Goal: Task Accomplishment & Management: Use online tool/utility

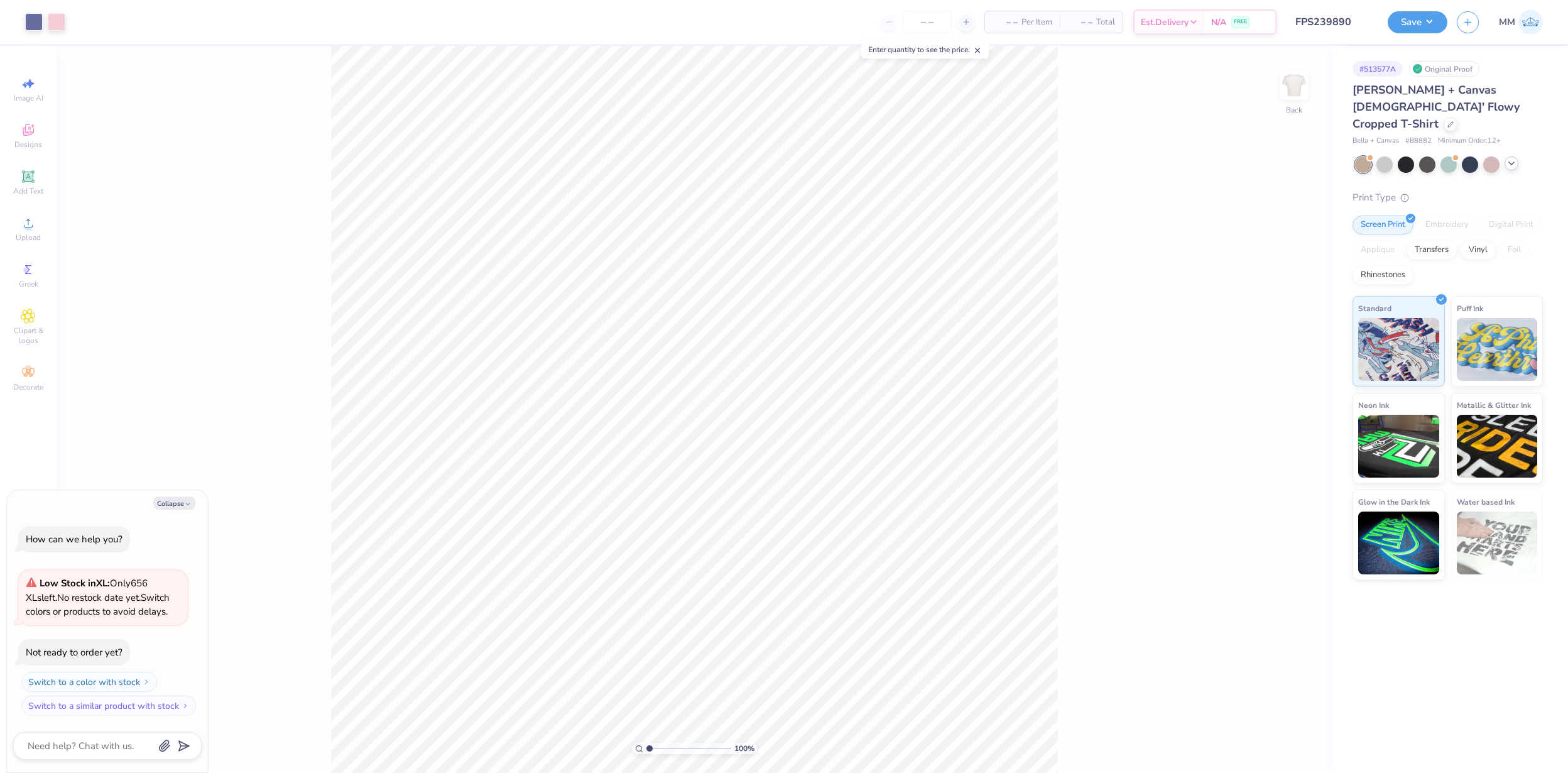
click at [1513, 158] on icon at bounding box center [1511, 163] width 10 height 10
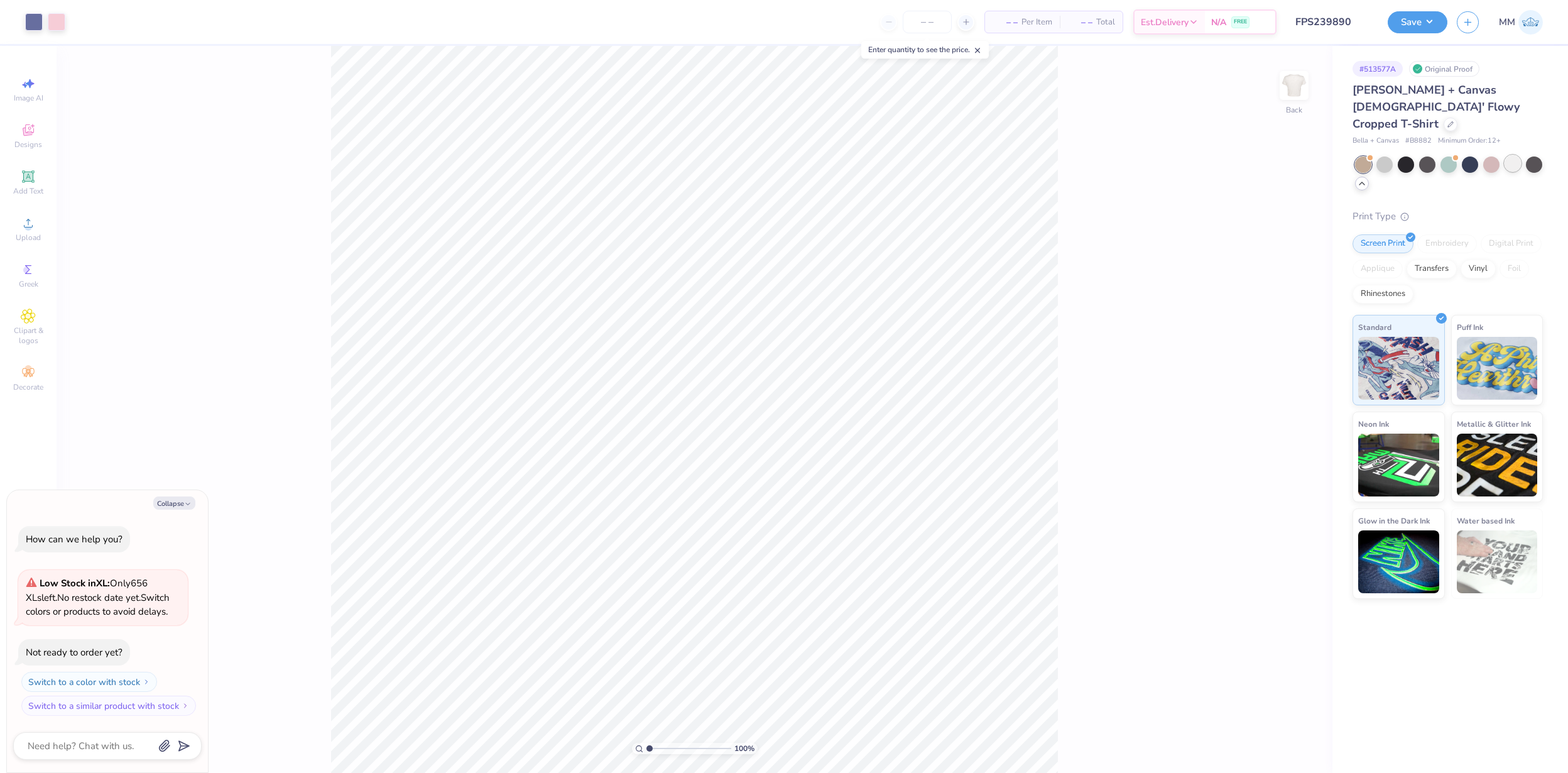
click at [1510, 155] on div at bounding box center [1512, 163] width 16 height 16
click at [1383, 155] on div at bounding box center [1384, 163] width 16 height 16
click at [1510, 155] on div at bounding box center [1512, 163] width 16 height 16
click at [28, 18] on div at bounding box center [34, 21] width 18 height 18
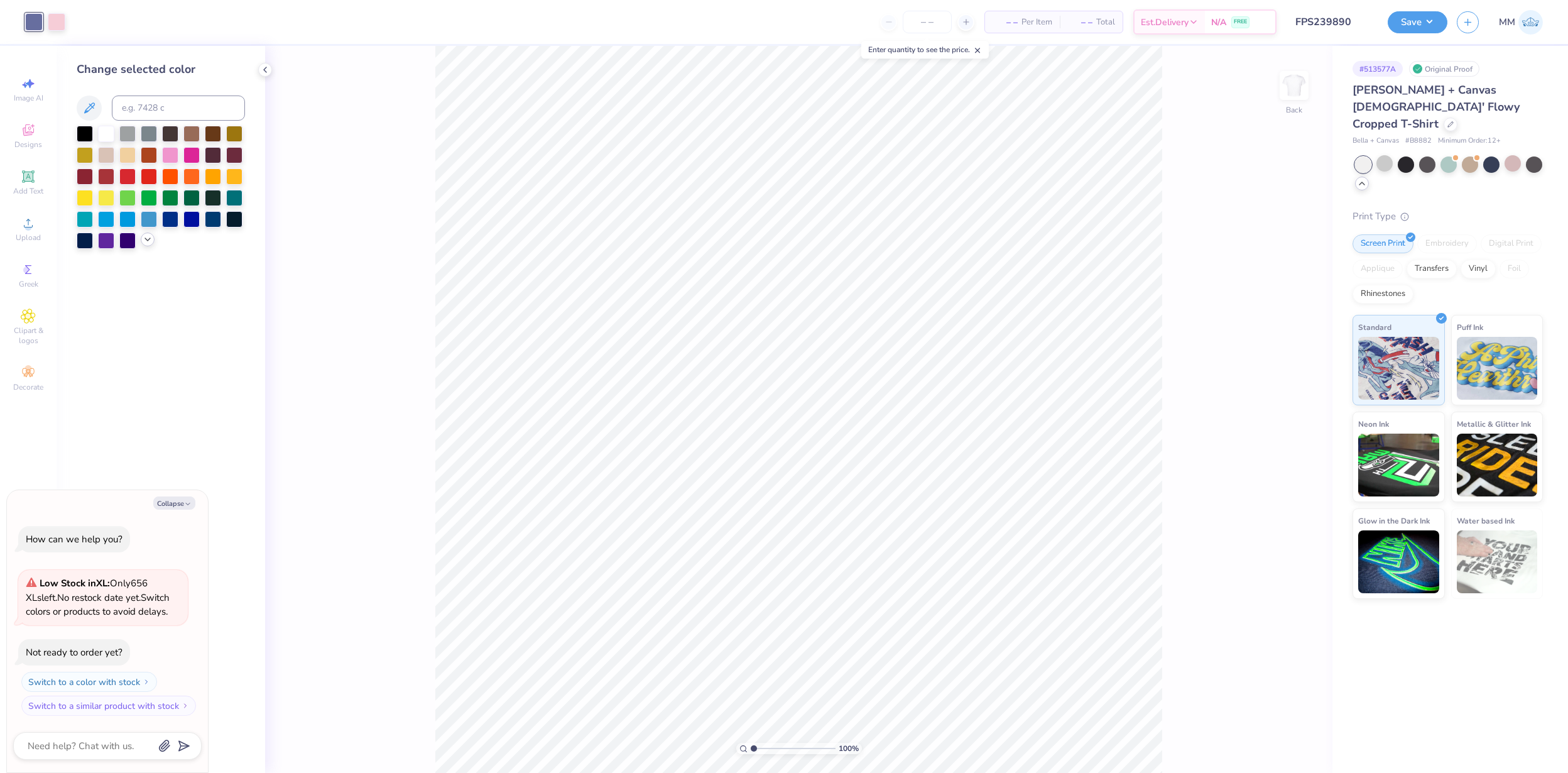
click at [145, 241] on icon at bounding box center [148, 239] width 10 height 10
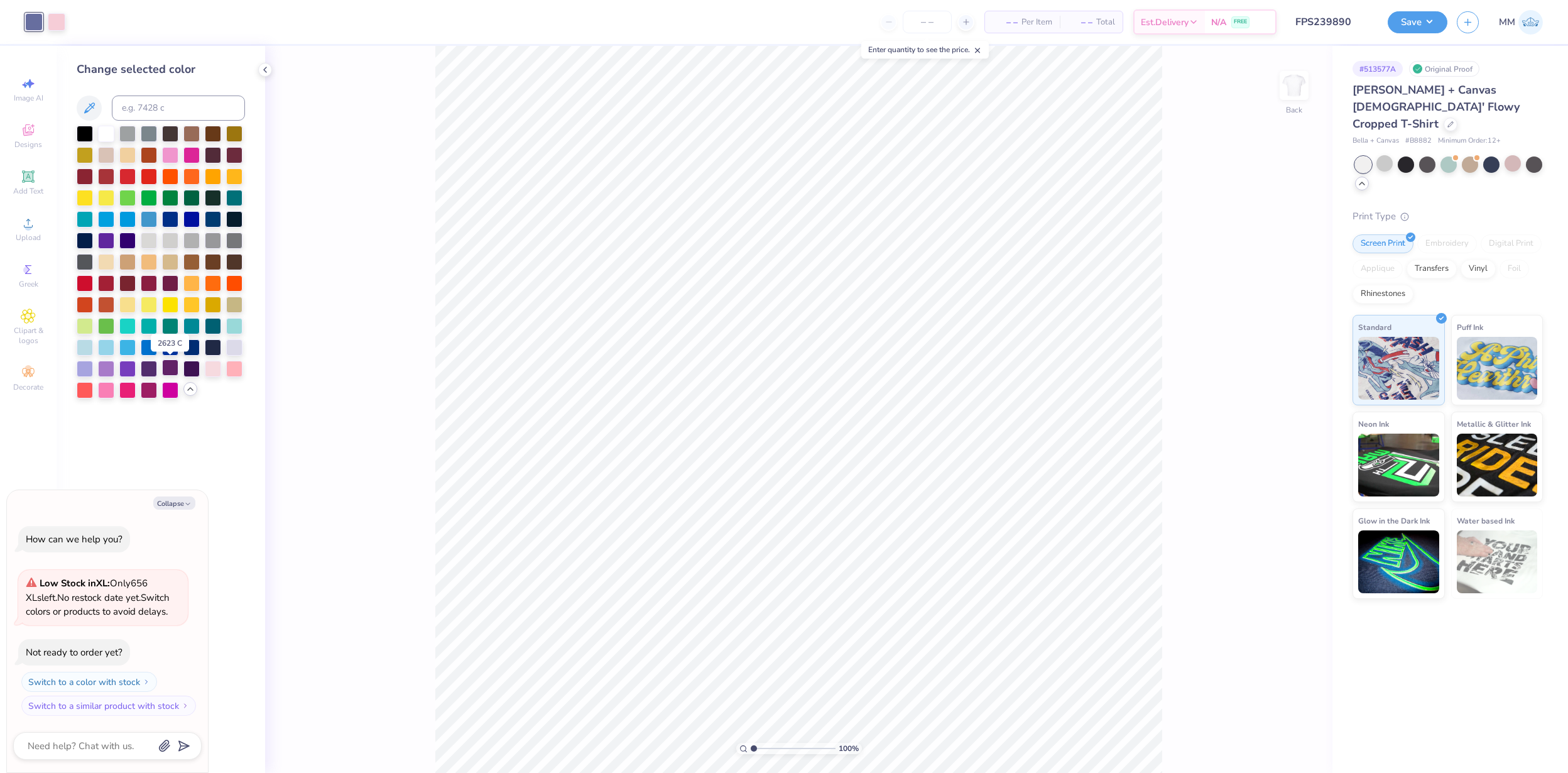
click at [164, 371] on div at bounding box center [170, 368] width 16 height 16
click at [148, 369] on div at bounding box center [149, 368] width 16 height 16
click at [1278, 741] on icon at bounding box center [1273, 737] width 13 height 13
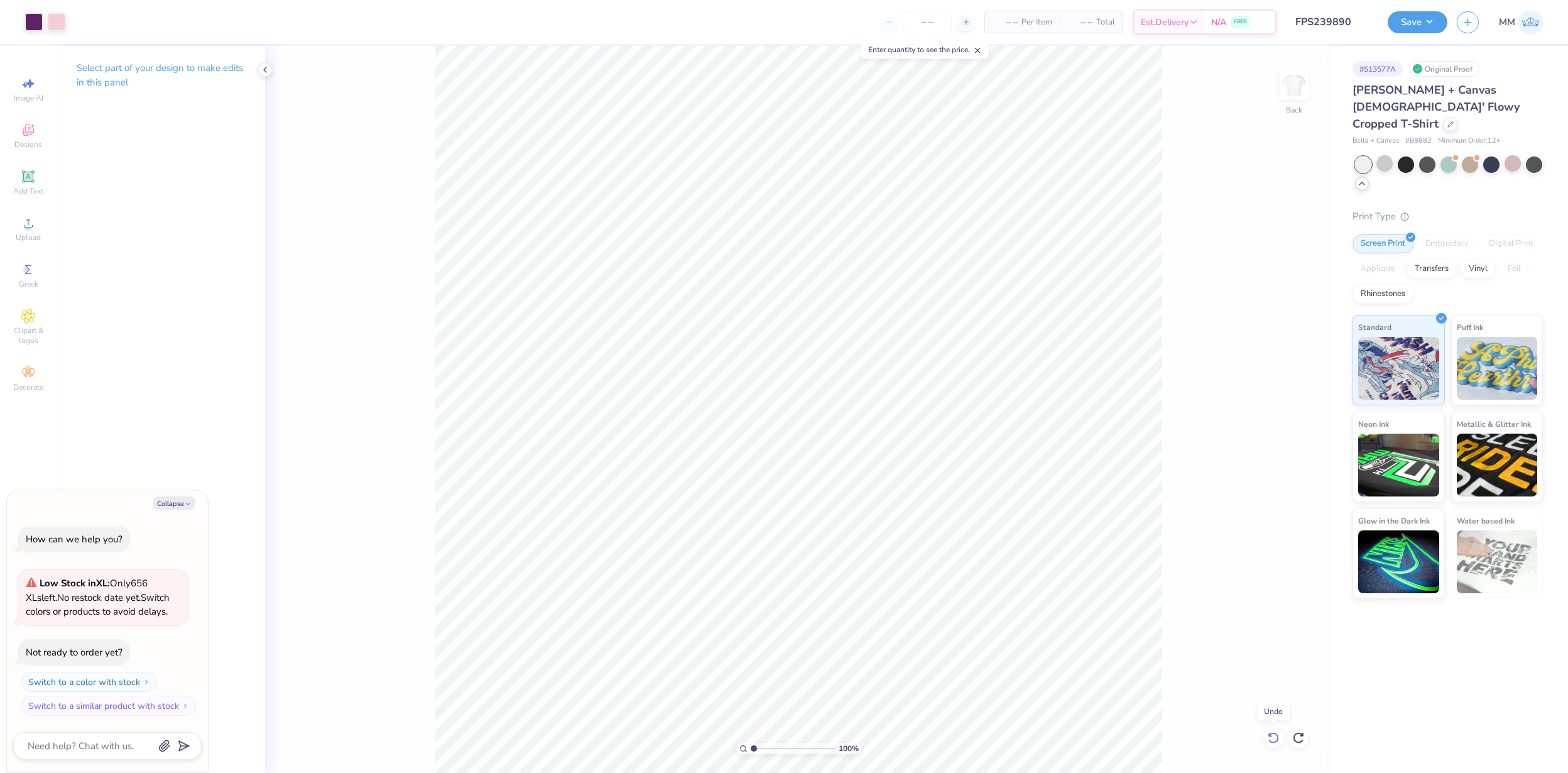
click at [1274, 741] on icon at bounding box center [1273, 737] width 13 height 13
click at [62, 24] on div at bounding box center [57, 21] width 18 height 18
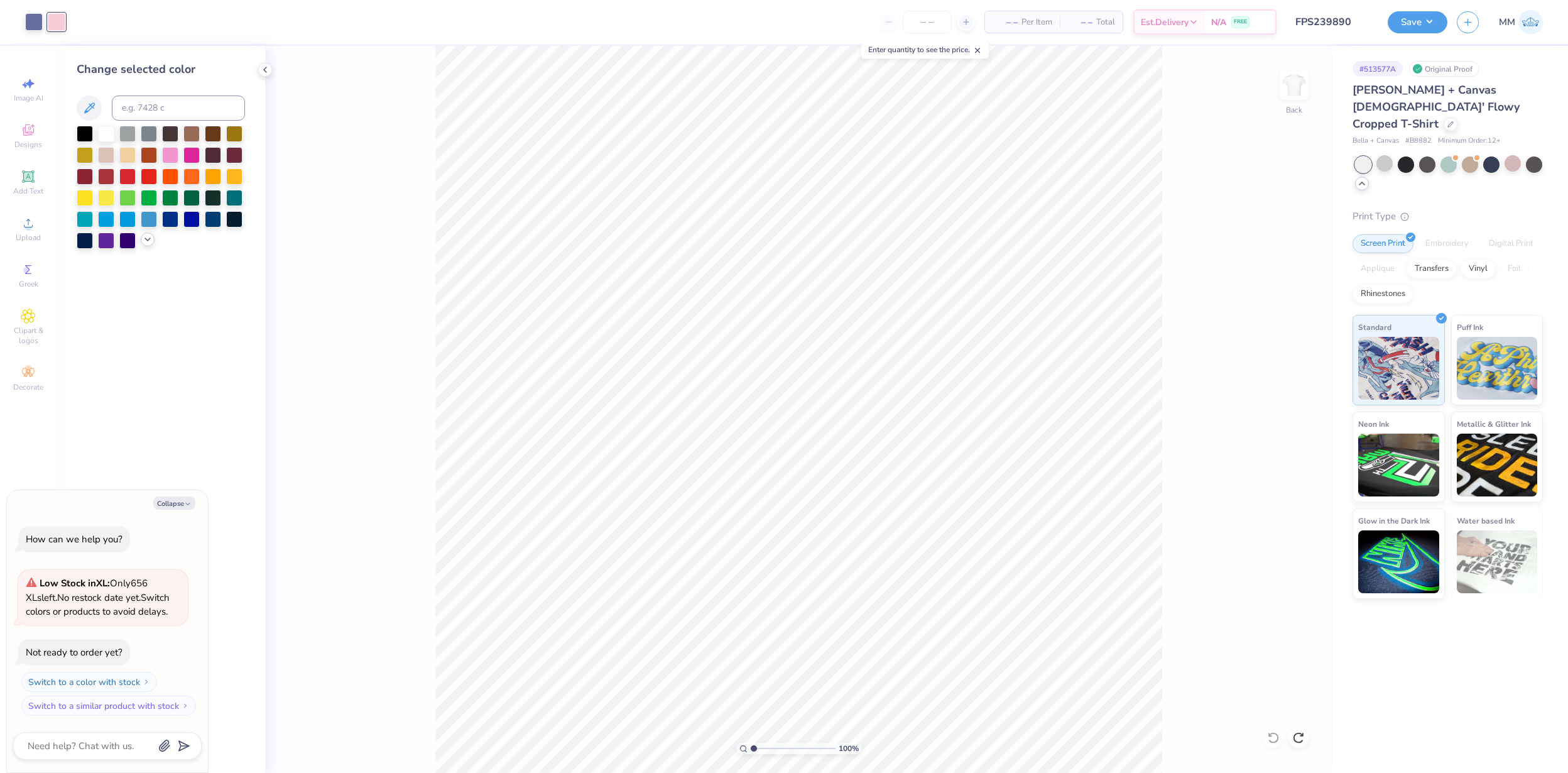
click at [147, 243] on icon at bounding box center [148, 239] width 10 height 10
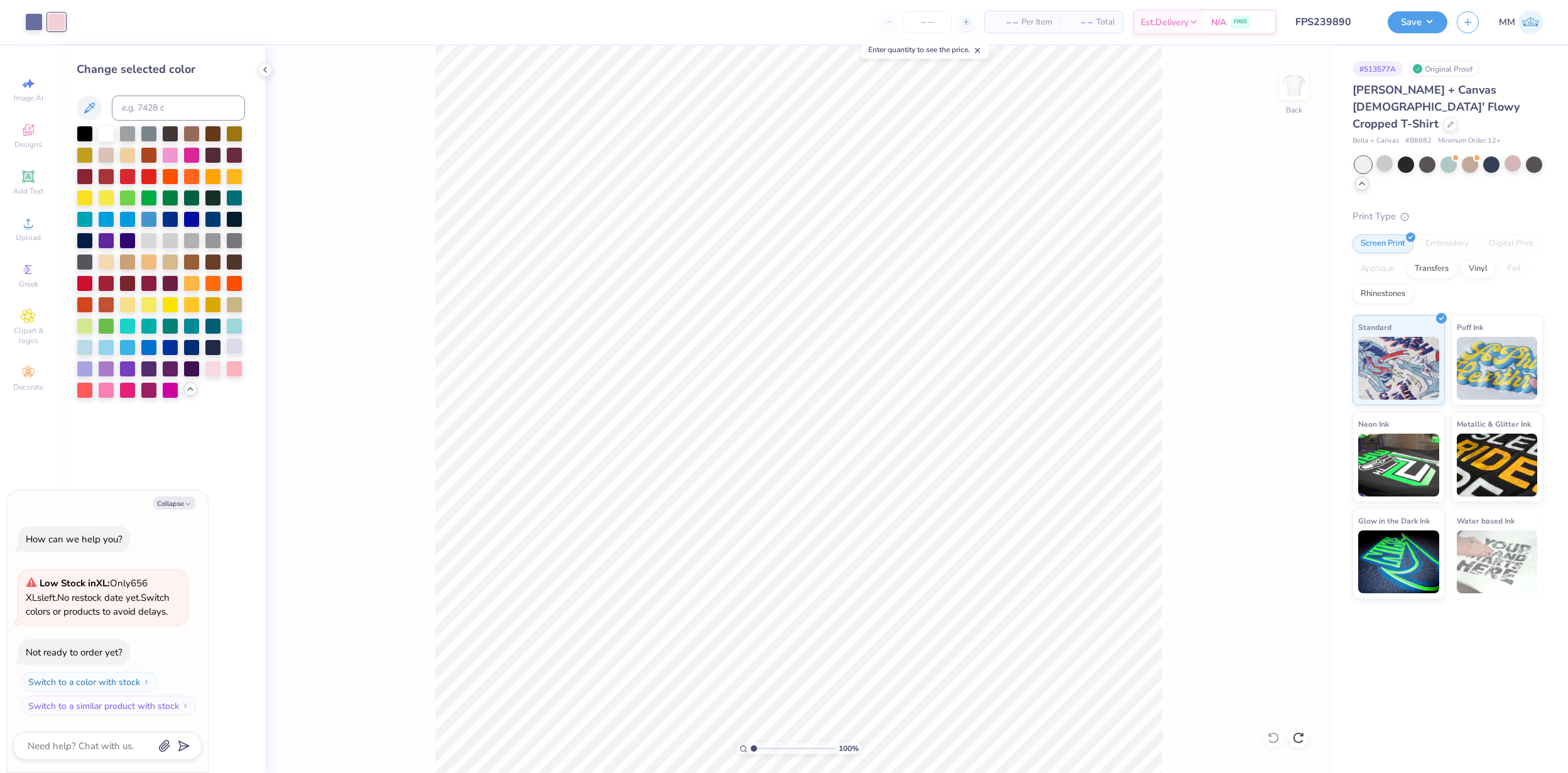
click at [235, 350] on div at bounding box center [234, 346] width 16 height 16
click at [88, 367] on div at bounding box center [84, 368] width 16 height 16
click at [93, 345] on div at bounding box center [84, 346] width 16 height 16
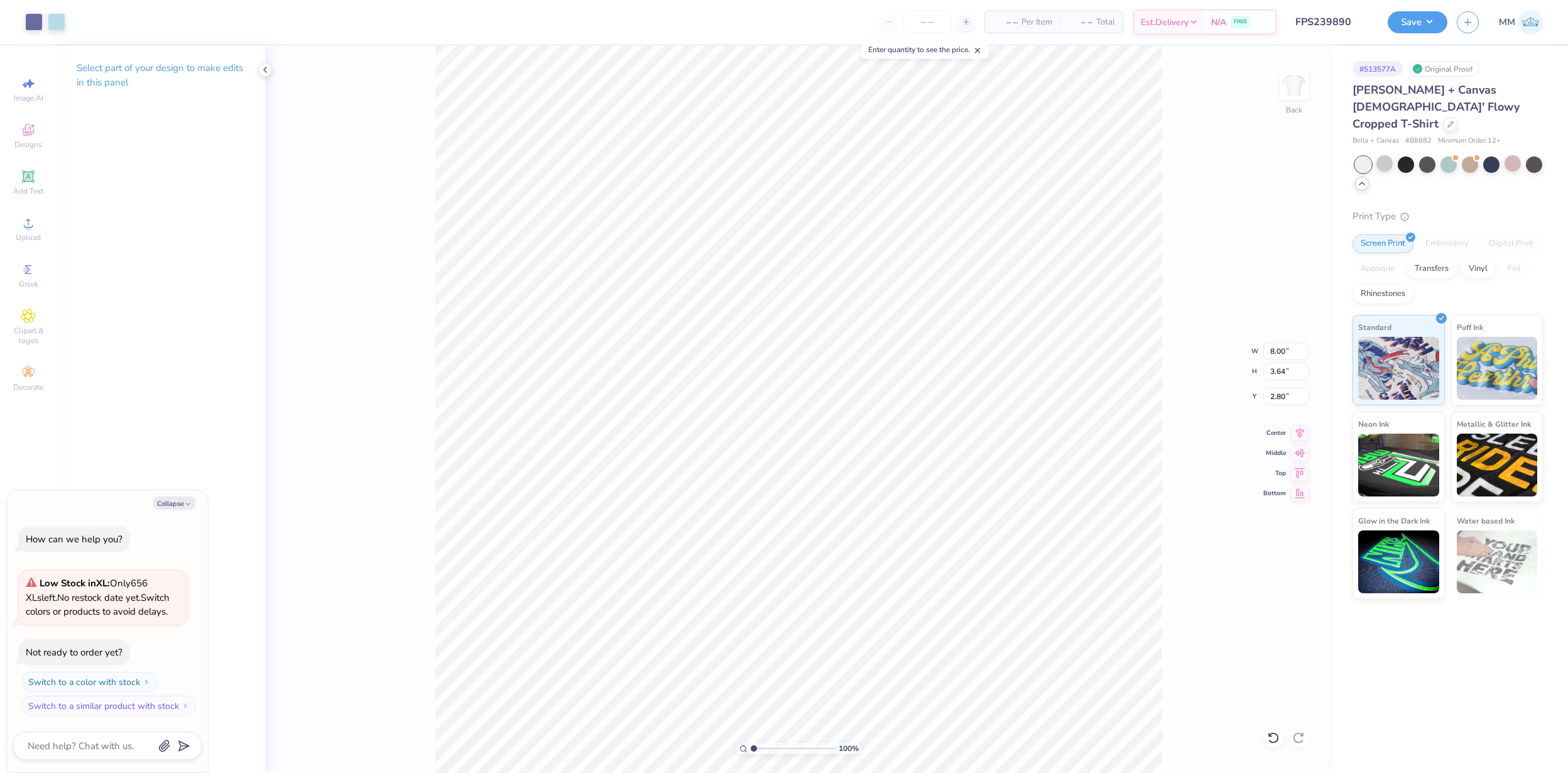
type textarea "x"
type input "2.42"
click at [1412, 22] on button "Save" at bounding box center [1418, 20] width 60 height 22
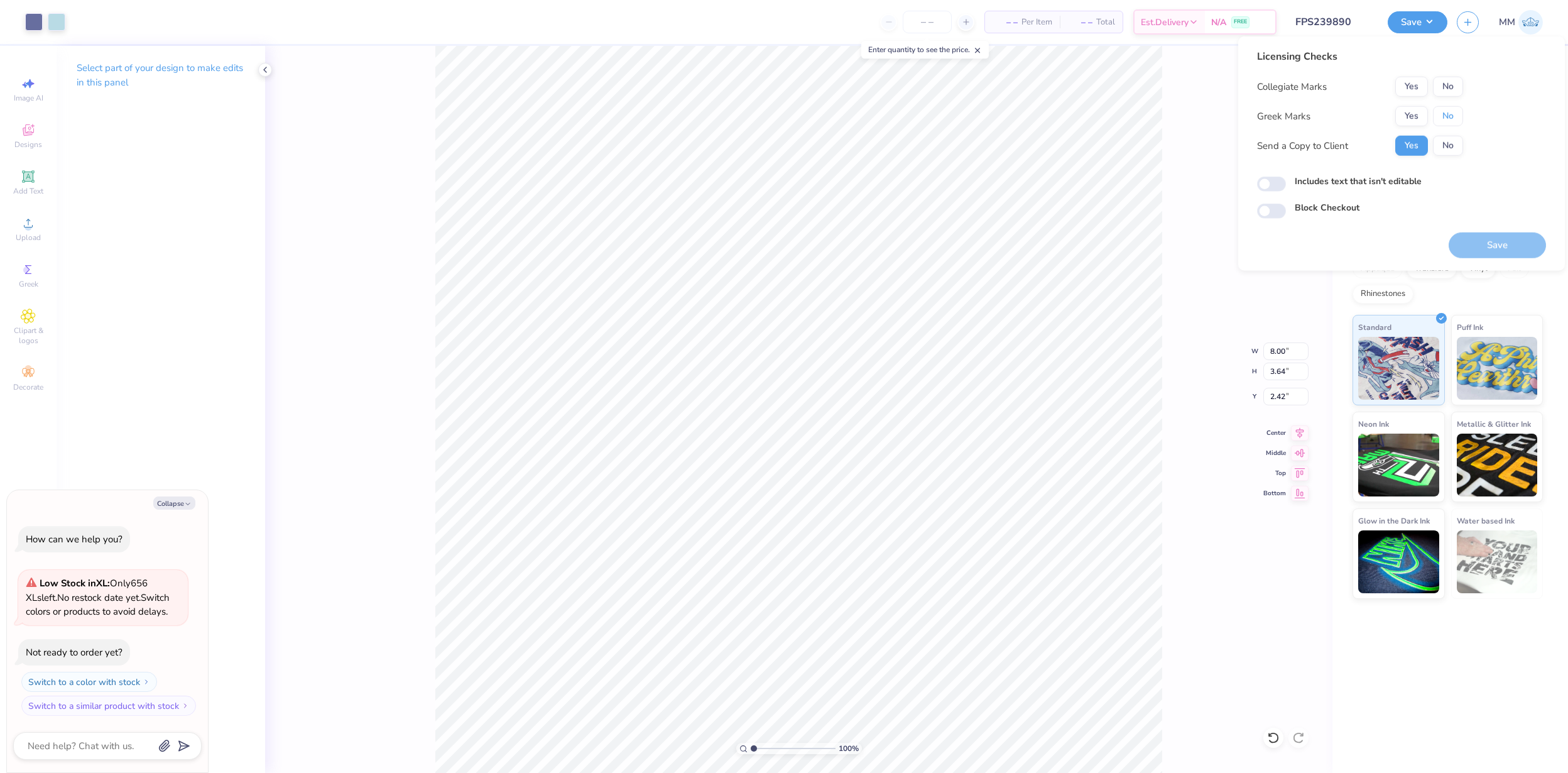
drag, startPoint x: 1451, startPoint y: 115, endPoint x: 1451, endPoint y: 100, distance: 15.0
click at [1451, 115] on button "No" at bounding box center [1448, 116] width 30 height 20
click at [1451, 84] on button "No" at bounding box center [1448, 86] width 30 height 20
click at [1487, 247] on button "Save" at bounding box center [1497, 245] width 97 height 26
type textarea "x"
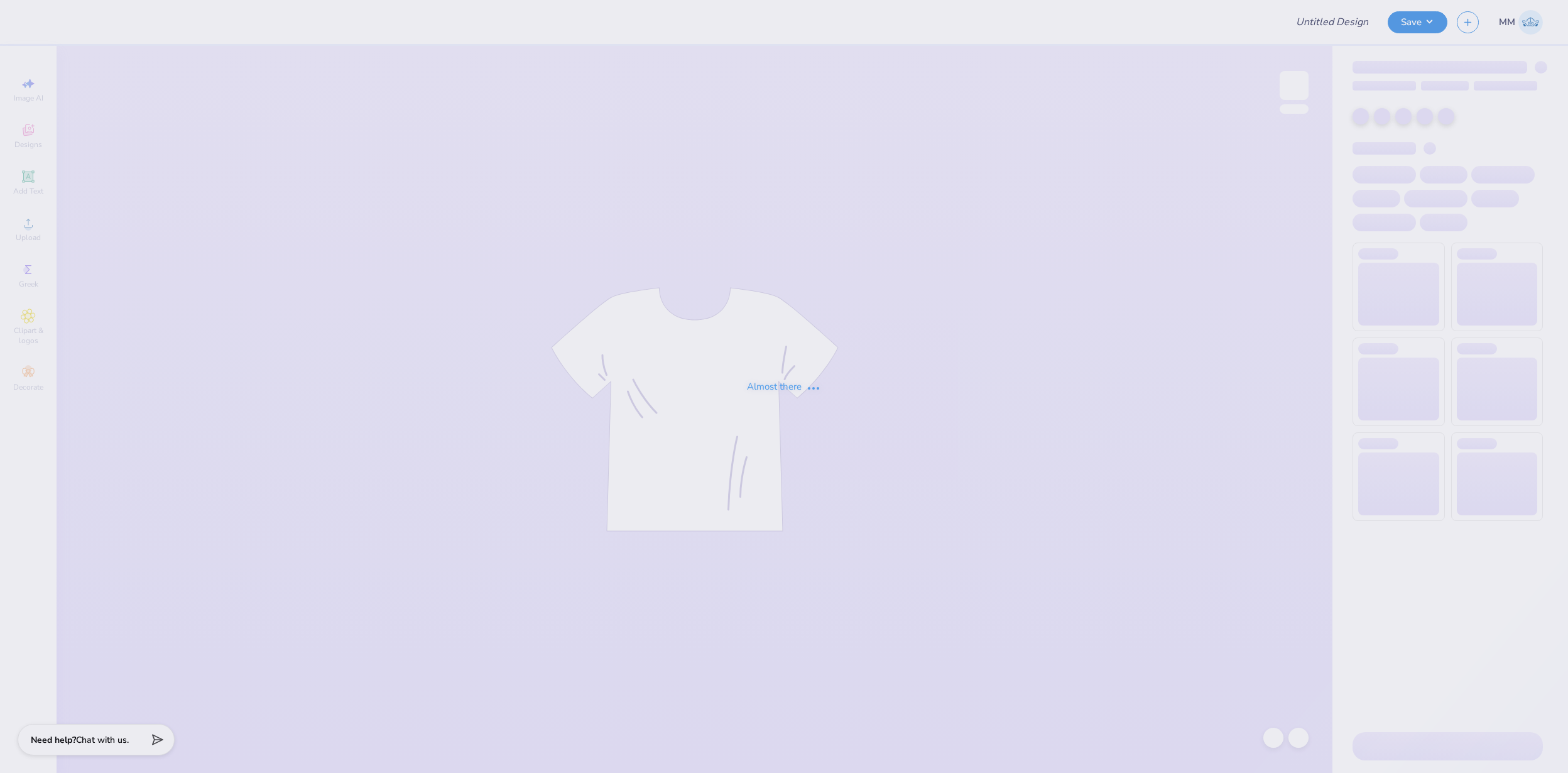
type input "FPS239869"
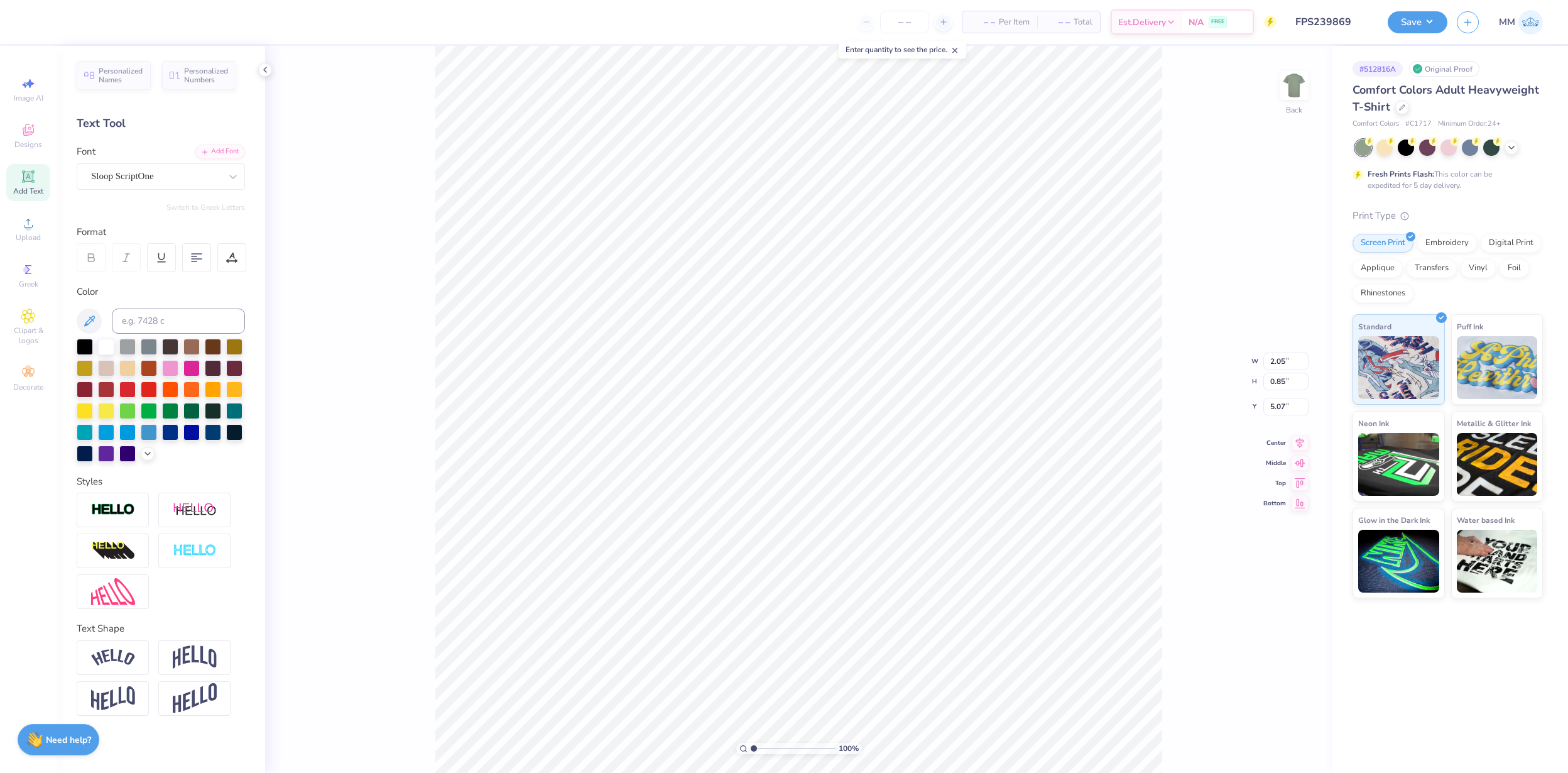
type input "5.36"
type input "1.85"
type input "4.07"
type input "4.48"
type input "1.54"
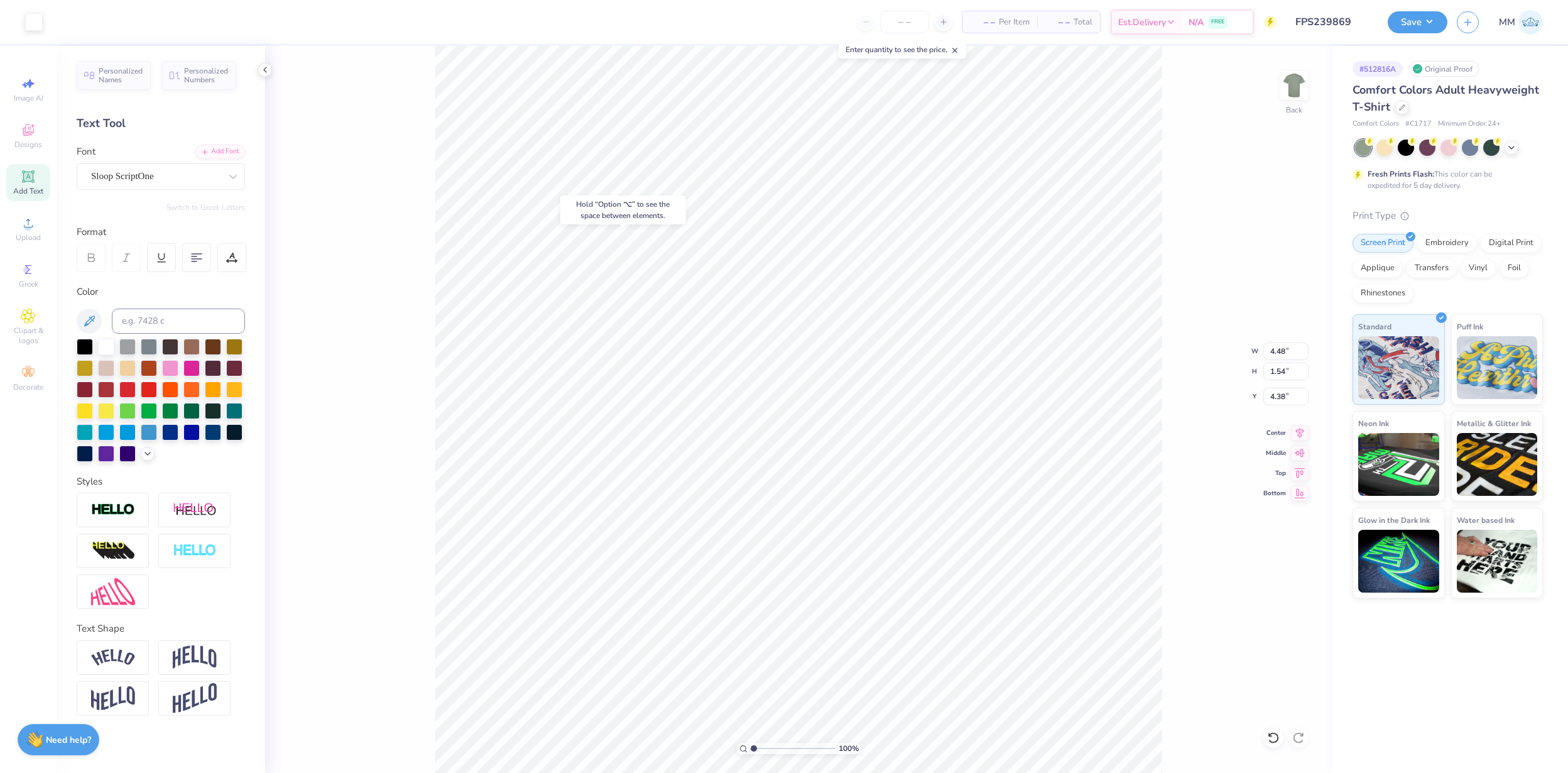
type input "4.23"
type input "4.75"
type input "1.64"
type input "4.14"
click at [1413, 21] on button "Save" at bounding box center [1418, 20] width 60 height 22
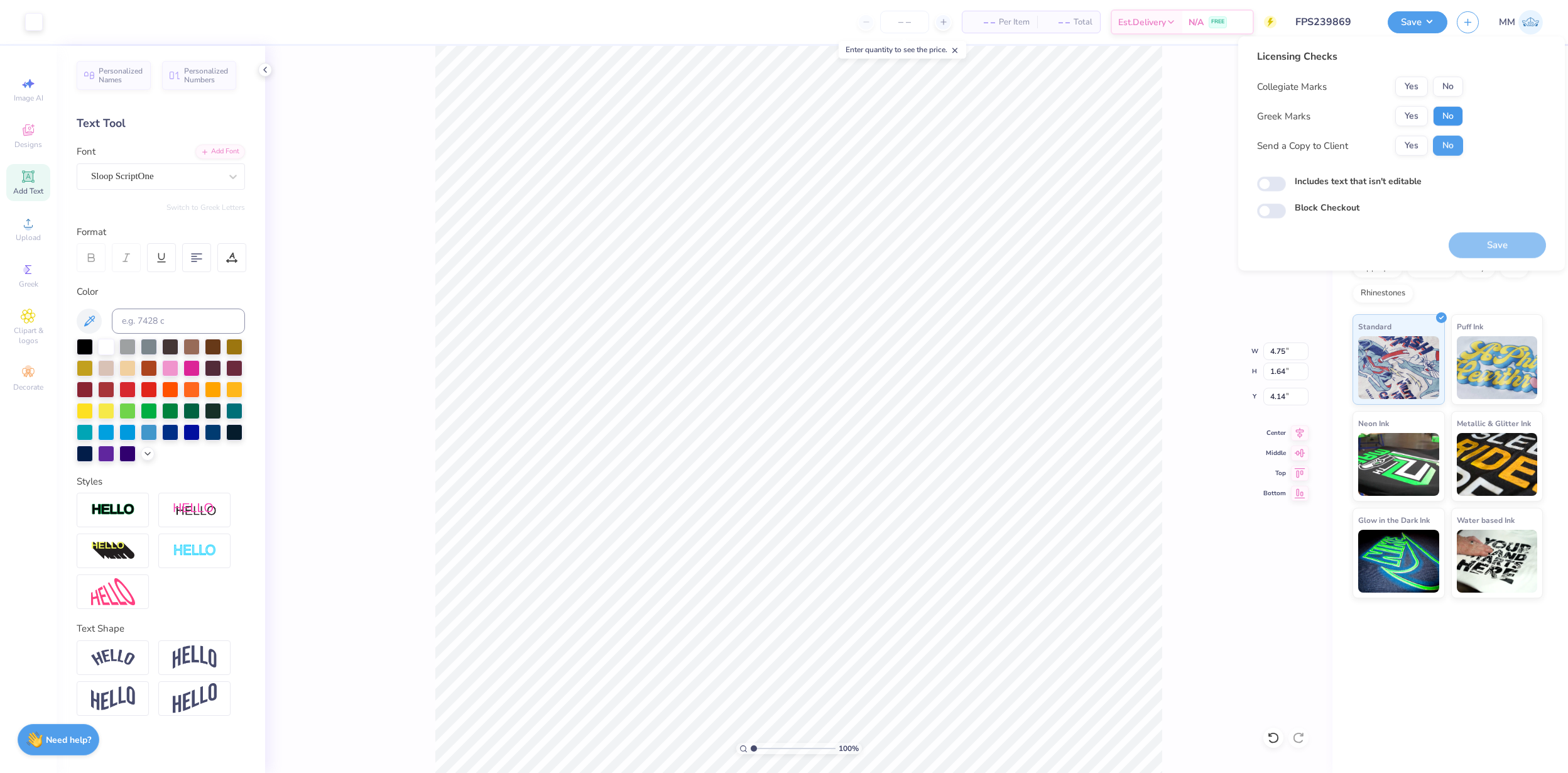
click at [1447, 121] on button "No" at bounding box center [1448, 116] width 30 height 20
click at [1447, 93] on button "No" at bounding box center [1448, 86] width 30 height 20
click at [1483, 240] on button "Save" at bounding box center [1497, 245] width 97 height 26
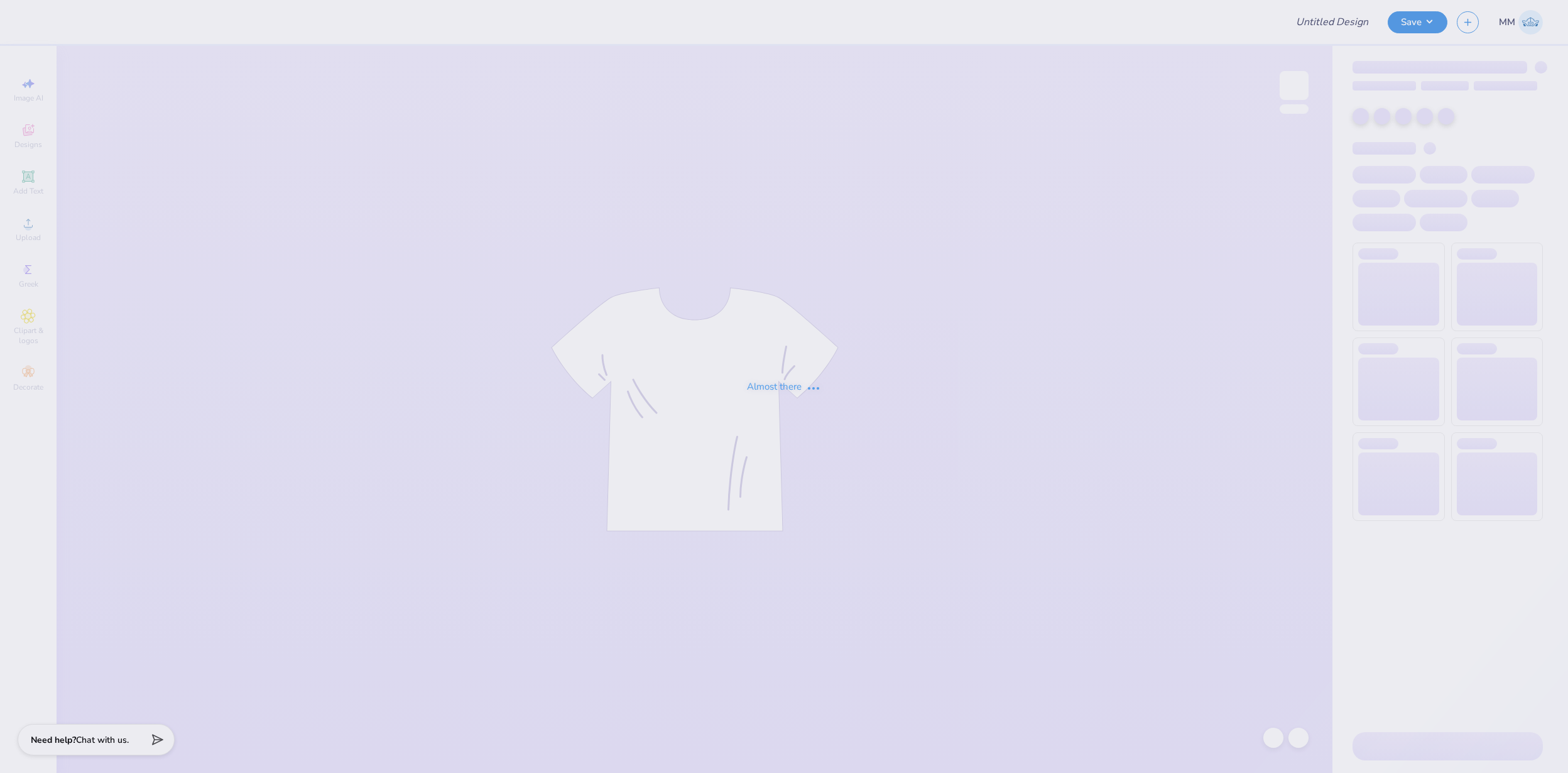
type input "FPS239860"
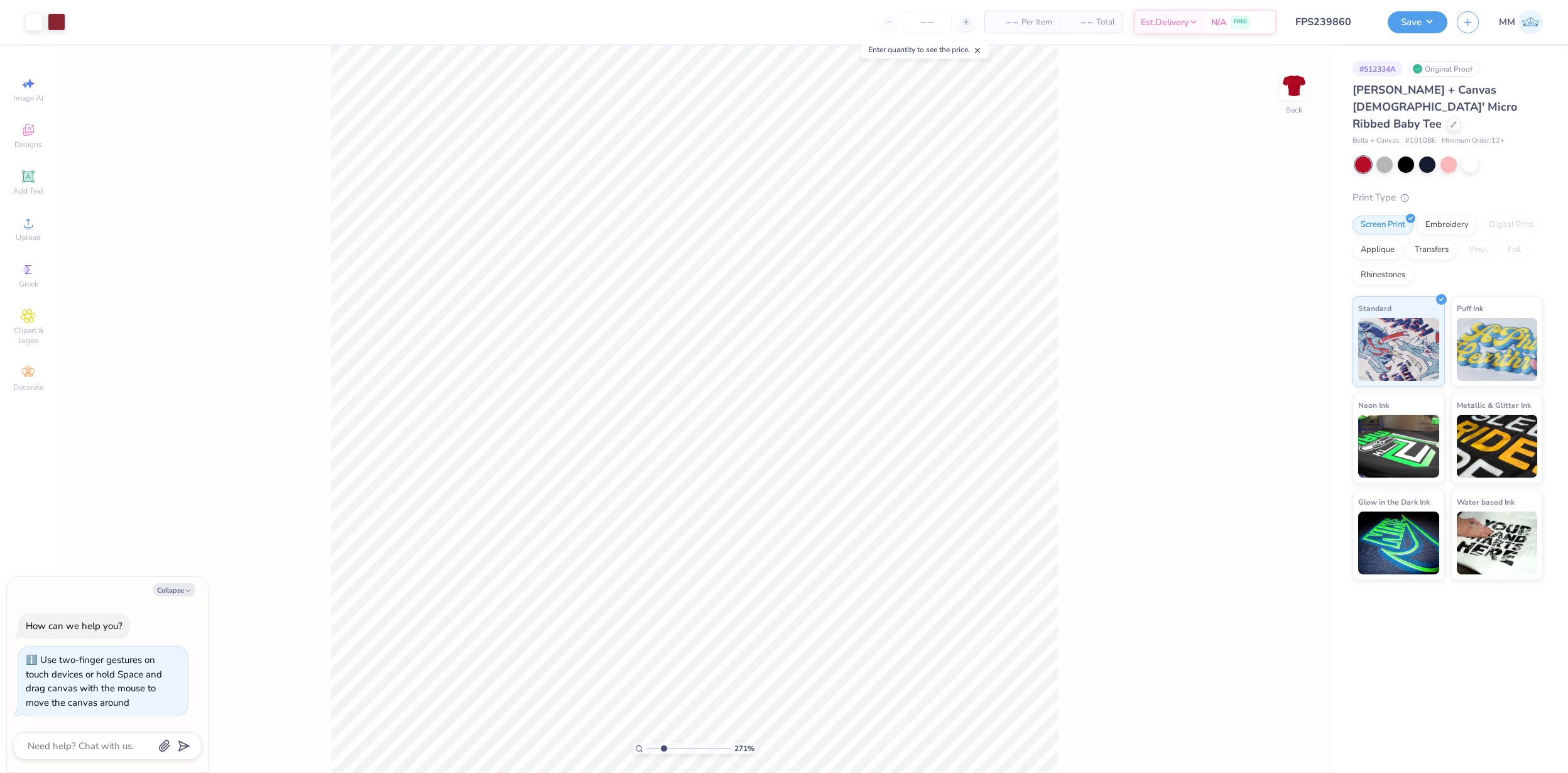
drag, startPoint x: 647, startPoint y: 747, endPoint x: 663, endPoint y: 744, distance: 16.3
type input "2.71"
click at [663, 744] on input "range" at bounding box center [688, 748] width 84 height 11
type textarea "x"
type input "4.06"
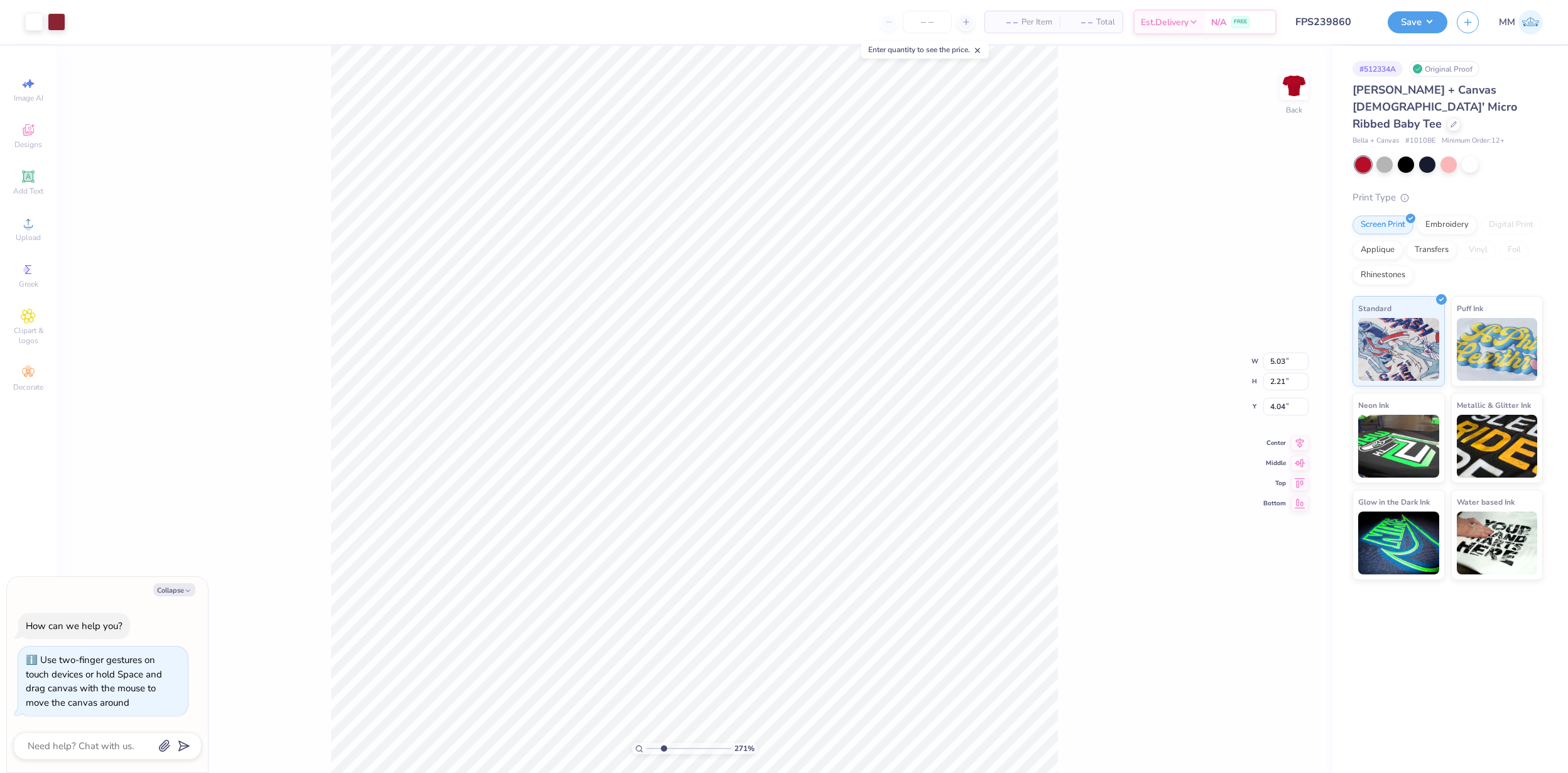
type input "1.79"
type input "4.47"
type textarea "x"
type input "4.08"
type textarea "x"
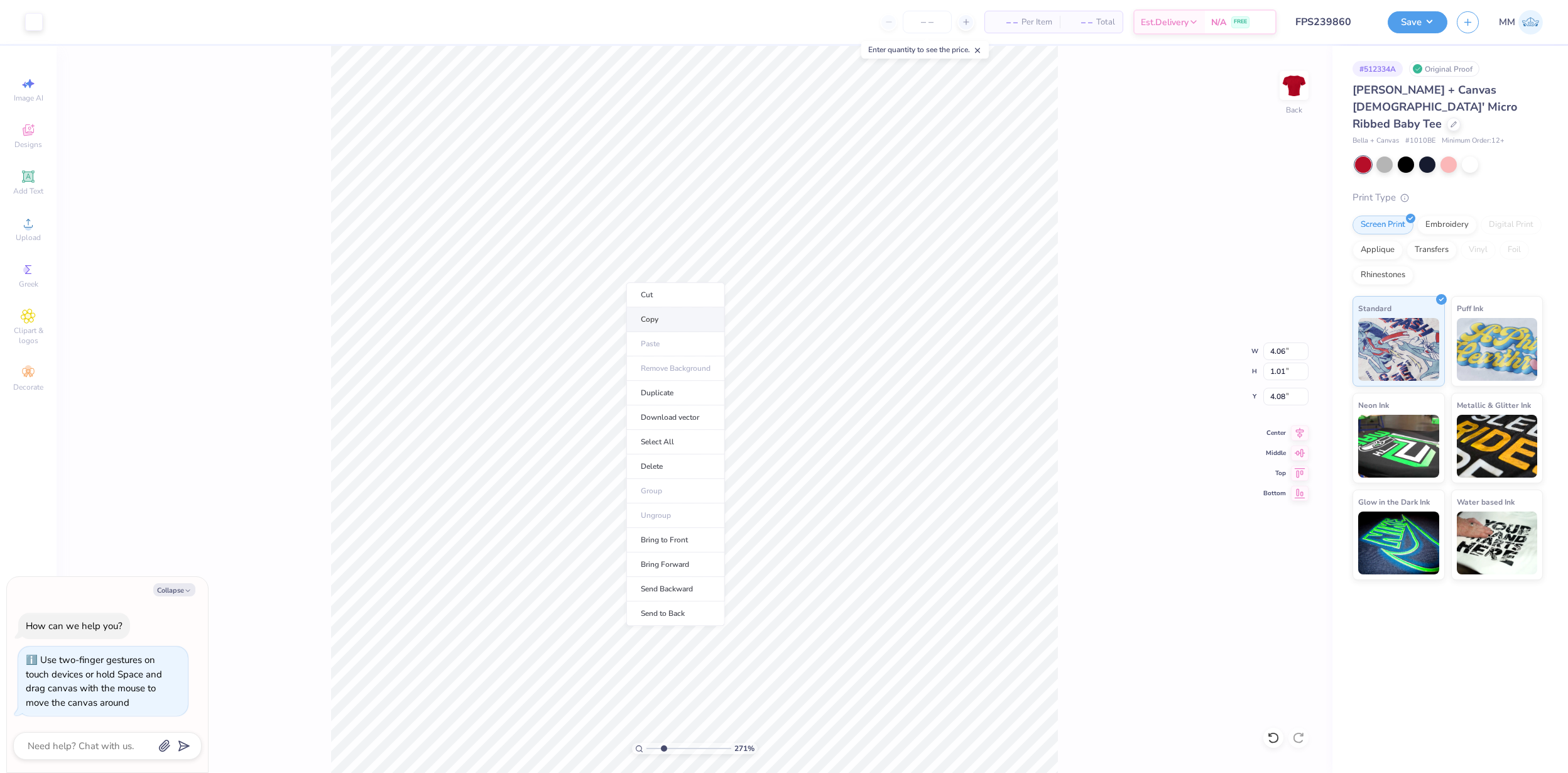
type input "4.02"
type input "0.95"
type input "4.10"
type textarea "x"
type input "4.06"
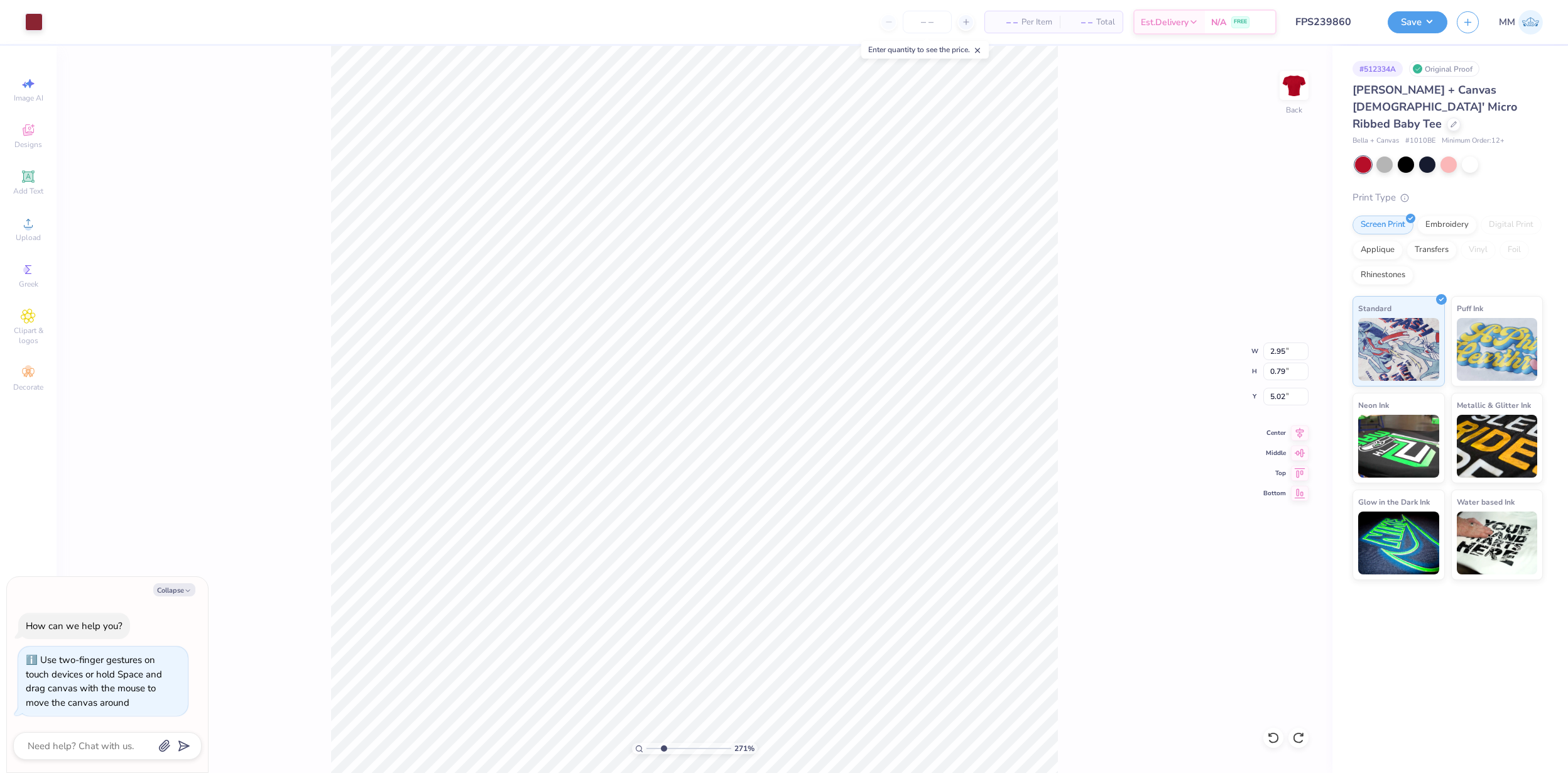
type textarea "x"
type input "7.00"
type input "6.92"
type input "2.00"
type textarea "x"
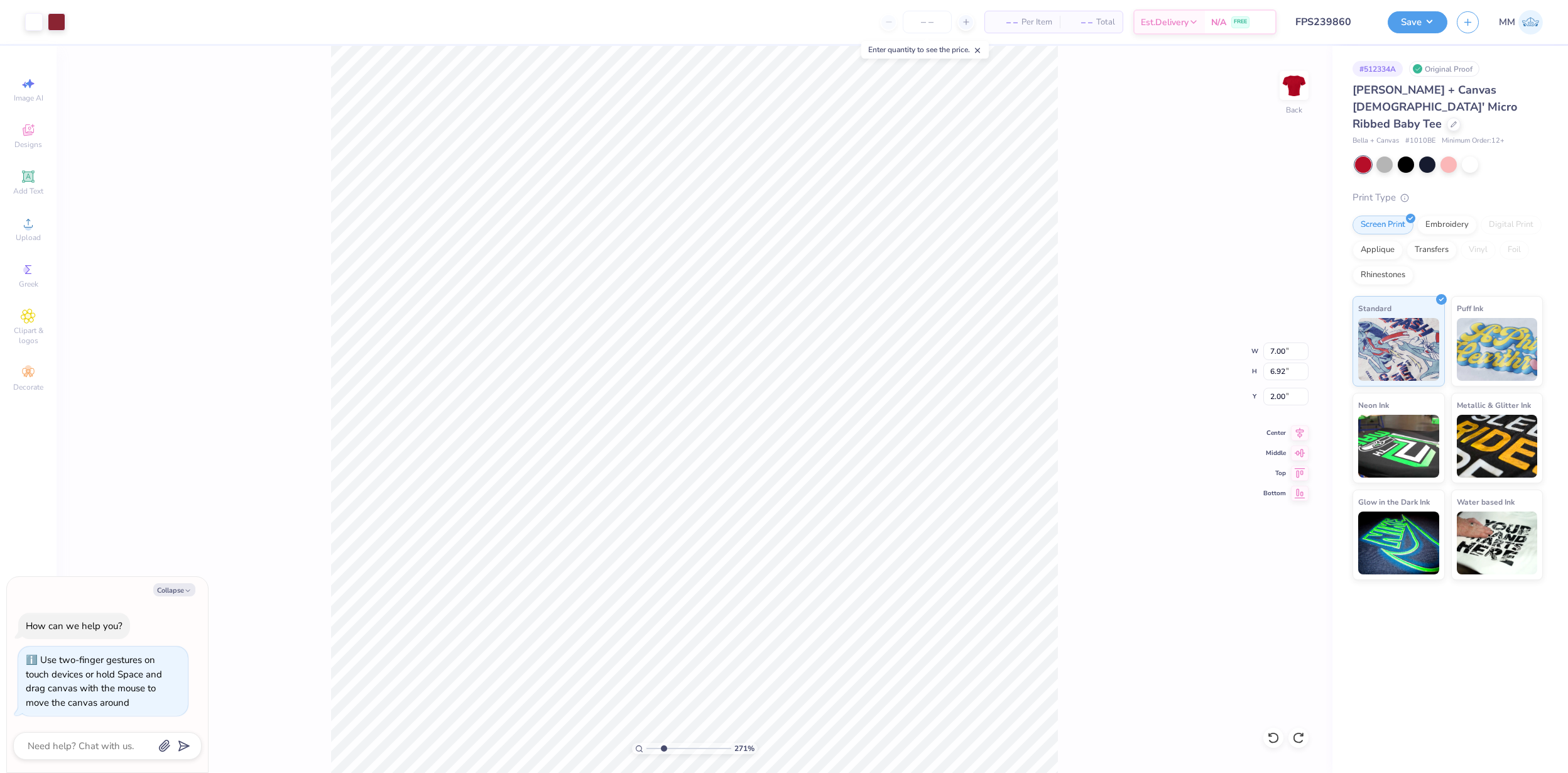
type input "0.97"
type input "0.42"
type input "6.12"
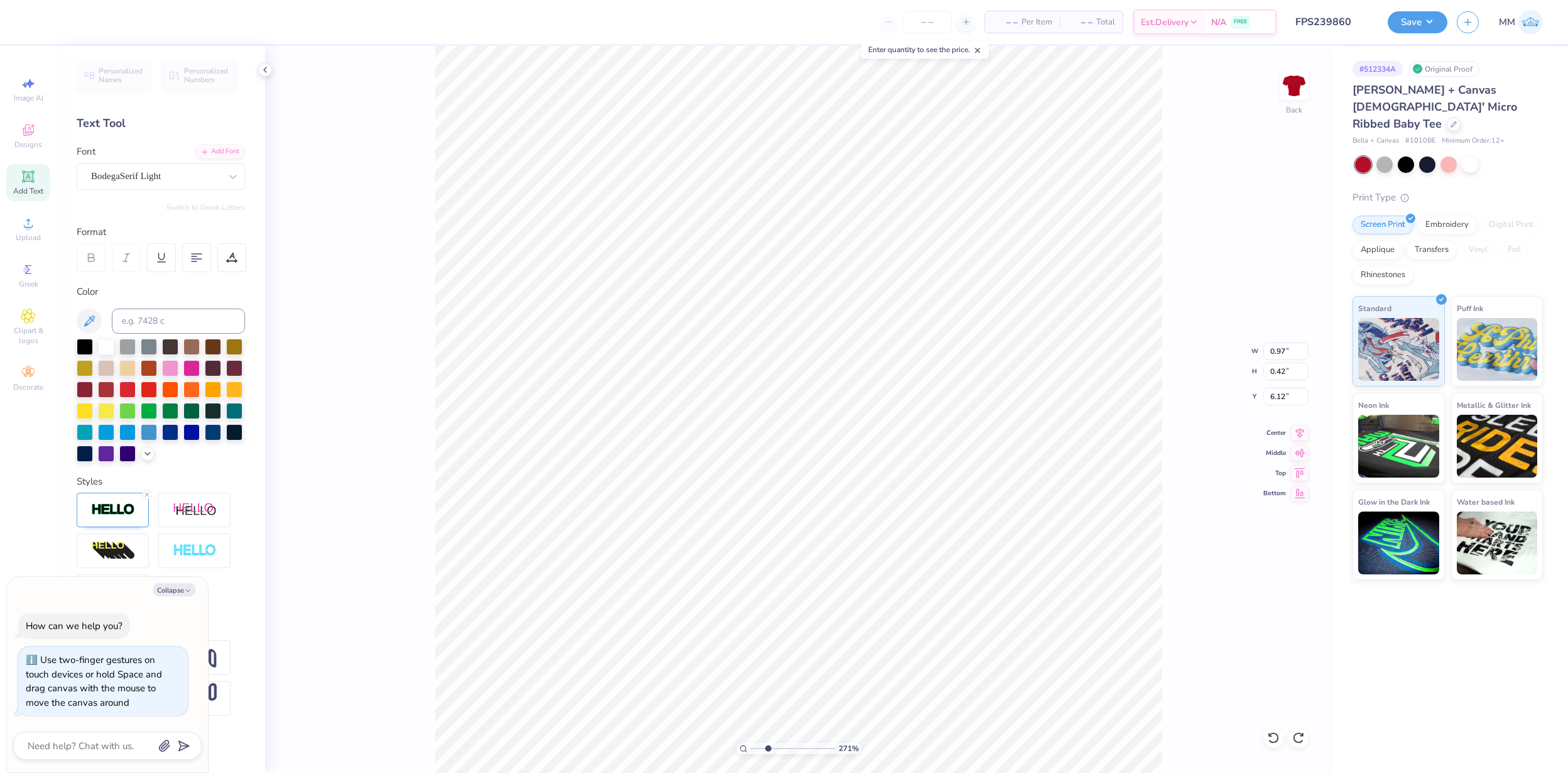
type textarea "x"
type input "7.00"
type input "6.92"
type input "2.00"
type textarea "x"
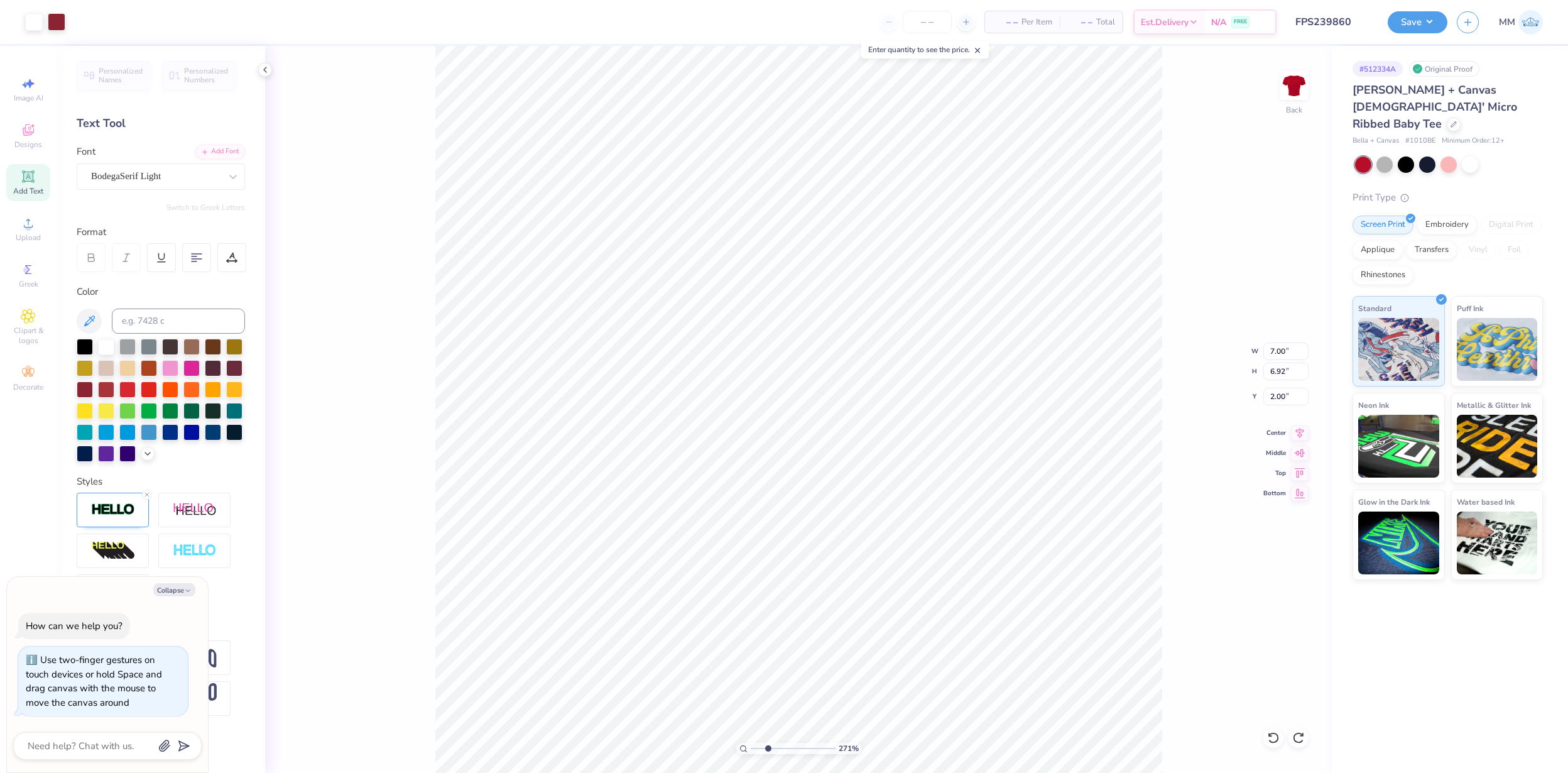
type input "0.97"
type input "0.42"
type input "6.12"
type textarea "x"
type input "7.00"
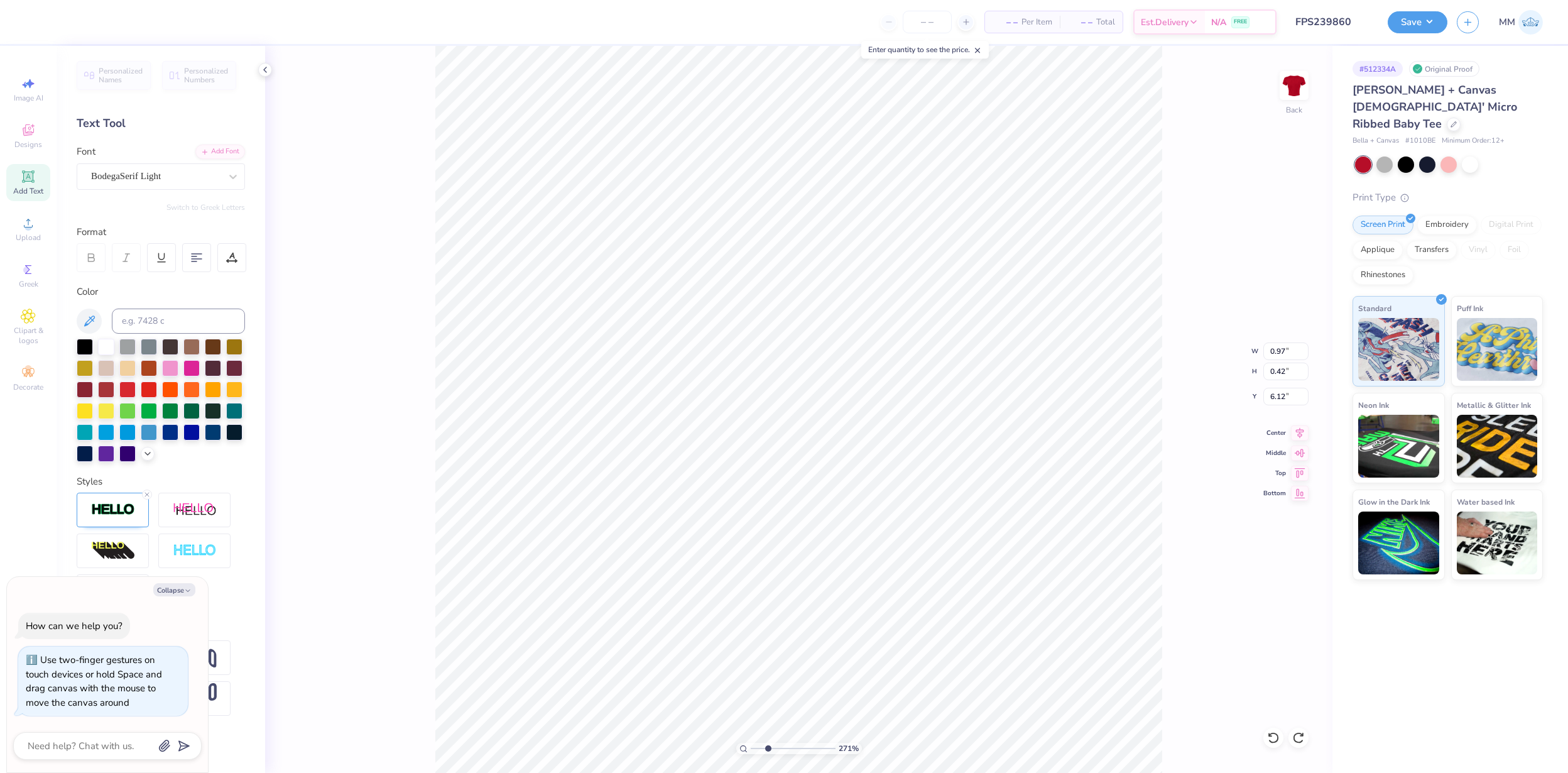
type input "6.92"
type input "2.00"
type textarea "x"
type input "4.02"
type input "0.95"
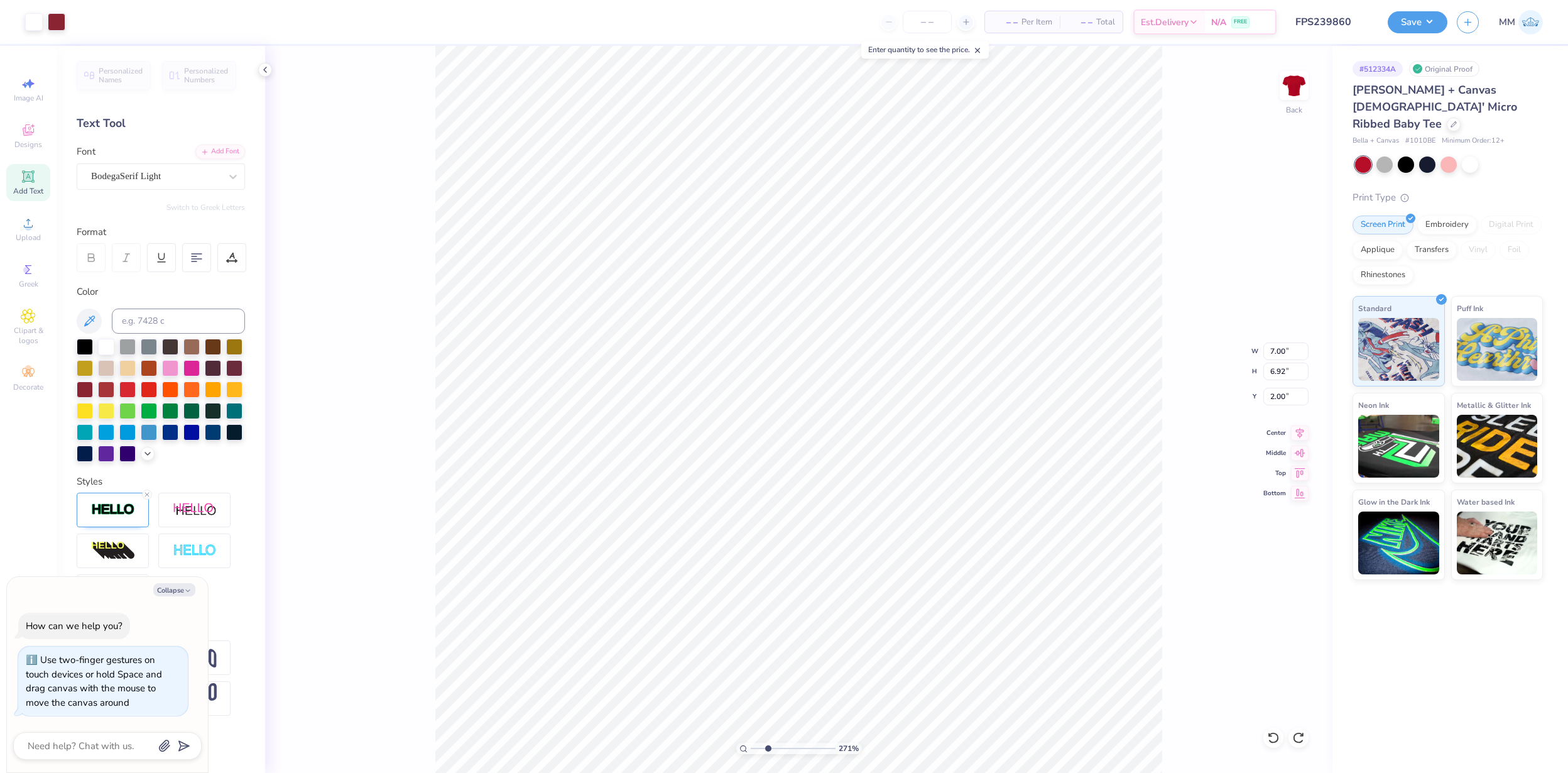
type input "4.10"
type textarea "x"
type input "0.97"
type input "0.42"
type input "6.12"
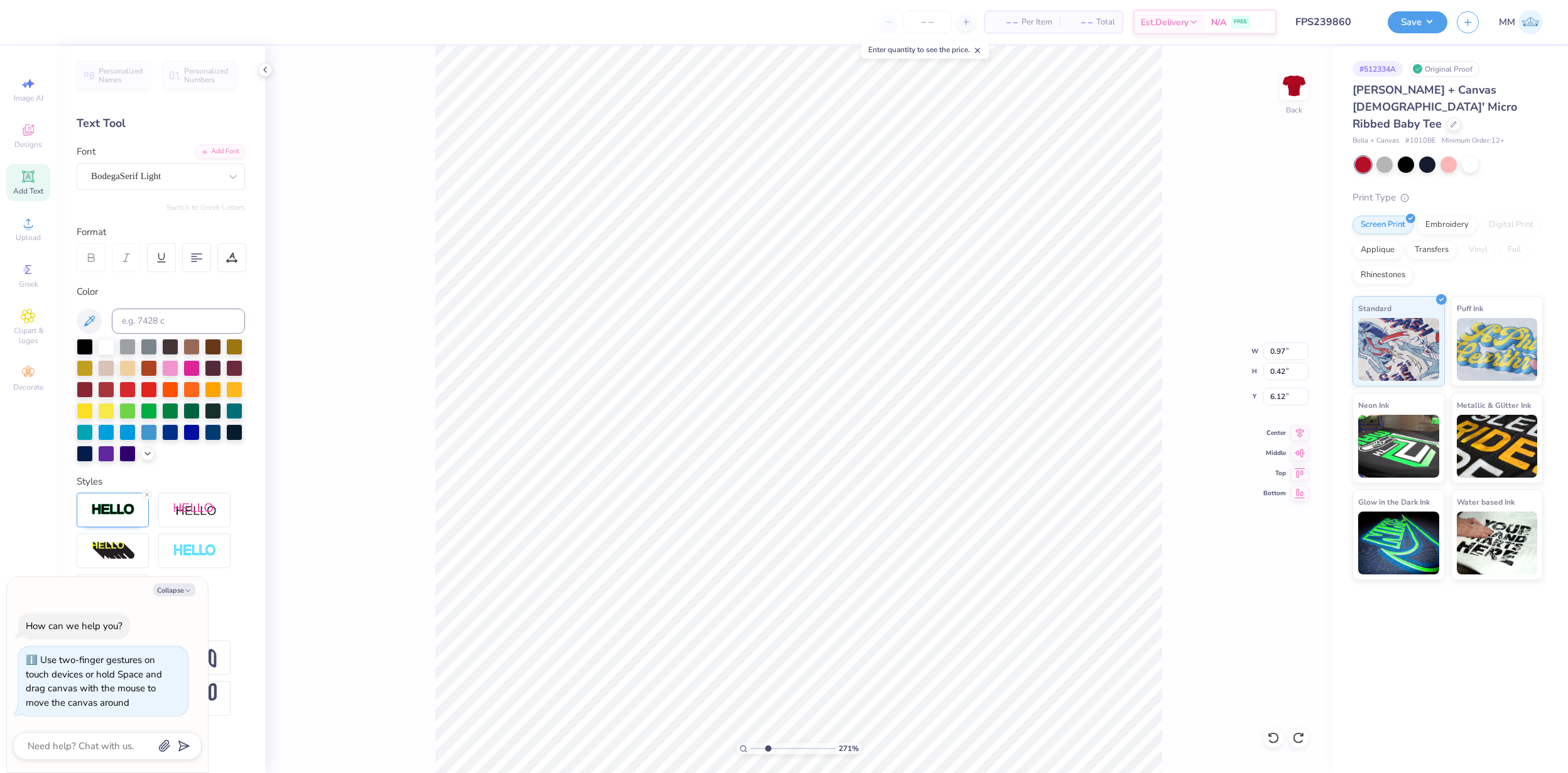
type textarea "x"
type input "0.89"
type input "0.38"
type input "6.15"
type textarea "x"
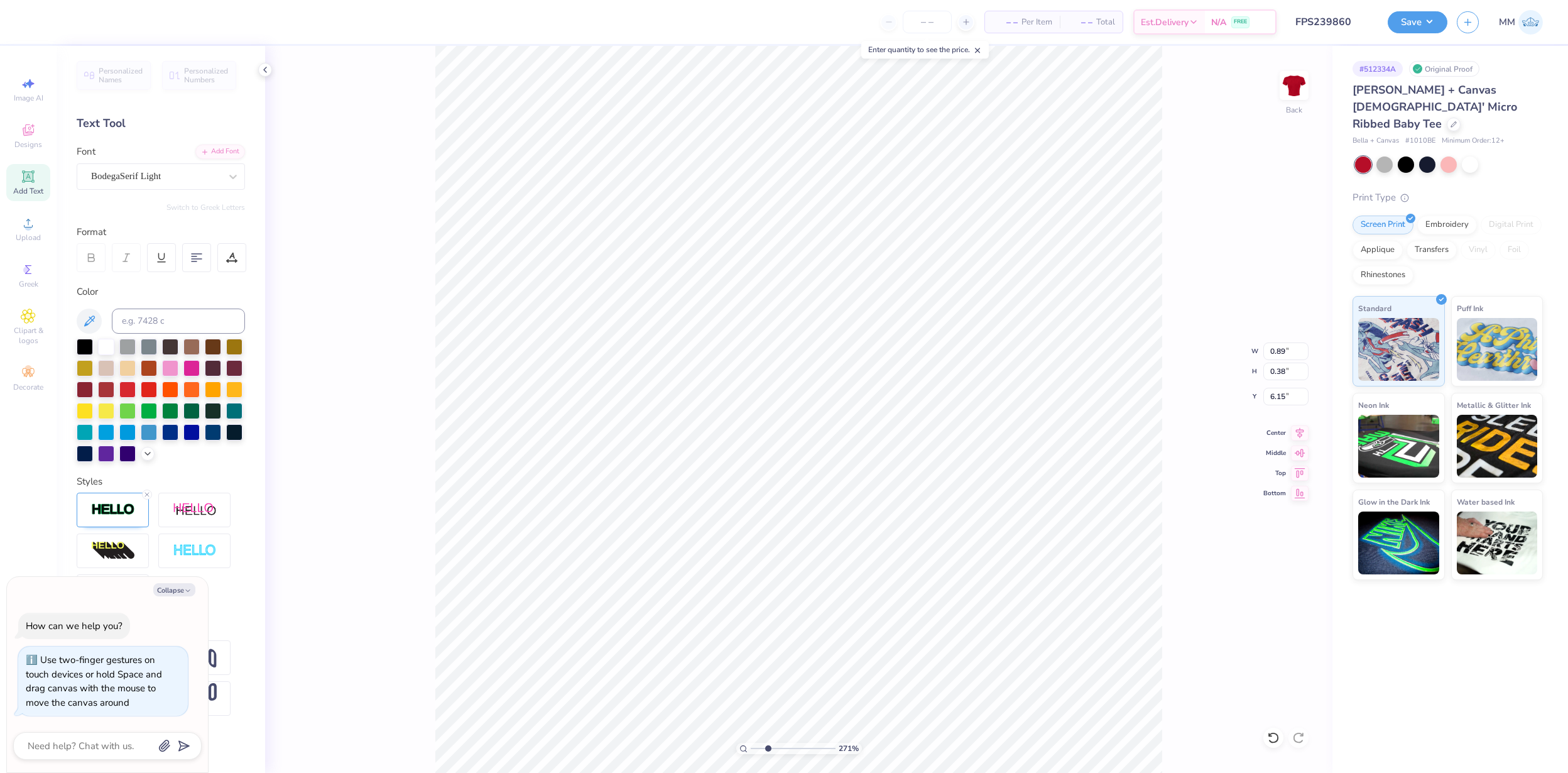
type input "0.79"
type input "0.34"
type input "6.20"
type textarea "x"
type input "6.16"
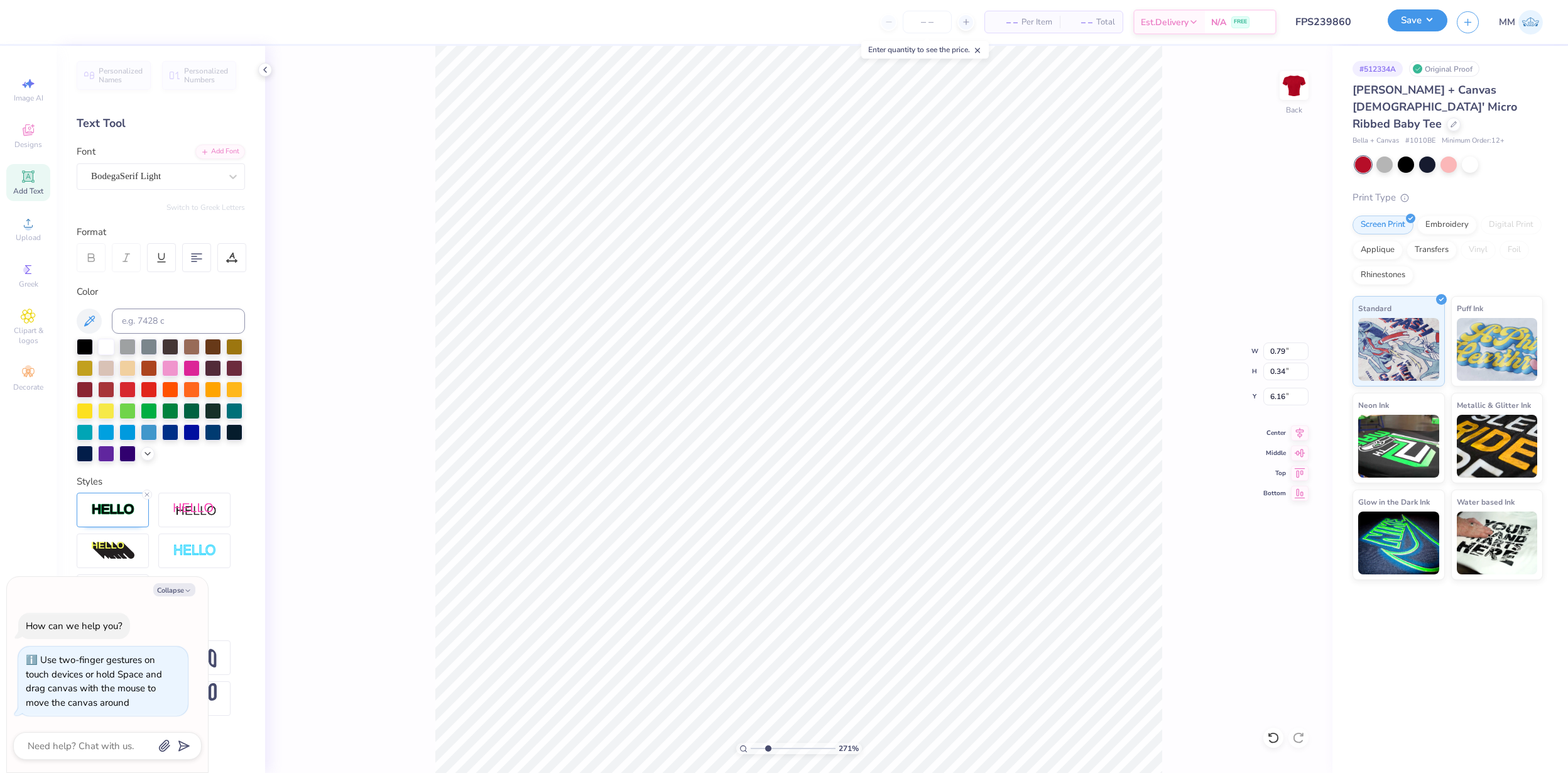
click at [1439, 20] on button "Save" at bounding box center [1418, 20] width 60 height 22
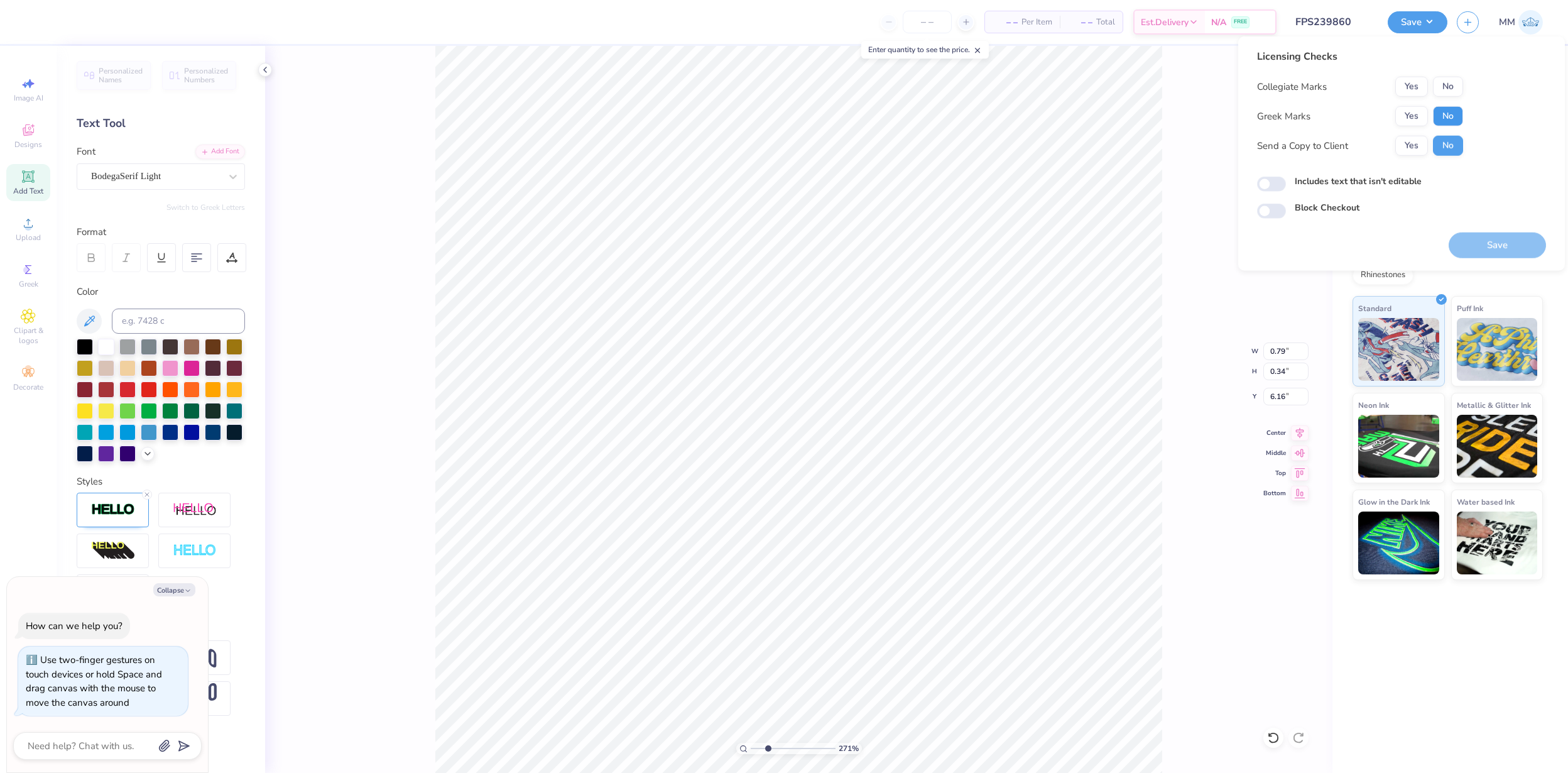
click at [1456, 117] on button "No" at bounding box center [1448, 116] width 30 height 20
click at [1446, 93] on button "No" at bounding box center [1448, 86] width 30 height 20
type textarea "x"
click at [1478, 238] on button "Save" at bounding box center [1497, 245] width 97 height 26
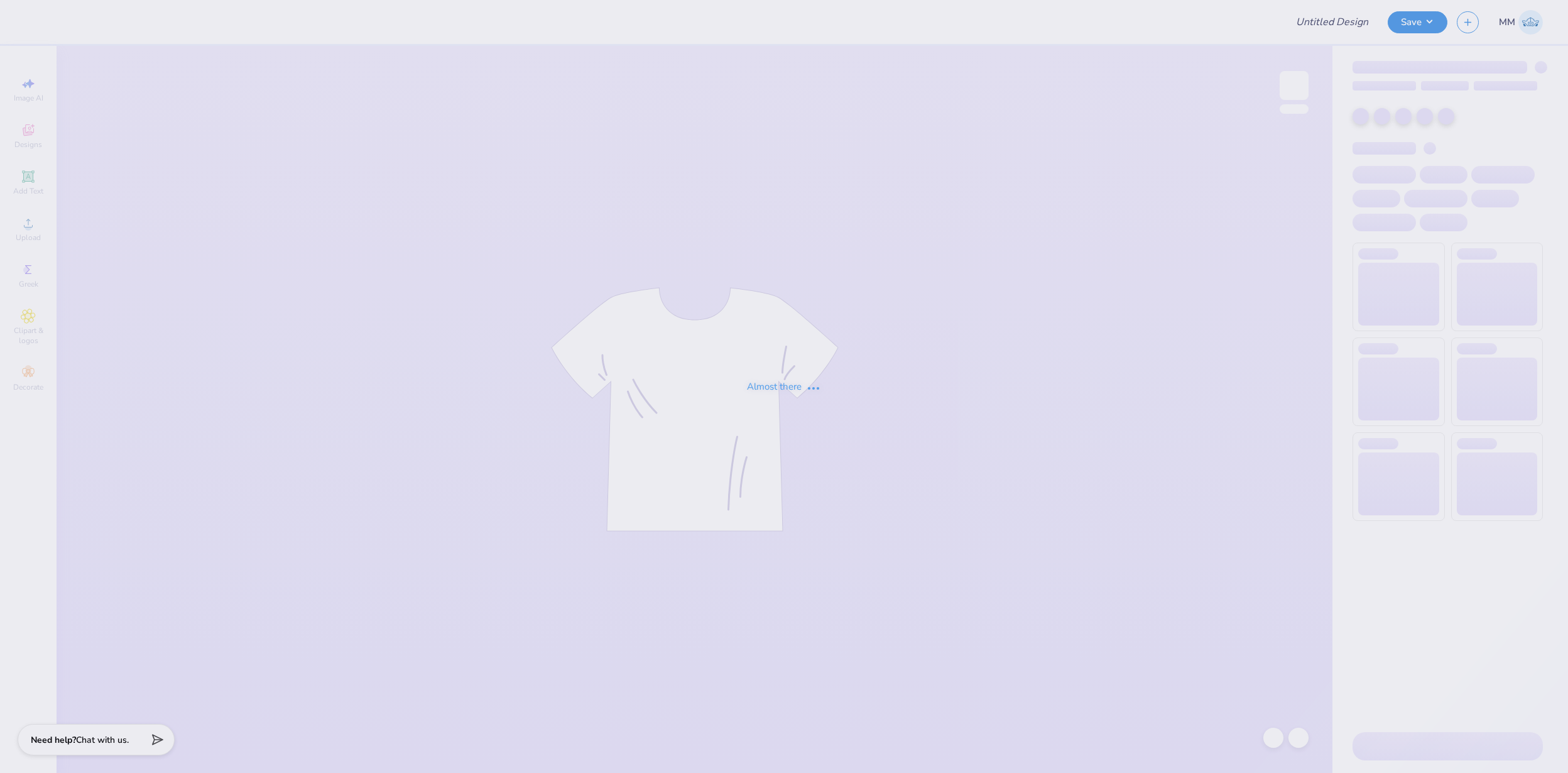
type input "FPS239845"
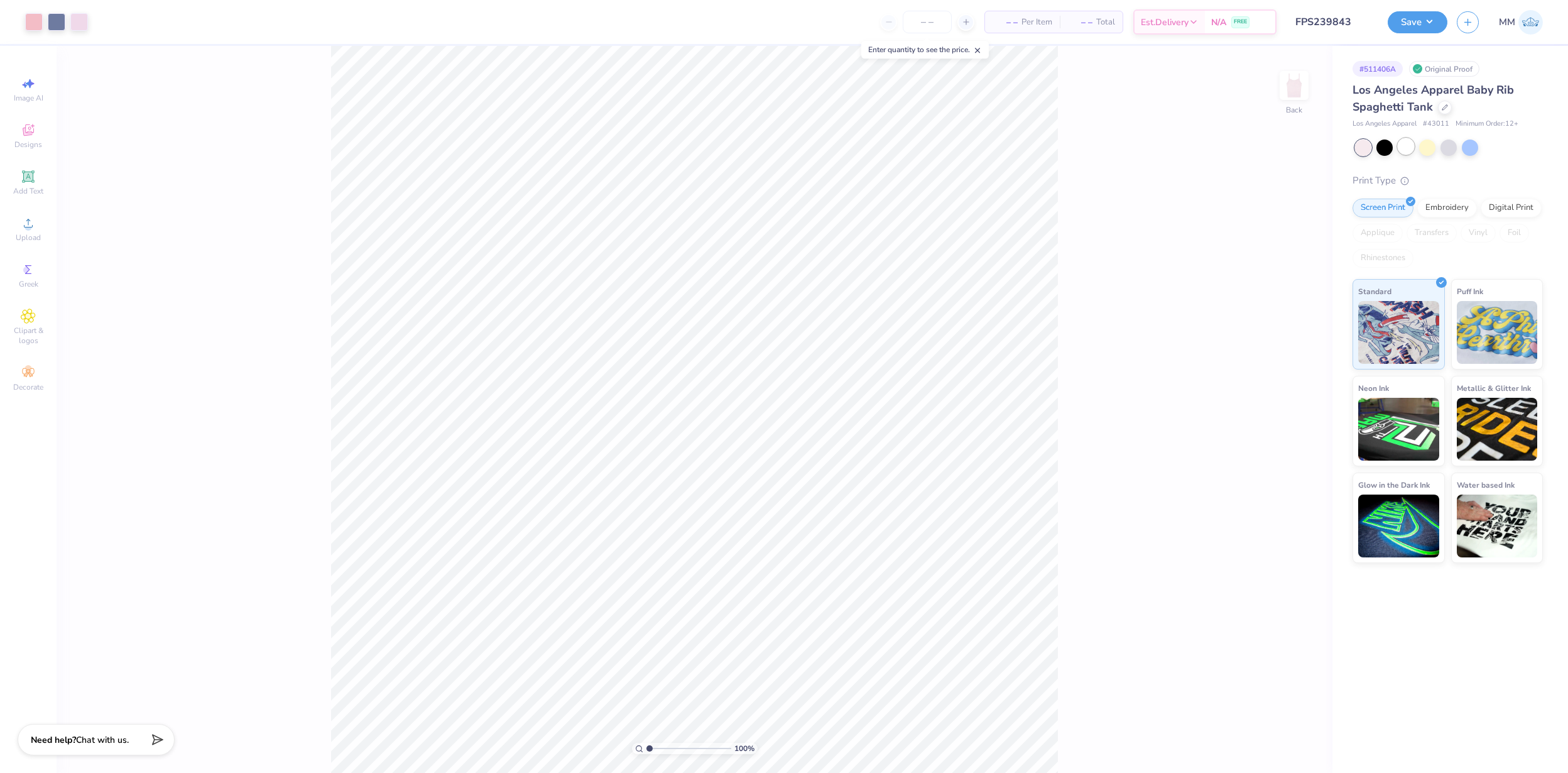
click at [1410, 148] on div at bounding box center [1406, 146] width 16 height 16
click at [1417, 17] on button "Save" at bounding box center [1418, 20] width 60 height 22
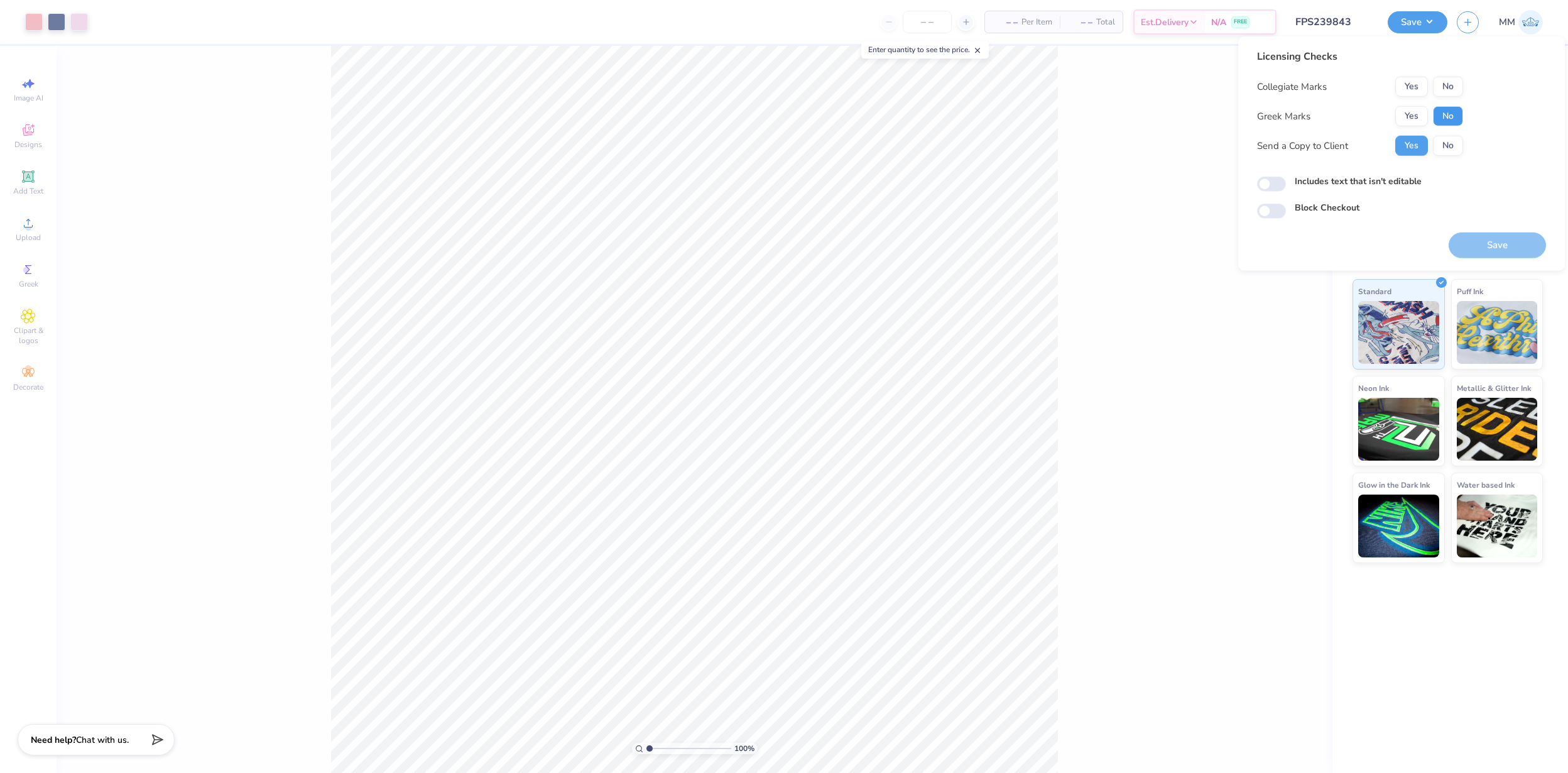
click at [1436, 115] on button "No" at bounding box center [1448, 116] width 30 height 20
click at [1440, 86] on button "No" at bounding box center [1448, 86] width 30 height 20
click at [1486, 236] on button "Save" at bounding box center [1497, 245] width 97 height 26
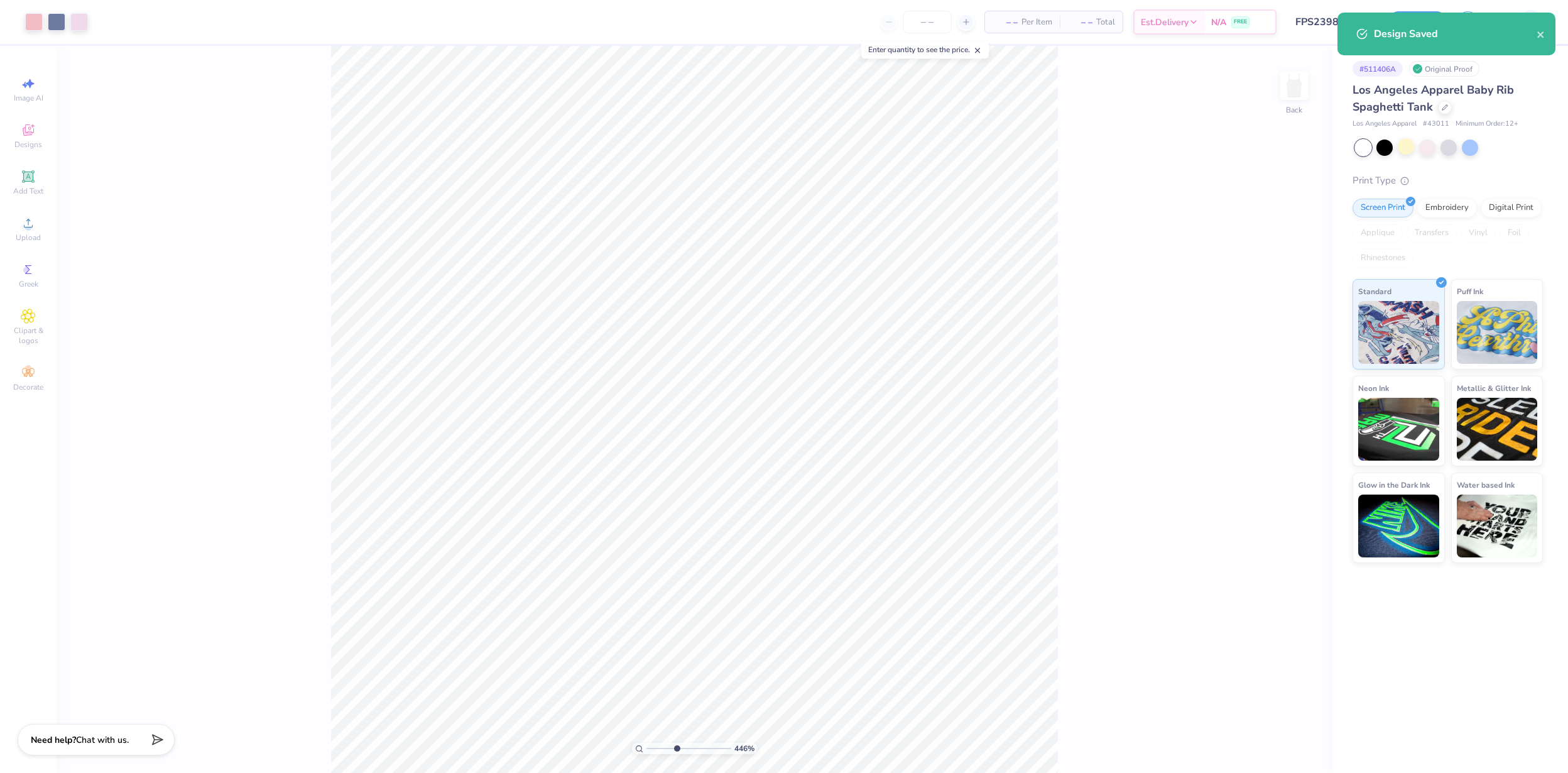
type input "1"
drag, startPoint x: 652, startPoint y: 745, endPoint x: 642, endPoint y: 747, distance: 10.2
click at [646, 747] on input "range" at bounding box center [688, 748] width 84 height 11
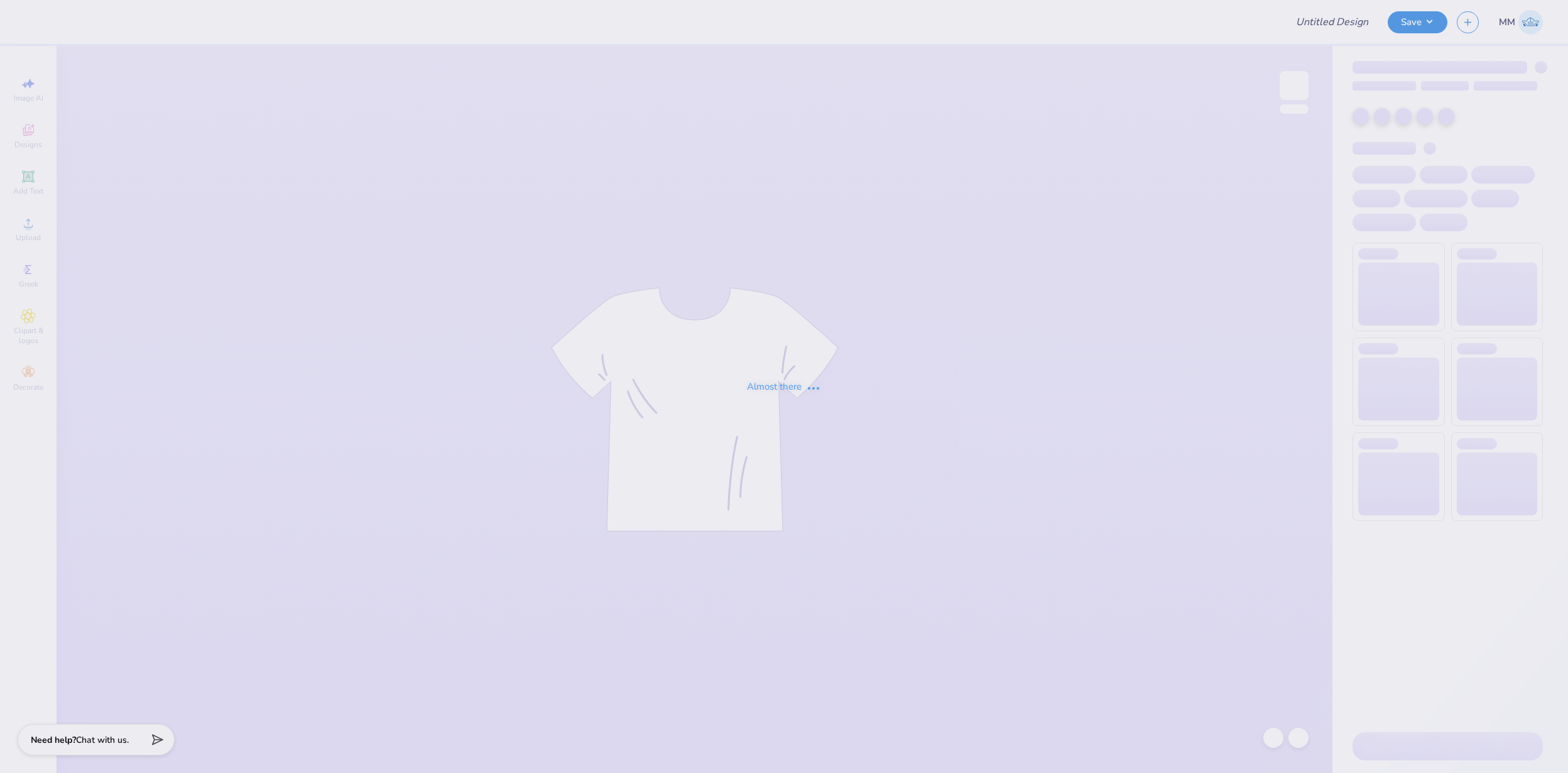
type input "FPS239846"
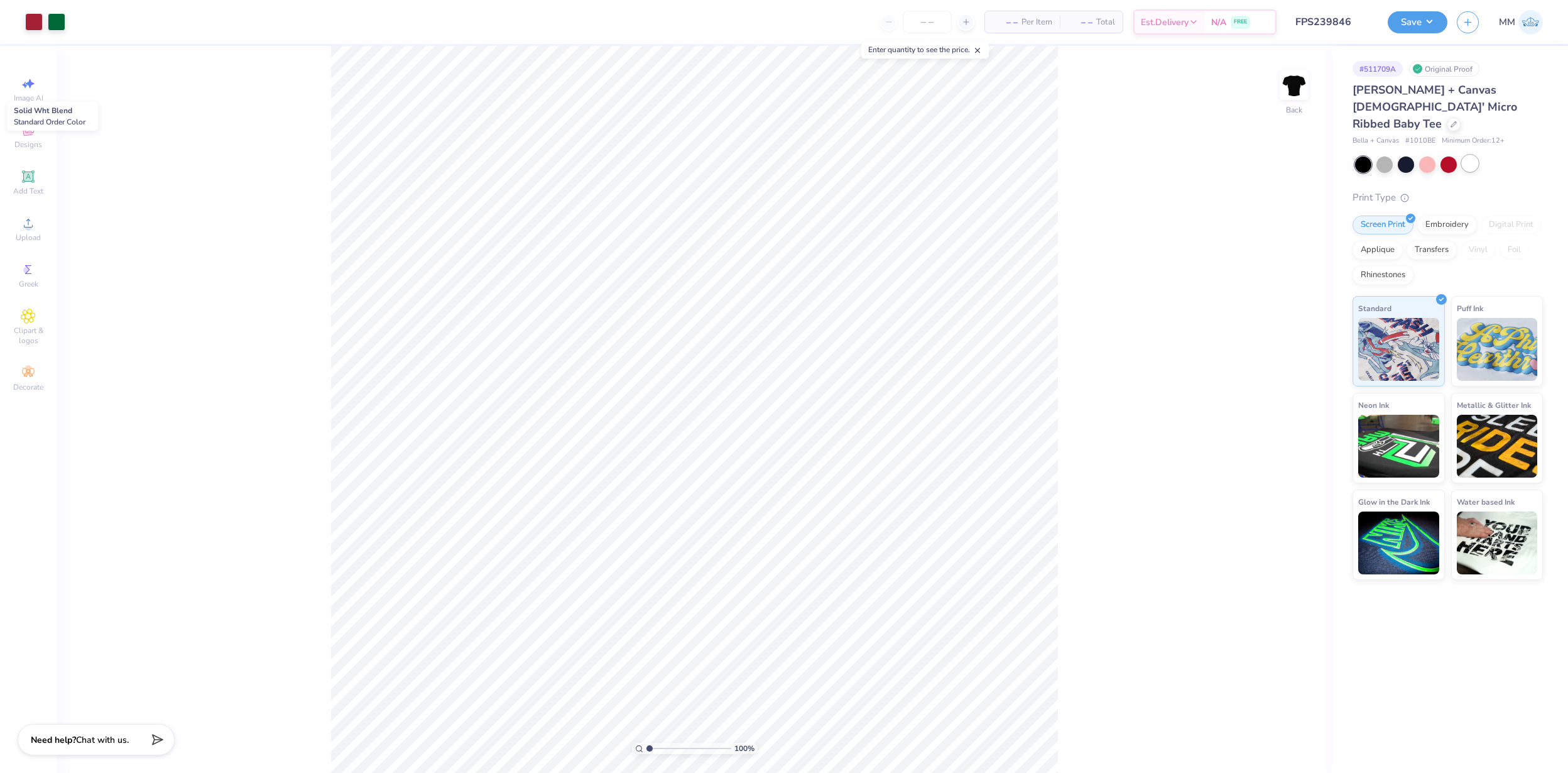
click at [1469, 155] on div at bounding box center [1470, 163] width 16 height 16
click at [1408, 155] on div at bounding box center [1406, 163] width 16 height 16
click at [1362, 157] on div at bounding box center [1363, 165] width 16 height 16
type input "8.52"
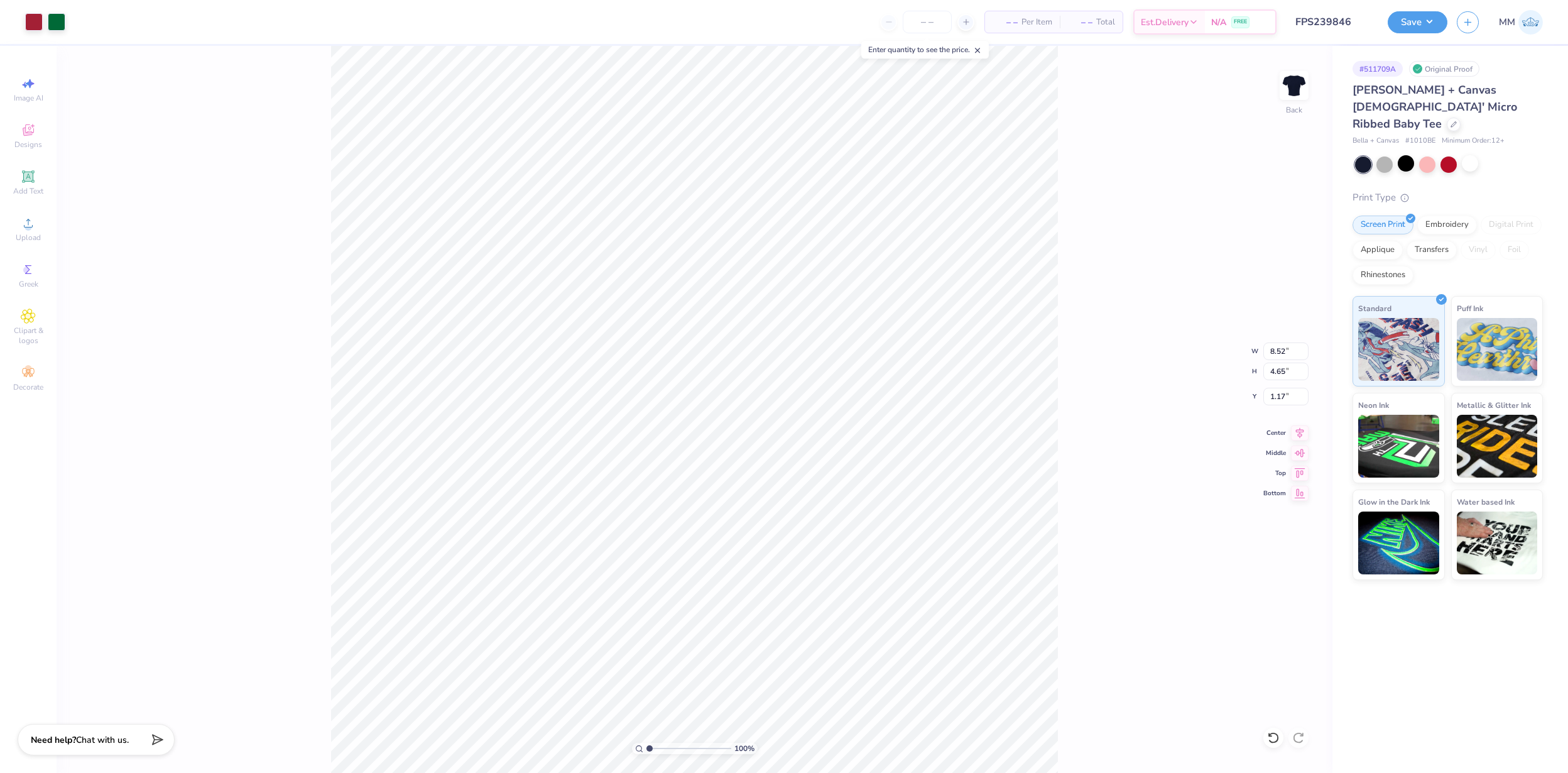
type input "4.65"
type input "1.75"
type input "9.42"
type input "5.13"
click at [1405, 155] on div at bounding box center [1406, 163] width 16 height 16
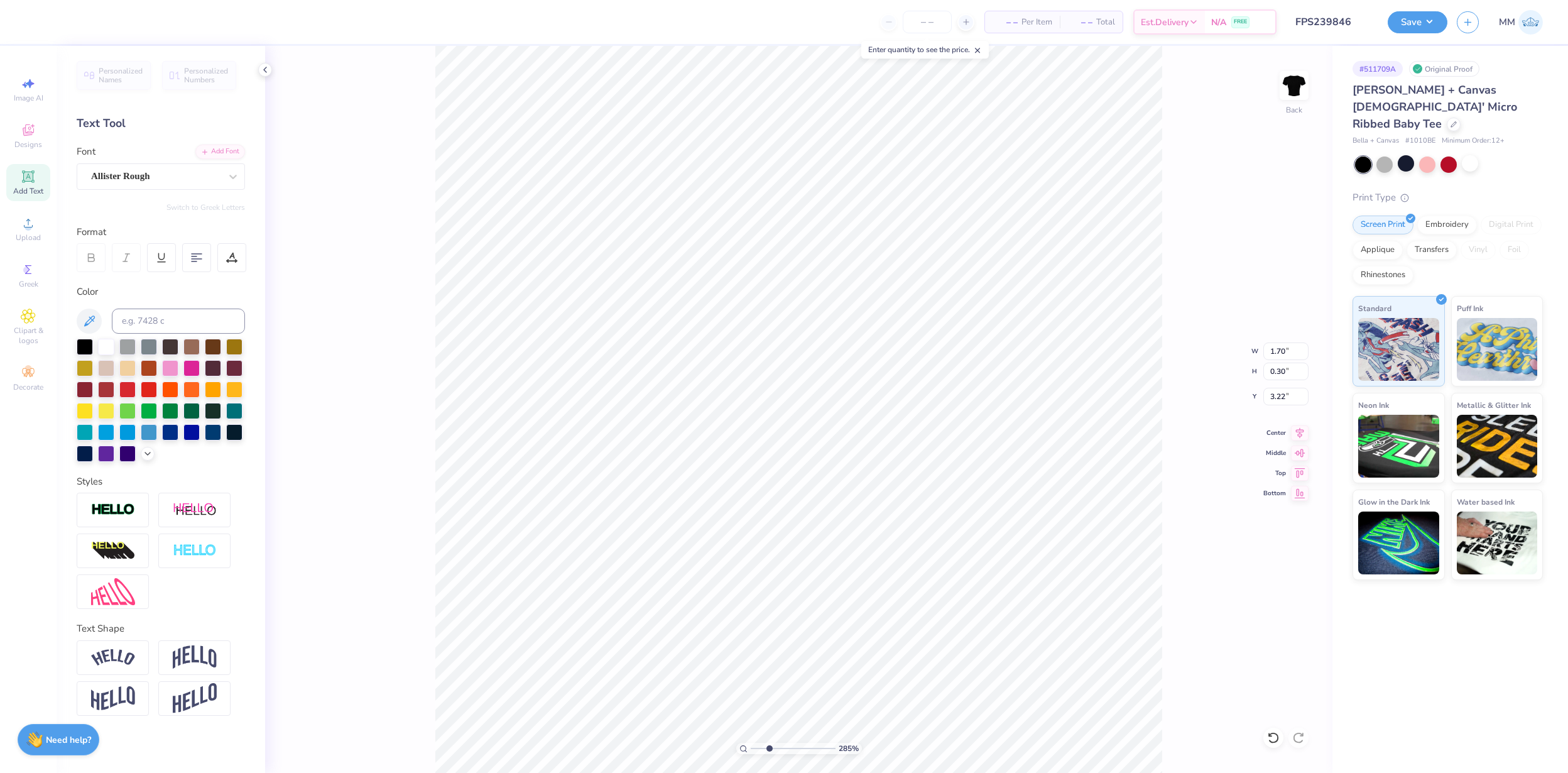
drag, startPoint x: 755, startPoint y: 744, endPoint x: 769, endPoint y: 744, distance: 14.0
type input "2.85"
click at [769, 744] on input "range" at bounding box center [792, 748] width 84 height 11
type input "5.52"
type input "3.47"
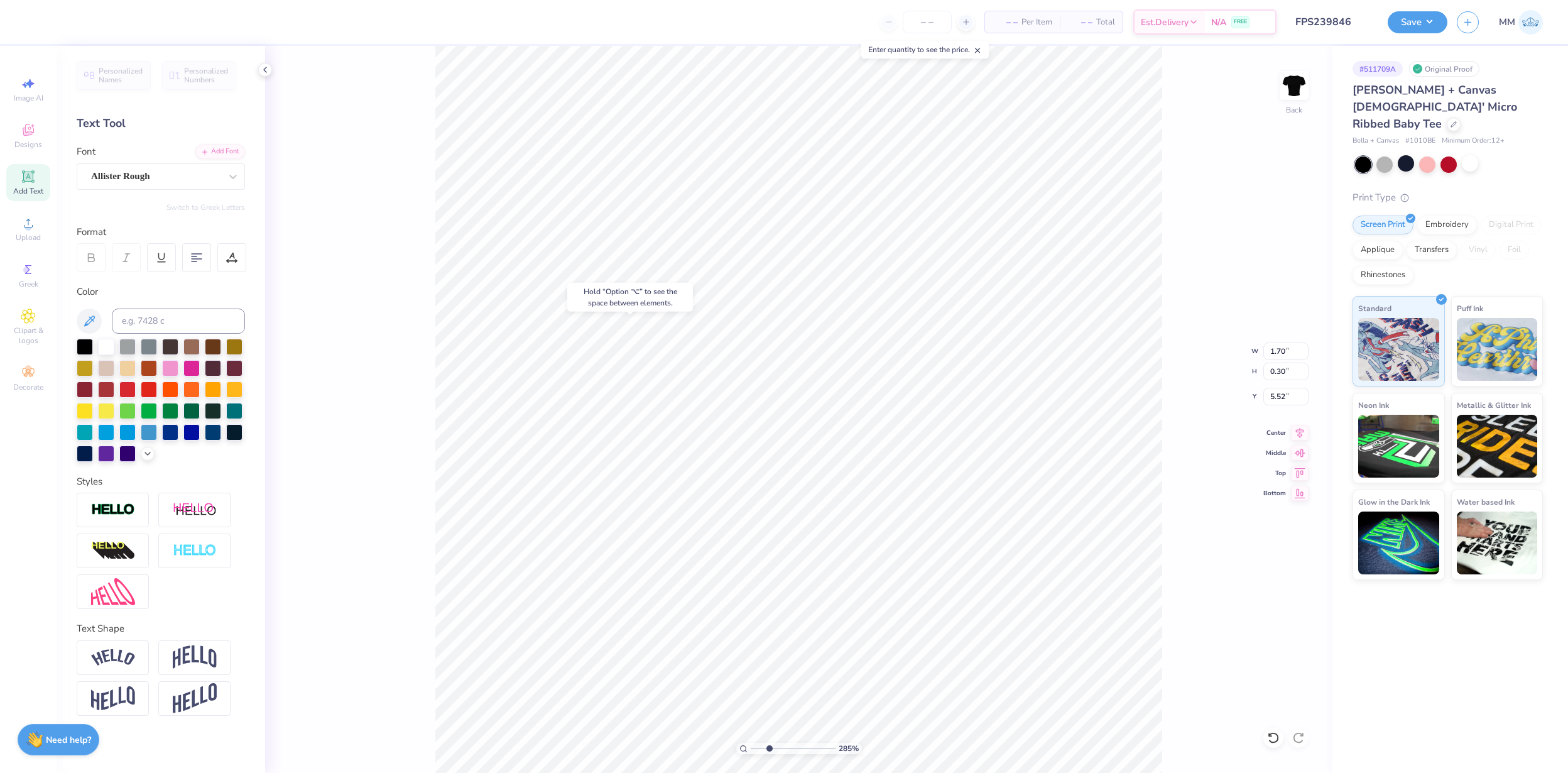
type input "0.73"
type input "5.08"
type input "5.48"
type input "2.10"
type input "3.33"
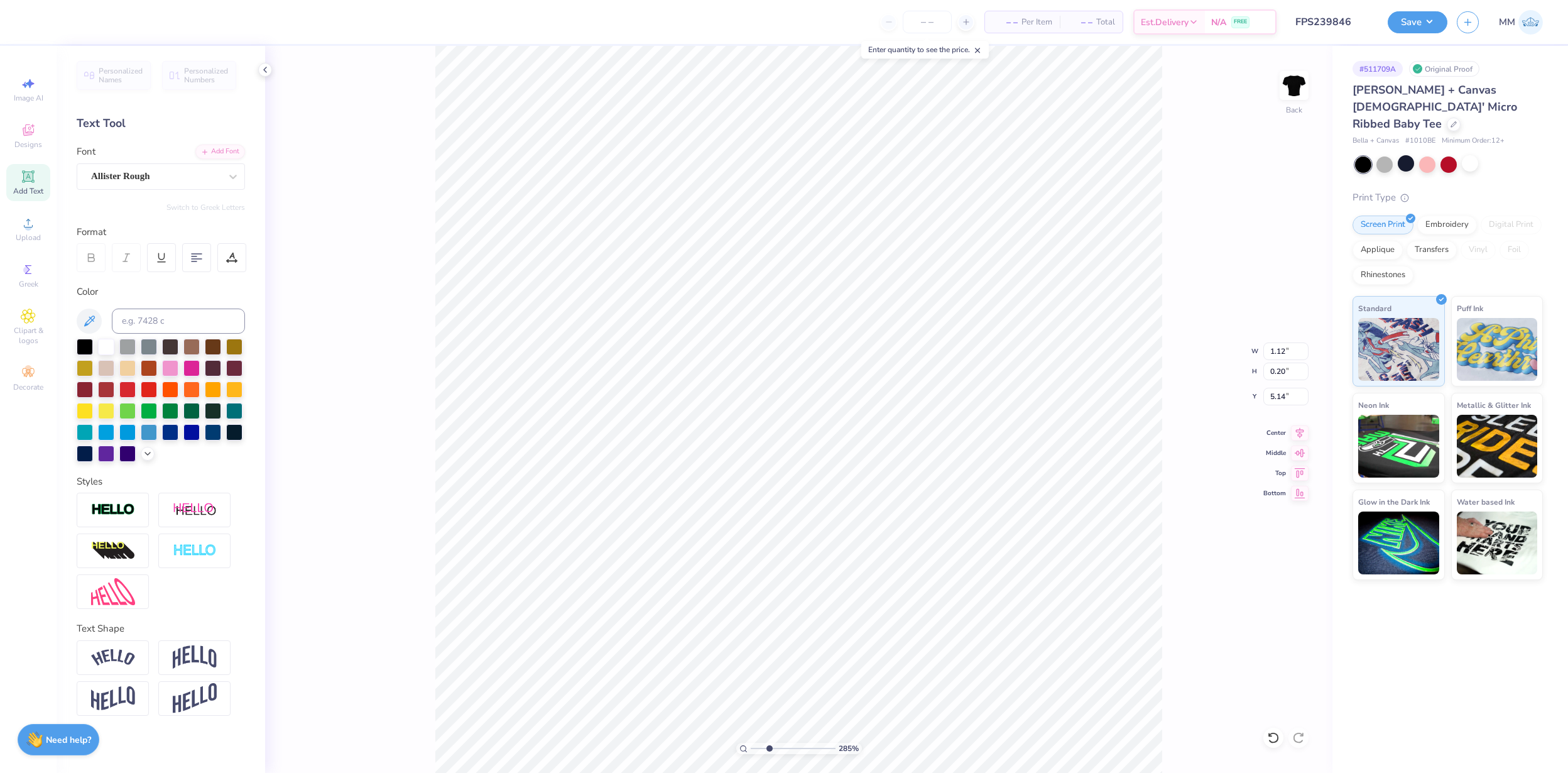
type input "1.12"
type input "0.20"
type input "5.10"
type input "3.47"
type input "0.60"
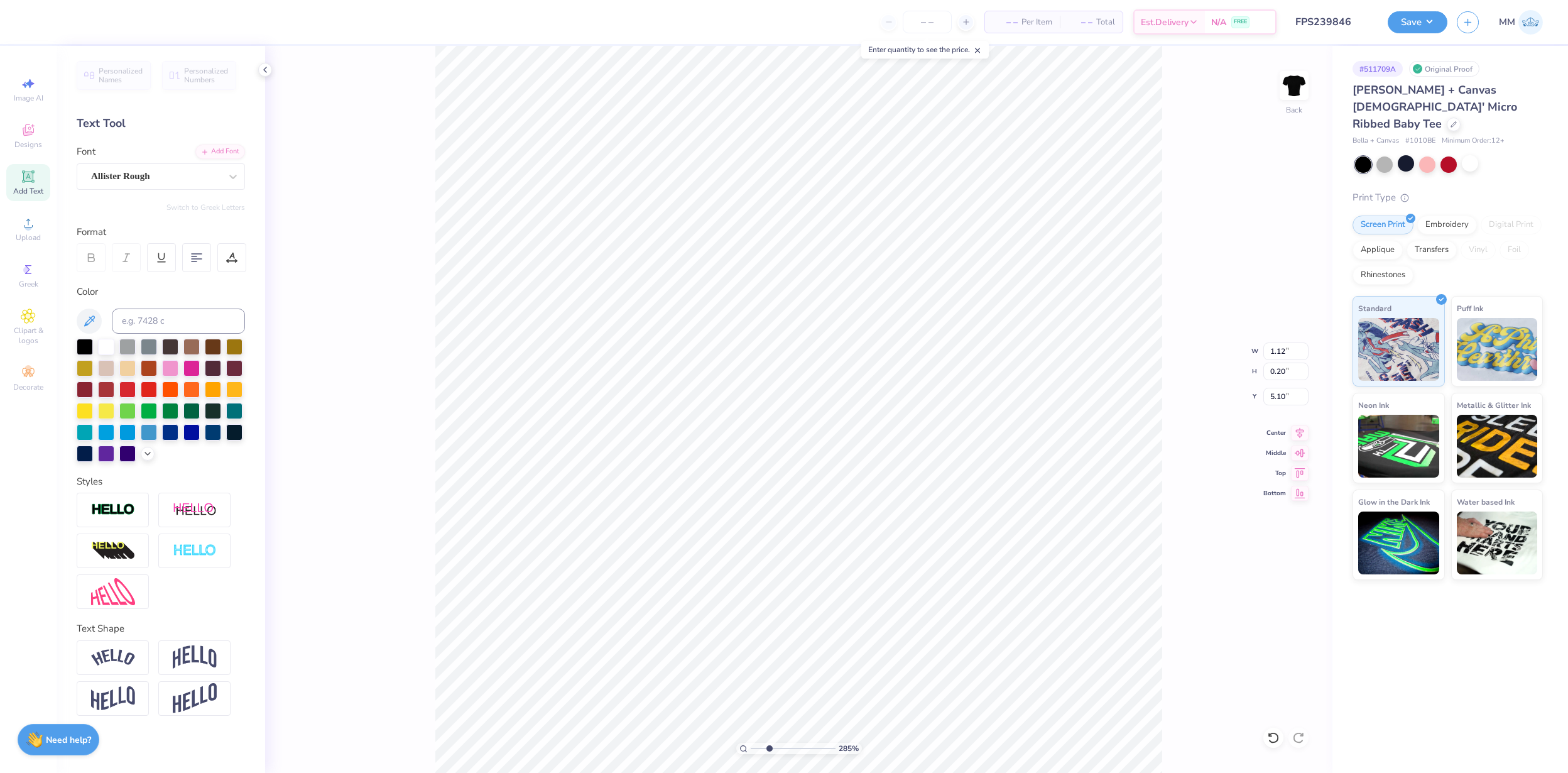
type input "4.70"
type input "5.48"
type input "1.97"
type input "3.29"
type input "2.89"
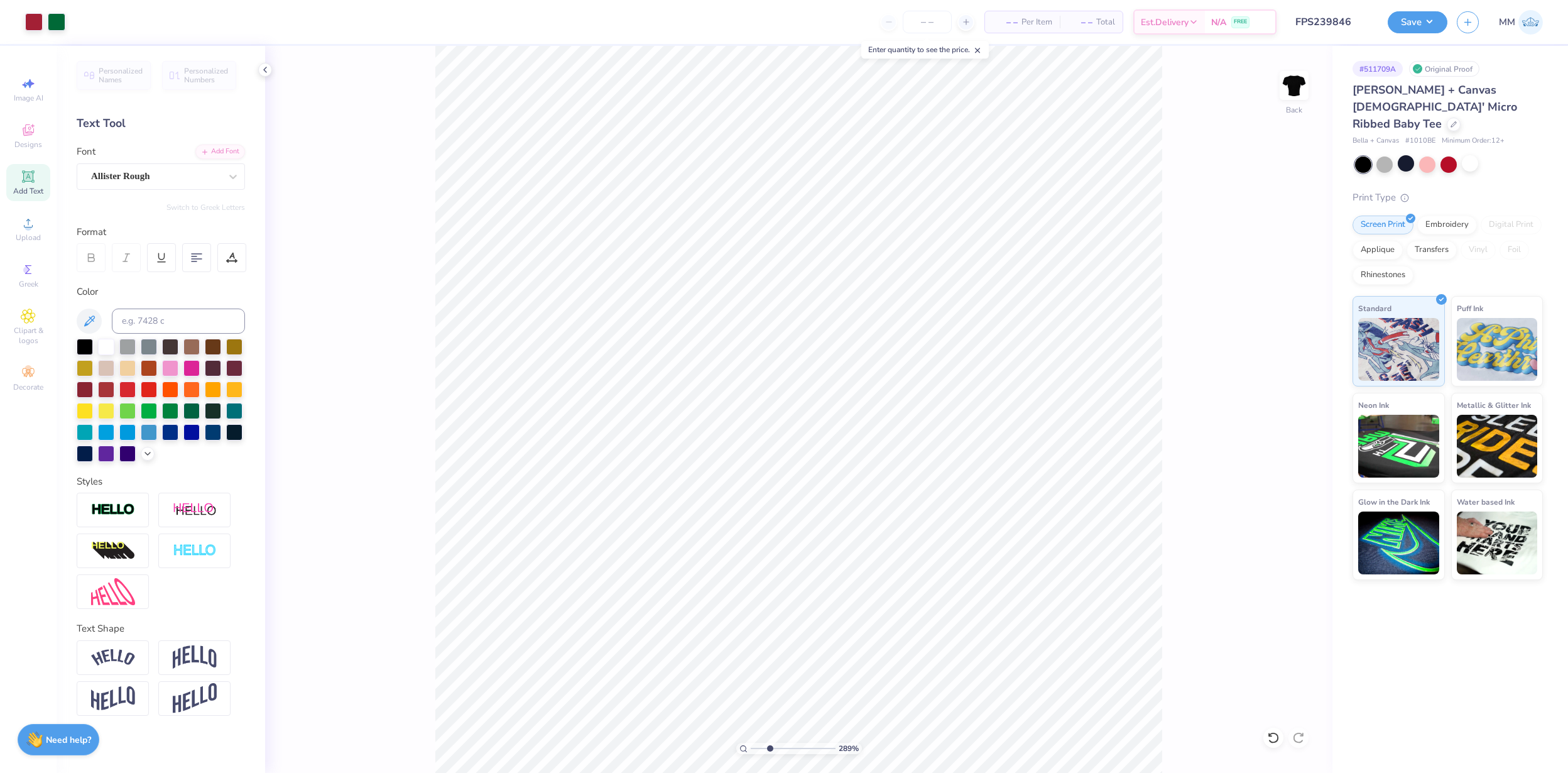
click at [769, 747] on input "range" at bounding box center [792, 748] width 84 height 11
type input "1.12"
type input "0.20"
type input "5.06"
type input "1.75"
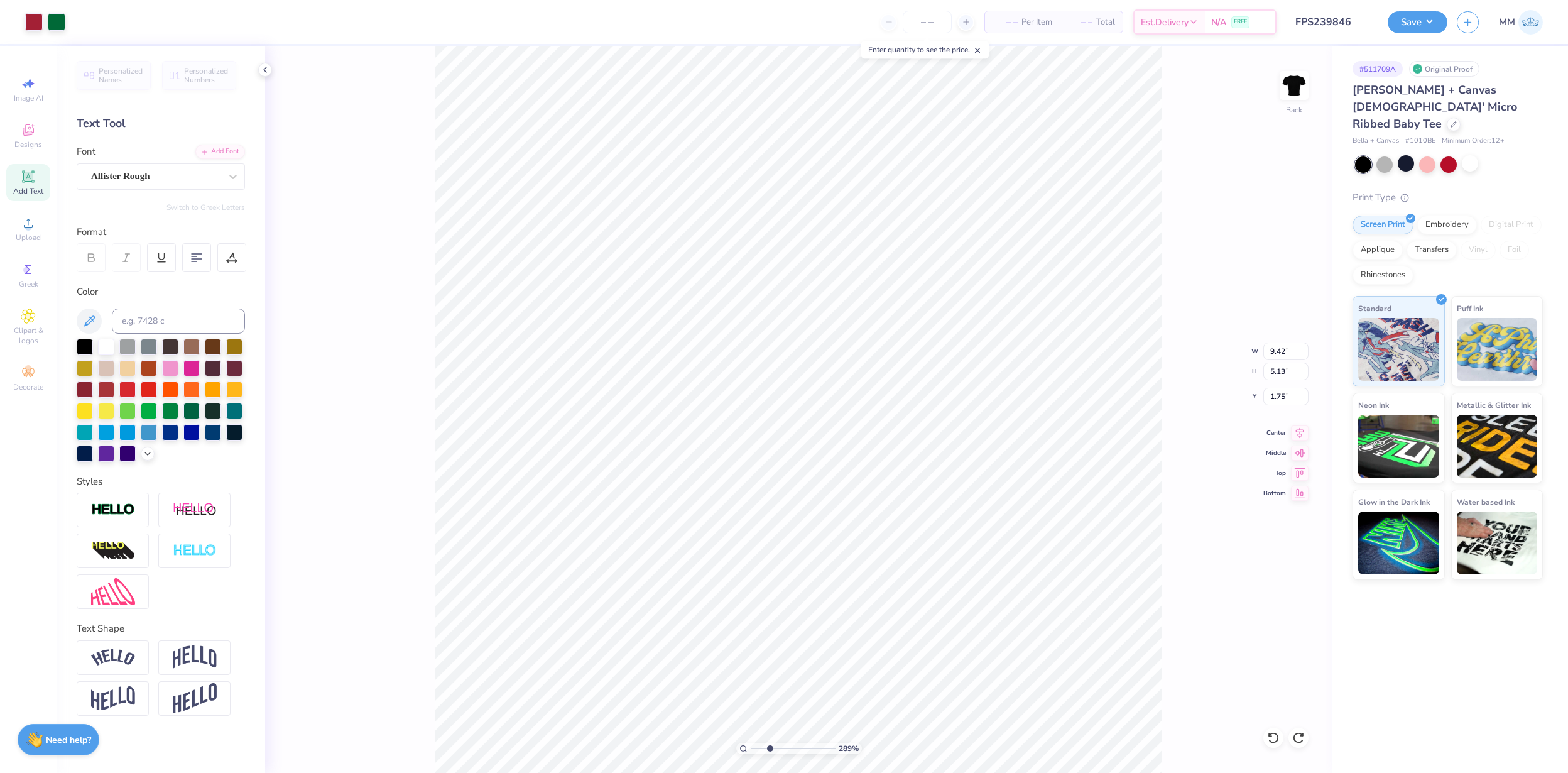
type input "1.12"
type input "0.20"
type input "5.10"
click at [1434, 22] on button "Save" at bounding box center [1418, 20] width 60 height 22
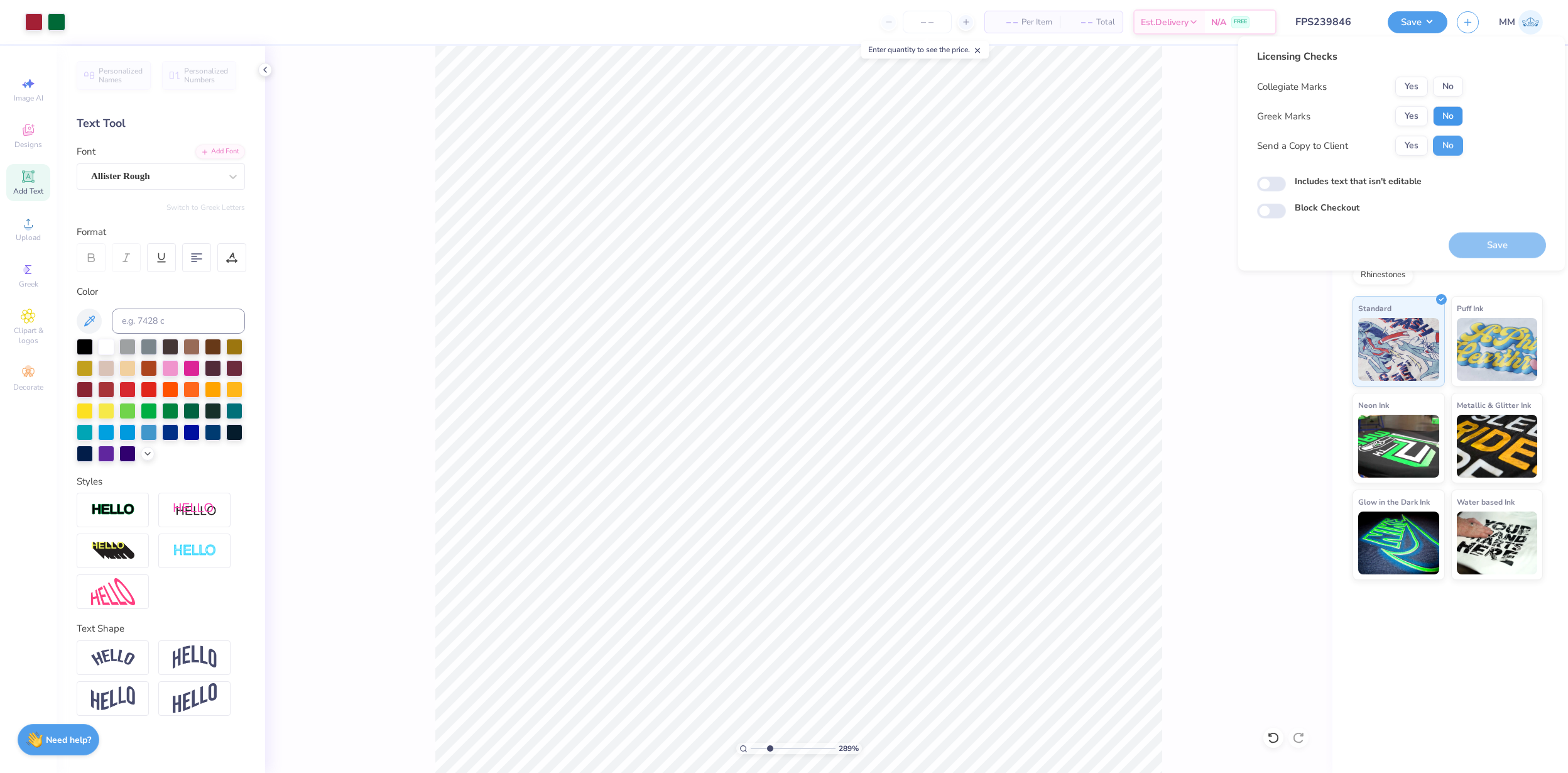
click at [1441, 112] on button "No" at bounding box center [1448, 116] width 30 height 20
click at [1448, 81] on button "No" at bounding box center [1448, 86] width 30 height 20
click at [1496, 246] on button "Save" at bounding box center [1497, 245] width 97 height 26
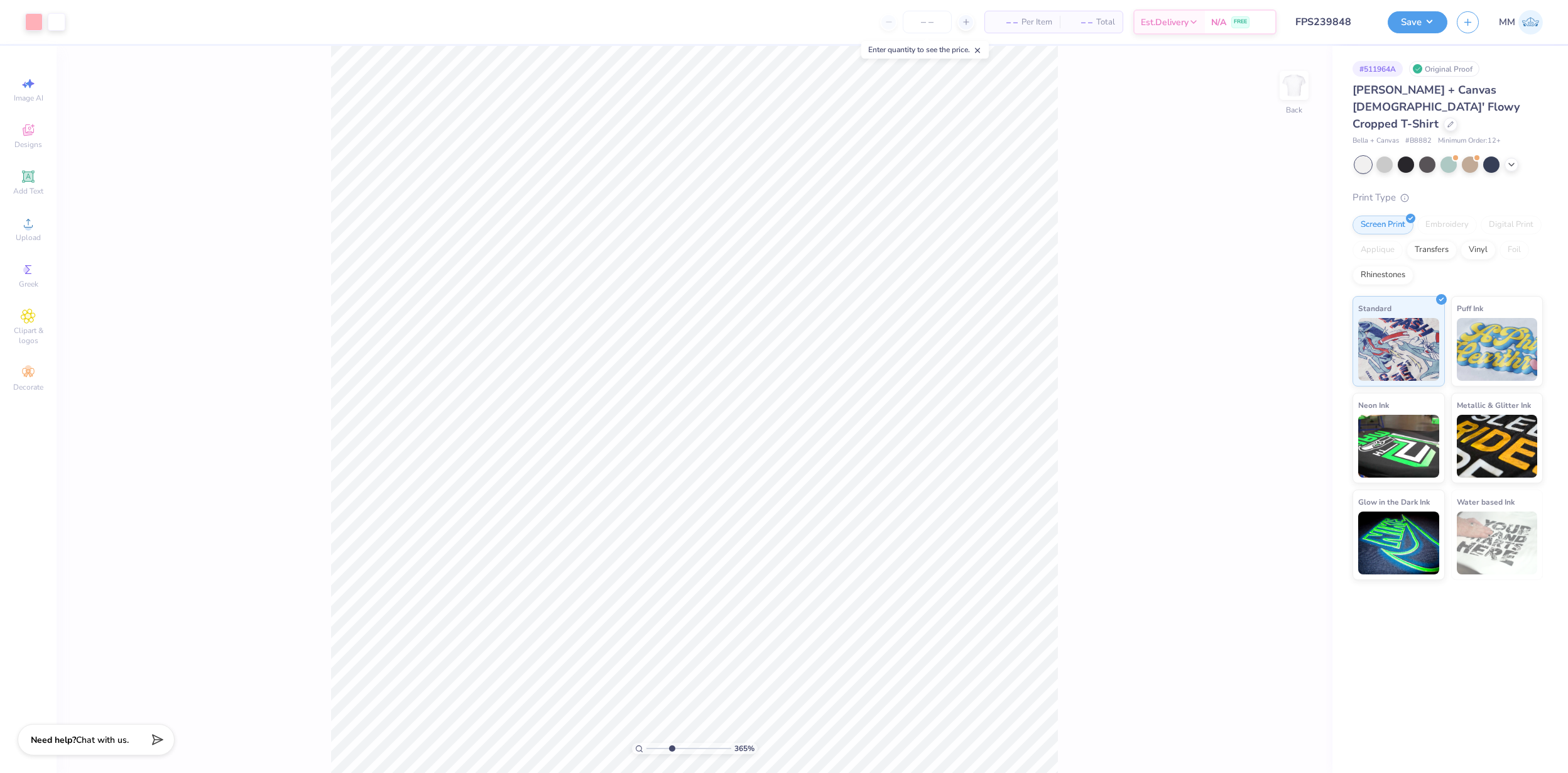
type input "3.65"
click at [671, 747] on input "range" at bounding box center [688, 748] width 84 height 11
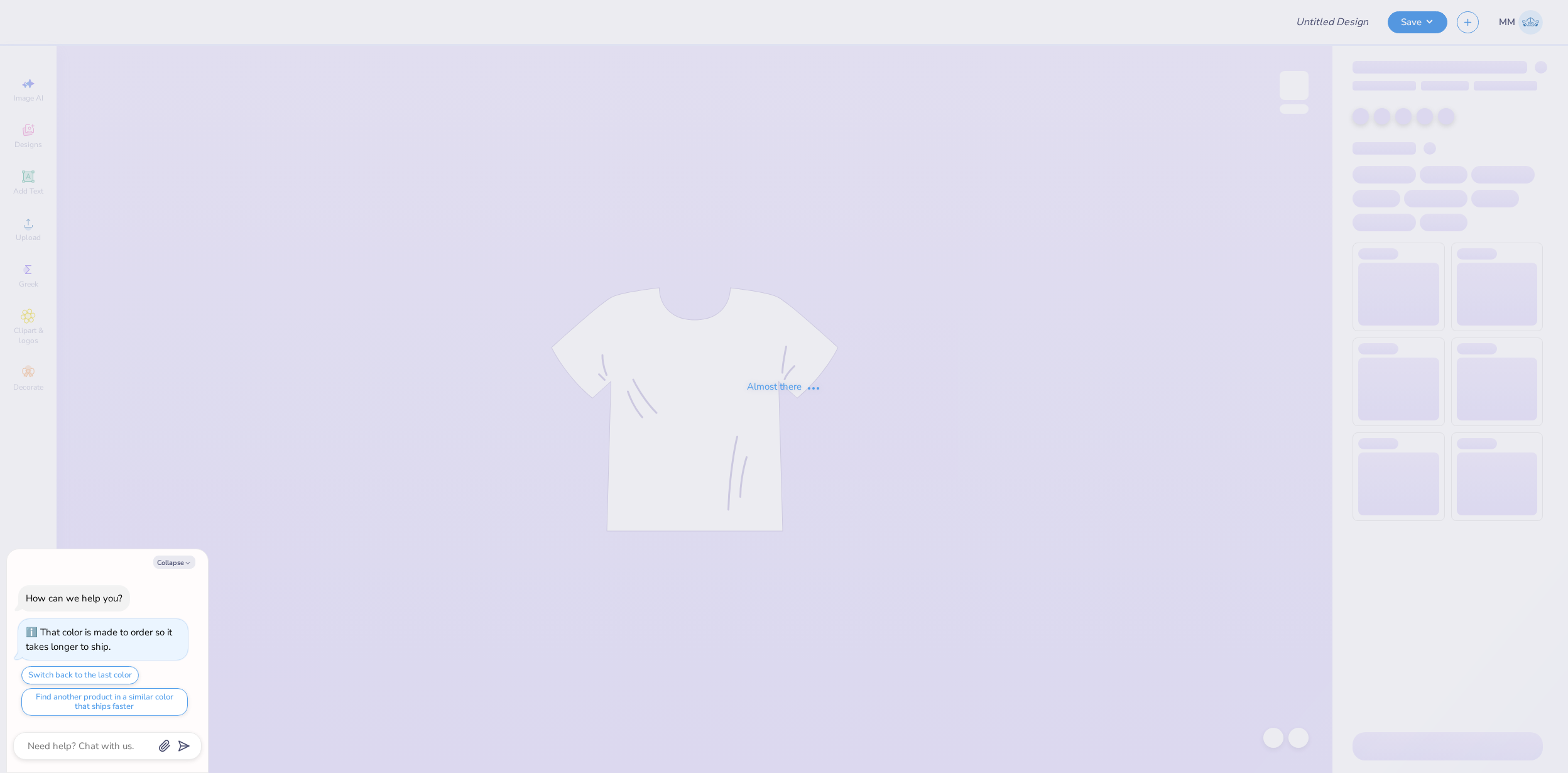
type textarea "x"
type input "FPS239849"
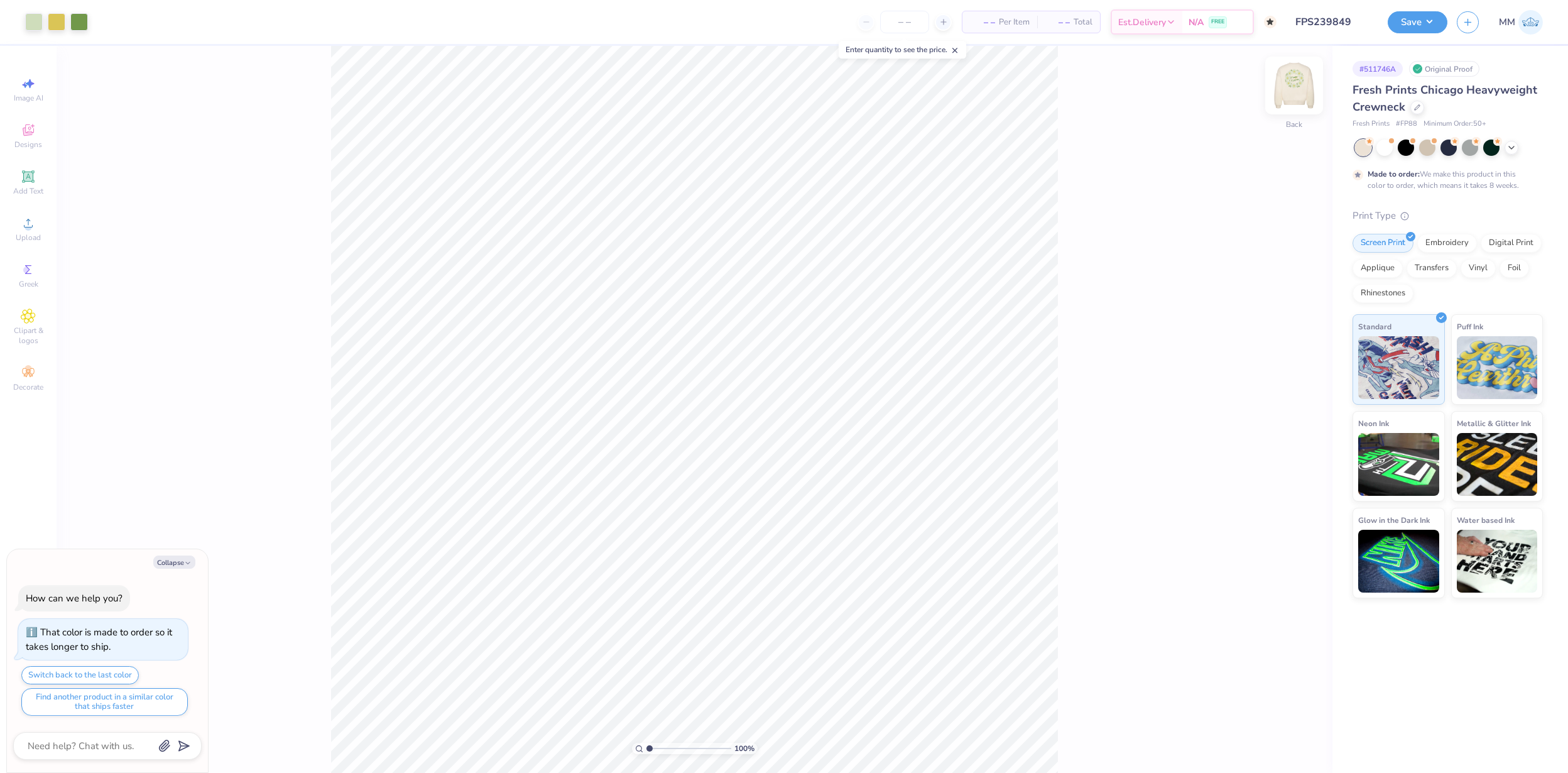
click at [1298, 89] on img at bounding box center [1294, 85] width 51 height 51
type textarea "x"
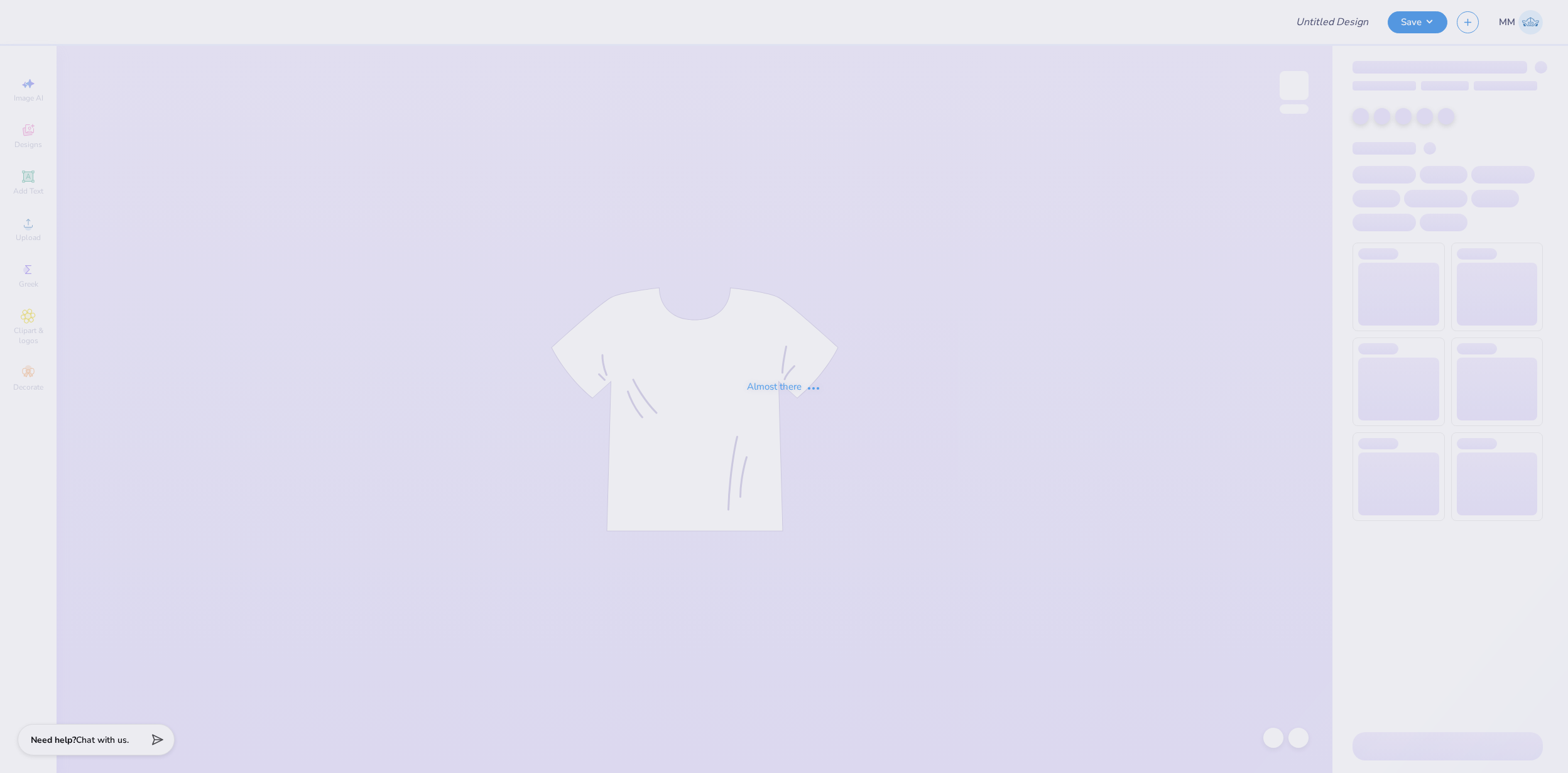
type input "FPS239850"
type input "FPS239852"
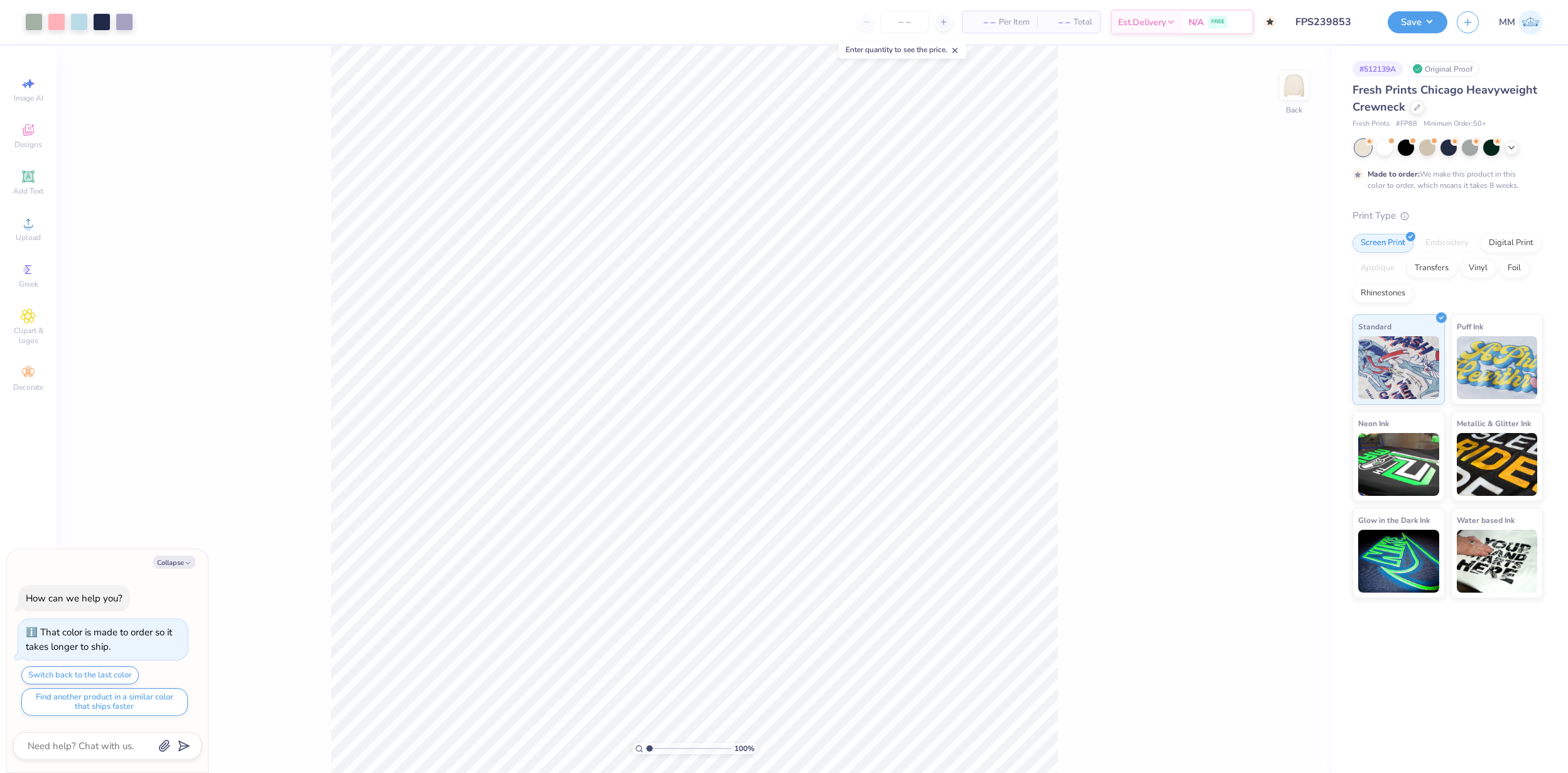
type textarea "x"
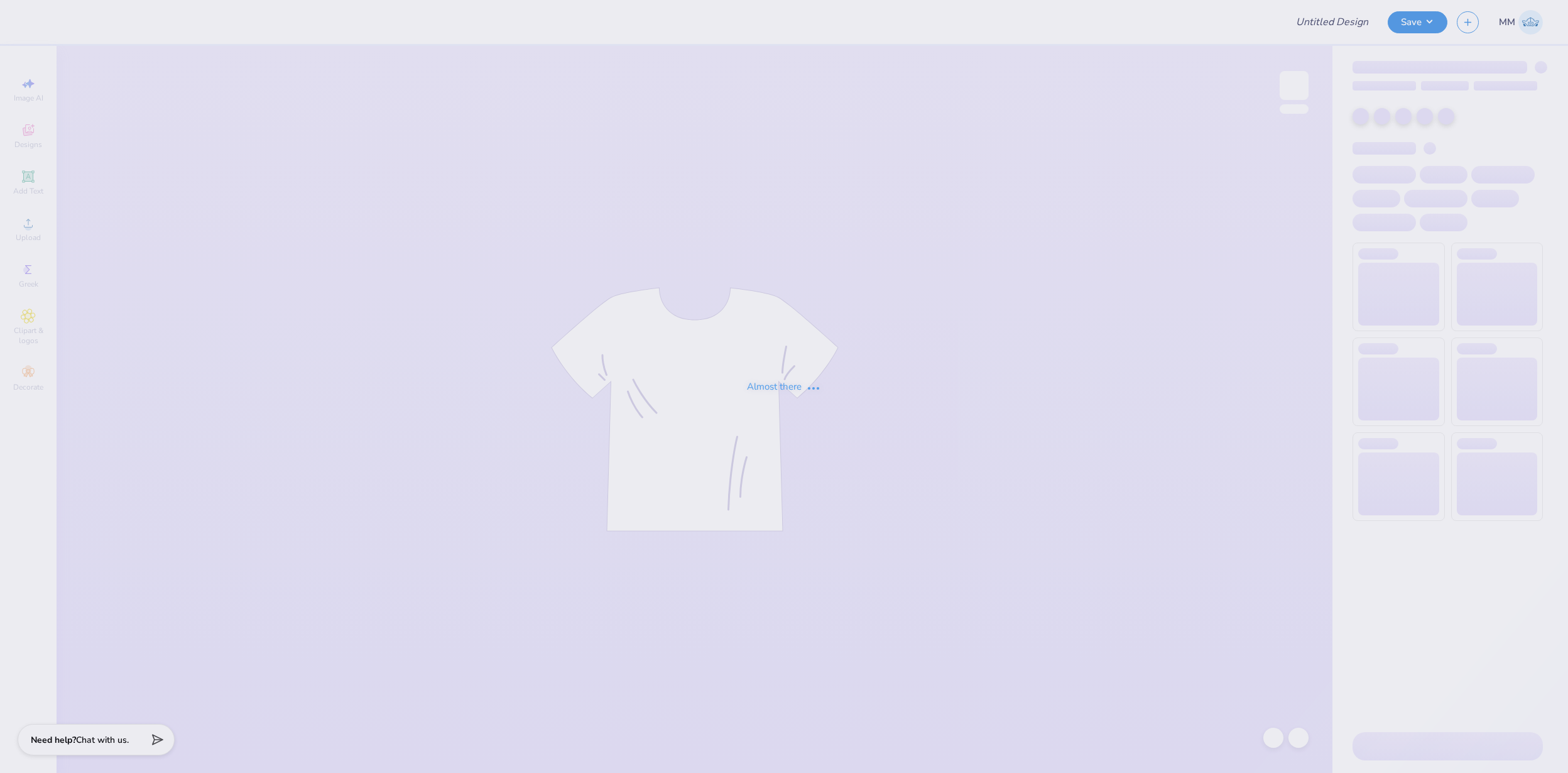
type input "FPS239854"
type input "FPS239855"
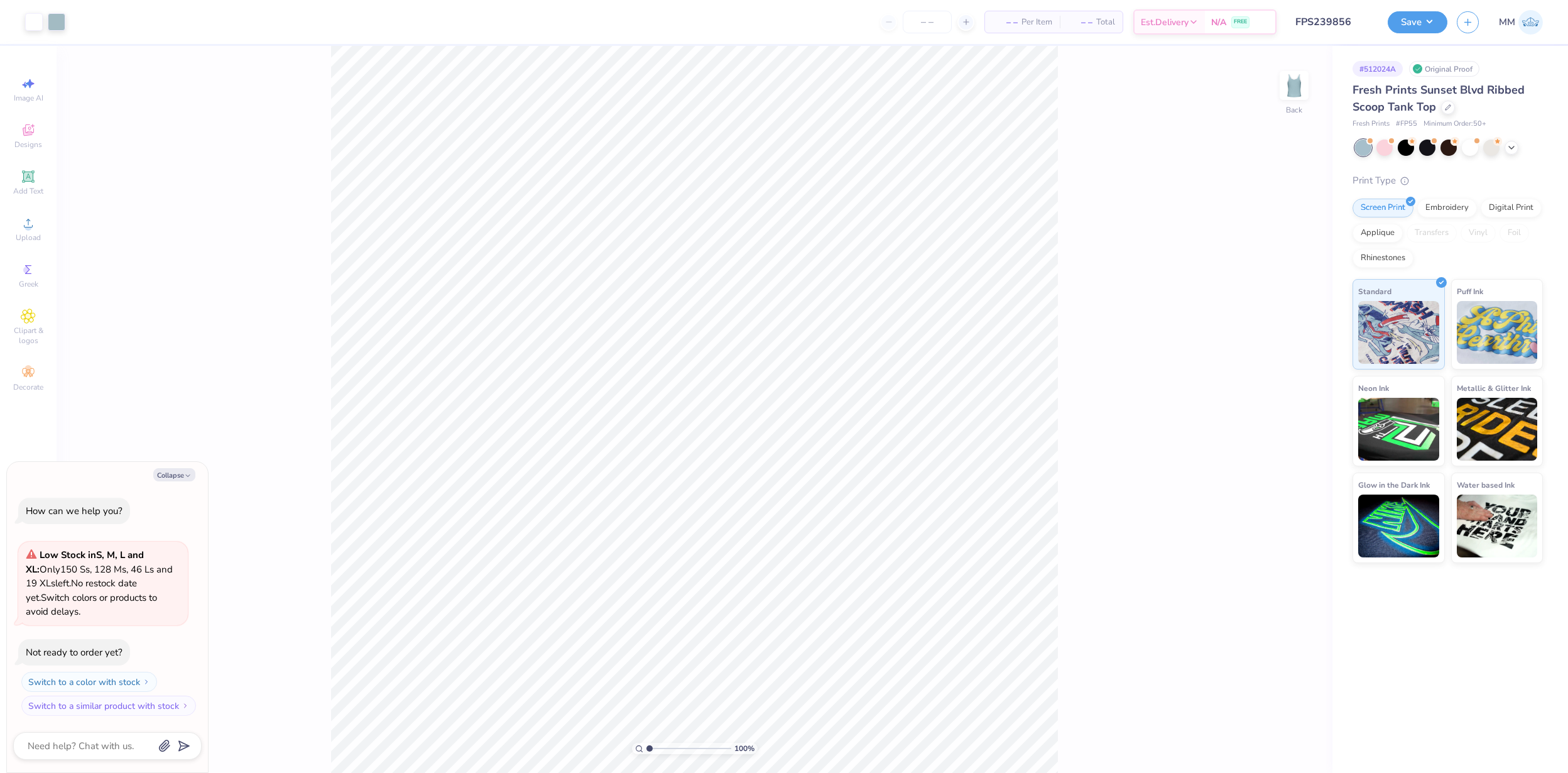
type textarea "x"
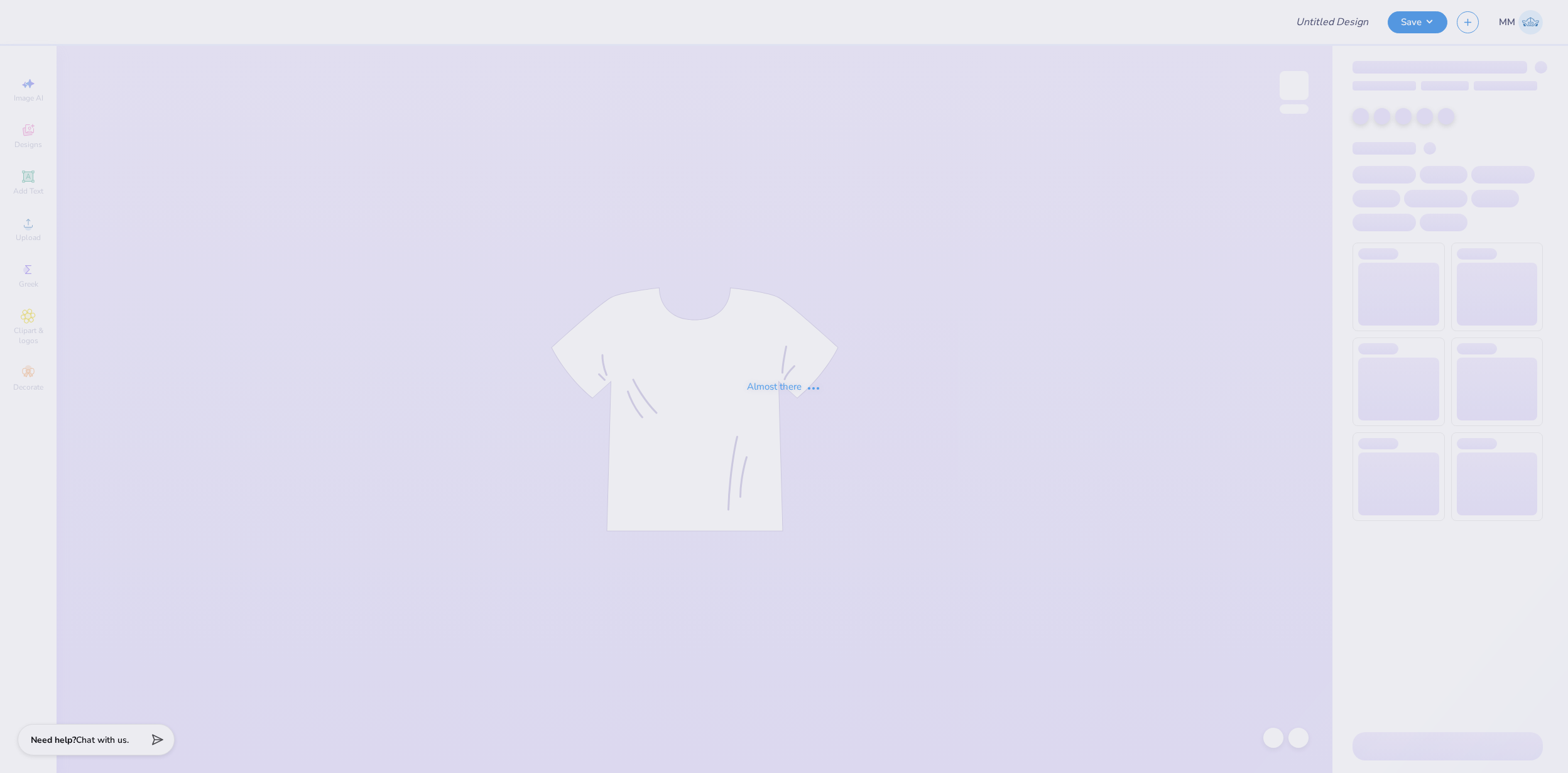
type input "FPS239856"
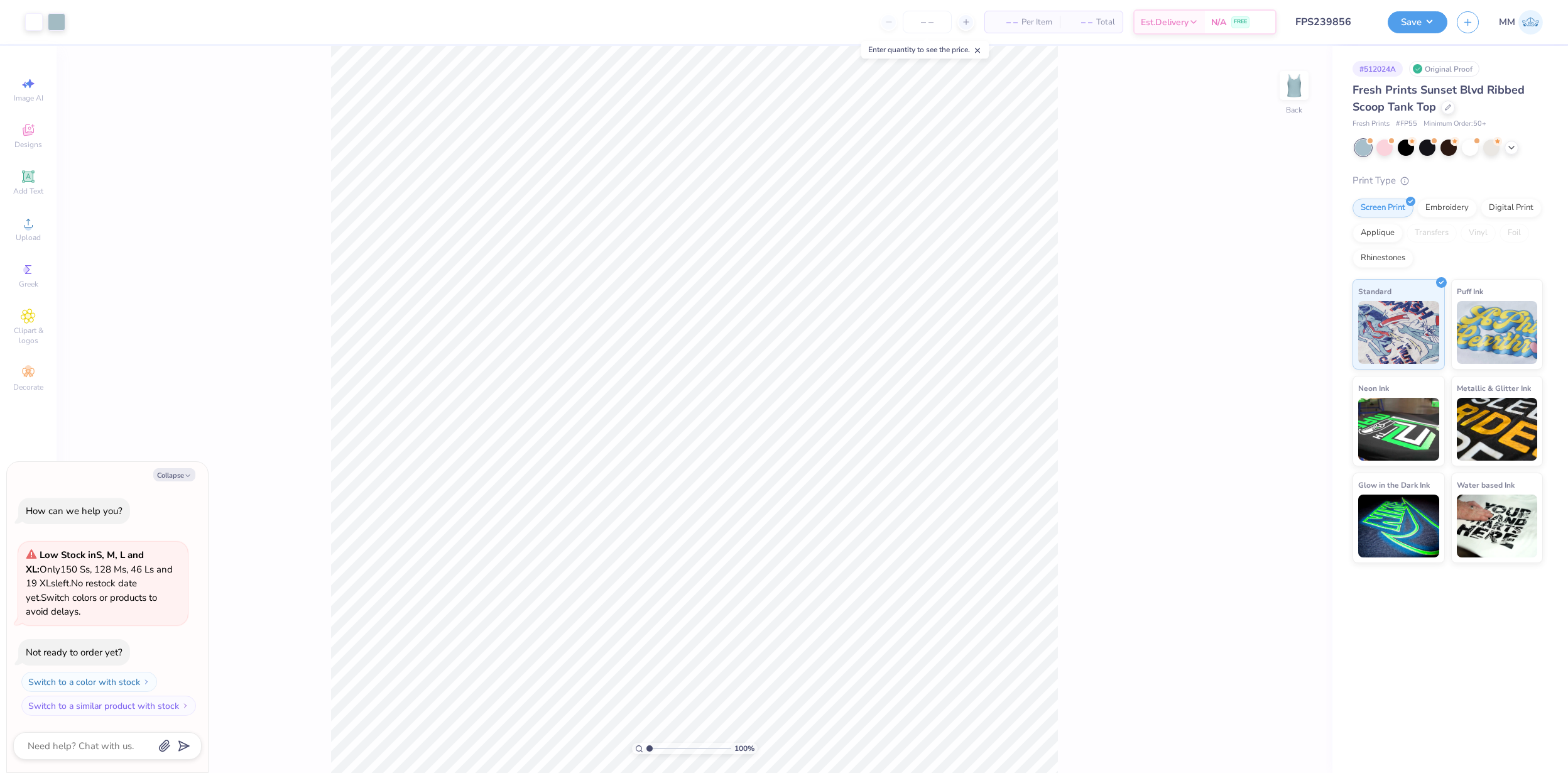
type textarea "x"
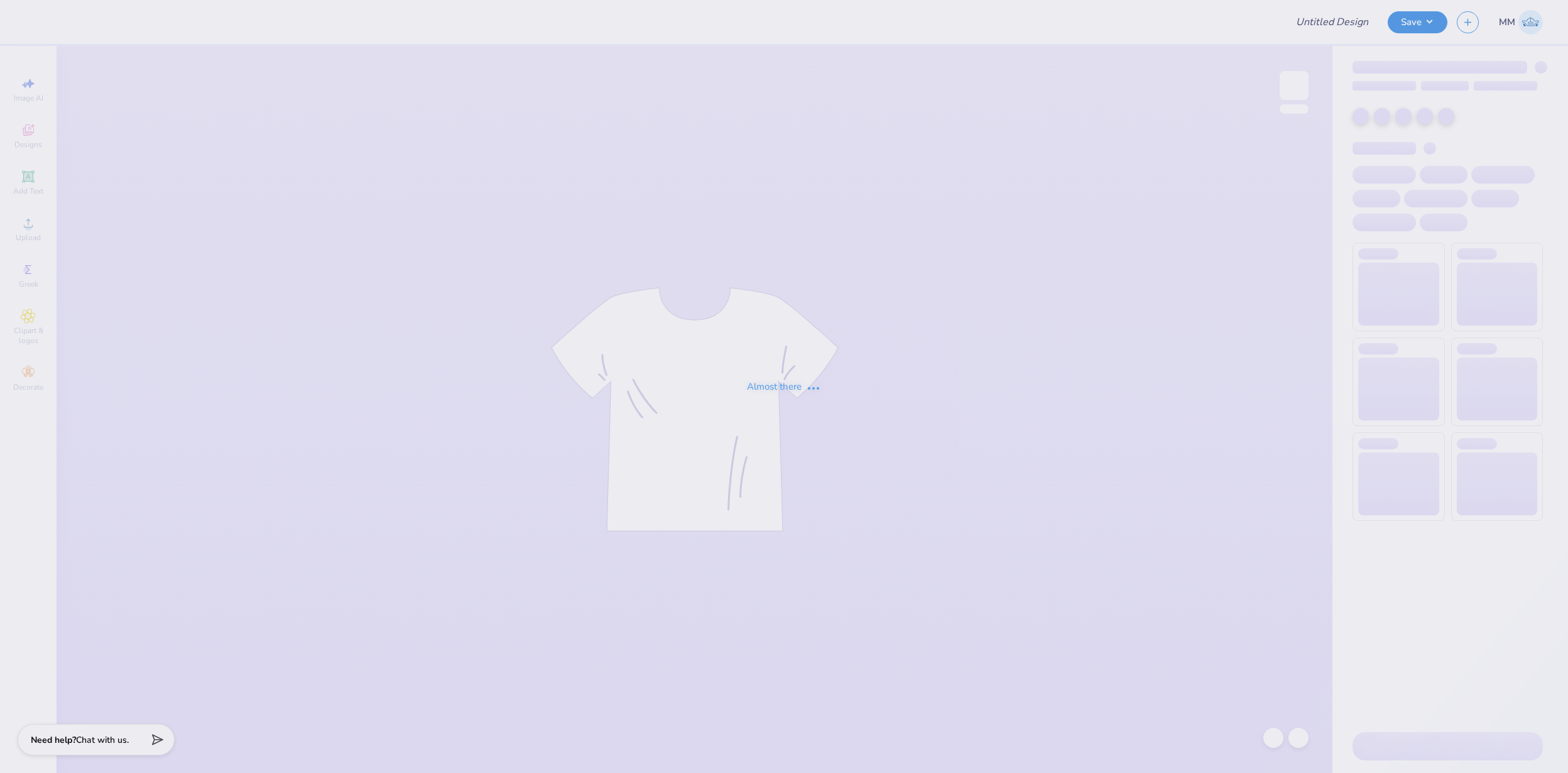
type input "FPS239857"
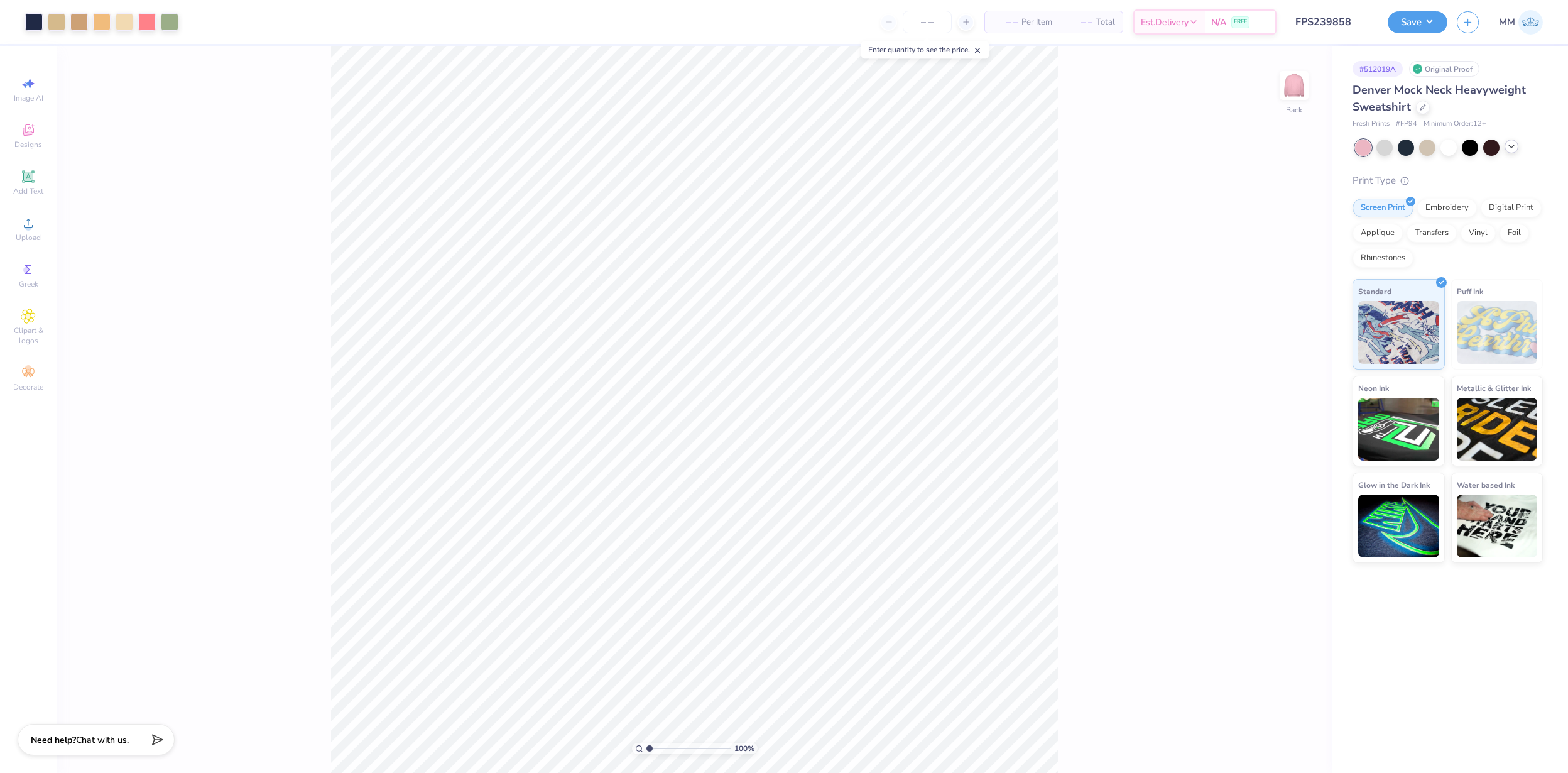
click at [1516, 146] on icon at bounding box center [1511, 146] width 10 height 10
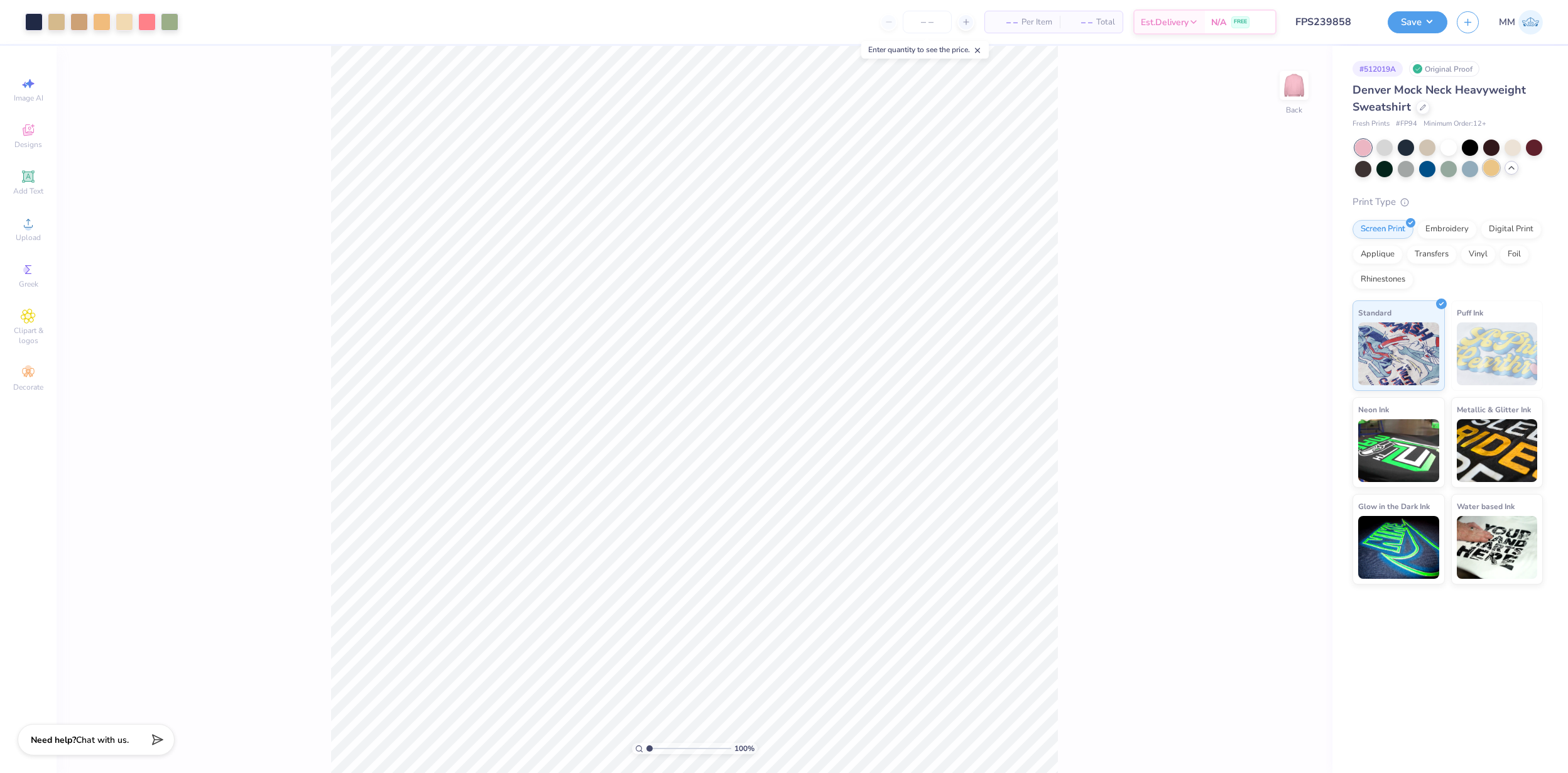
click at [1492, 173] on div at bounding box center [1492, 168] width 16 height 16
drag, startPoint x: 649, startPoint y: 747, endPoint x: 680, endPoint y: 746, distance: 31.0
type input "4.72"
click at [680, 746] on input "range" at bounding box center [688, 748] width 84 height 11
click at [1411, 16] on button "Save" at bounding box center [1418, 20] width 60 height 22
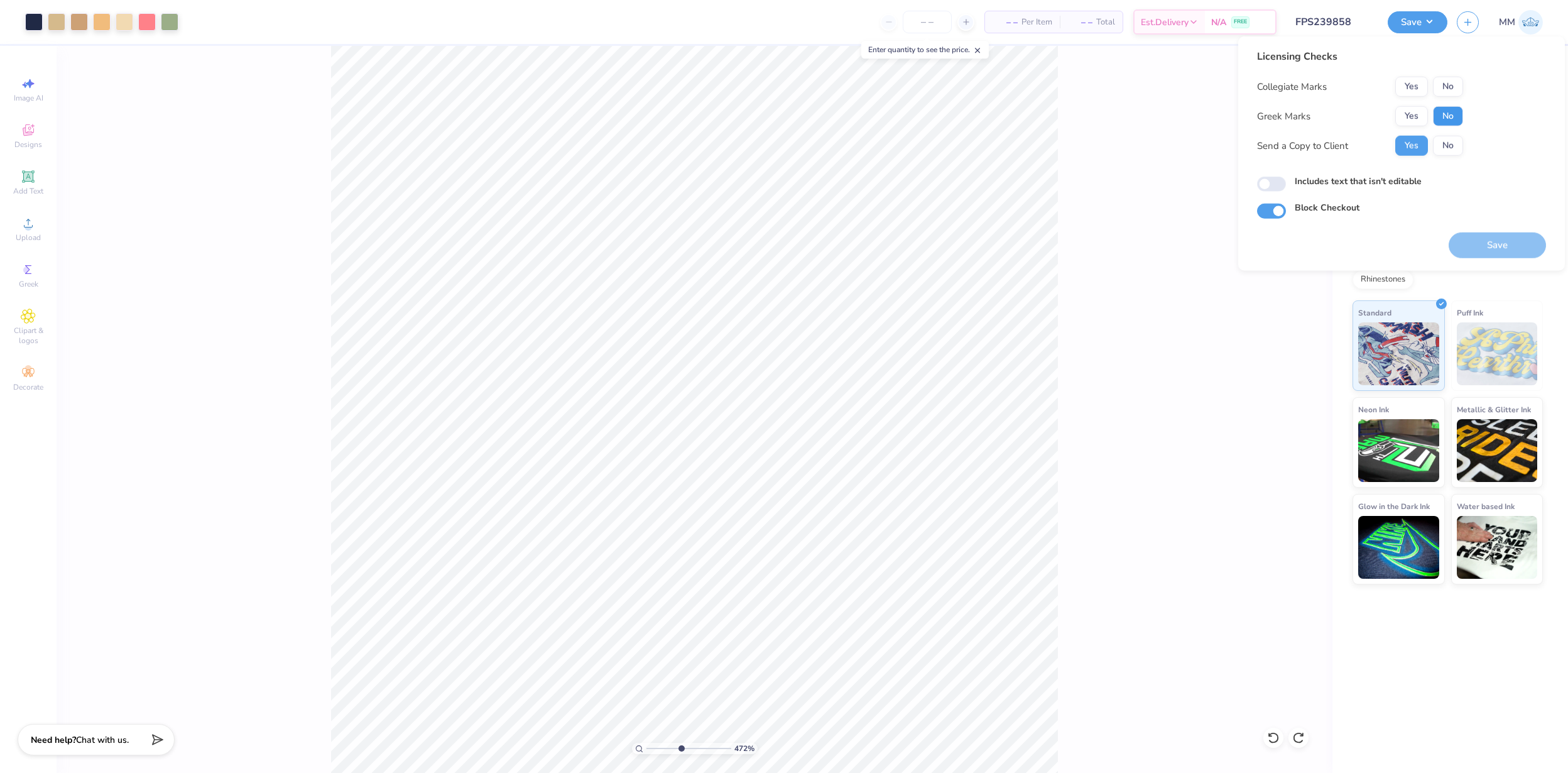
click at [1454, 112] on button "No" at bounding box center [1448, 116] width 30 height 20
click at [1454, 89] on button "No" at bounding box center [1448, 86] width 30 height 20
drag, startPoint x: 1495, startPoint y: 240, endPoint x: 1354, endPoint y: 30, distance: 252.9
click at [1495, 240] on button "Save" at bounding box center [1497, 245] width 97 height 26
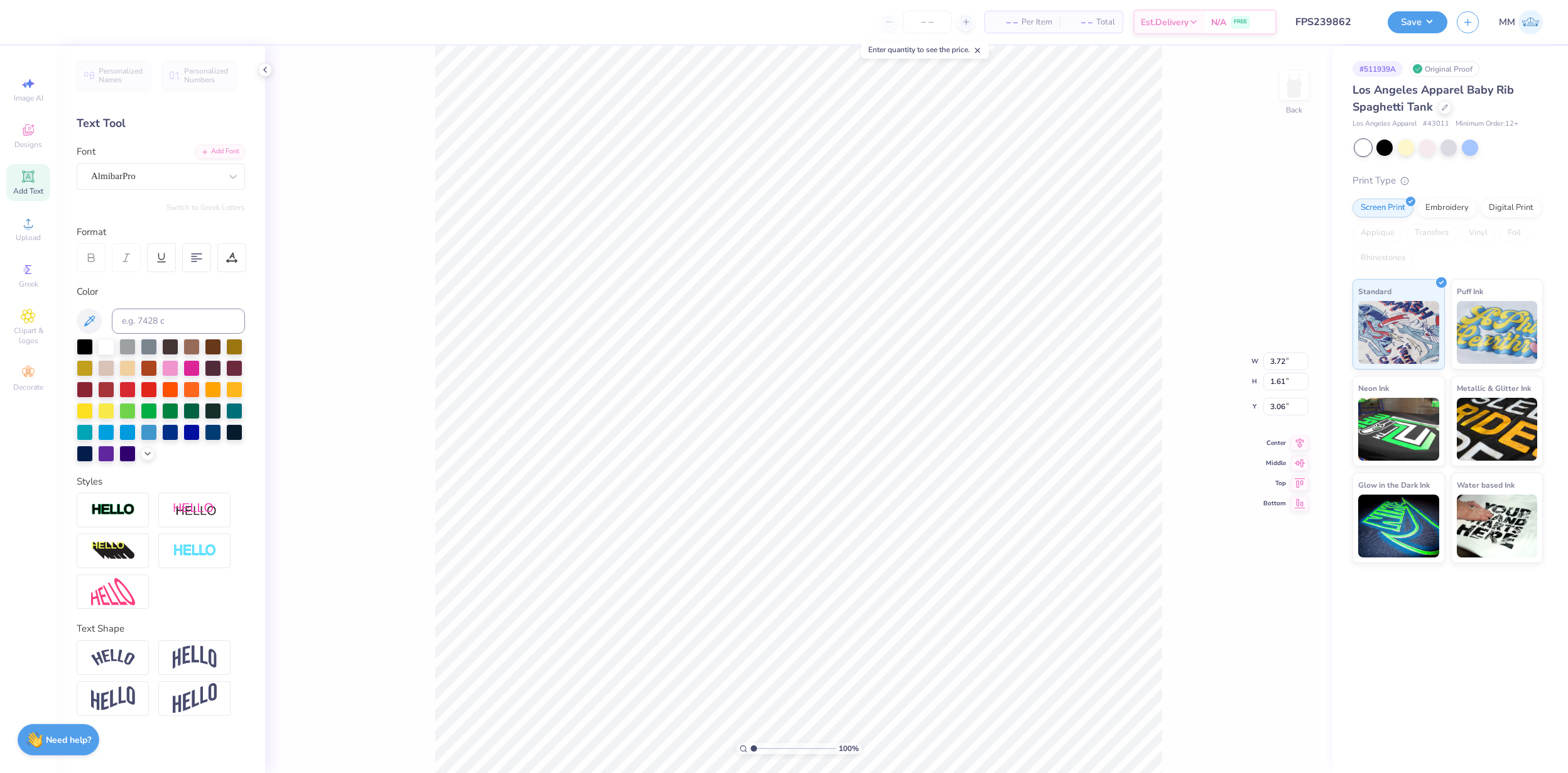
type input "3.21"
type input "1.24"
type input "4.27"
type input "3.72"
type input "2.45"
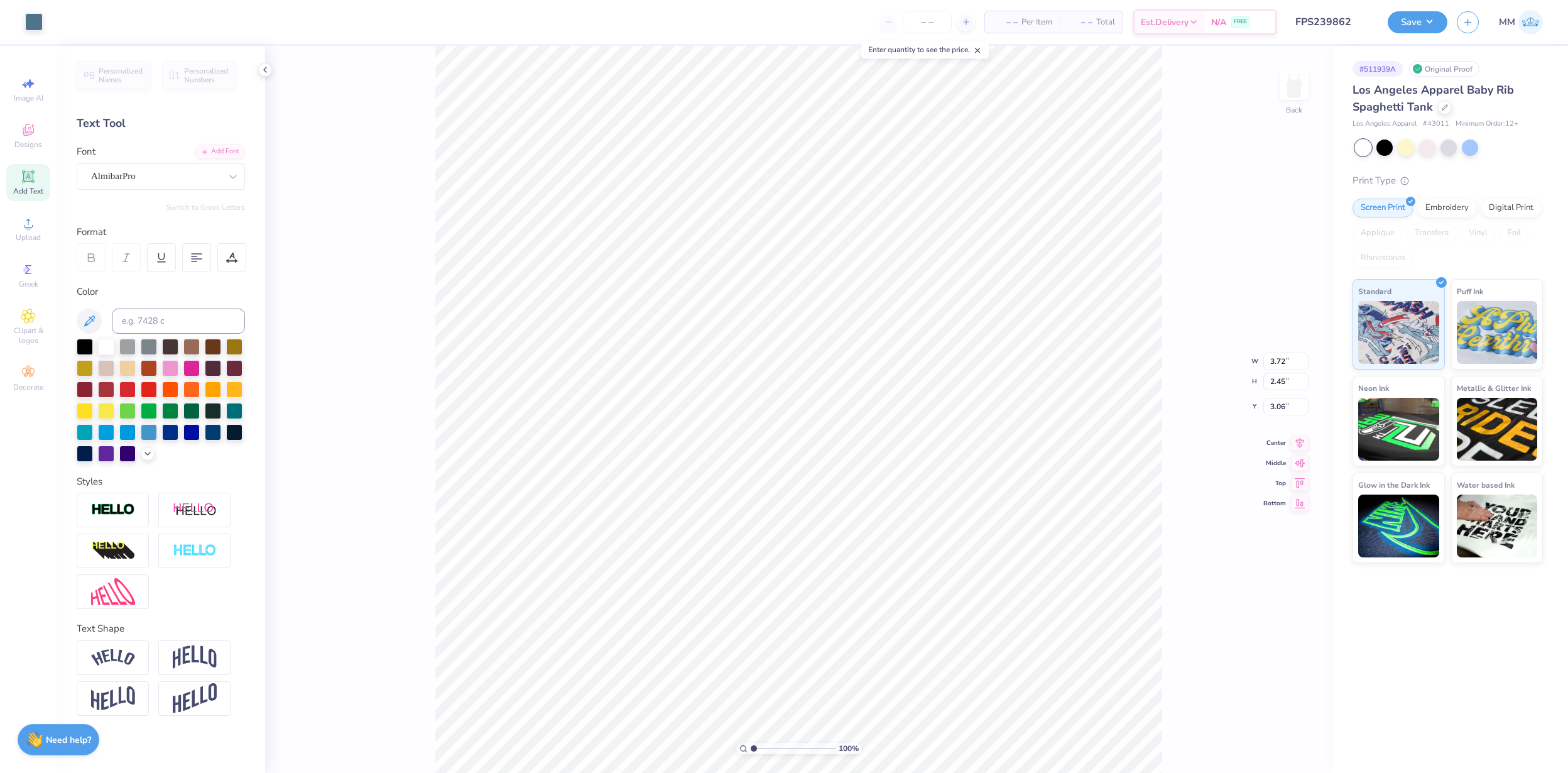
type input "2.96"
type input "3.70"
type input "2.57"
type input "3.05"
drag, startPoint x: 754, startPoint y: 745, endPoint x: 781, endPoint y: 744, distance: 27.0
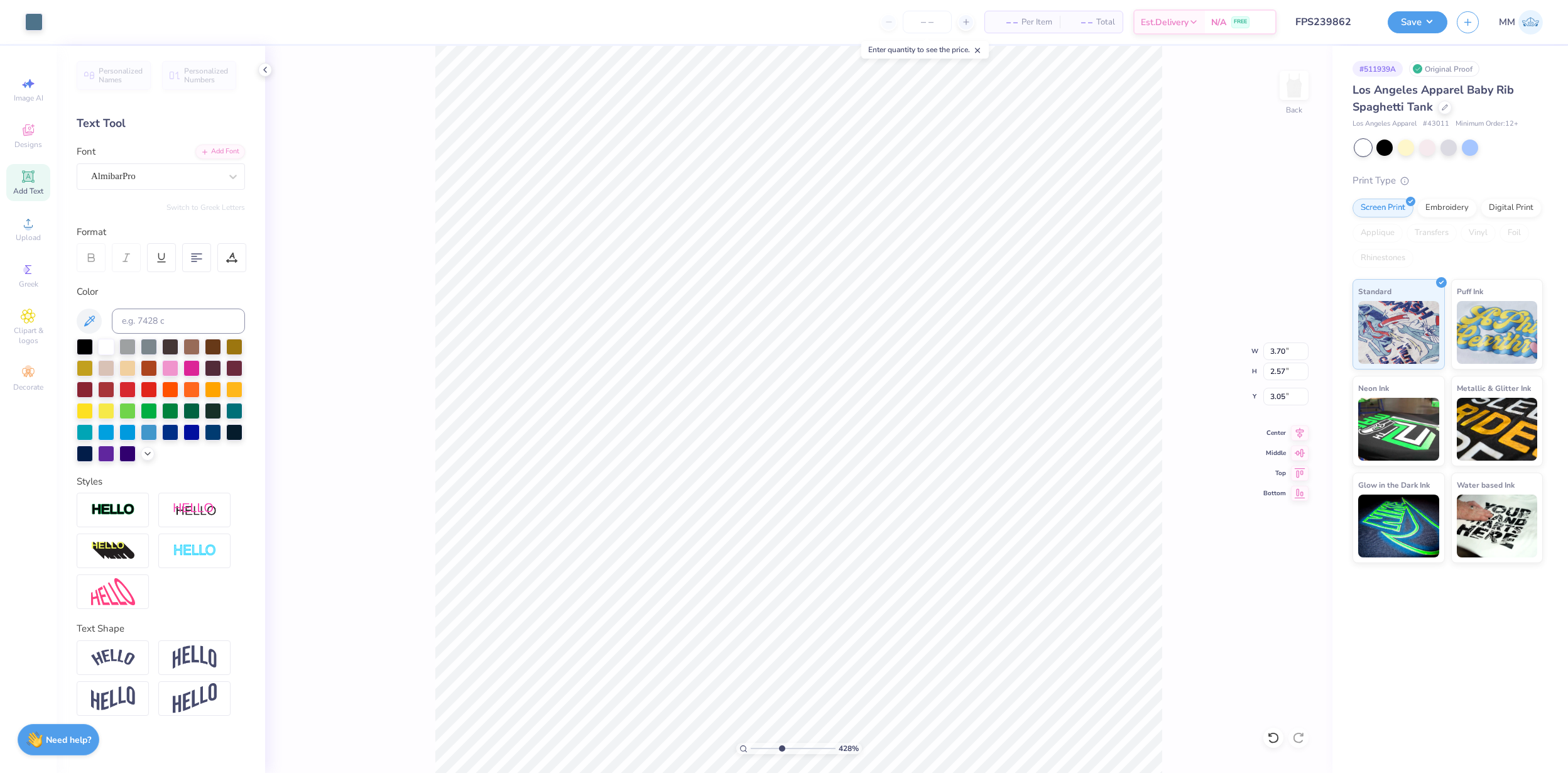
type input "4.28"
click at [781, 744] on input "range" at bounding box center [792, 748] width 84 height 11
type input "3.10"
type input "2.16"
type input "3.20"
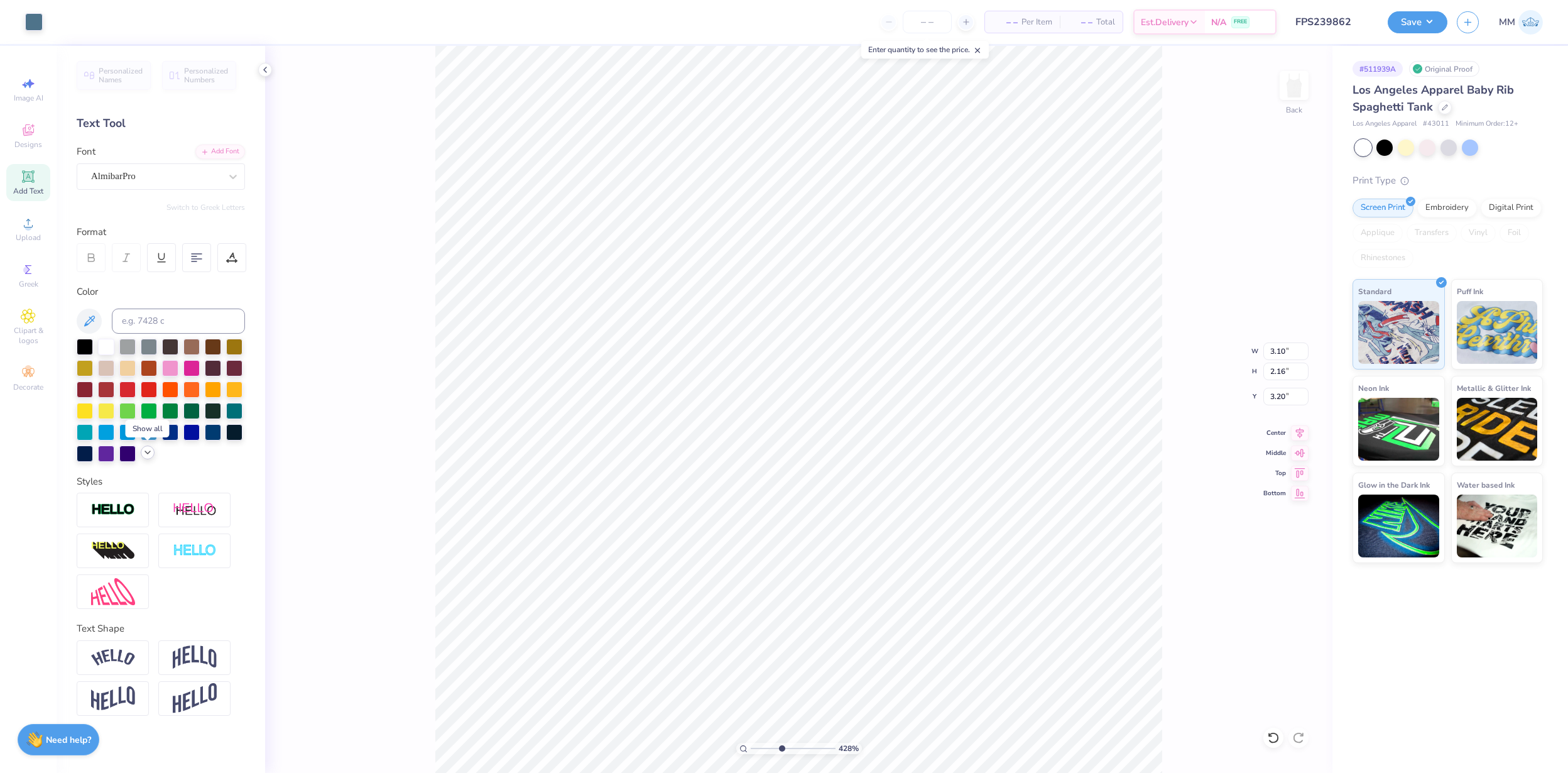
click at [146, 456] on icon at bounding box center [148, 452] width 10 height 10
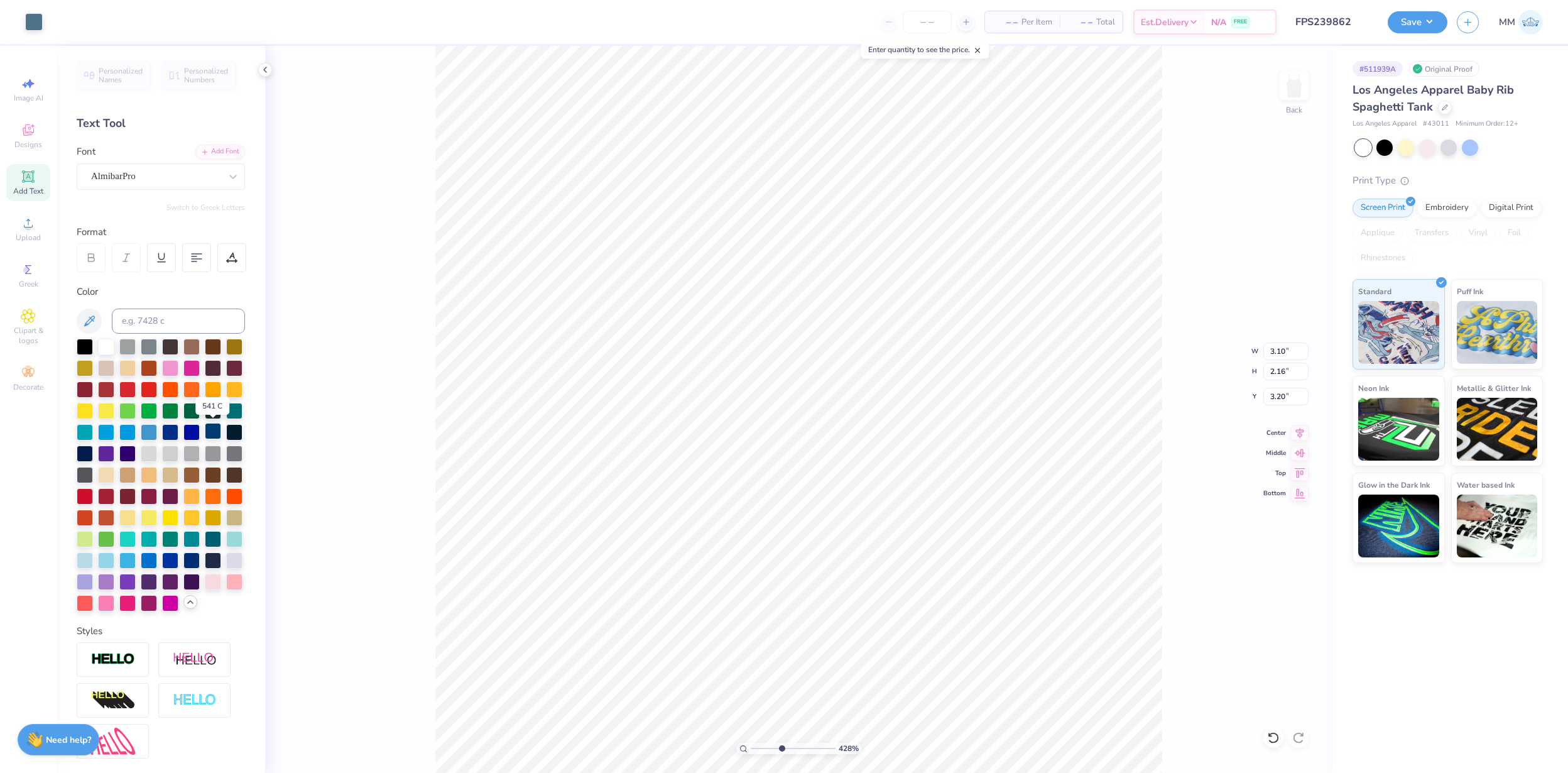
click at [218, 433] on div at bounding box center [213, 431] width 16 height 16
type input "3.26"
type input "2.43"
click at [30, 19] on div at bounding box center [34, 21] width 18 height 18
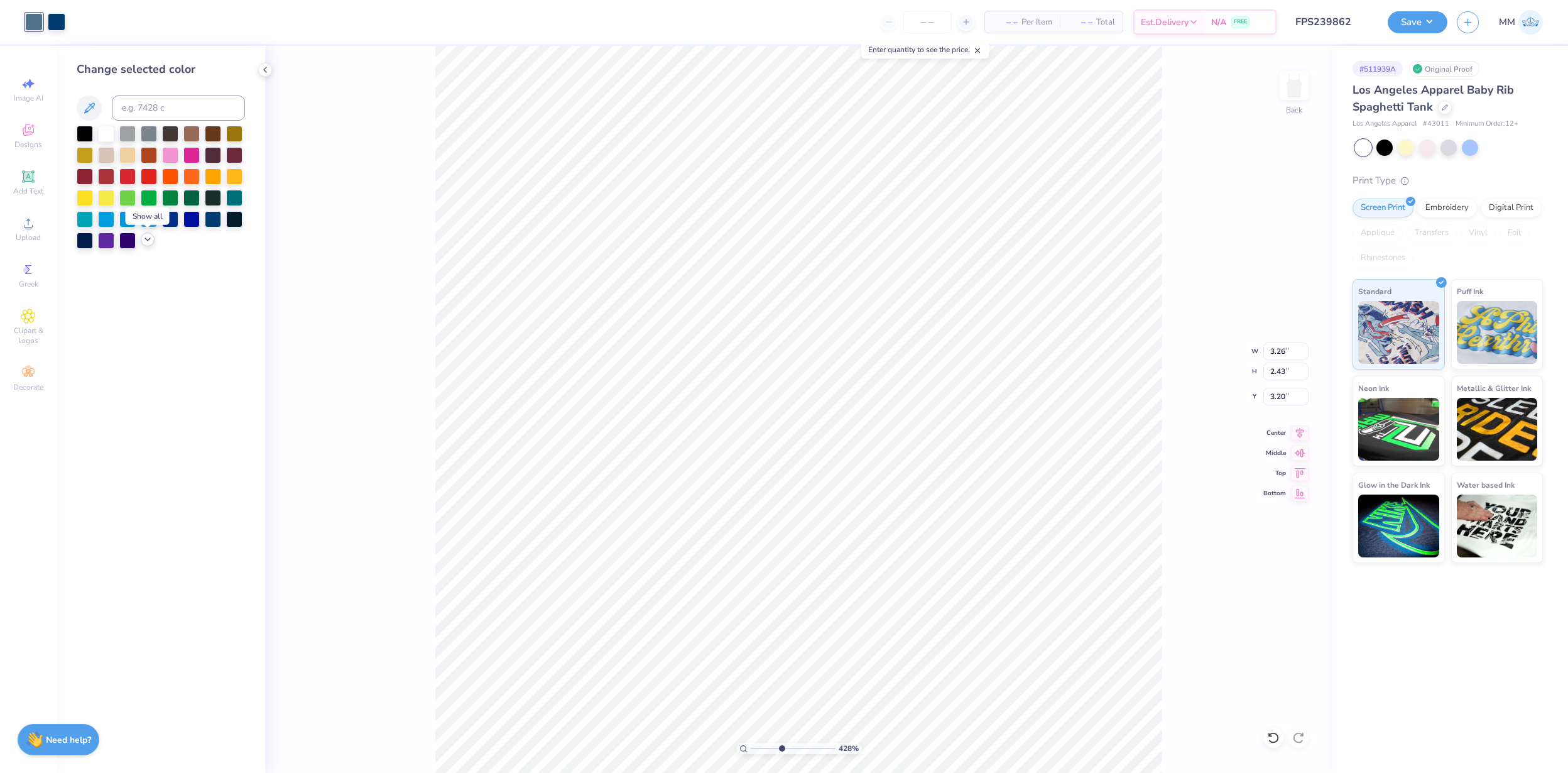
click at [150, 240] on icon at bounding box center [148, 239] width 10 height 10
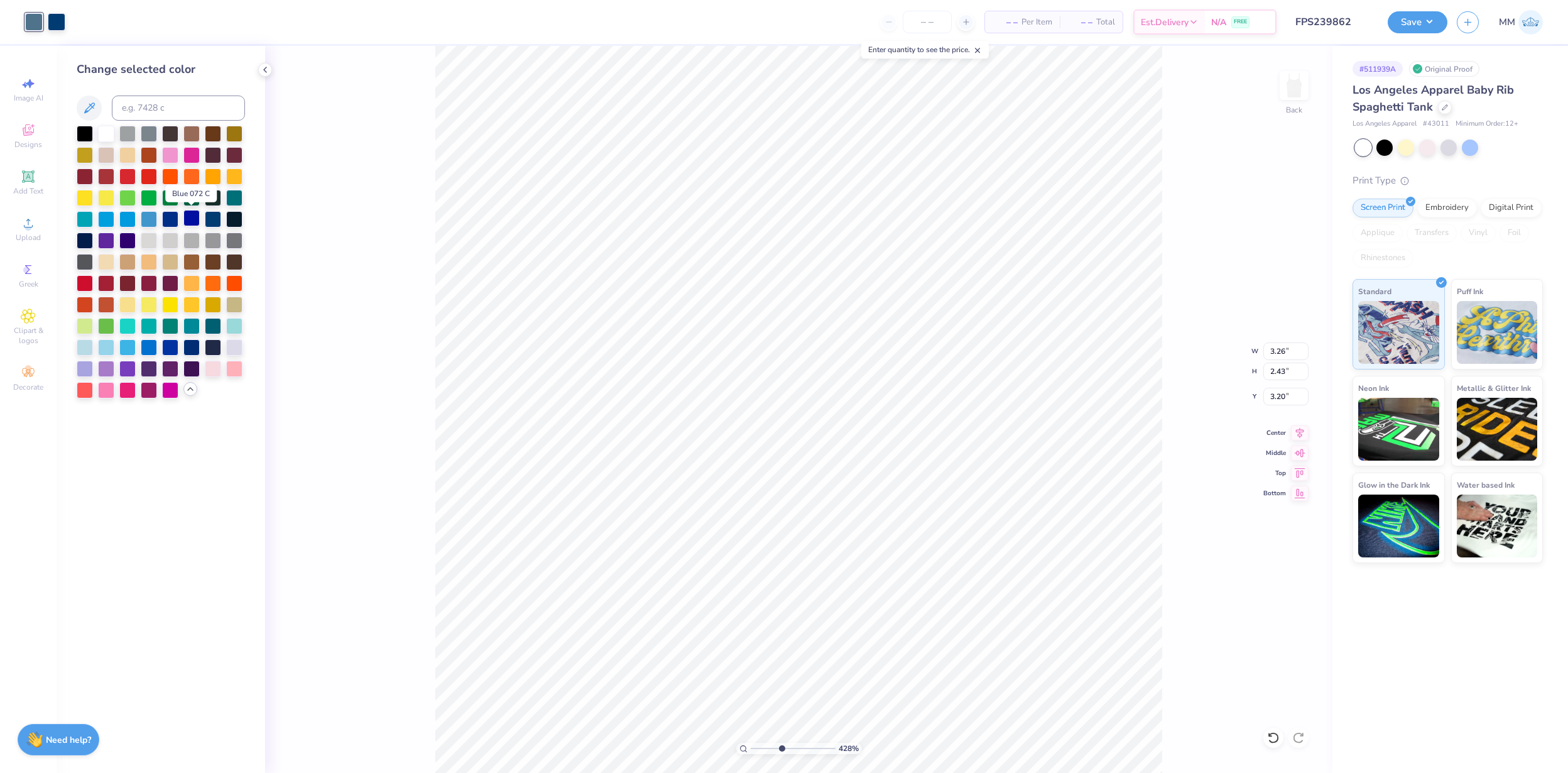
click at [191, 219] on div at bounding box center [192, 218] width 16 height 16
click at [216, 221] on div at bounding box center [213, 218] width 16 height 16
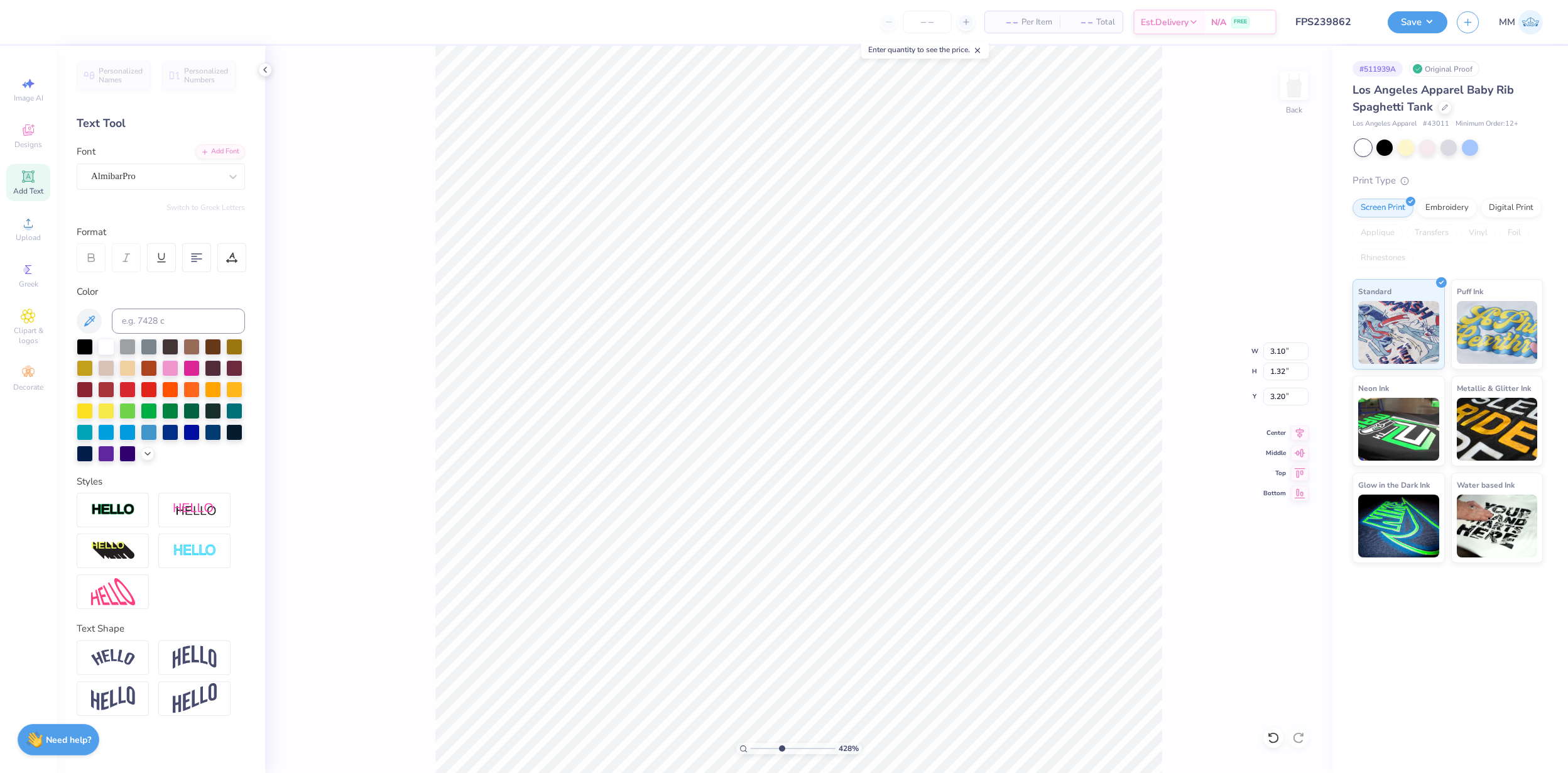
type input "3.19"
type input "1.58"
type input "4.05"
type input "2.86"
type input "1.42"
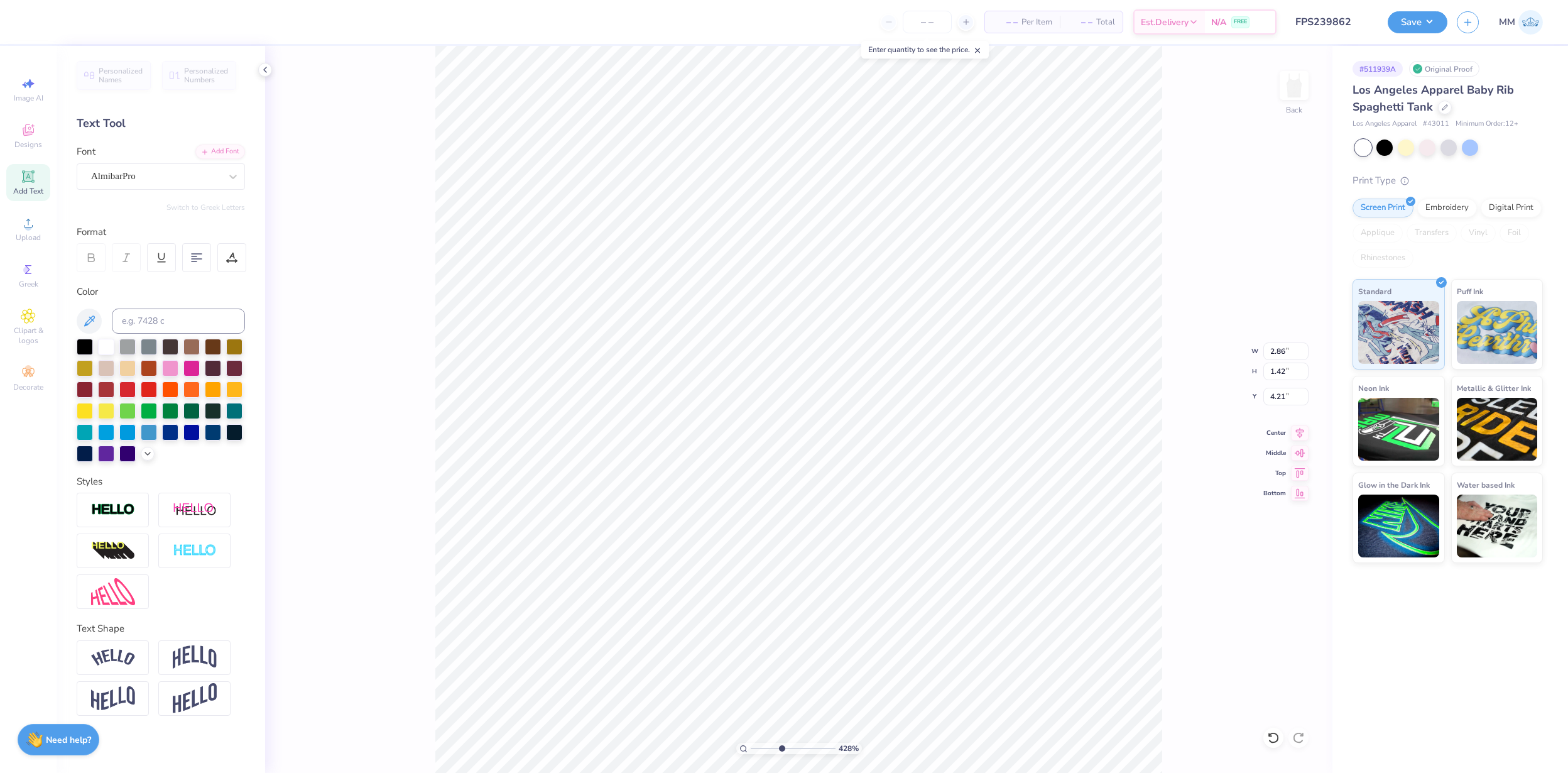
type input "3.99"
type input "3.21"
type input "2.21"
type input "3.17"
click at [1421, 24] on button "Save" at bounding box center [1418, 20] width 60 height 22
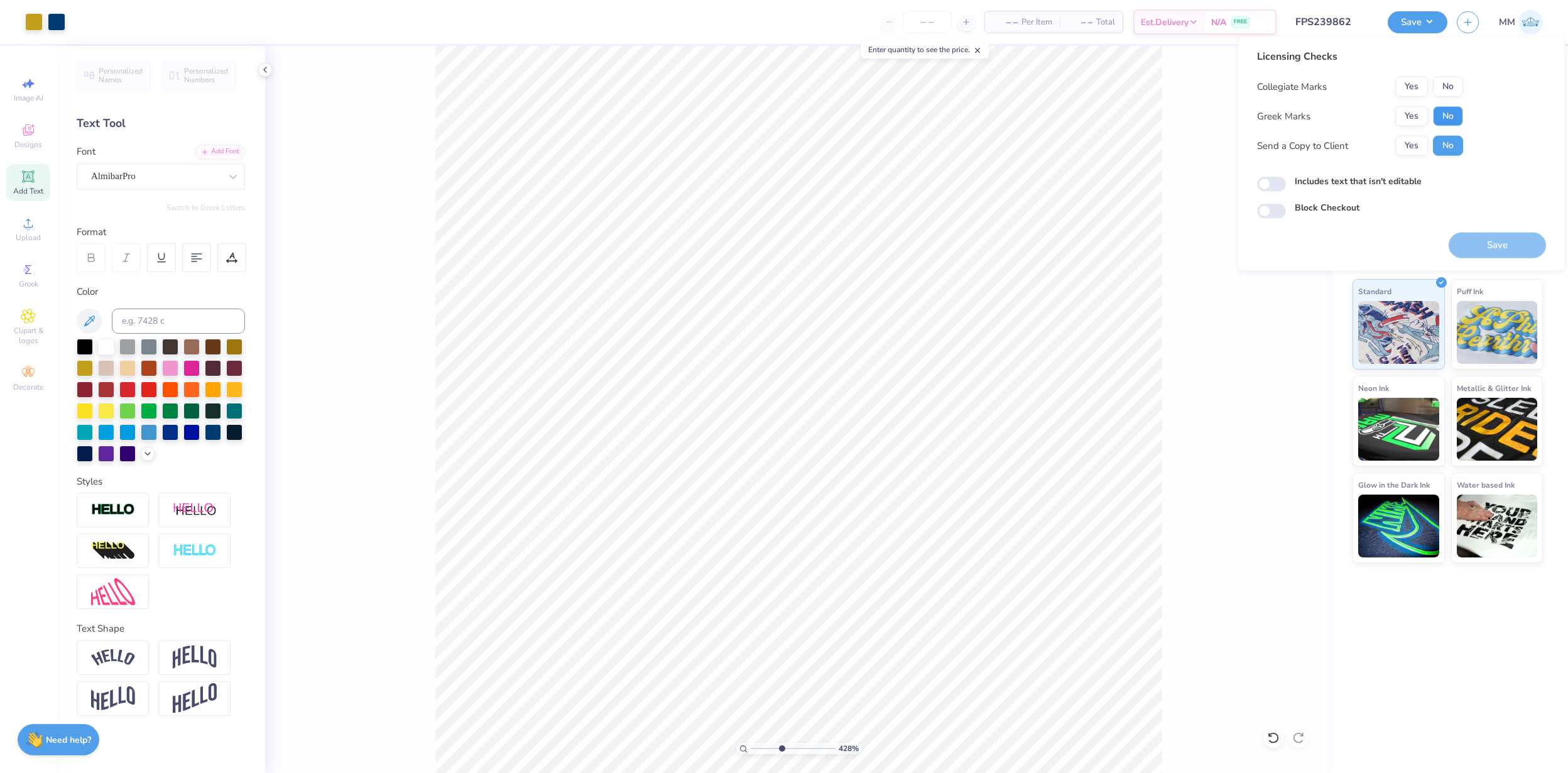
click at [1448, 115] on button "No" at bounding box center [1448, 116] width 30 height 20
click at [1448, 77] on button "No" at bounding box center [1448, 86] width 30 height 20
click at [1484, 240] on button "Save" at bounding box center [1497, 245] width 97 height 26
click at [147, 454] on icon at bounding box center [148, 452] width 10 height 10
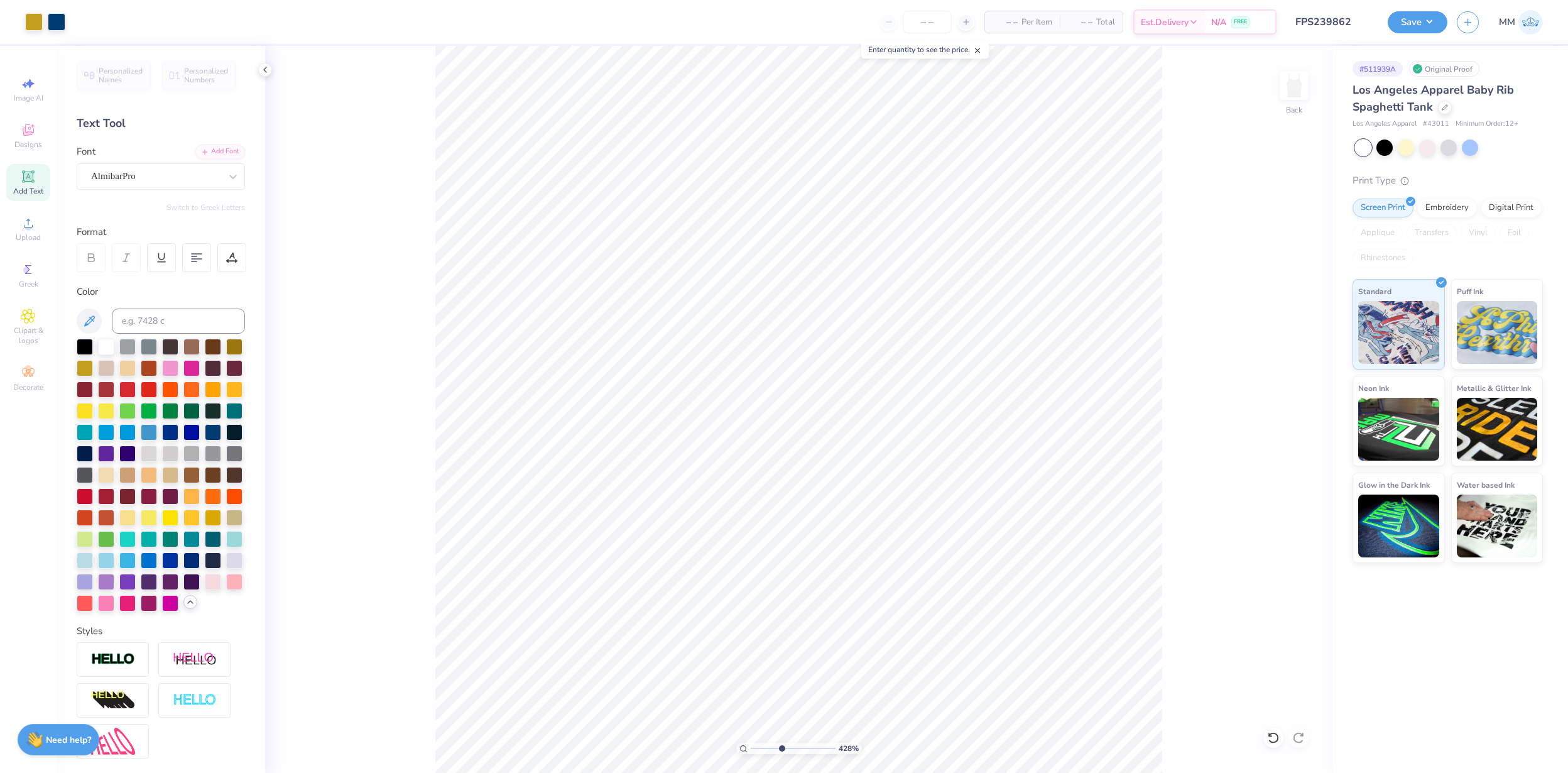
click at [314, 428] on div "428 % Back" at bounding box center [798, 409] width 1068 height 727
click at [61, 23] on div at bounding box center [57, 21] width 18 height 18
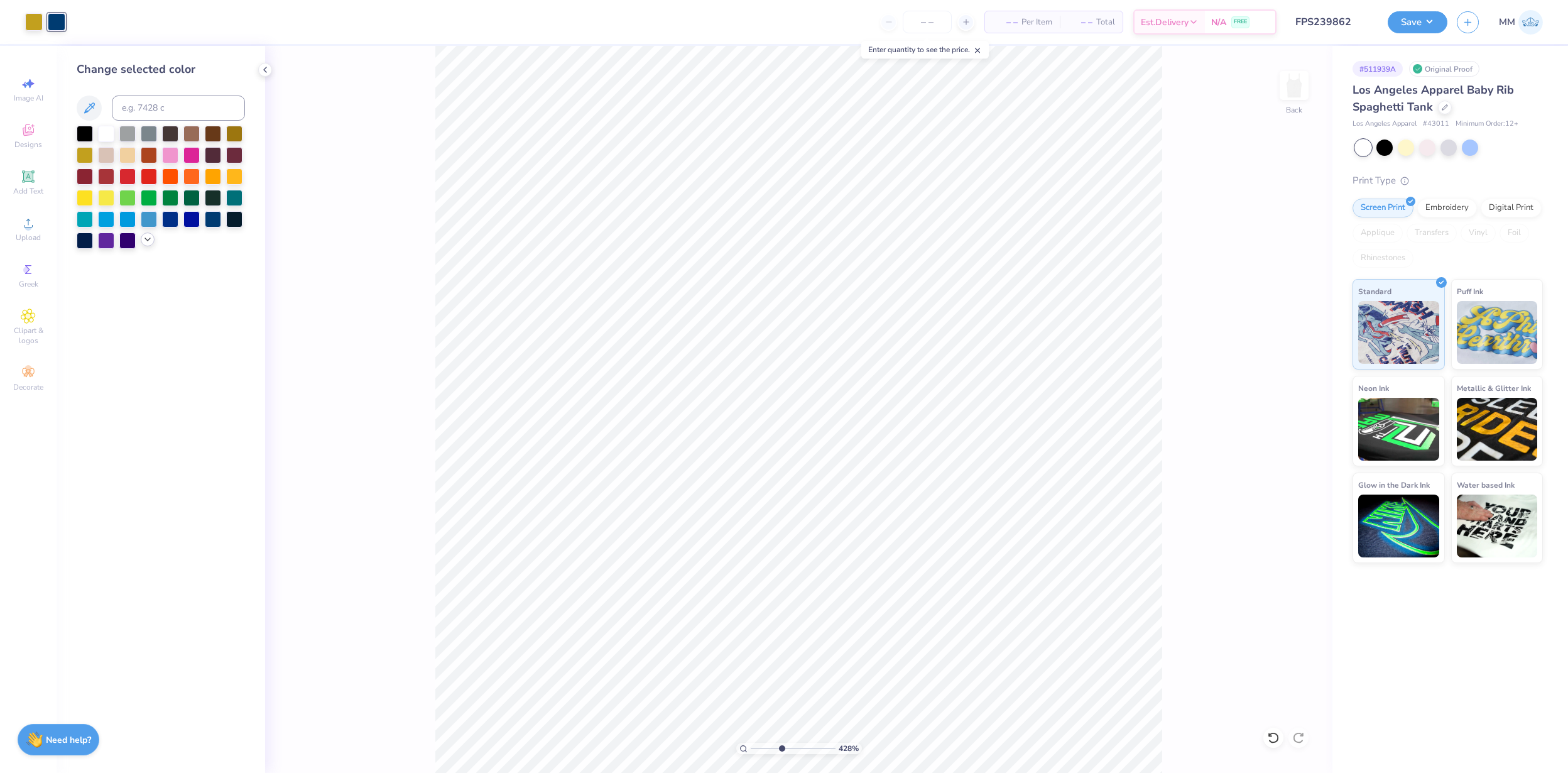
click at [146, 238] on icon at bounding box center [148, 239] width 10 height 10
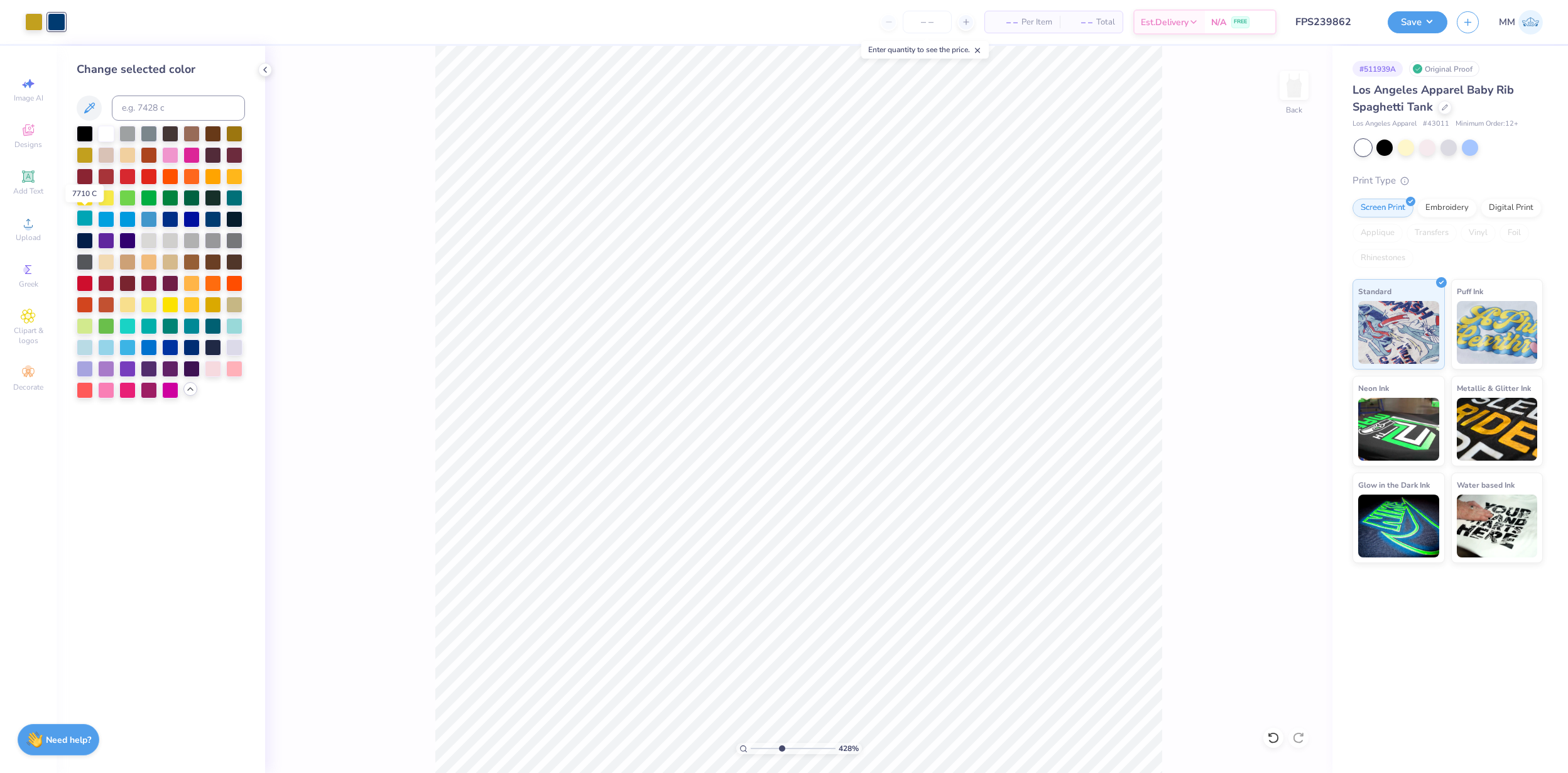
click at [81, 217] on div at bounding box center [84, 218] width 16 height 16
click at [193, 341] on div at bounding box center [192, 346] width 16 height 16
click at [167, 345] on div at bounding box center [170, 346] width 16 height 16
click at [216, 350] on div at bounding box center [213, 346] width 16 height 16
click at [237, 352] on div at bounding box center [234, 346] width 16 height 16
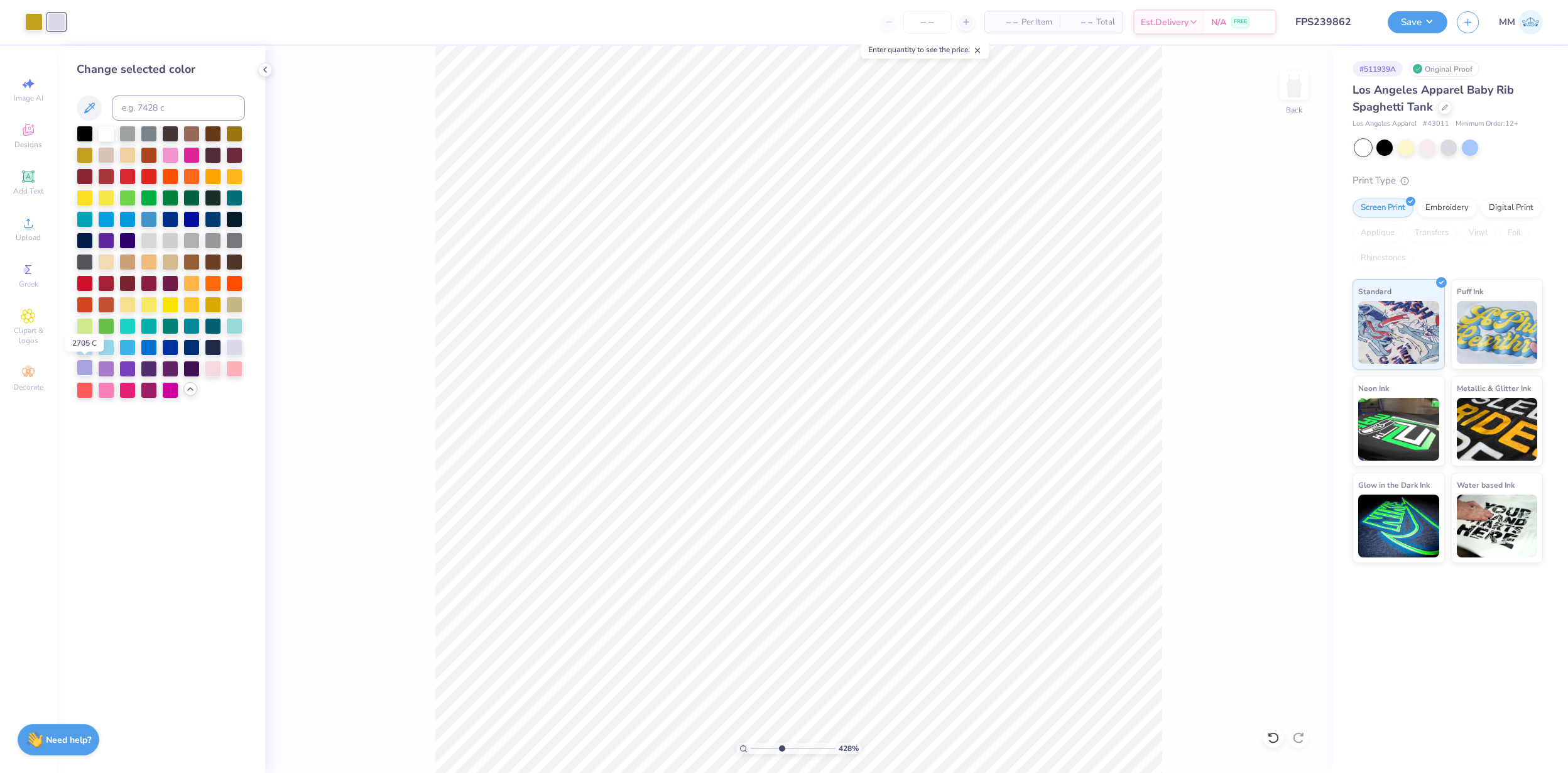
click at [87, 371] on div at bounding box center [84, 368] width 16 height 16
click at [108, 368] on div at bounding box center [106, 368] width 16 height 16
click at [134, 370] on div at bounding box center [127, 368] width 16 height 16
click at [108, 368] on div at bounding box center [106, 368] width 16 height 16
click at [170, 372] on div at bounding box center [170, 368] width 16 height 16
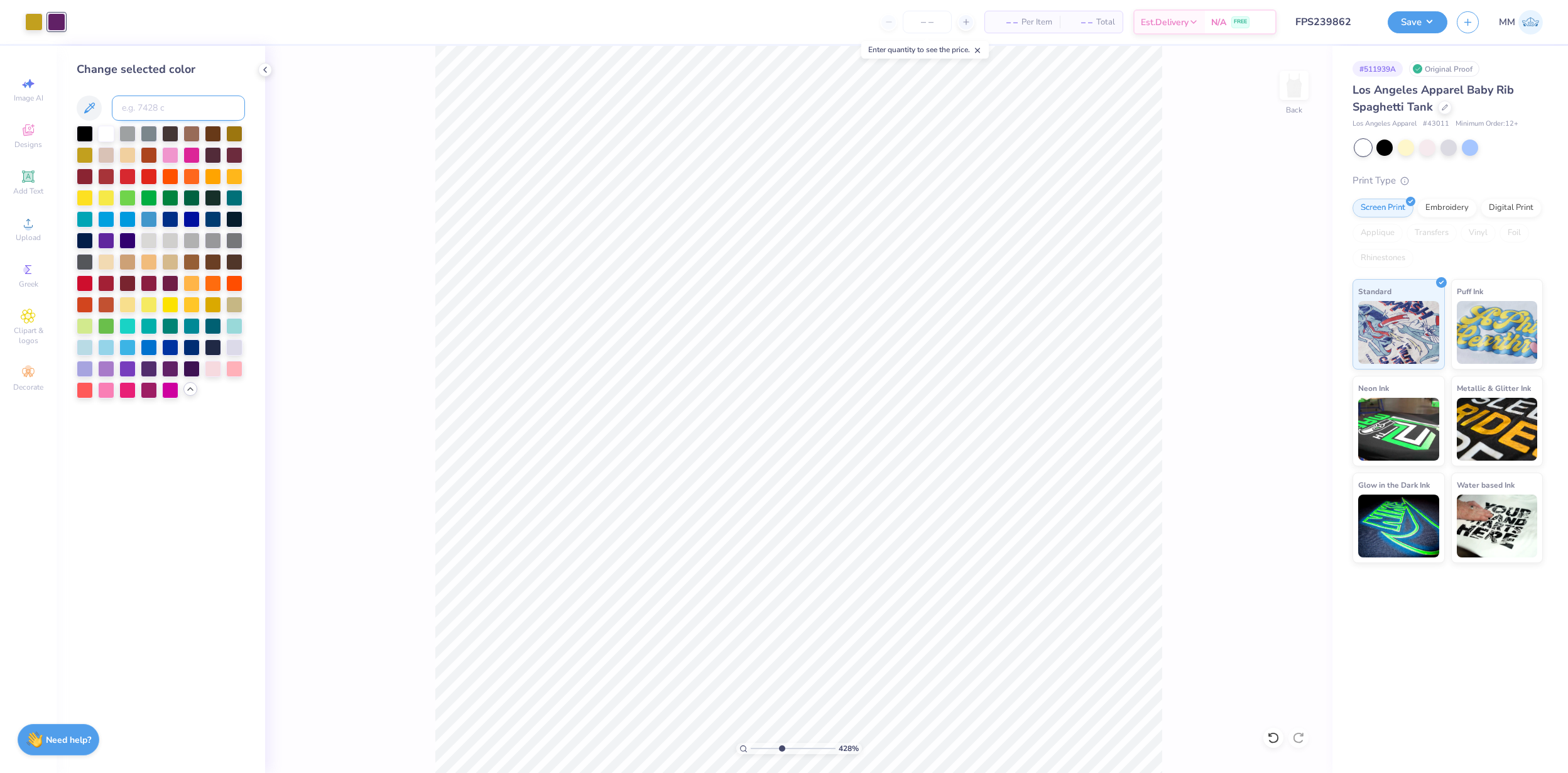
click at [174, 98] on input at bounding box center [179, 107] width 133 height 25
type input "7440"
type input "258"
click at [1194, 478] on div "428 % Back" at bounding box center [798, 409] width 1068 height 727
click at [1424, 20] on button "Save" at bounding box center [1418, 20] width 60 height 22
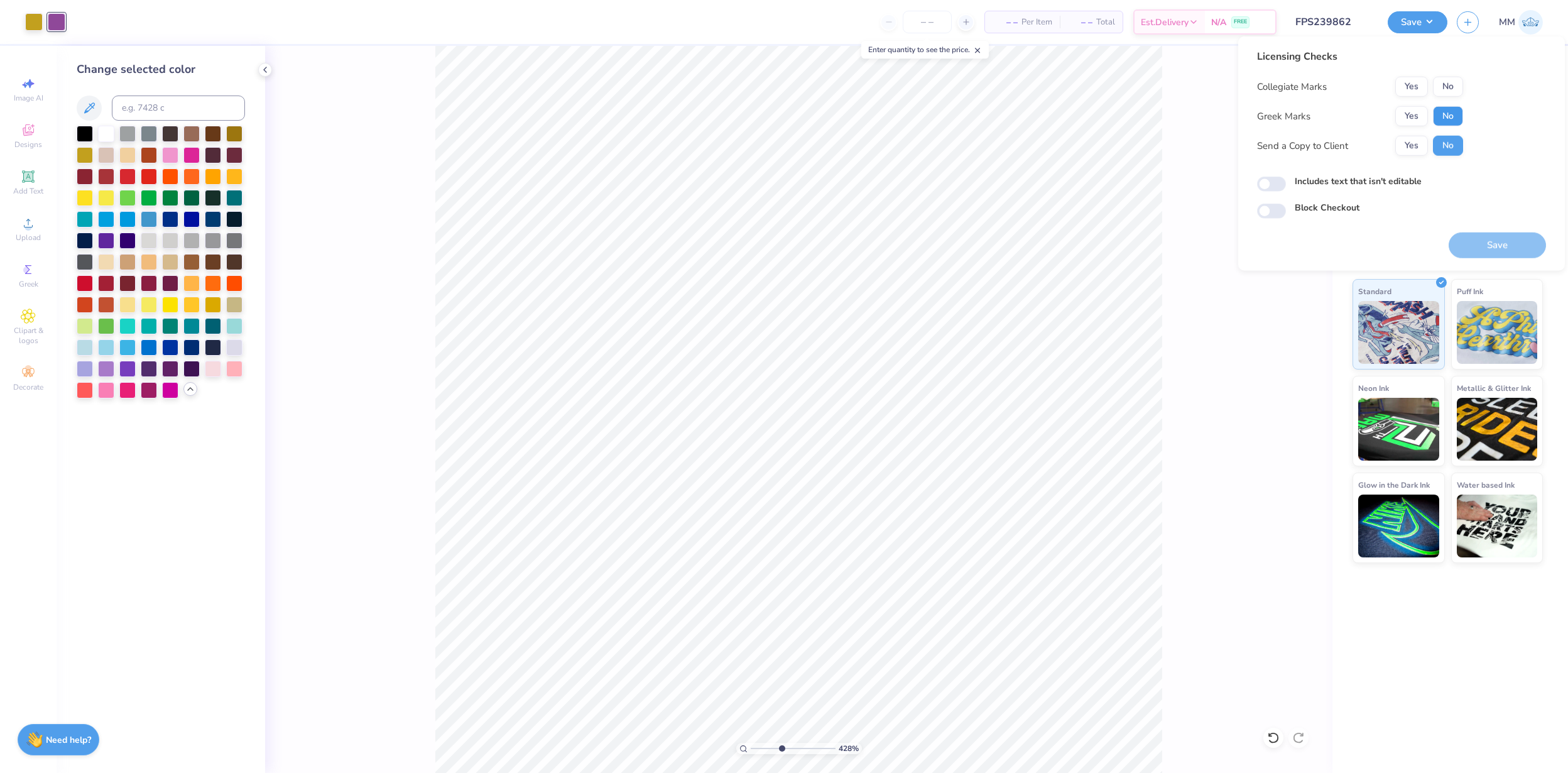
click at [1454, 114] on button "No" at bounding box center [1448, 116] width 30 height 20
click at [1454, 81] on button "No" at bounding box center [1448, 86] width 30 height 20
click at [1497, 240] on button "Save" at bounding box center [1497, 245] width 97 height 26
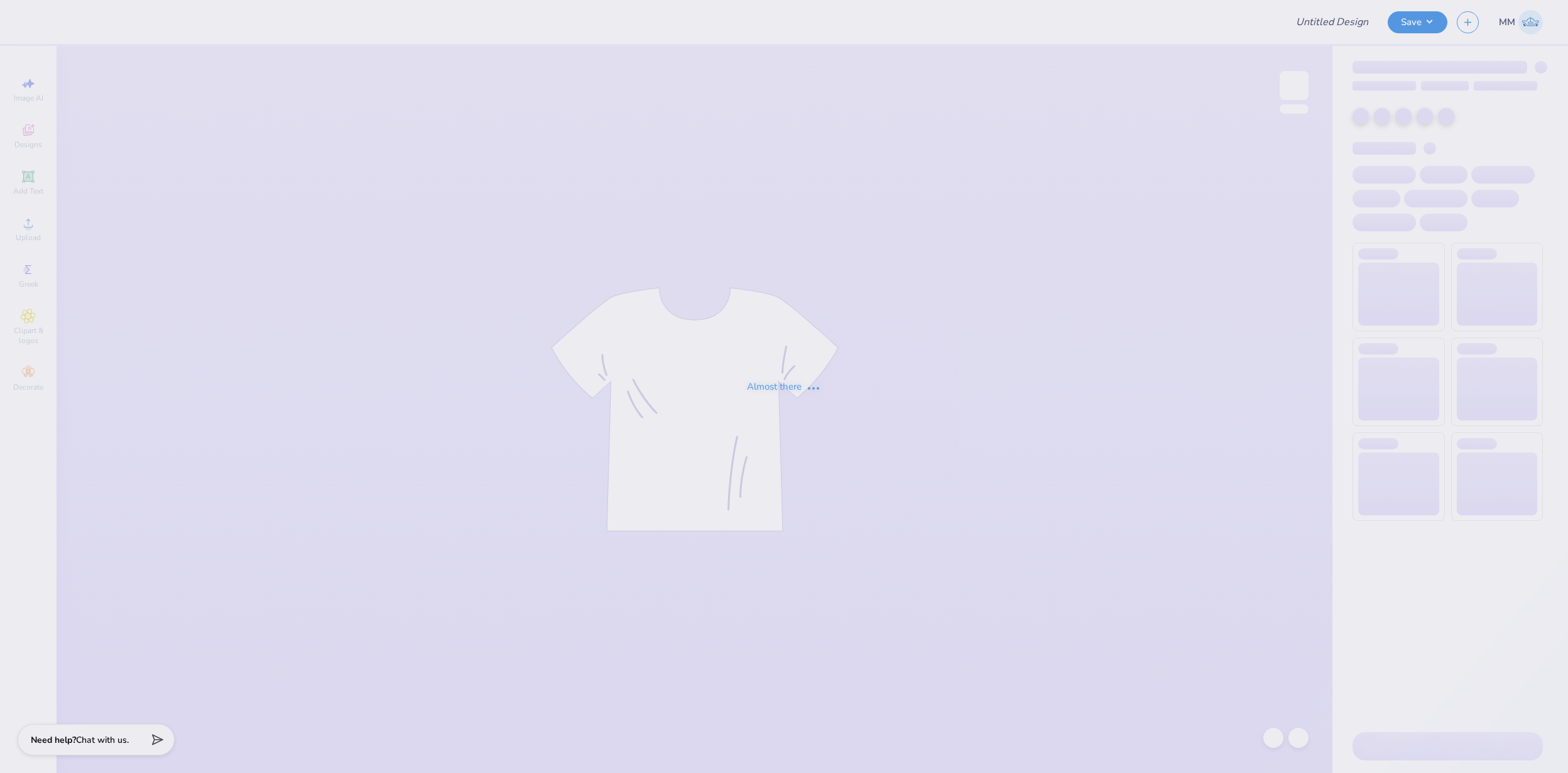
type input "FPS239866"
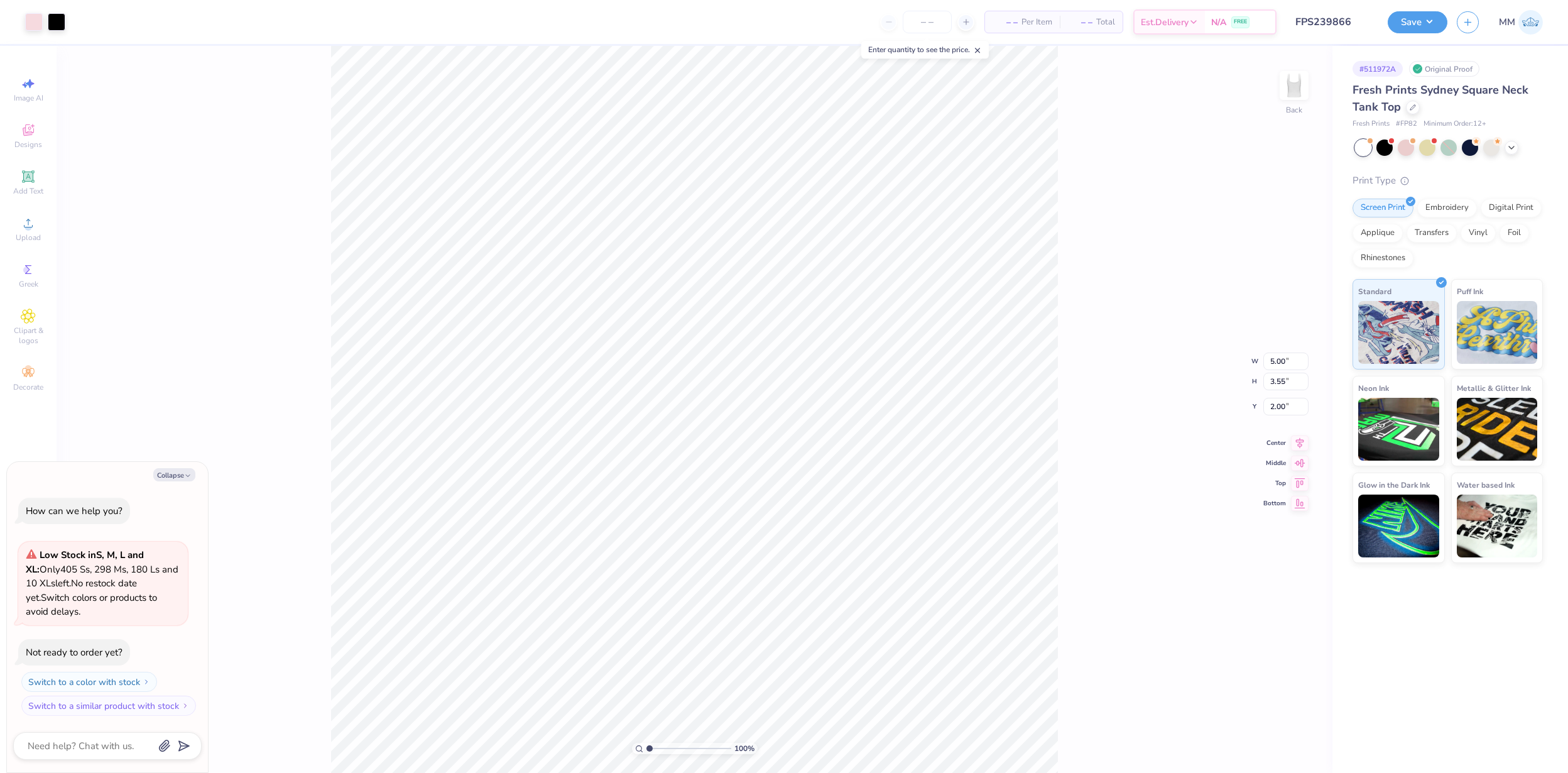
type textarea "x"
type input "1.90"
type textarea "x"
type input "2.76"
type textarea "x"
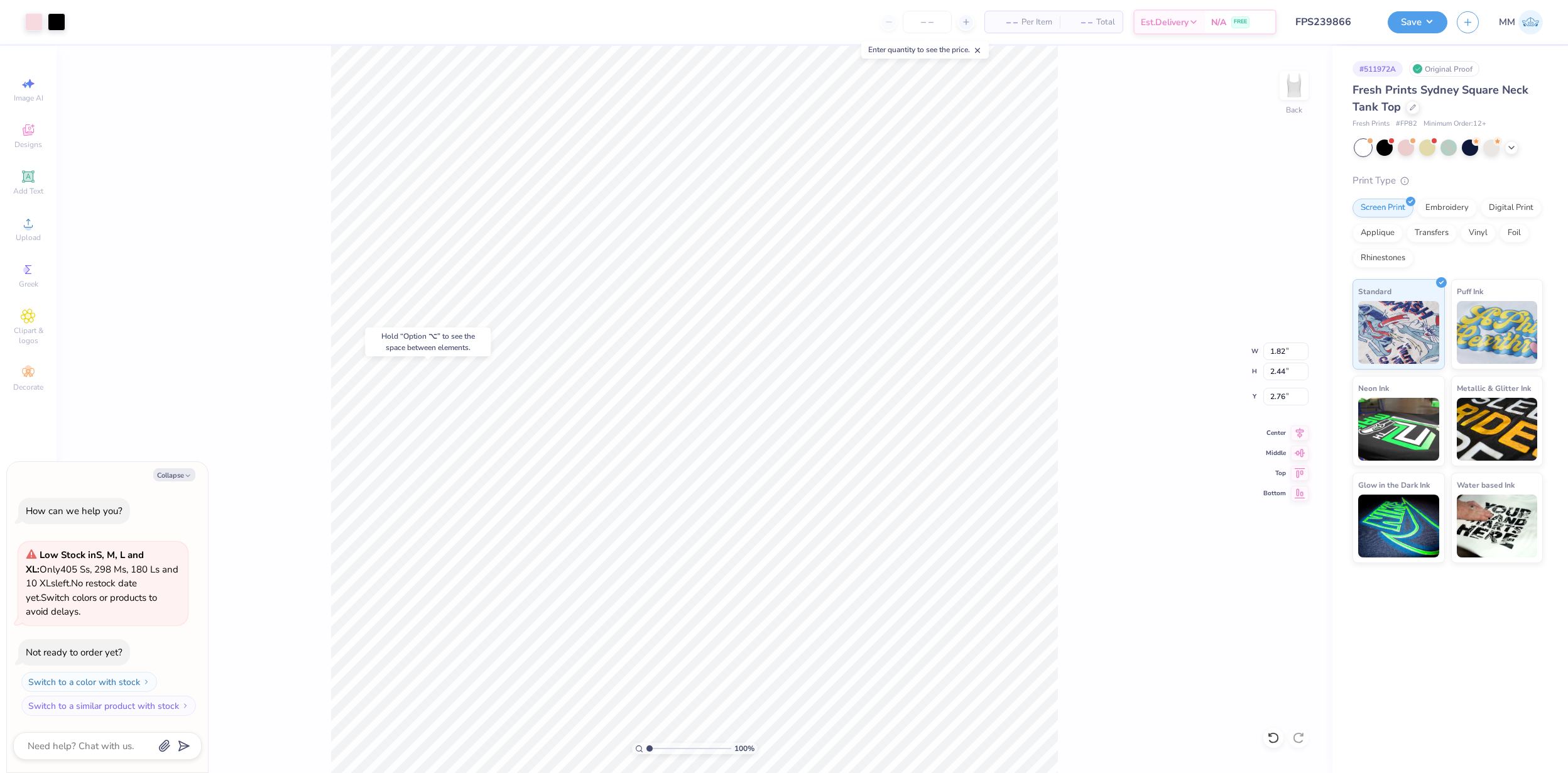
type input "5.00"
type input "1.45"
type input "1.90"
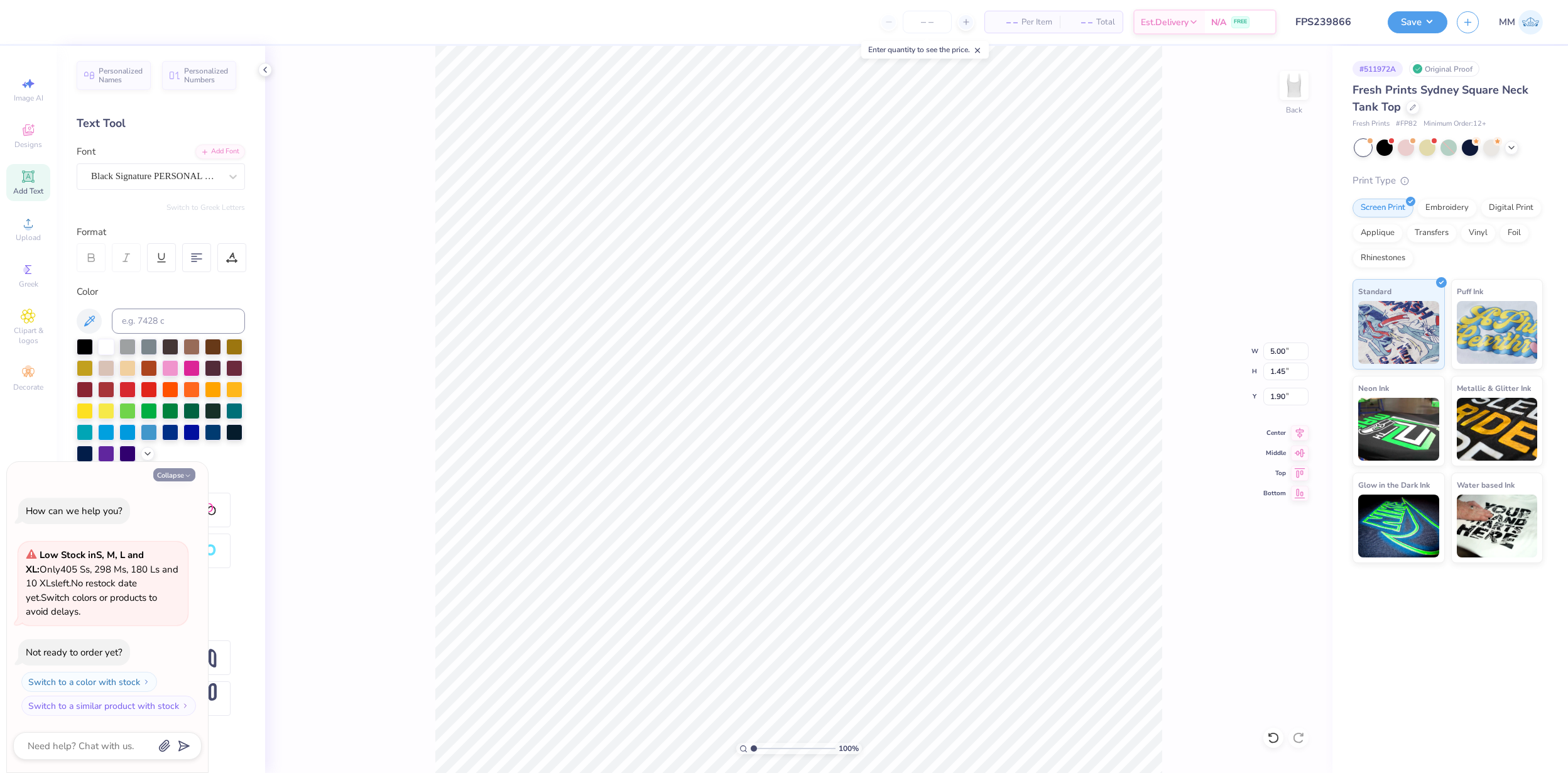
click at [185, 477] on icon "button" at bounding box center [188, 476] width 8 height 8
type textarea "x"
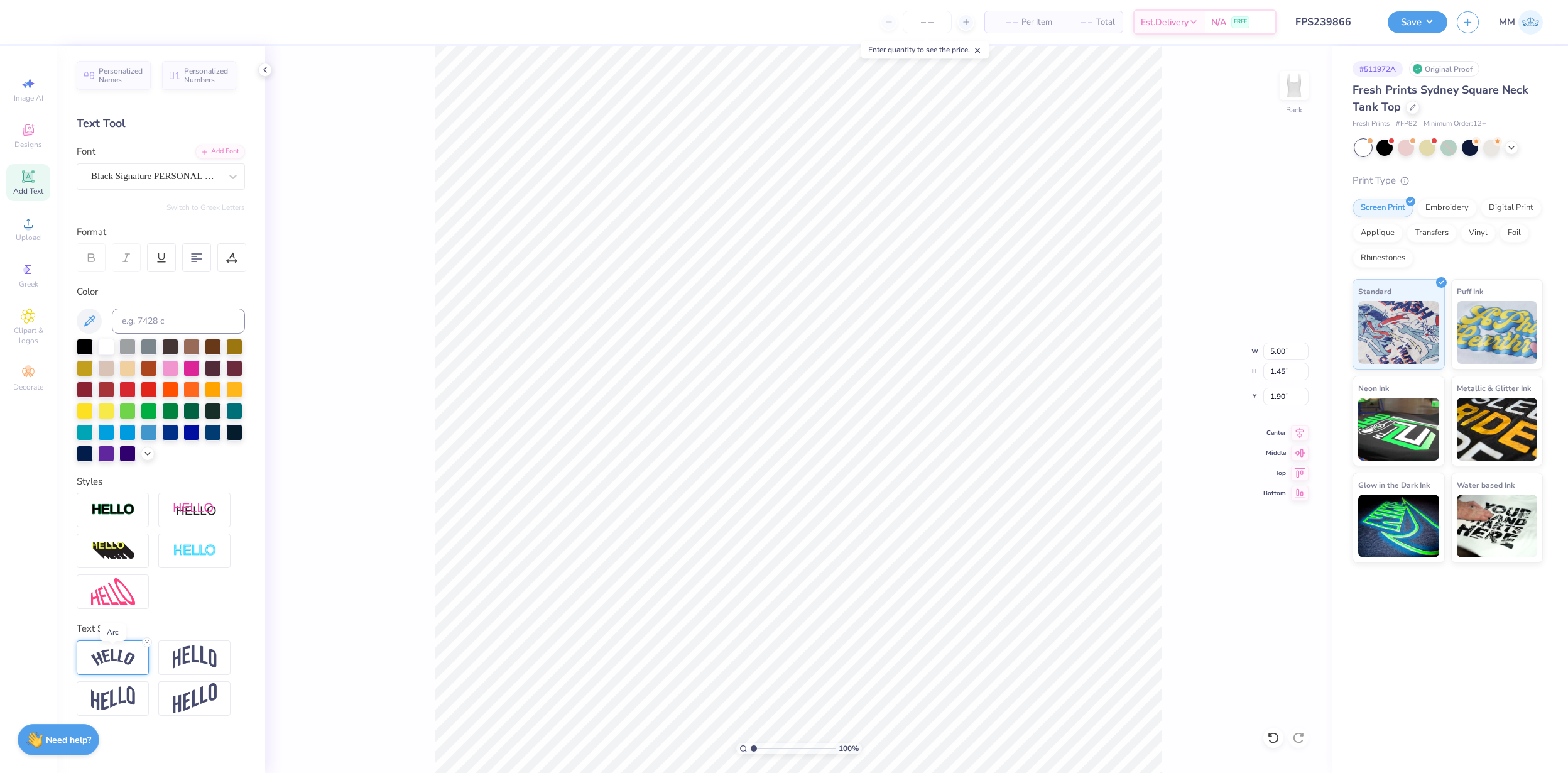
click at [124, 655] on img at bounding box center [113, 658] width 44 height 17
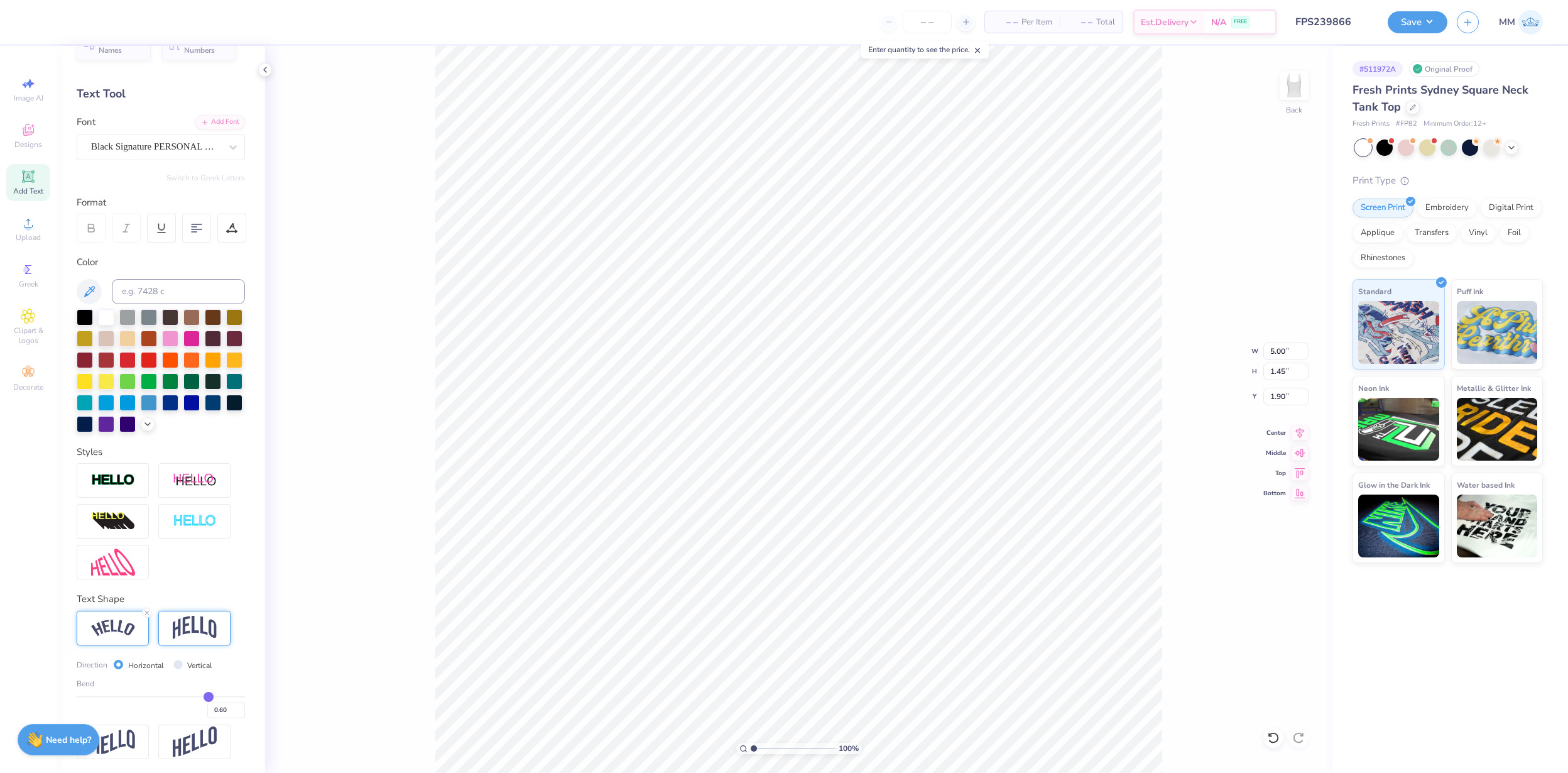
click at [194, 629] on img at bounding box center [195, 628] width 44 height 24
type input "4.46"
type input "1.59"
type input "1.83"
click at [110, 633] on img at bounding box center [113, 628] width 44 height 17
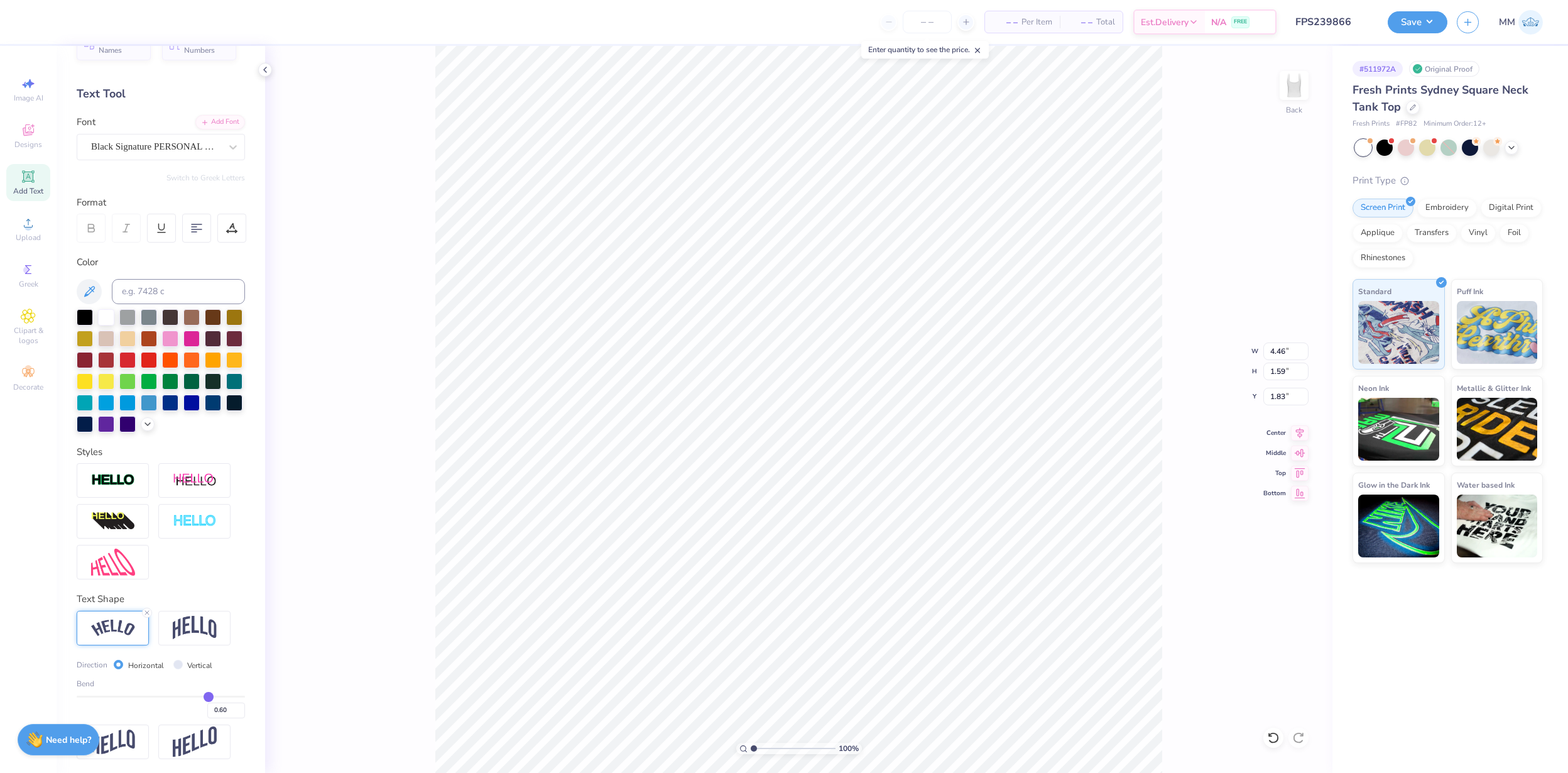
type input "5.00"
type input "1.45"
type input "1.90"
type input "0.38"
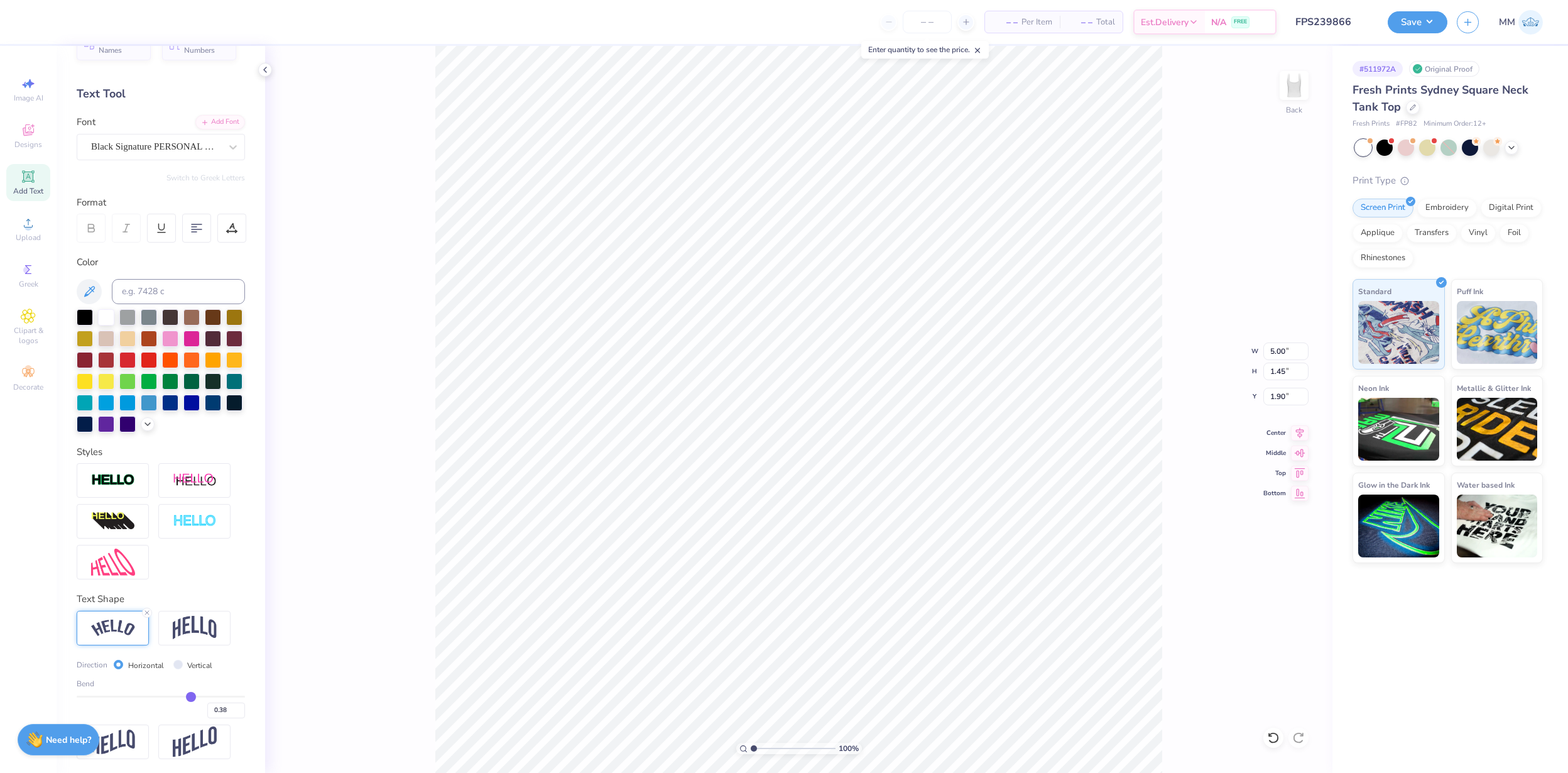
type input "0.38"
click at [191, 696] on input "range" at bounding box center [161, 696] width 169 height 2
type input "4.81"
type input "0.94"
type input "2.15"
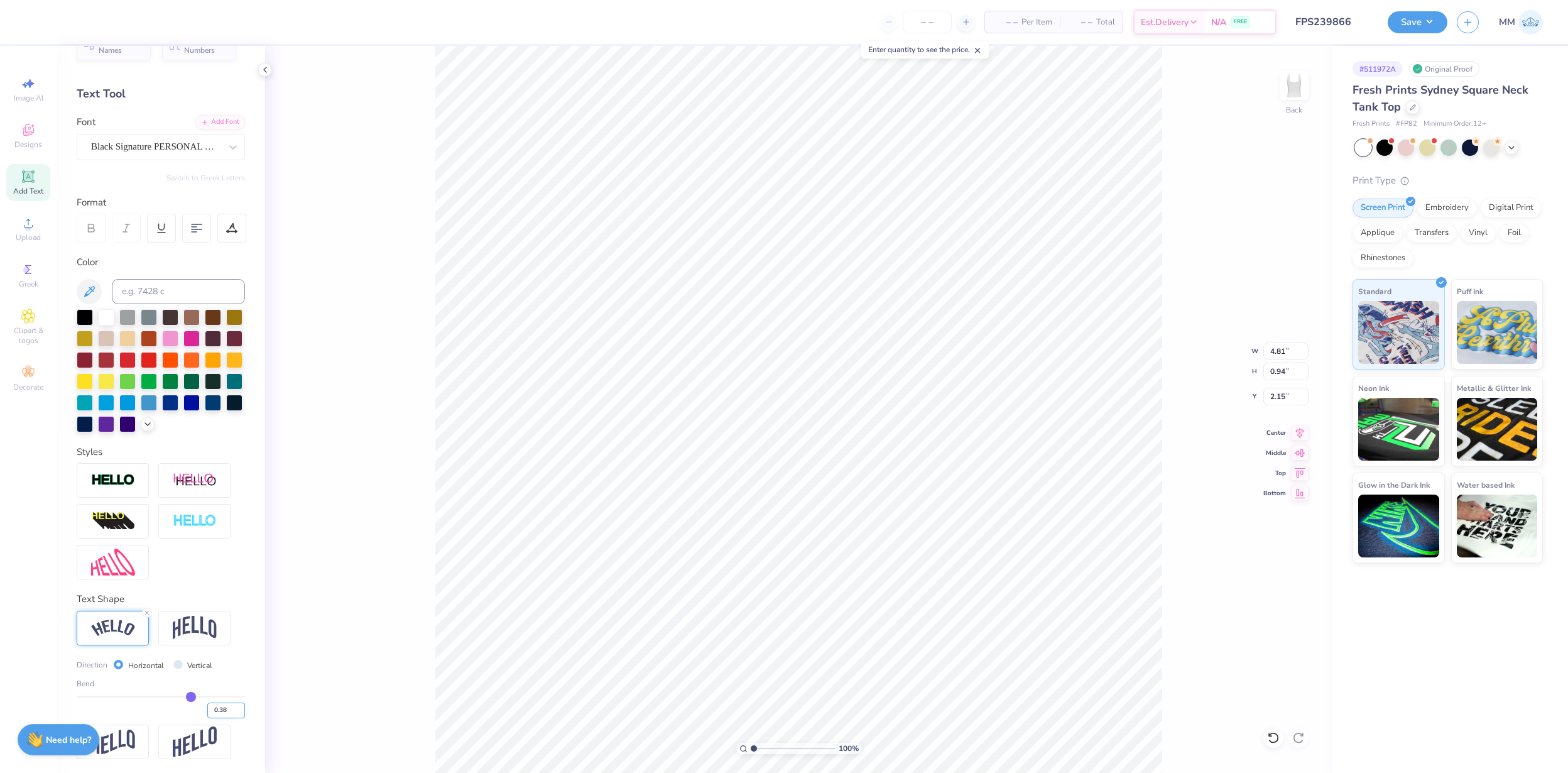
click at [226, 711] on input "0.38" at bounding box center [226, 710] width 38 height 16
type input "0.4"
type input "0.40"
type input "4.82"
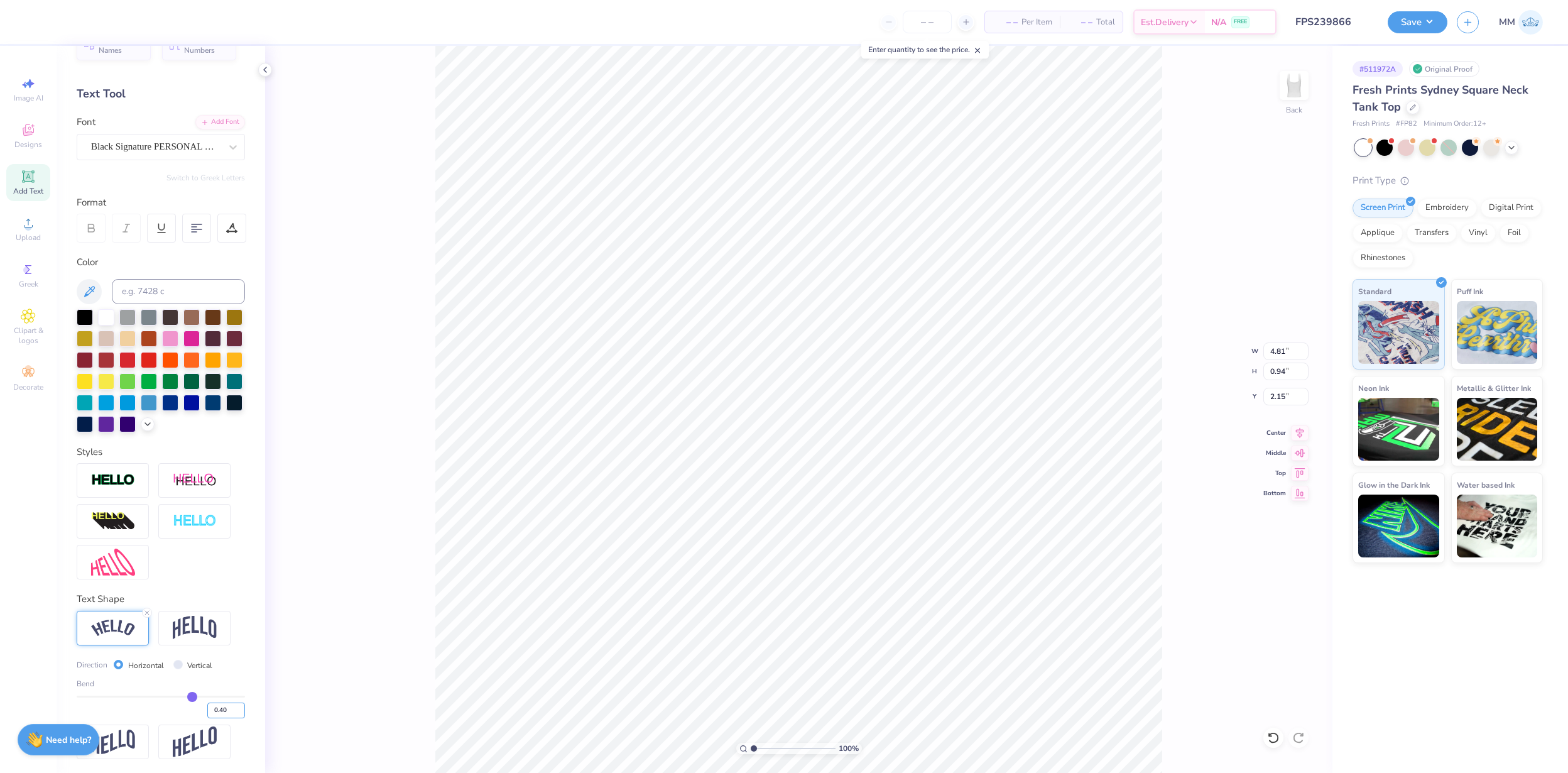
type input "0.97"
type input "2.03"
type input "4.68"
type input "0.94"
type input "1.82"
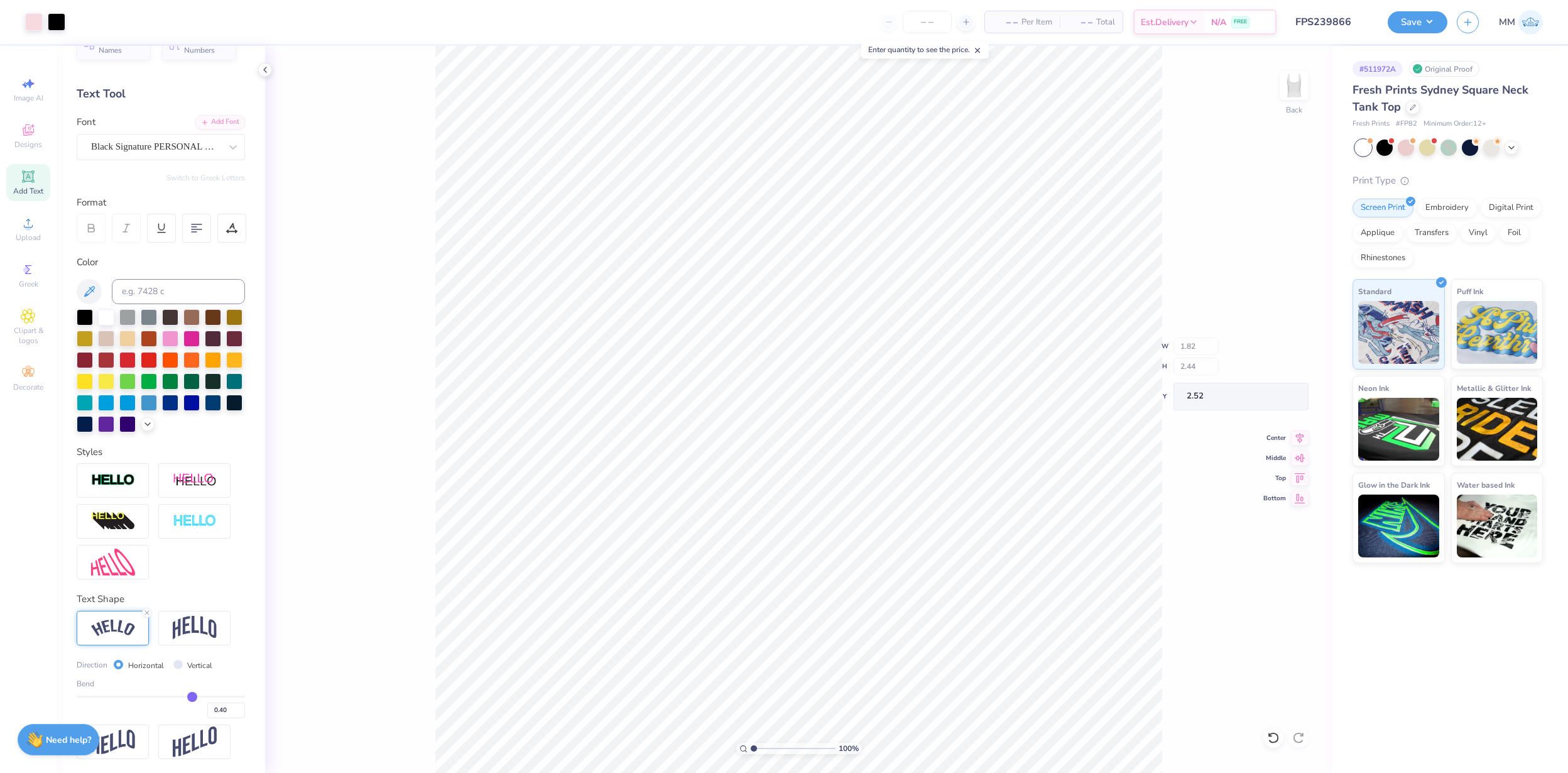
type input "2.52"
type input "2.58"
click at [1409, 27] on button "Save" at bounding box center [1418, 20] width 60 height 22
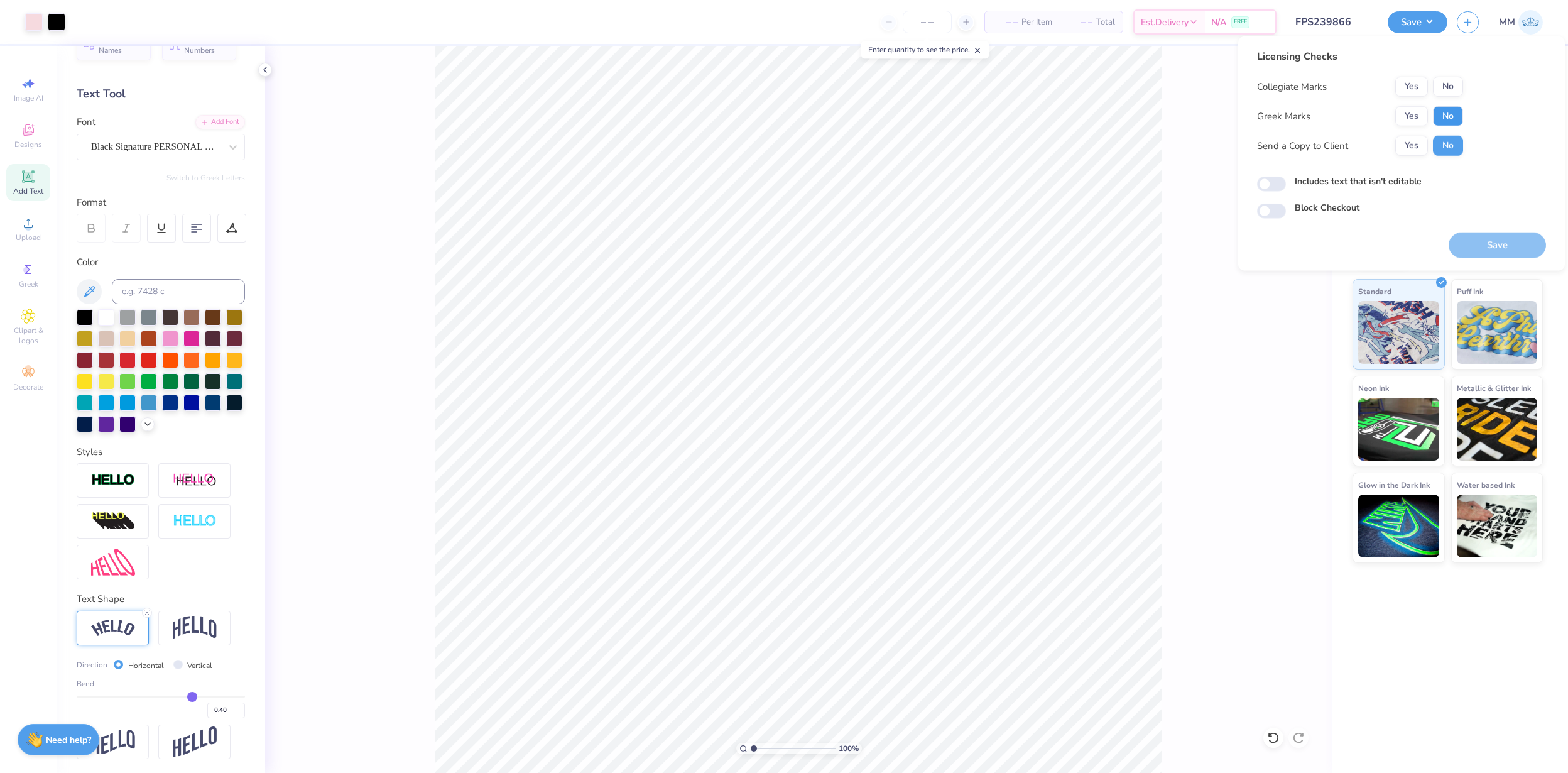
click at [1455, 113] on button "No" at bounding box center [1448, 116] width 30 height 20
click at [1455, 86] on button "No" at bounding box center [1448, 86] width 30 height 20
drag, startPoint x: 1495, startPoint y: 244, endPoint x: 1097, endPoint y: 16, distance: 458.7
click at [1495, 244] on button "Save" at bounding box center [1497, 245] width 97 height 26
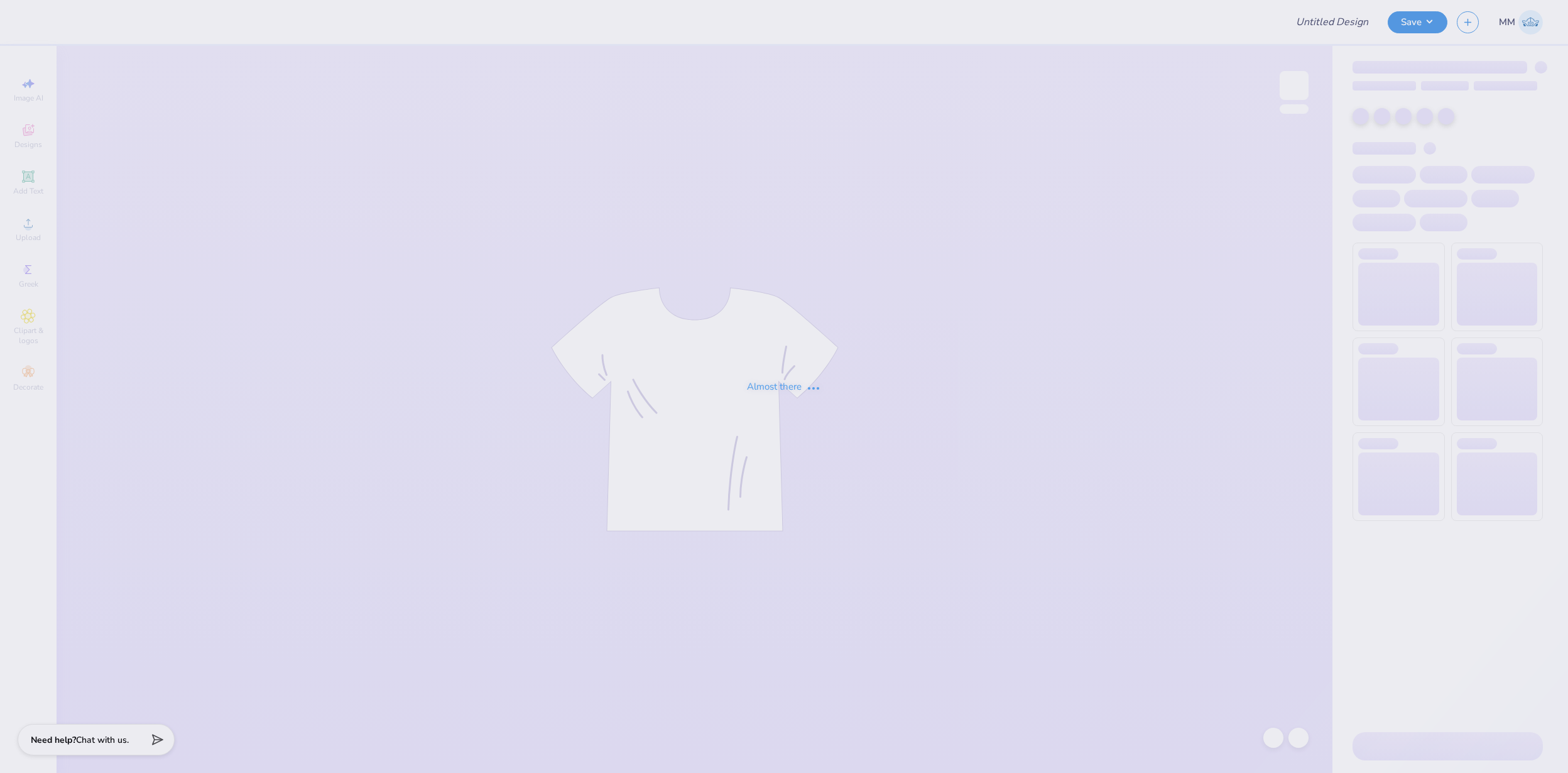
type input "FPS239874"
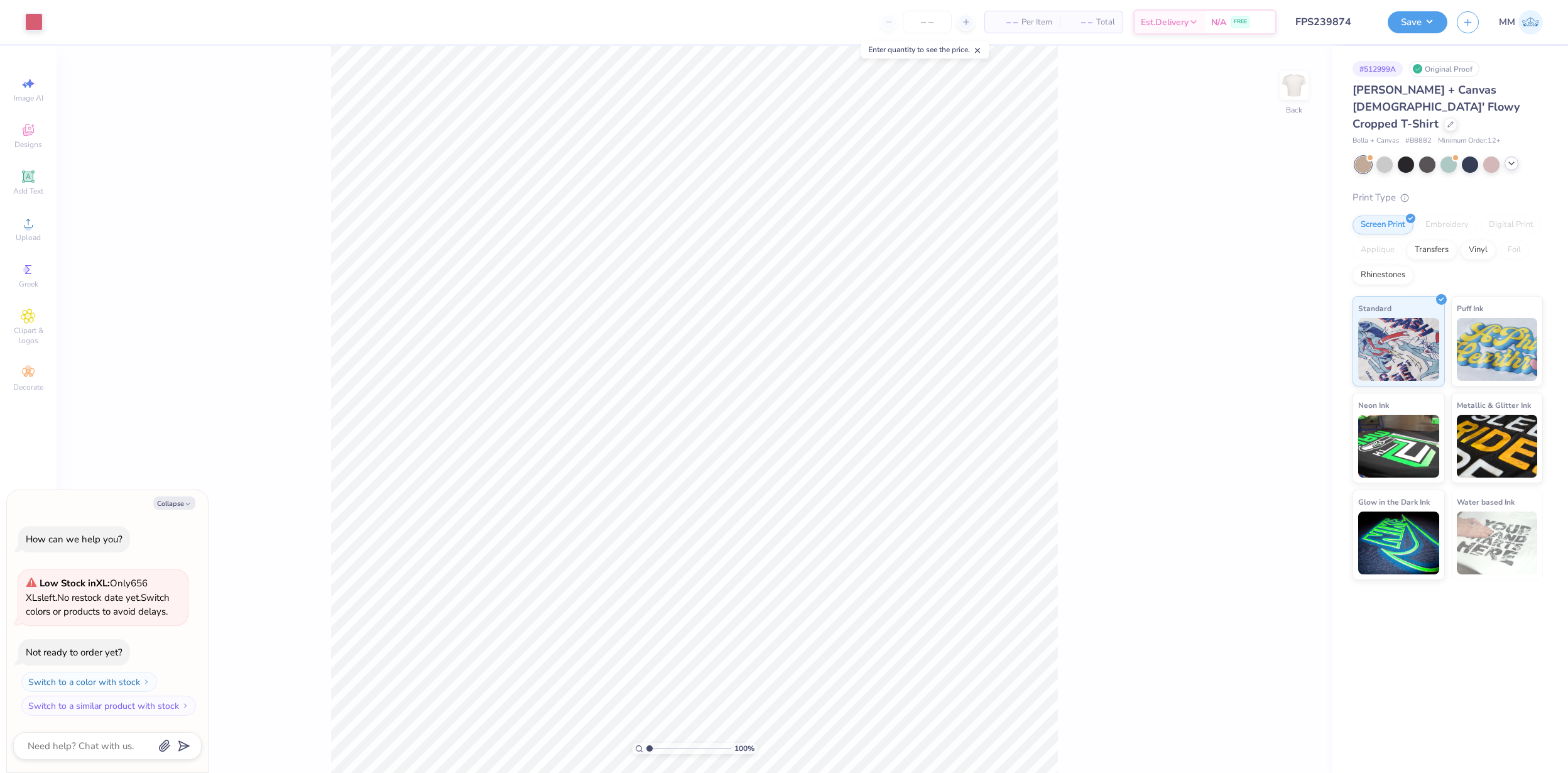
click at [1510, 158] on icon at bounding box center [1511, 163] width 10 height 10
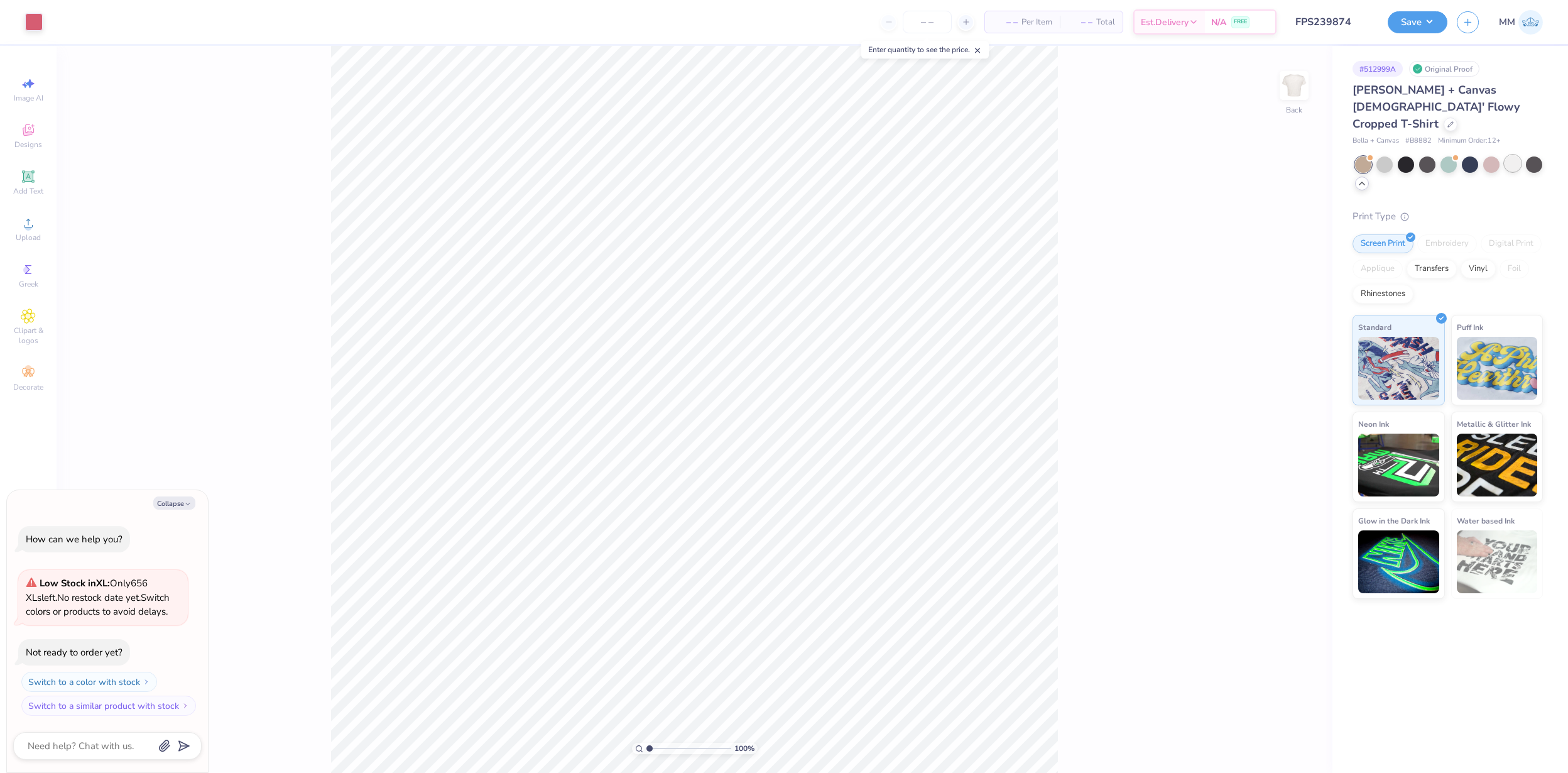
click at [1509, 155] on div at bounding box center [1512, 163] width 16 height 16
type textarea "x"
type input "1.52"
click at [1420, 23] on button "Save" at bounding box center [1418, 20] width 60 height 22
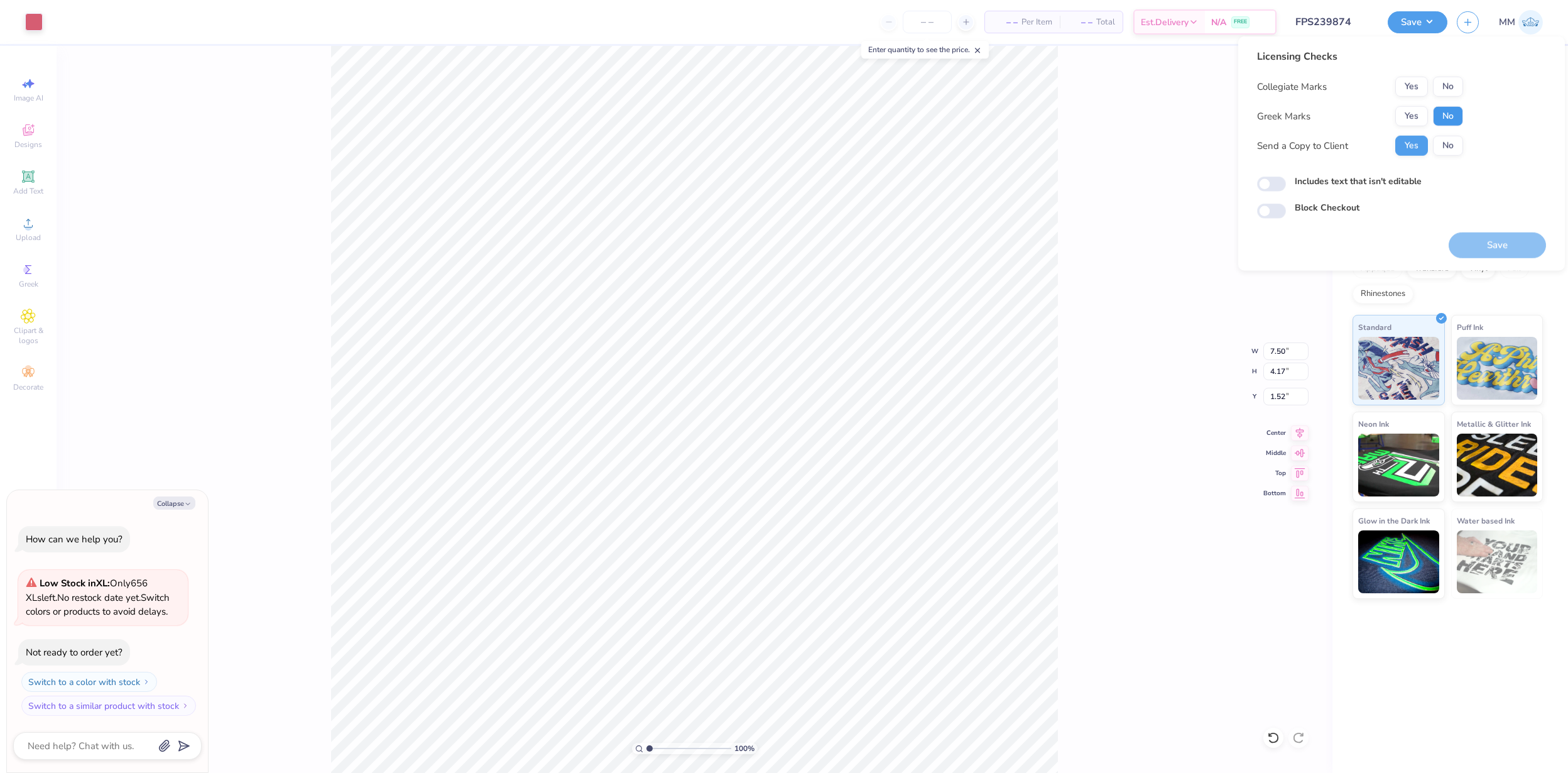
click at [1447, 116] on button "No" at bounding box center [1448, 116] width 30 height 20
click at [1447, 84] on button "No" at bounding box center [1448, 86] width 30 height 20
click at [1486, 242] on button "Save" at bounding box center [1497, 245] width 97 height 26
type textarea "x"
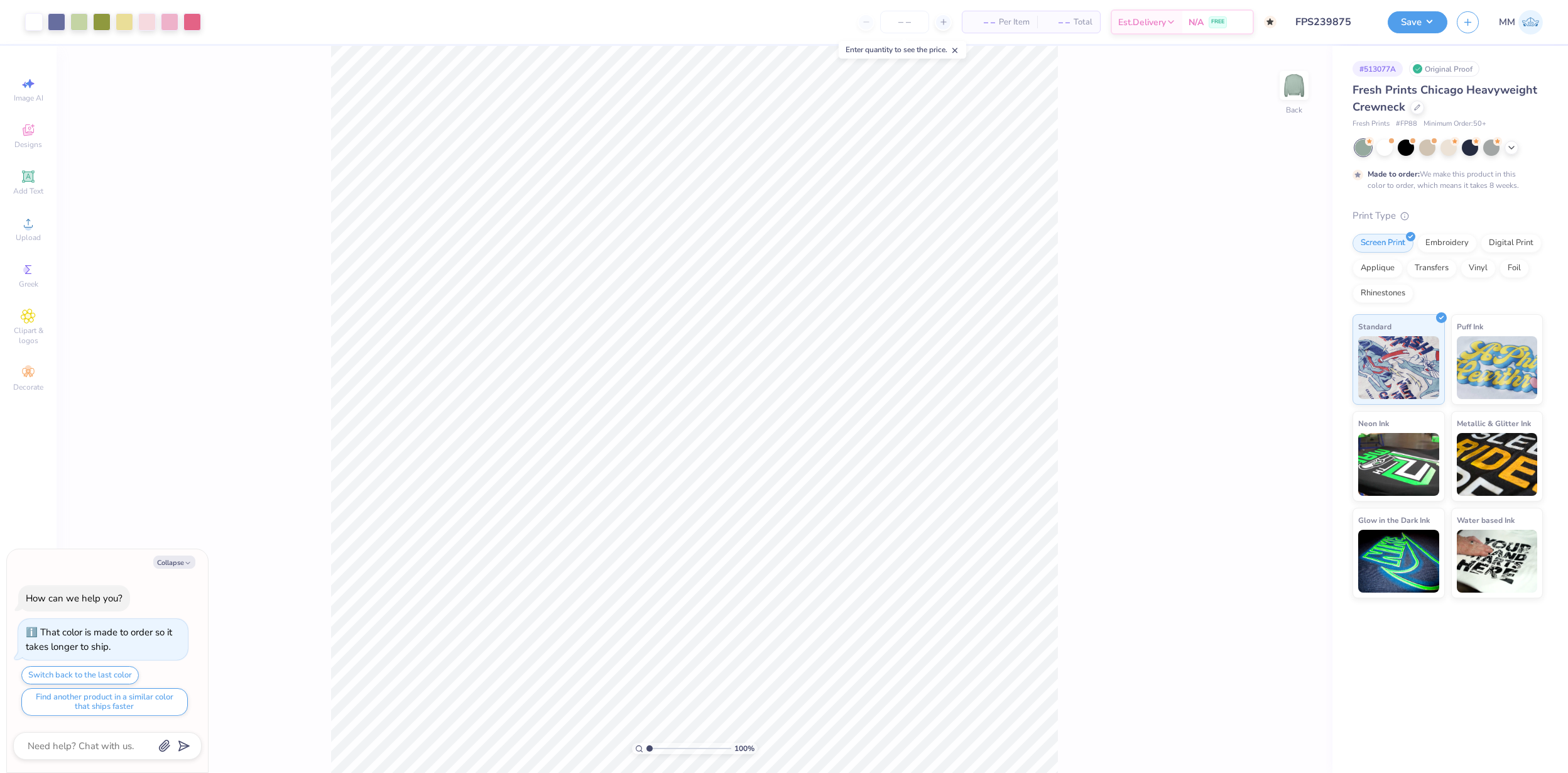
type textarea "x"
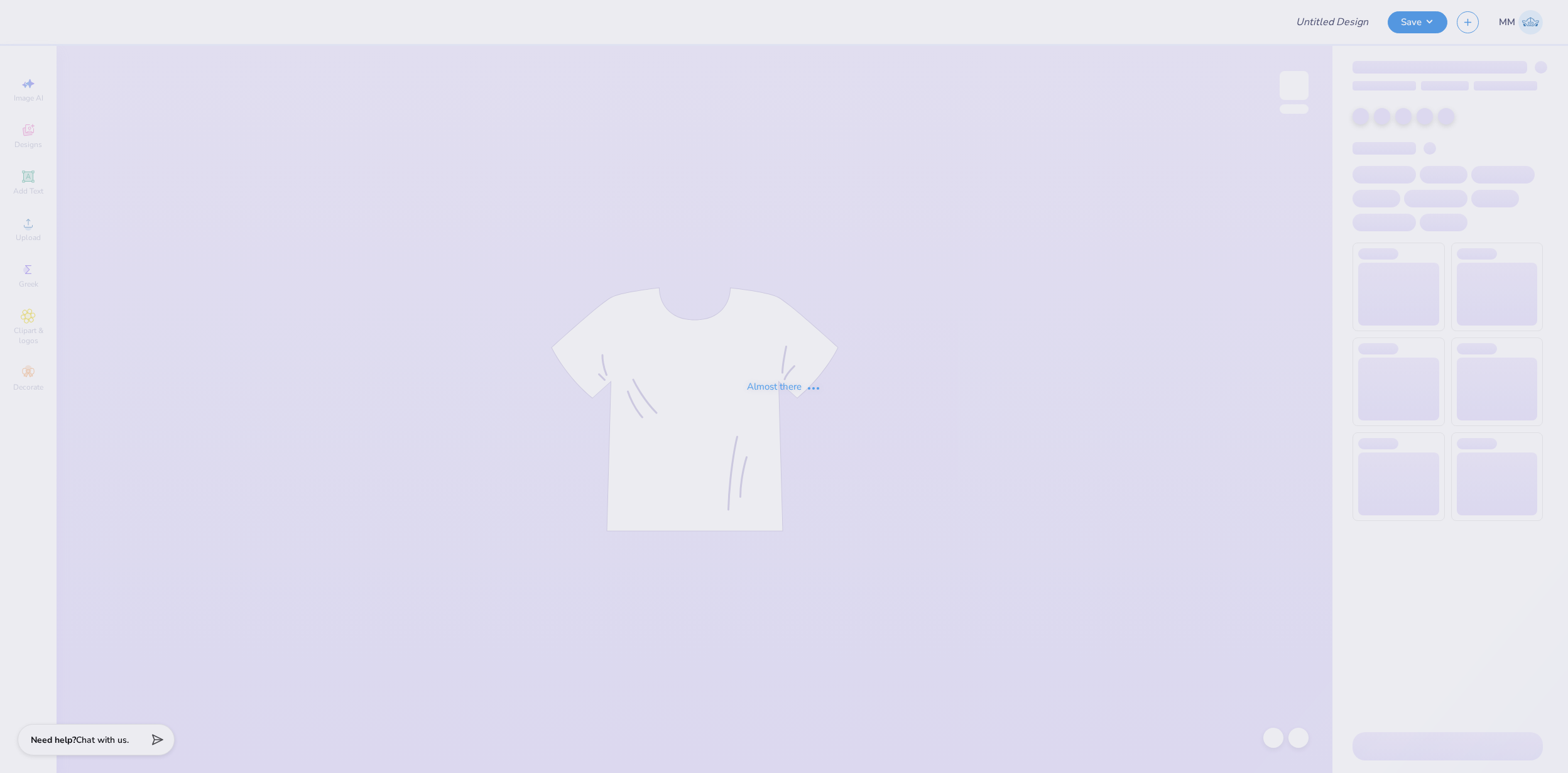
type input "FPS239879"
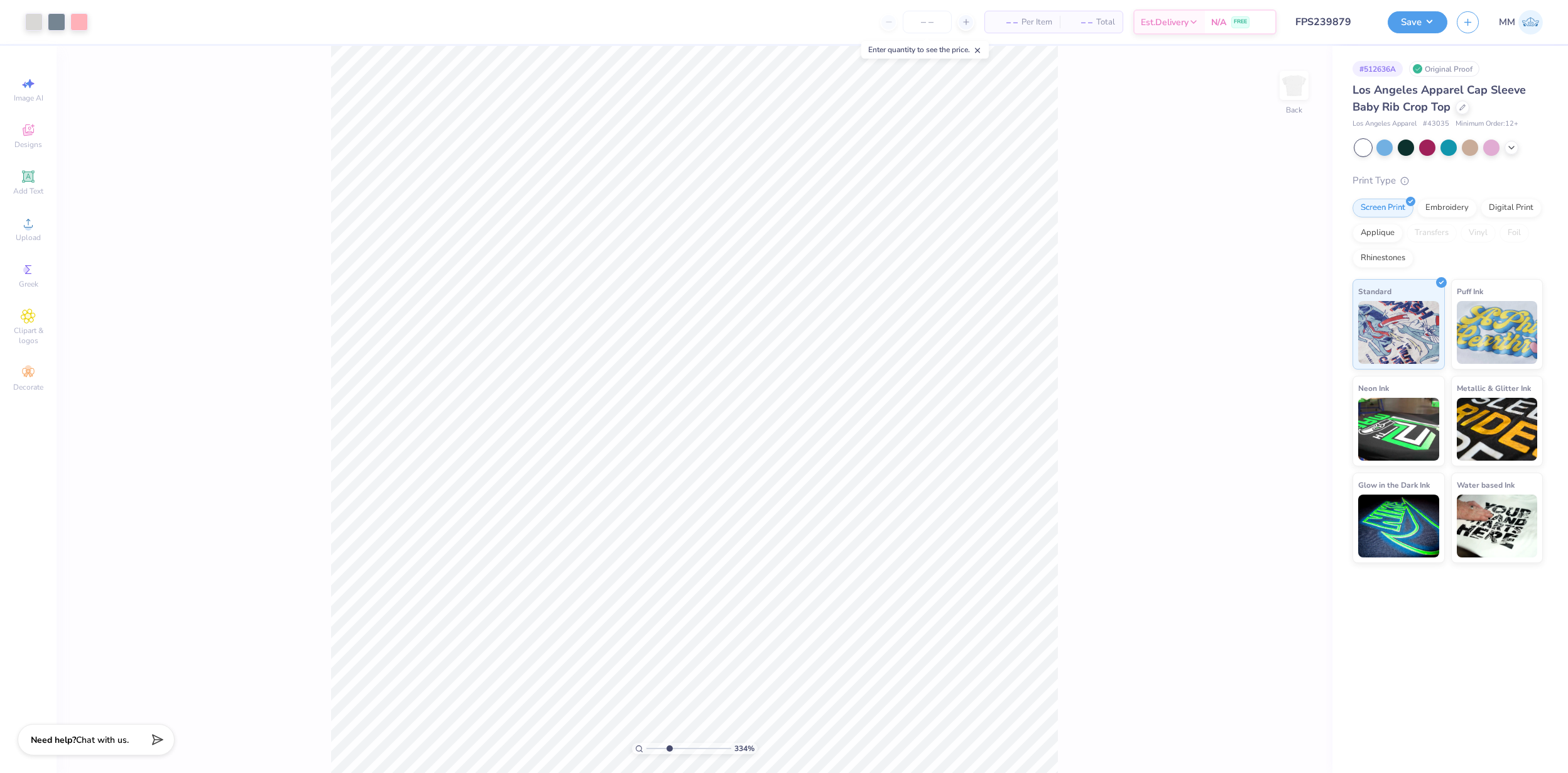
drag, startPoint x: 655, startPoint y: 747, endPoint x: 668, endPoint y: 747, distance: 13.0
type input "3.34"
click at [668, 747] on input "range" at bounding box center [688, 748] width 84 height 11
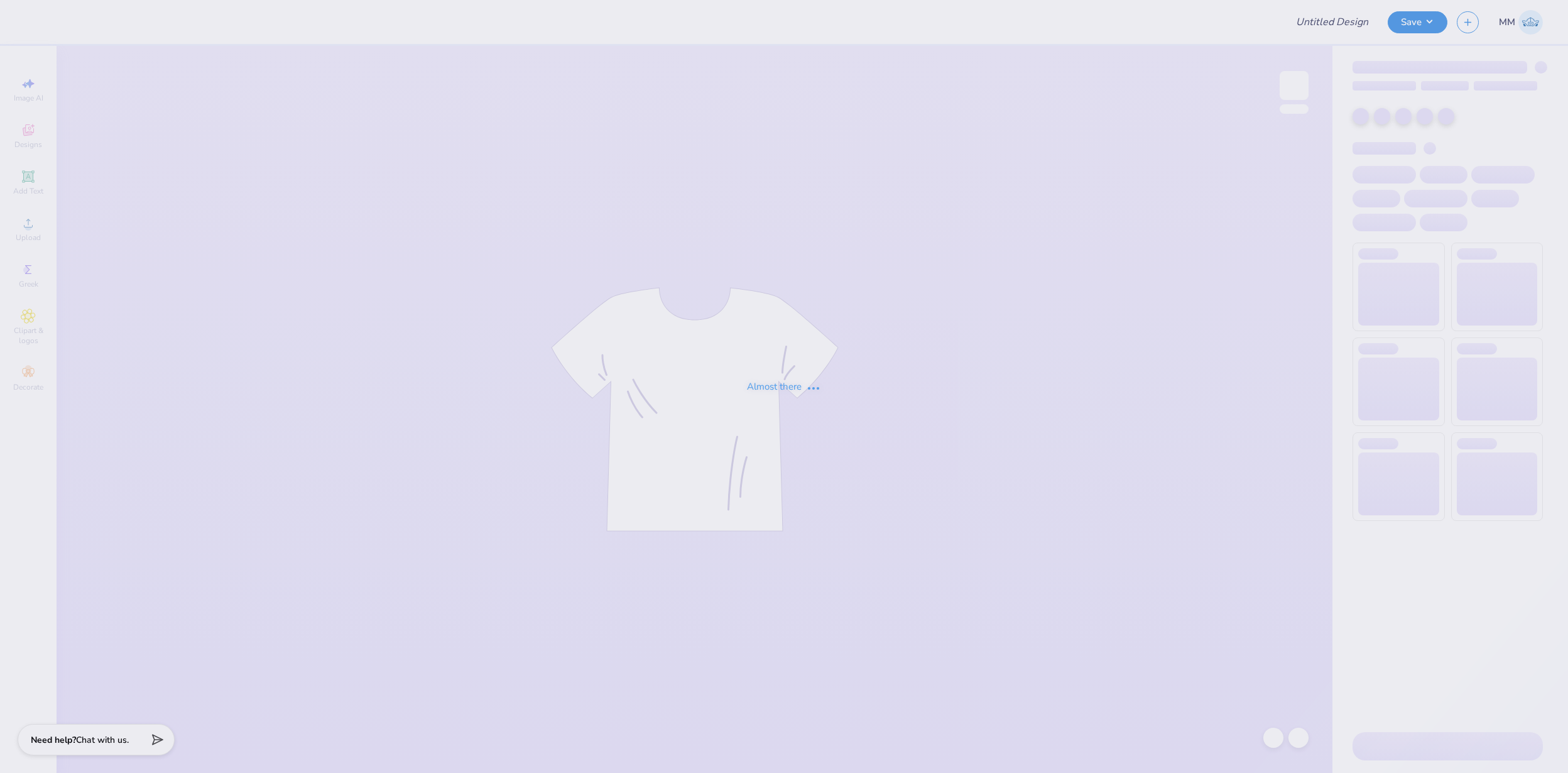
type input "FPS239880"
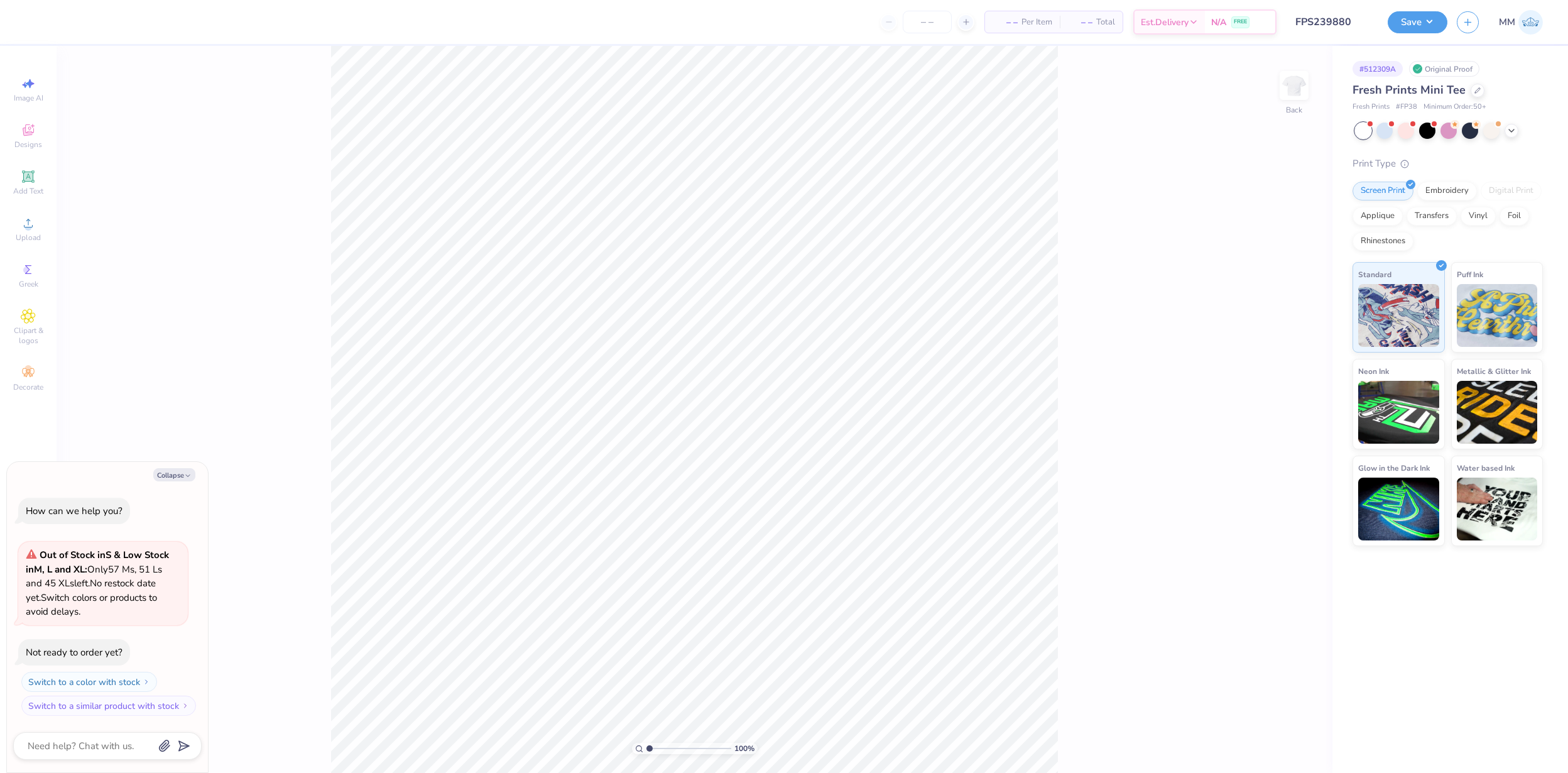
type textarea "x"
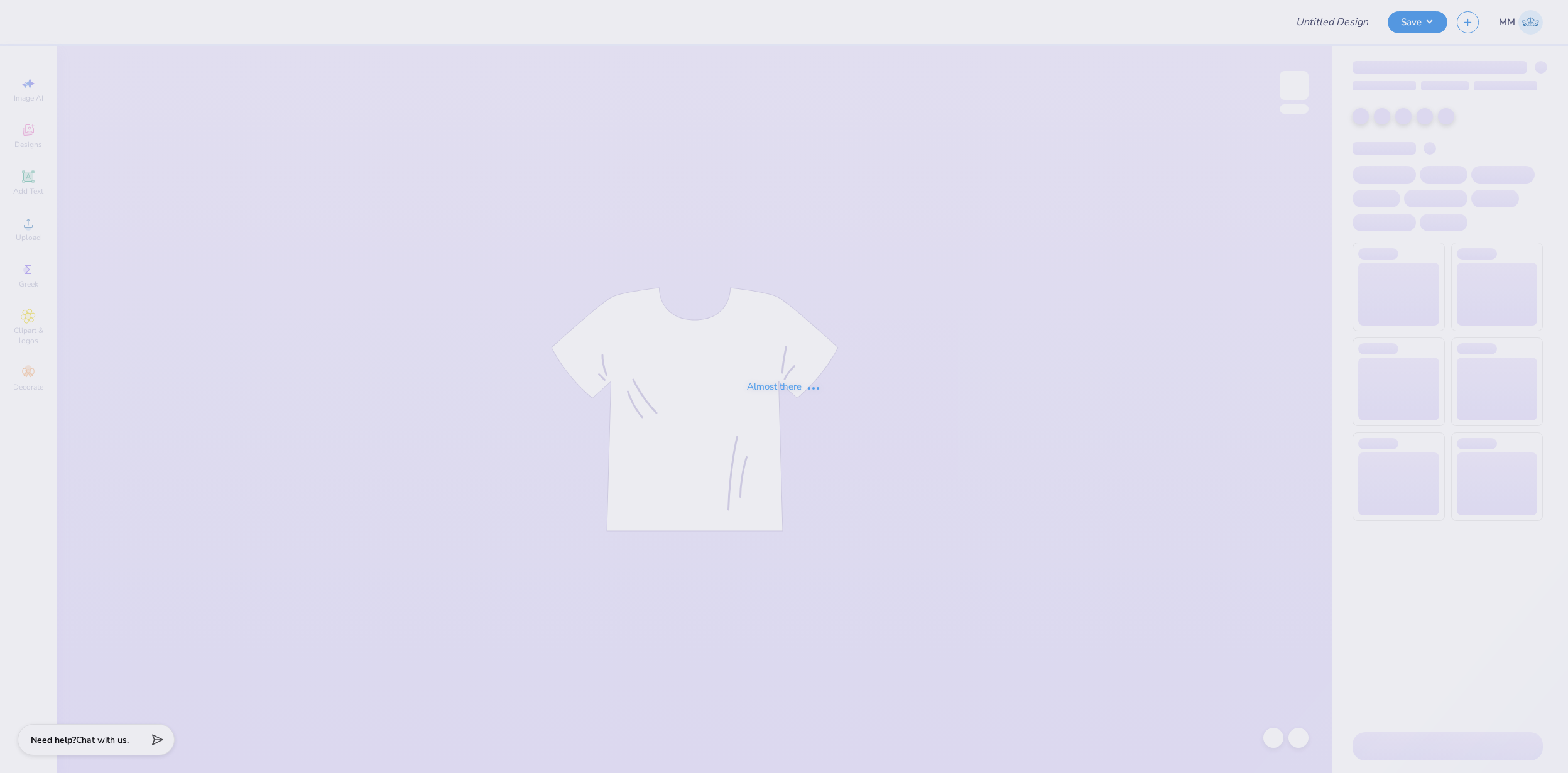
type input "FPS239881"
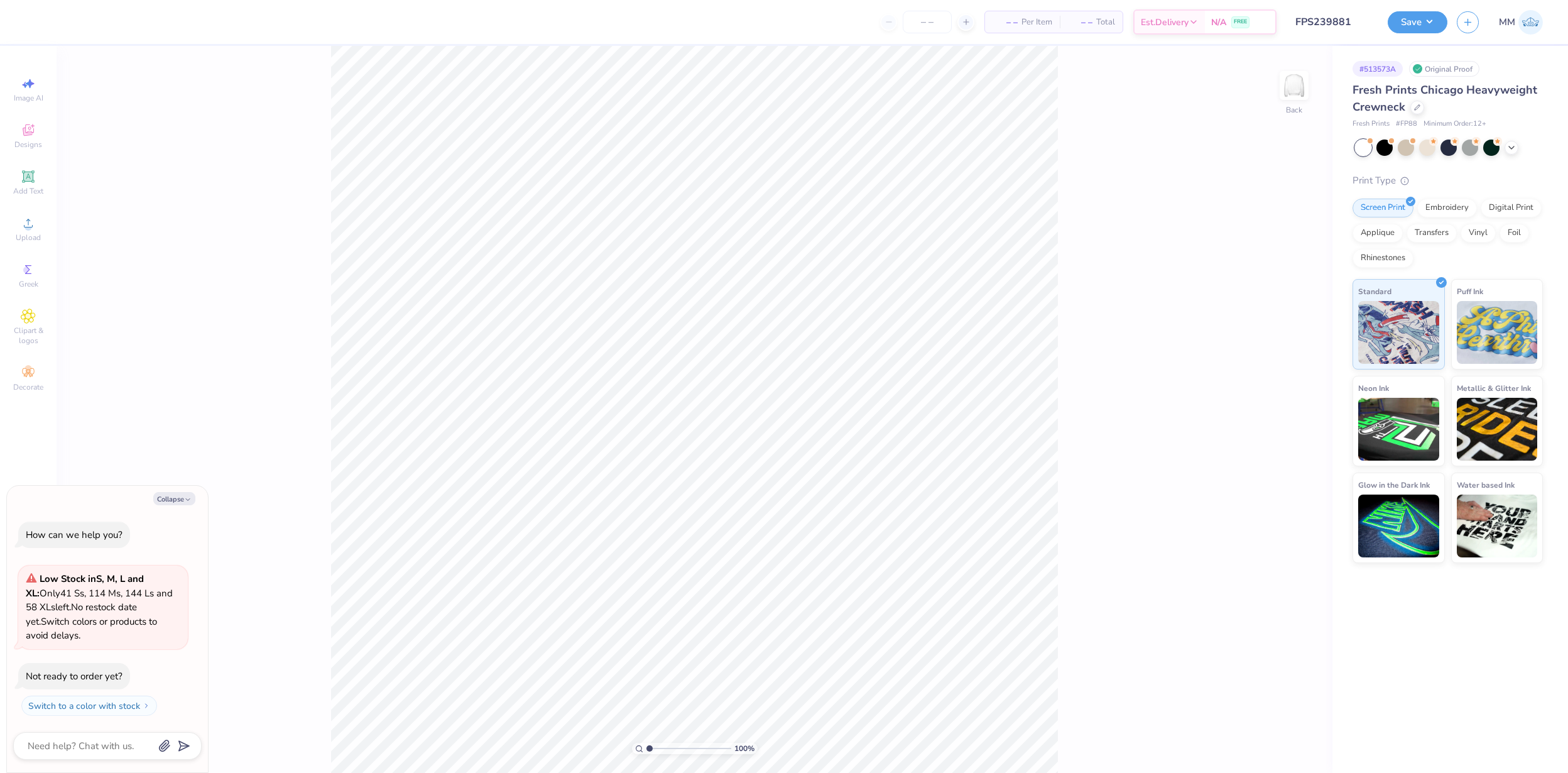
type textarea "x"
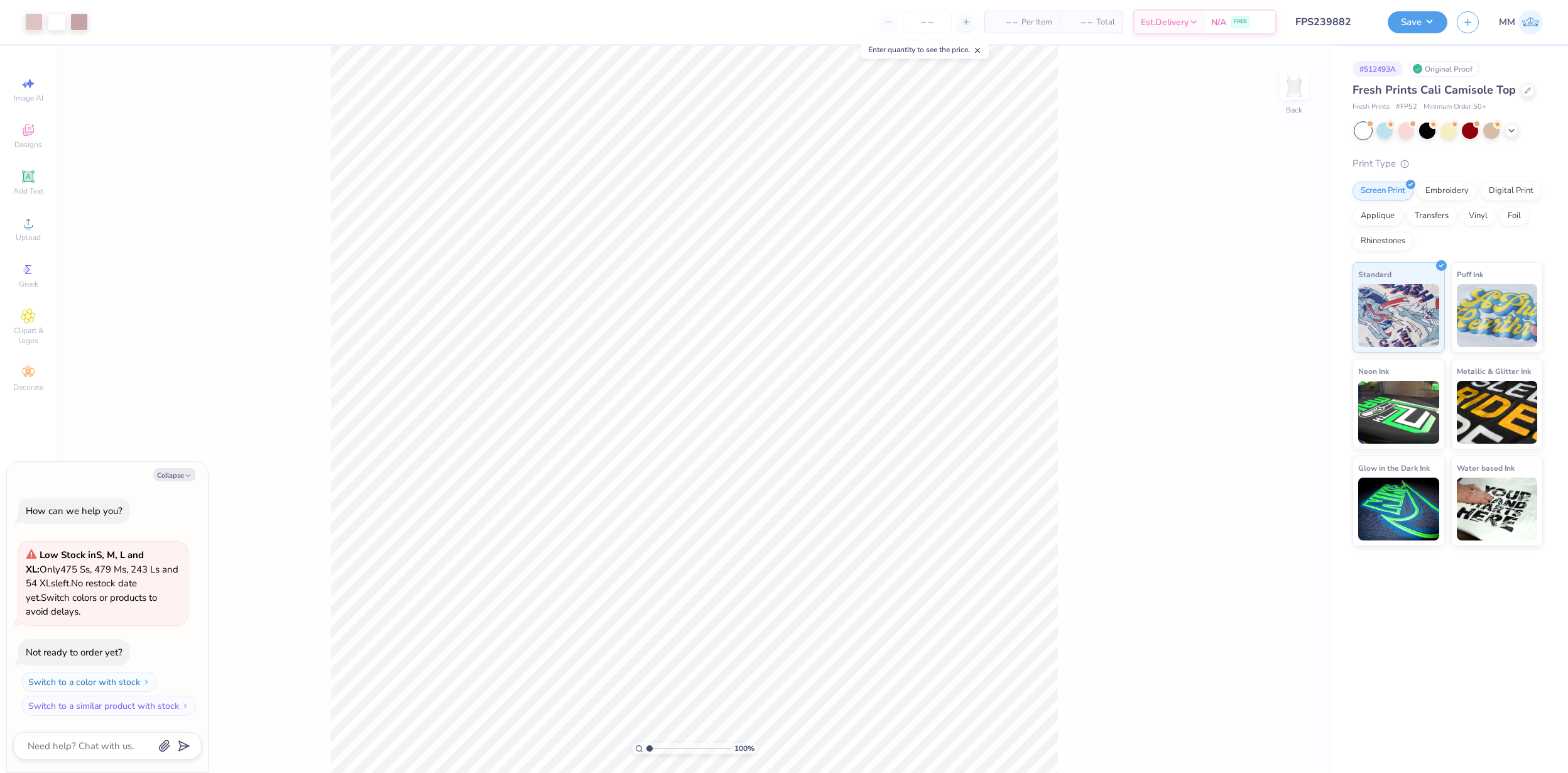
type textarea "x"
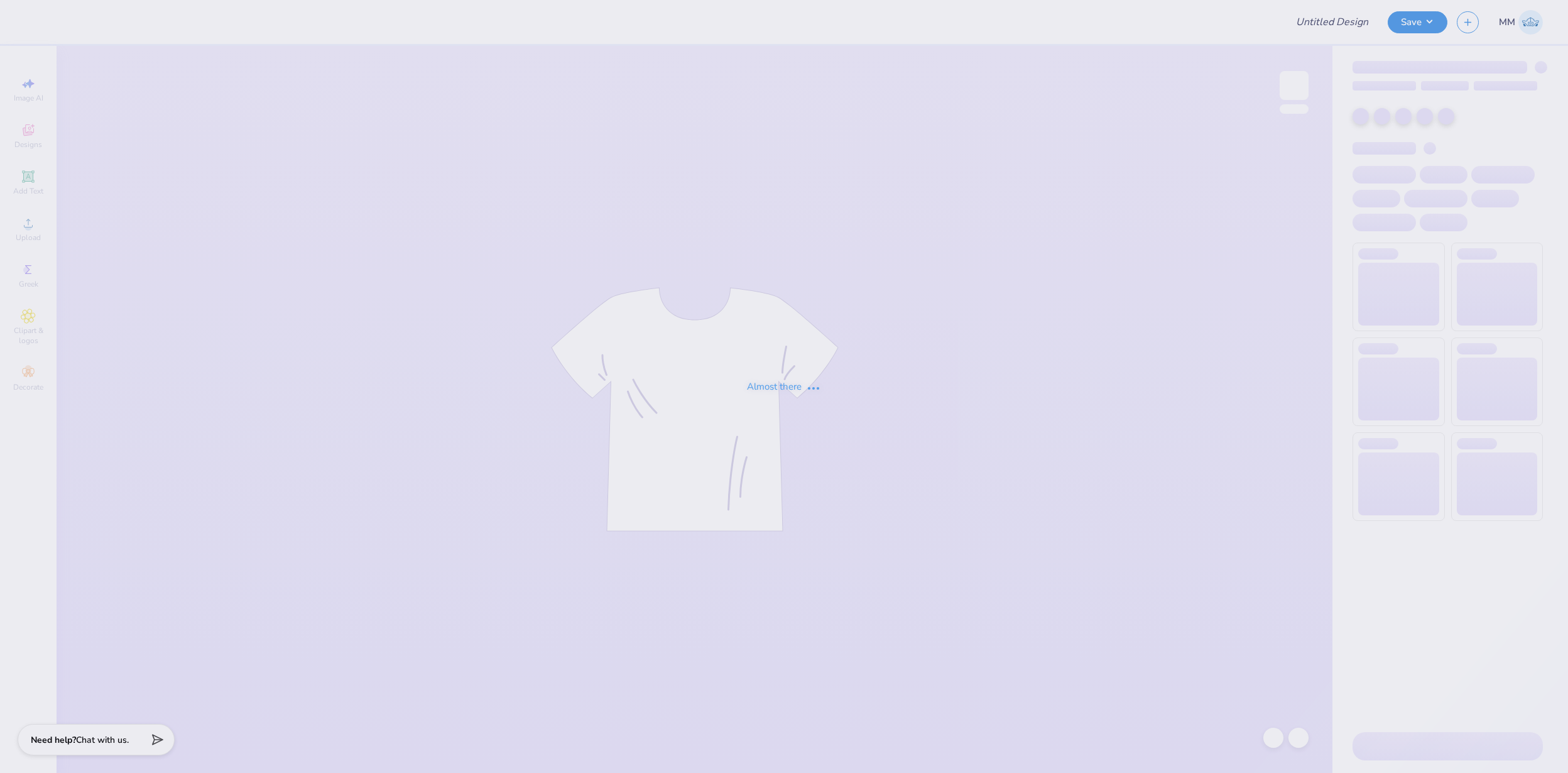
type input "FPS239883"
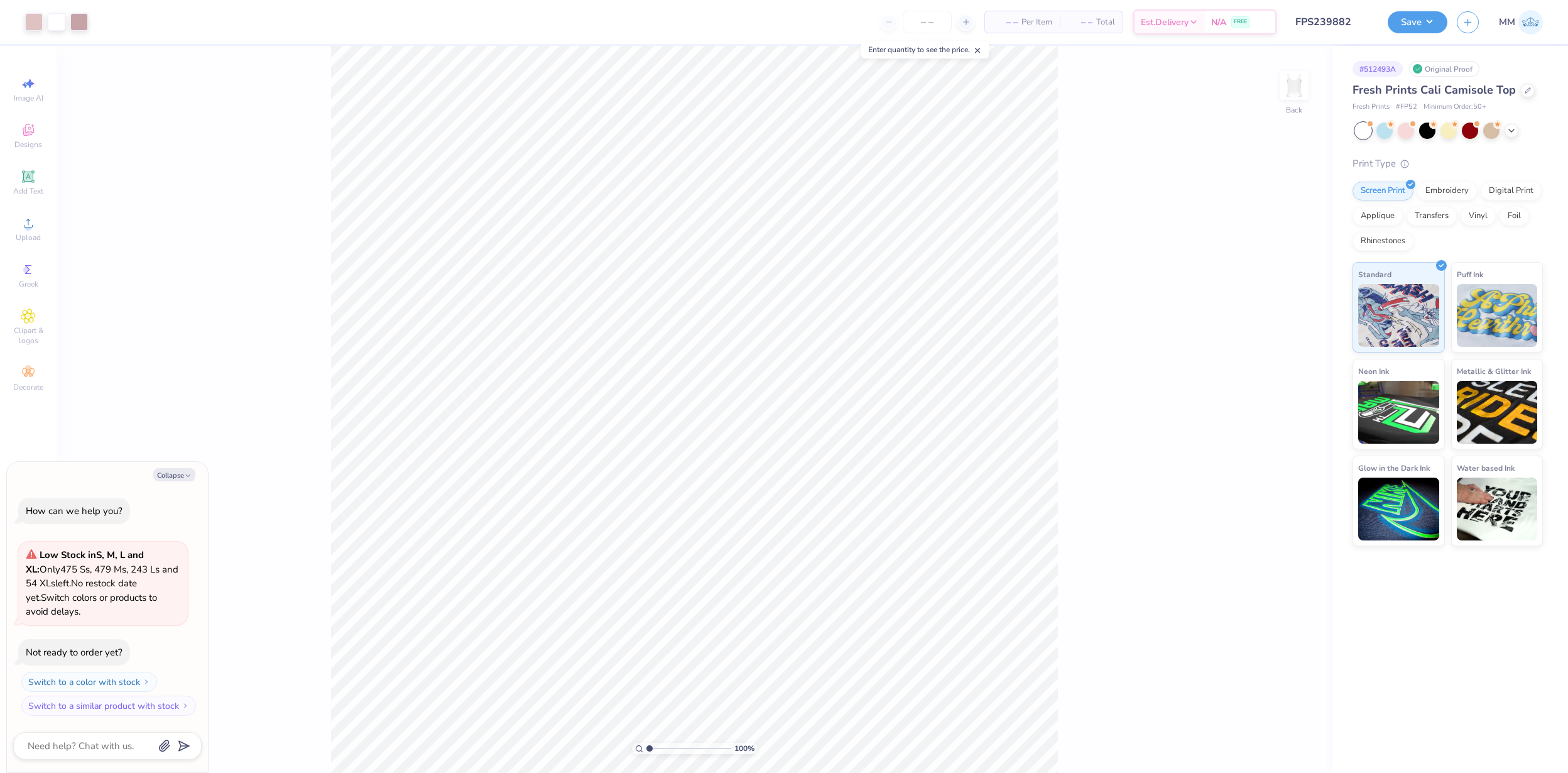
type textarea "x"
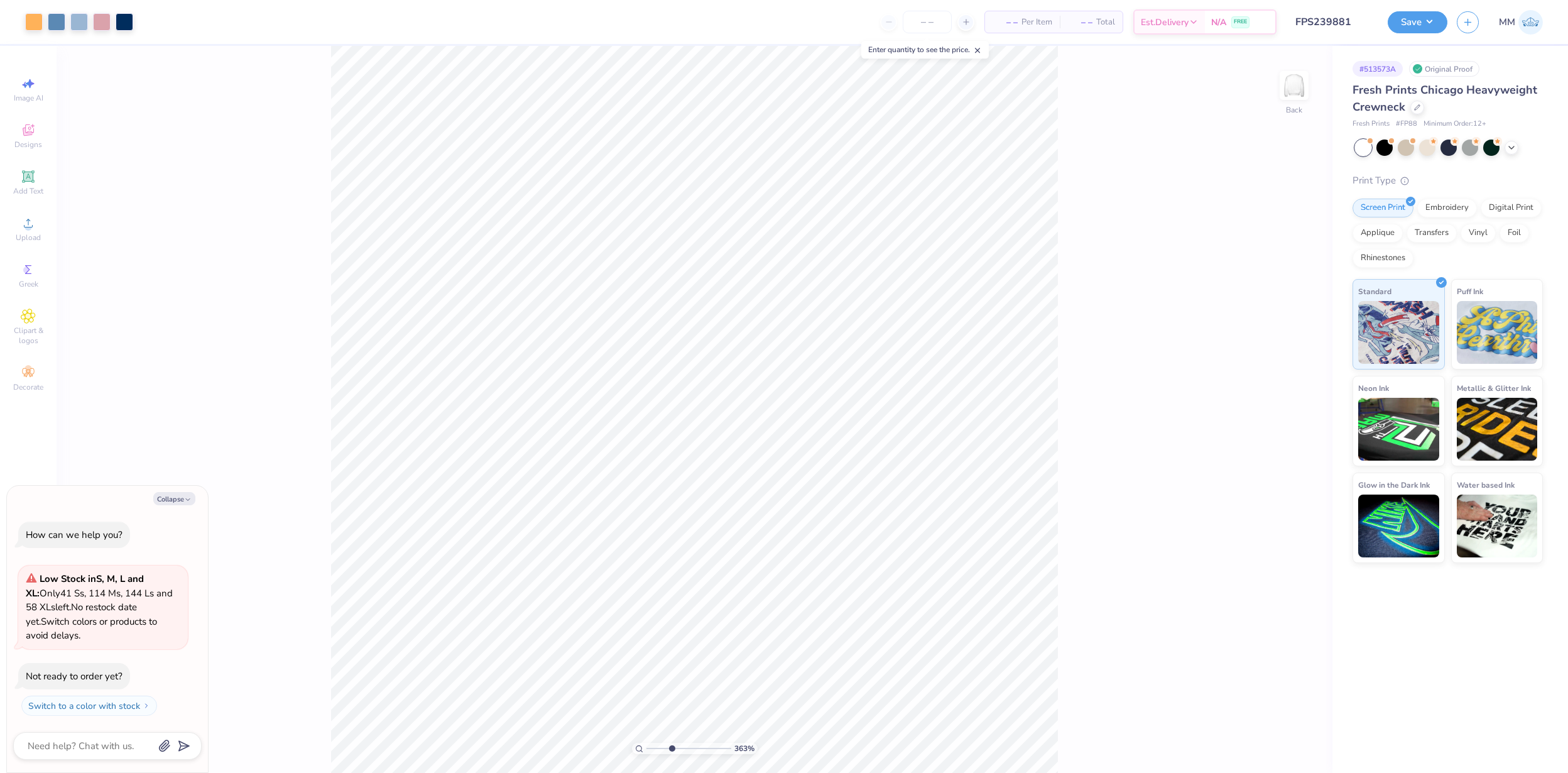
drag, startPoint x: 647, startPoint y: 748, endPoint x: 671, endPoint y: 748, distance: 24.0
type input "3.63"
click at [671, 748] on input "range" at bounding box center [688, 748] width 84 height 11
click at [35, 23] on div at bounding box center [34, 21] width 18 height 18
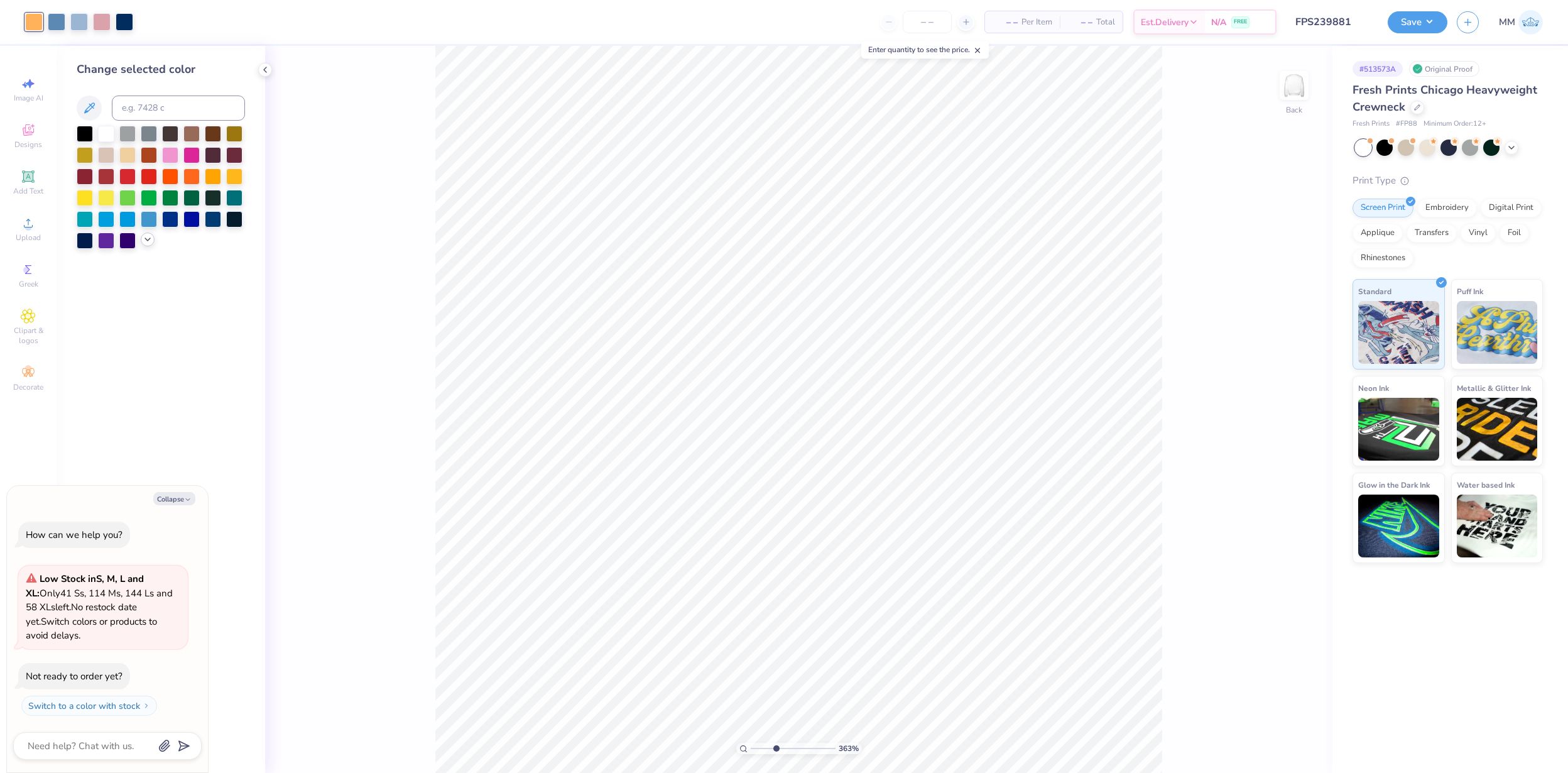
click at [145, 238] on polyline at bounding box center [147, 239] width 5 height 3
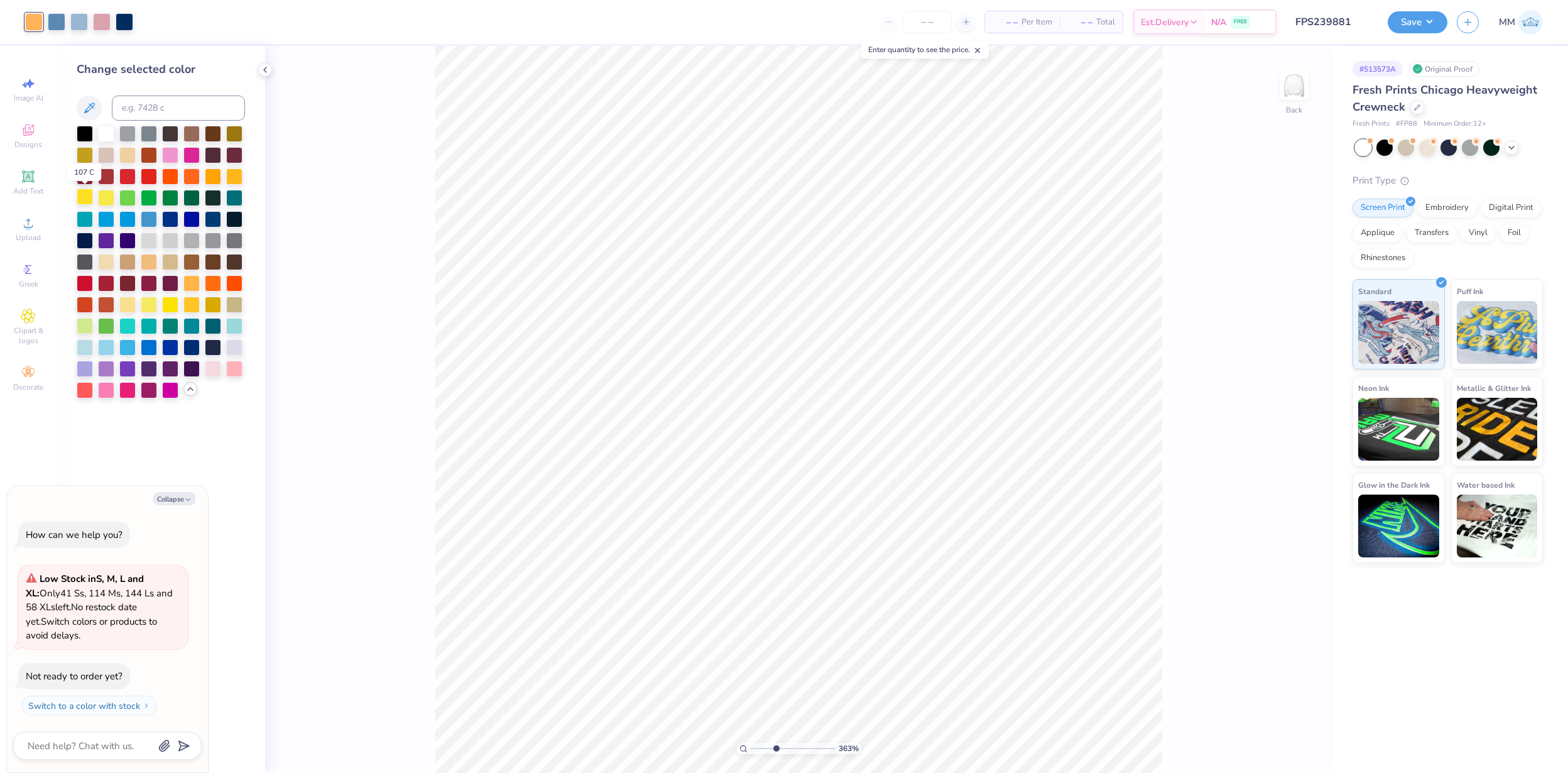
click at [84, 198] on div at bounding box center [84, 197] width 16 height 16
click at [239, 181] on div at bounding box center [234, 175] width 16 height 16
click at [194, 304] on div at bounding box center [192, 303] width 16 height 16
click at [96, 25] on div at bounding box center [102, 21] width 18 height 18
click at [236, 372] on div at bounding box center [234, 368] width 16 height 16
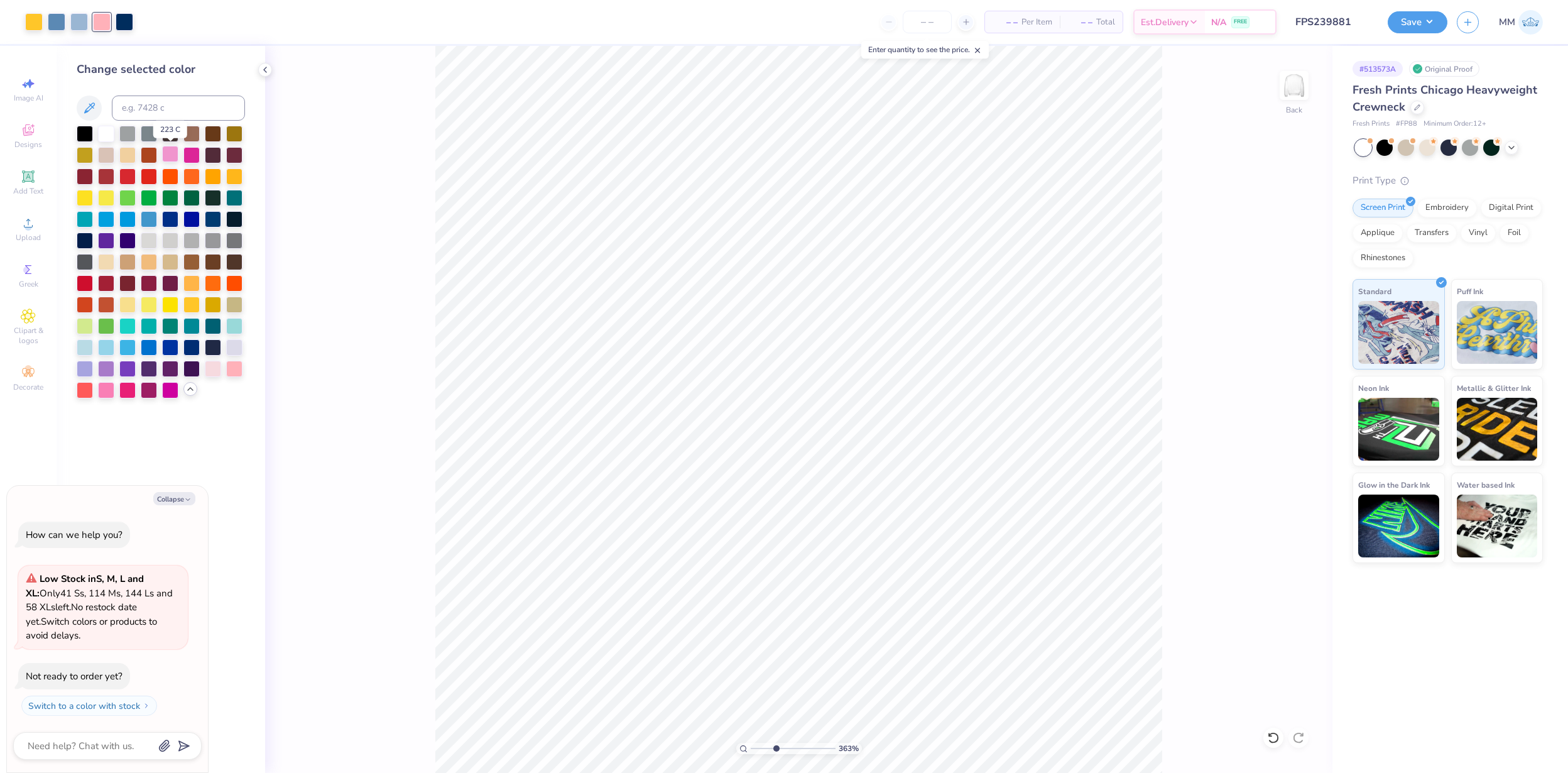
click at [171, 150] on div at bounding box center [170, 154] width 16 height 16
click at [234, 369] on div at bounding box center [234, 368] width 16 height 16
click at [77, 25] on div at bounding box center [79, 21] width 18 height 18
click at [83, 349] on div at bounding box center [84, 346] width 16 height 16
click at [1270, 740] on icon at bounding box center [1273, 737] width 13 height 13
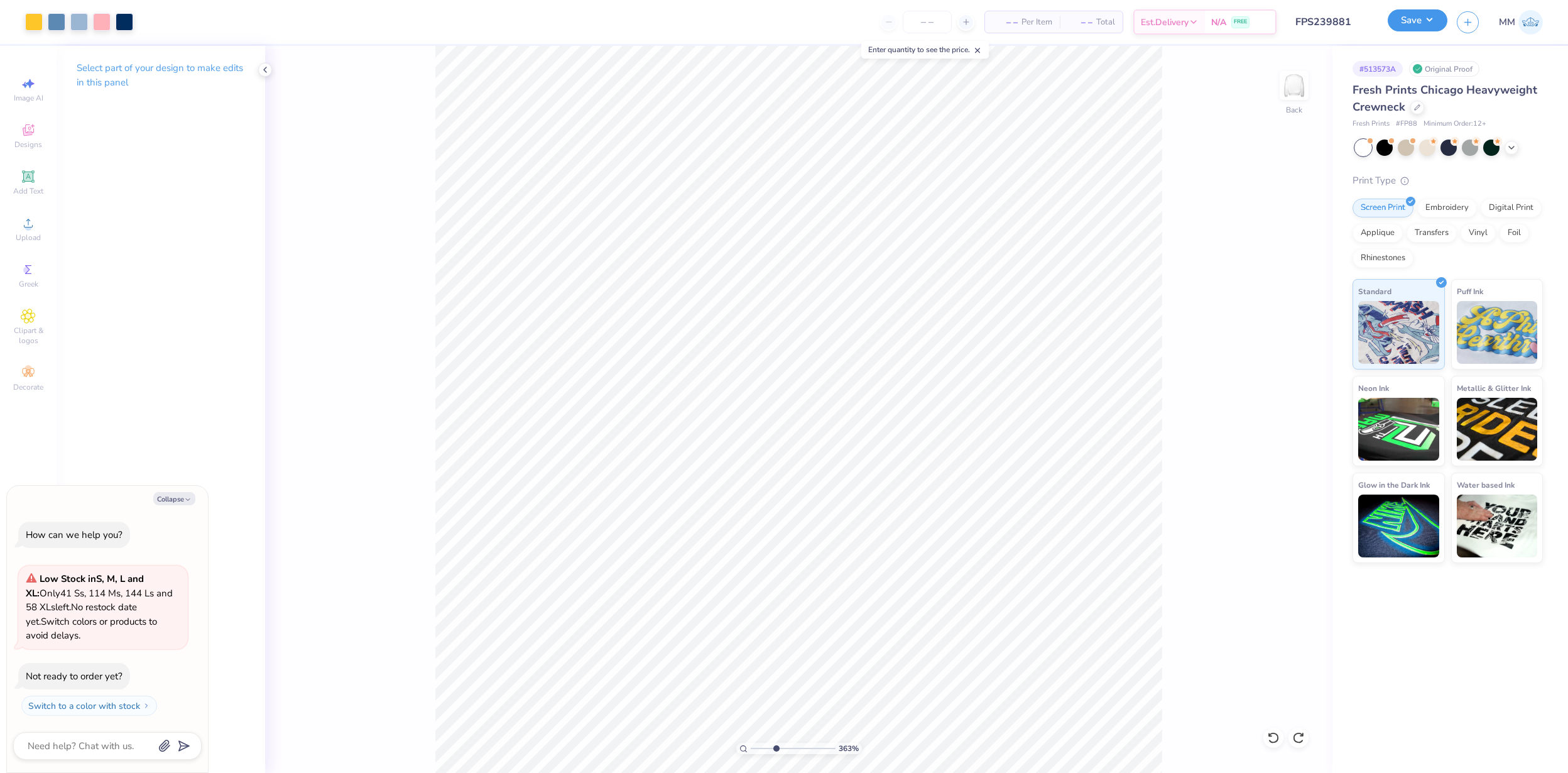
click at [1424, 23] on button "Save" at bounding box center [1418, 20] width 60 height 22
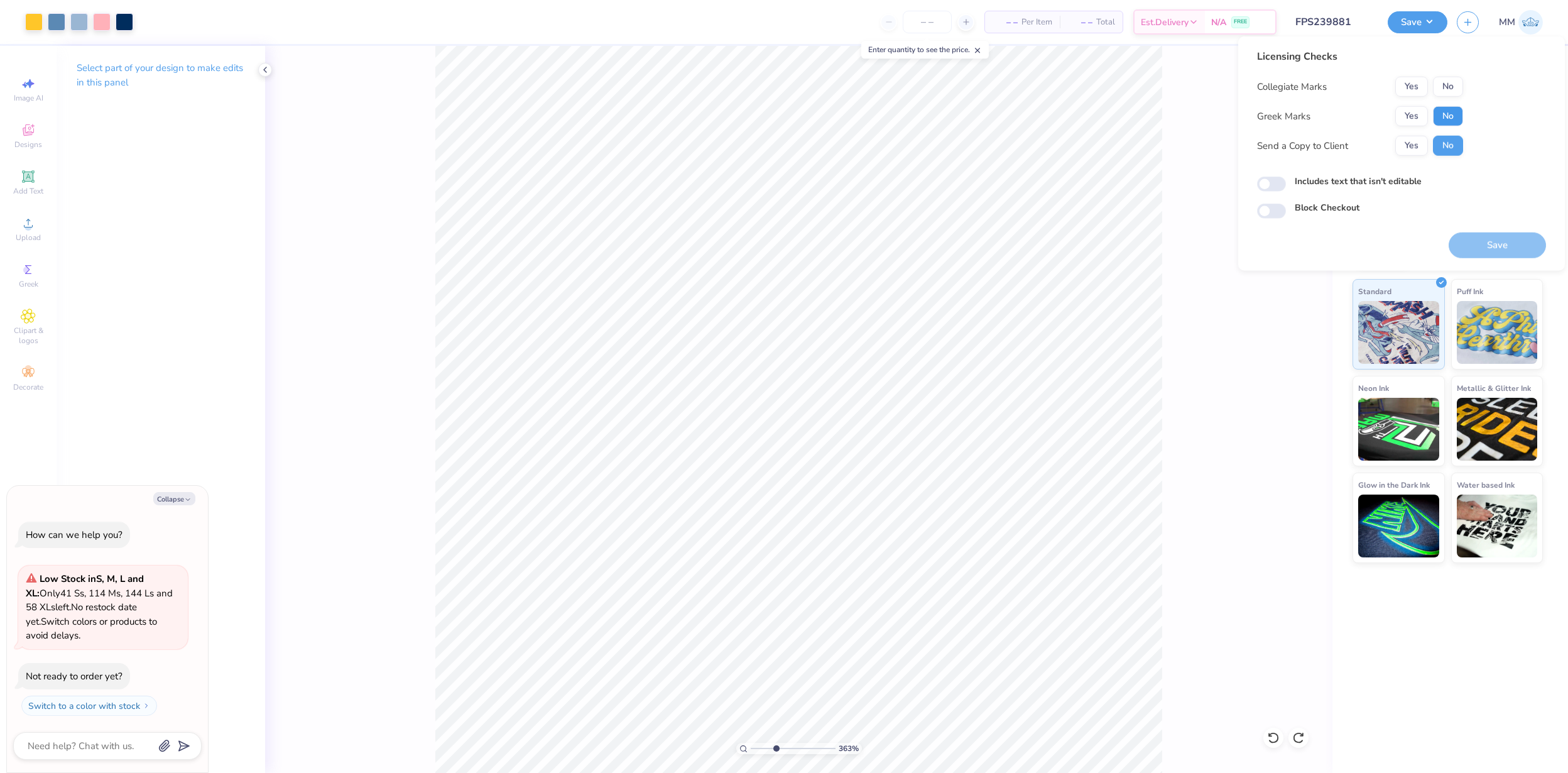
click at [1445, 120] on button "No" at bounding box center [1448, 116] width 30 height 20
click at [1448, 77] on button "No" at bounding box center [1448, 86] width 30 height 20
click at [1488, 245] on button "Save" at bounding box center [1497, 245] width 97 height 26
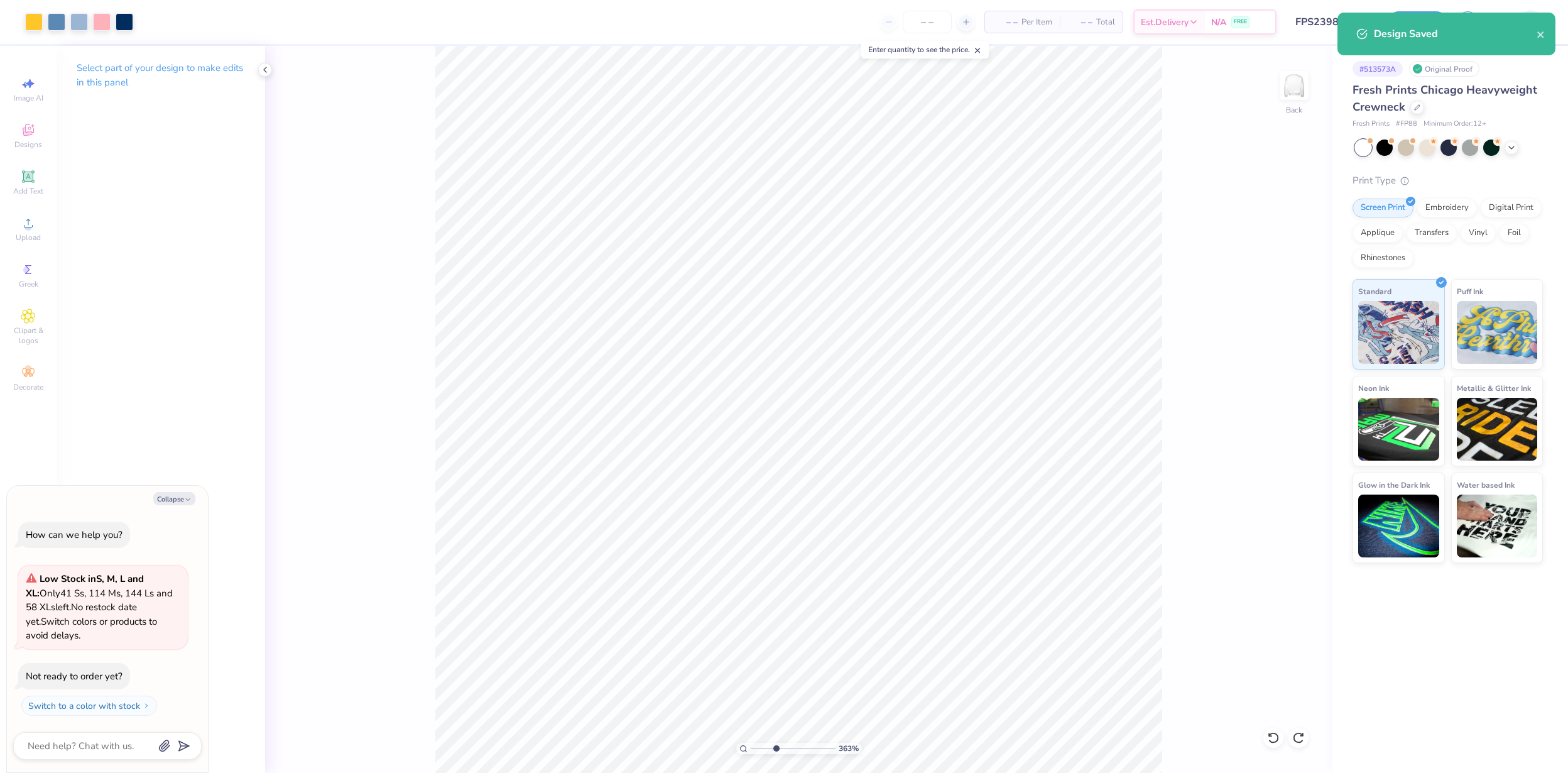
type textarea "x"
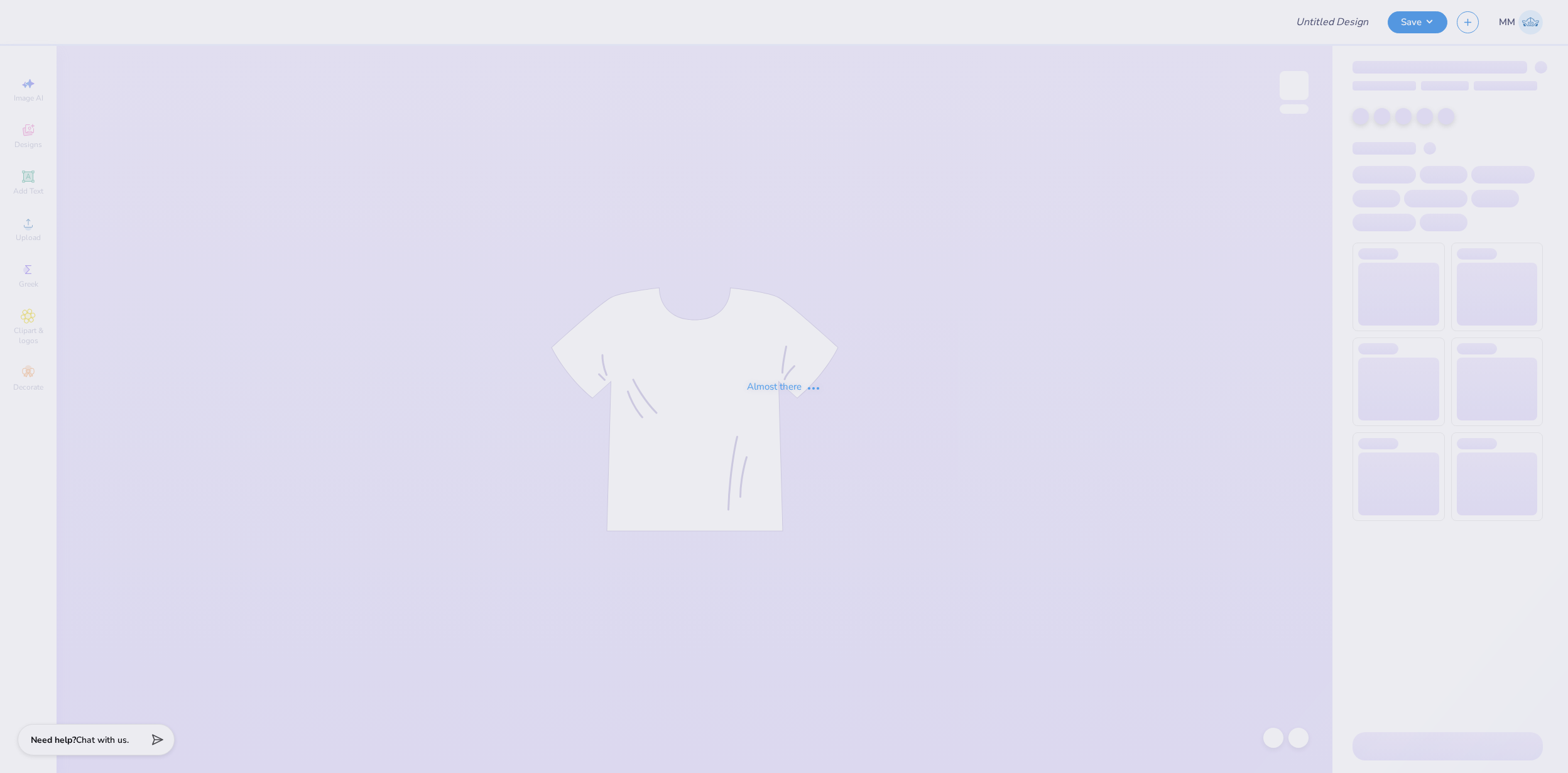
type input "FPS239884"
type input "FPS239885"
type input "FPS239886"
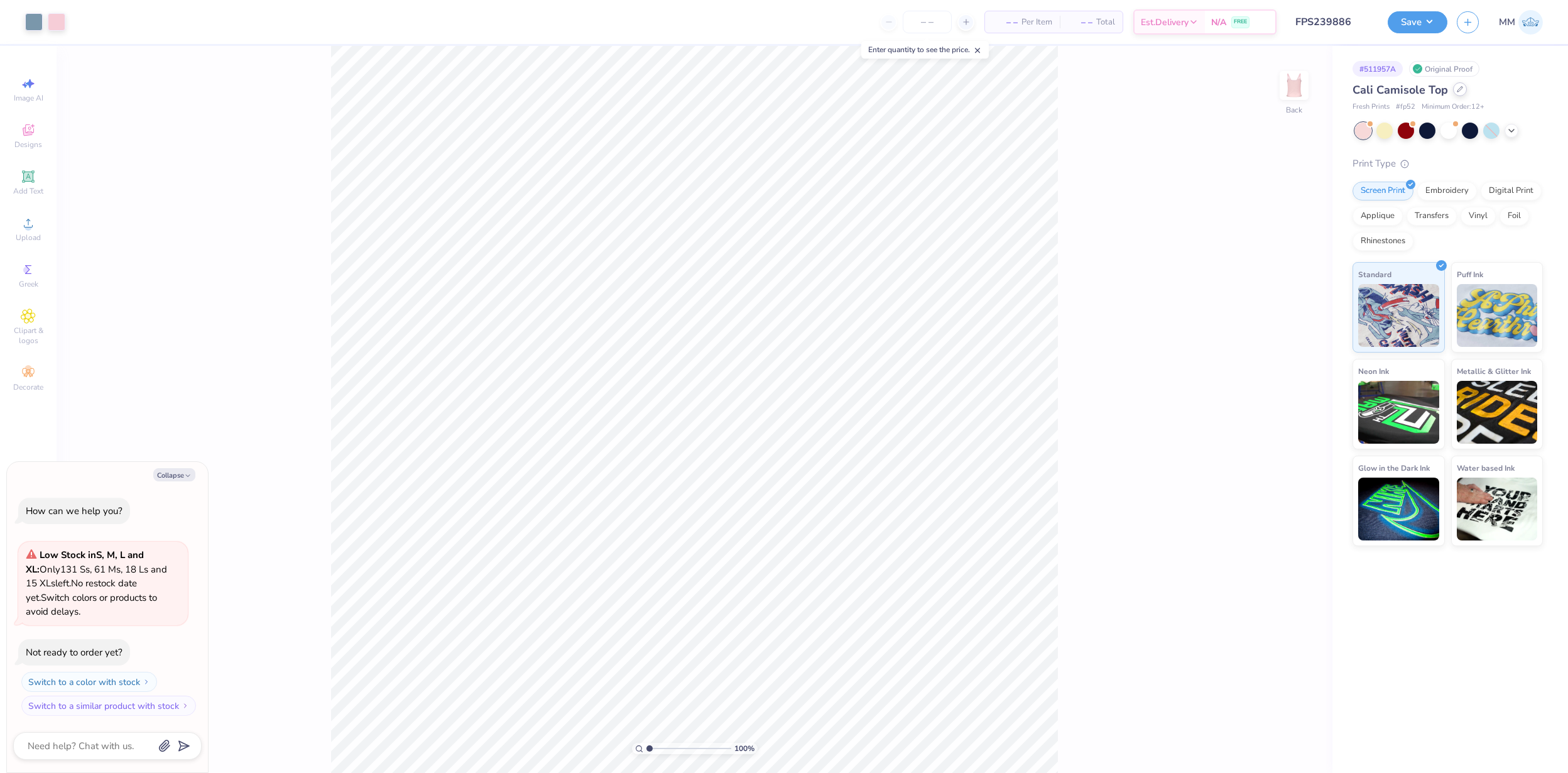
click at [1461, 86] on icon at bounding box center [1460, 89] width 6 height 6
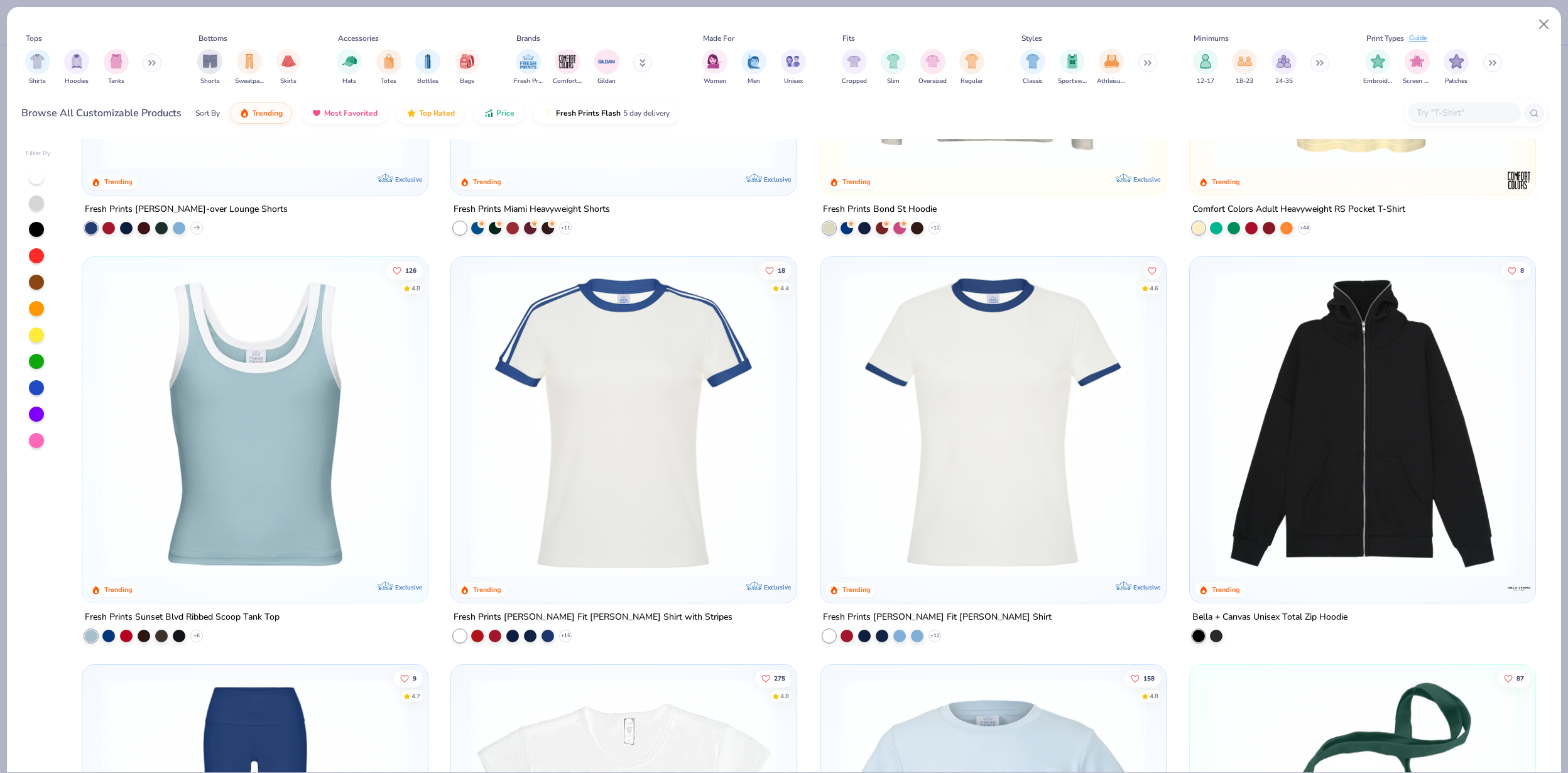
scroll to position [1766, 0]
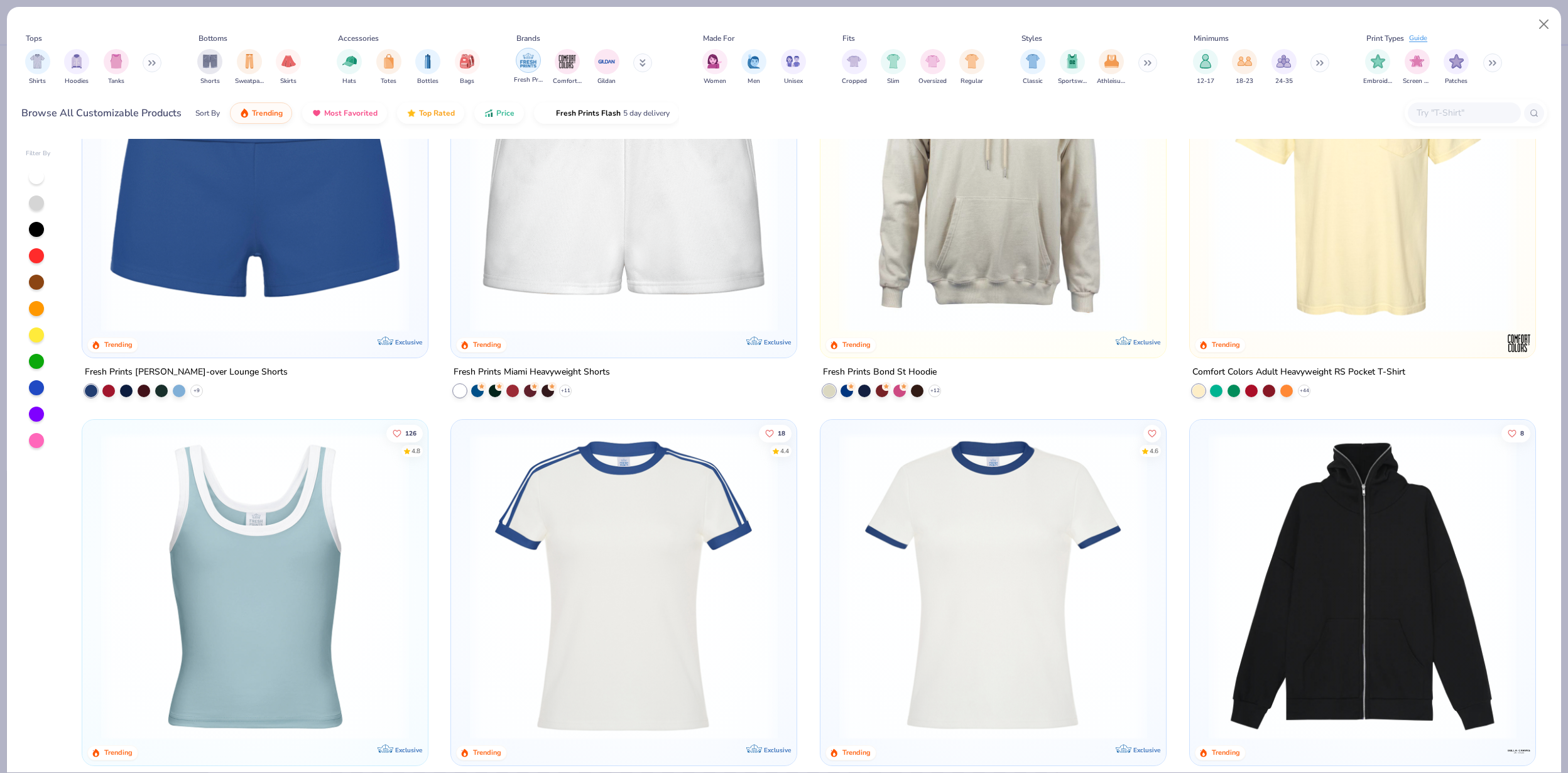
click at [526, 63] on img "filter for Fresh Prints" at bounding box center [528, 60] width 19 height 19
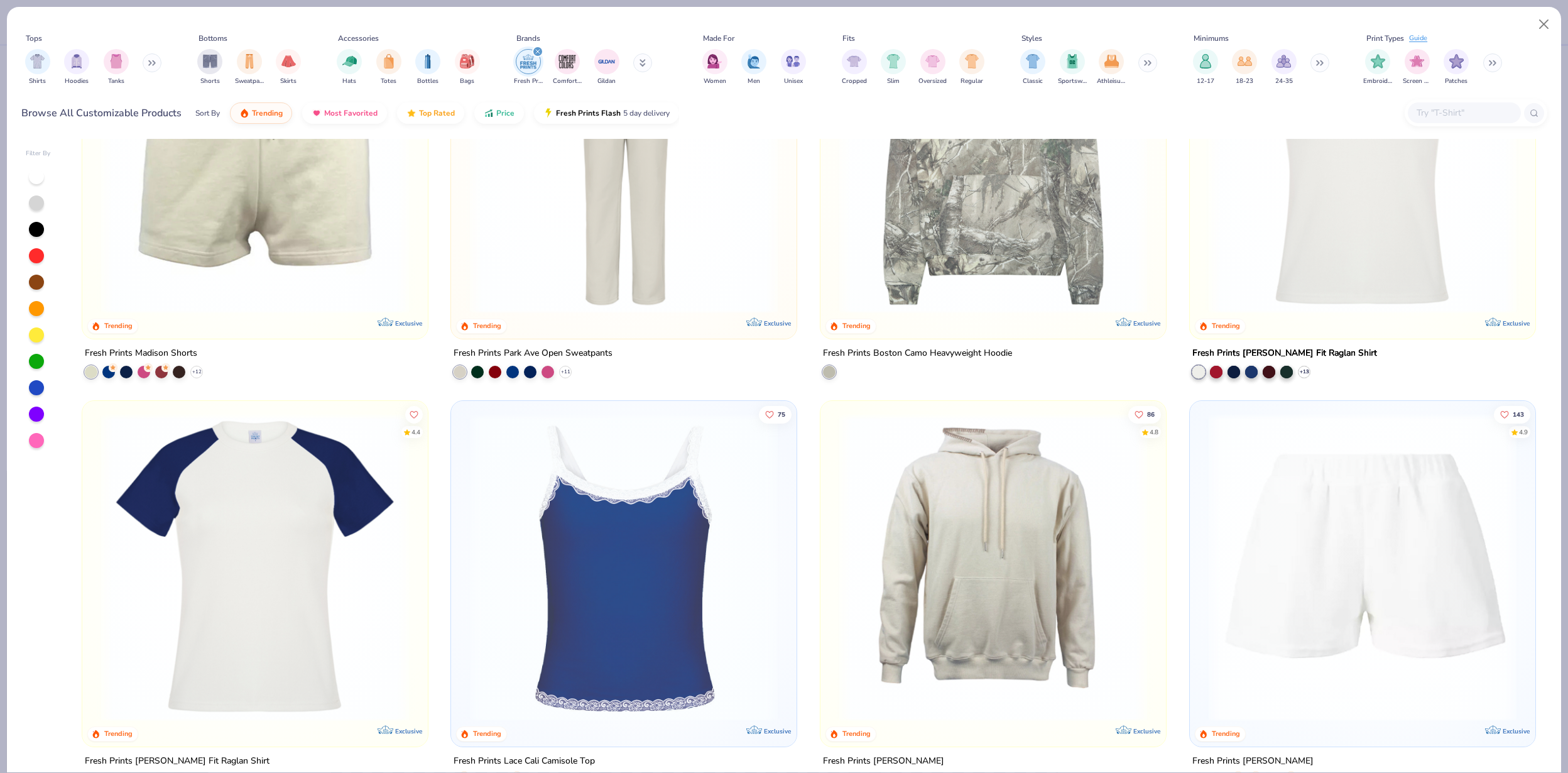
scroll to position [2005, 0]
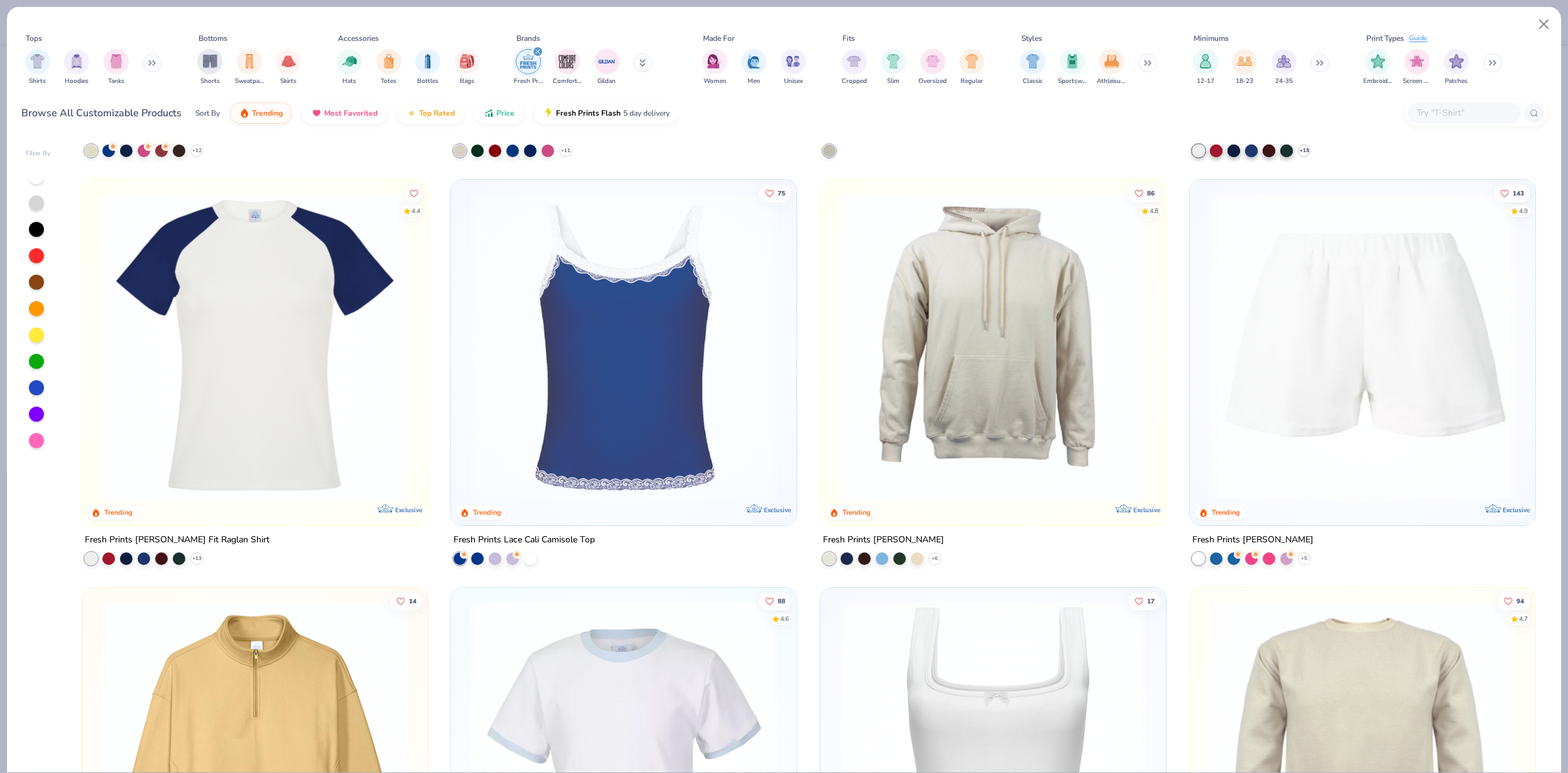
click at [659, 383] on img at bounding box center [624, 347] width 321 height 308
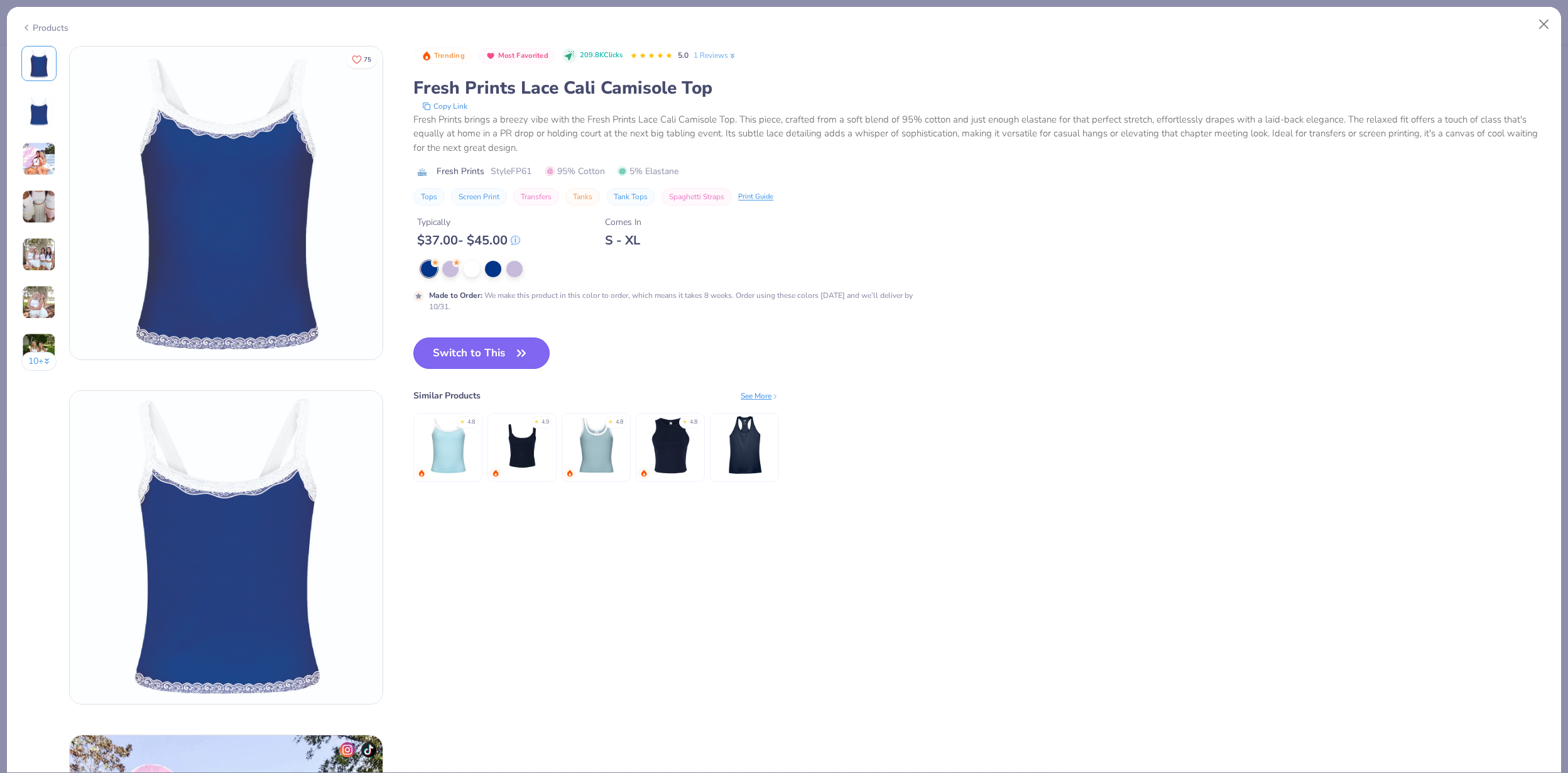
click at [478, 347] on button "Switch to This" at bounding box center [481, 354] width 136 height 32
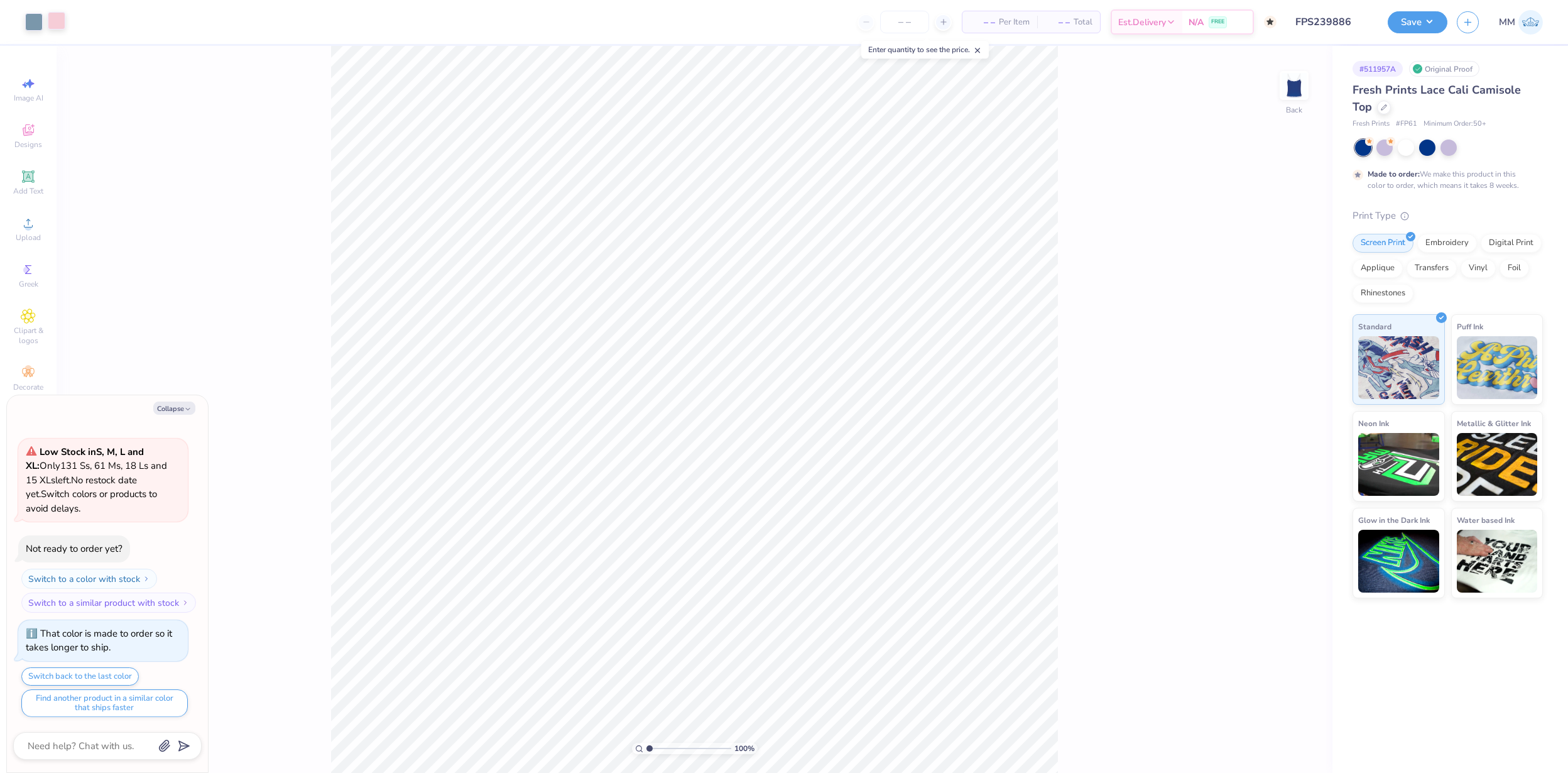
click at [55, 21] on div at bounding box center [57, 21] width 18 height 18
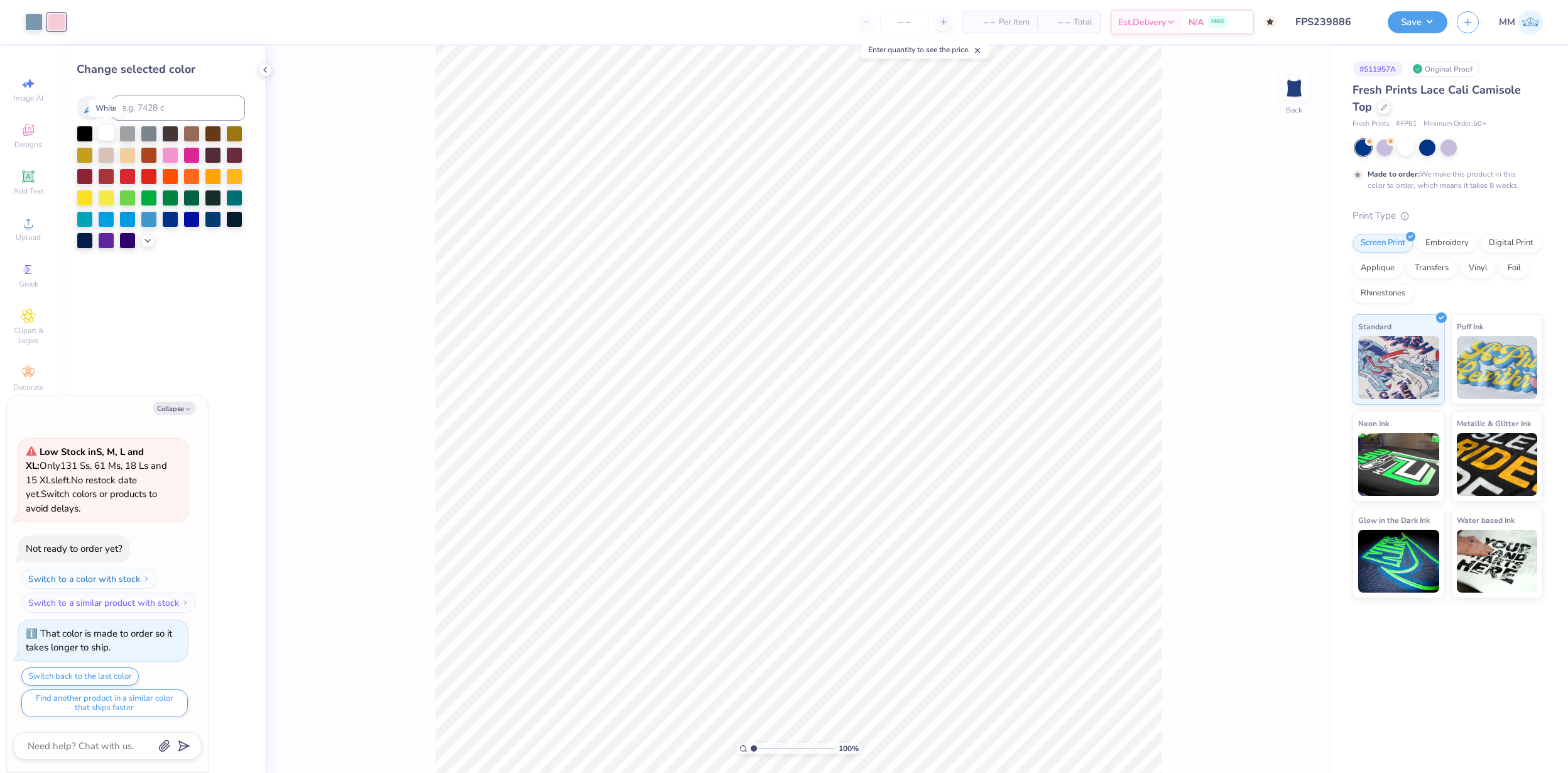
click at [103, 132] on div at bounding box center [106, 132] width 16 height 16
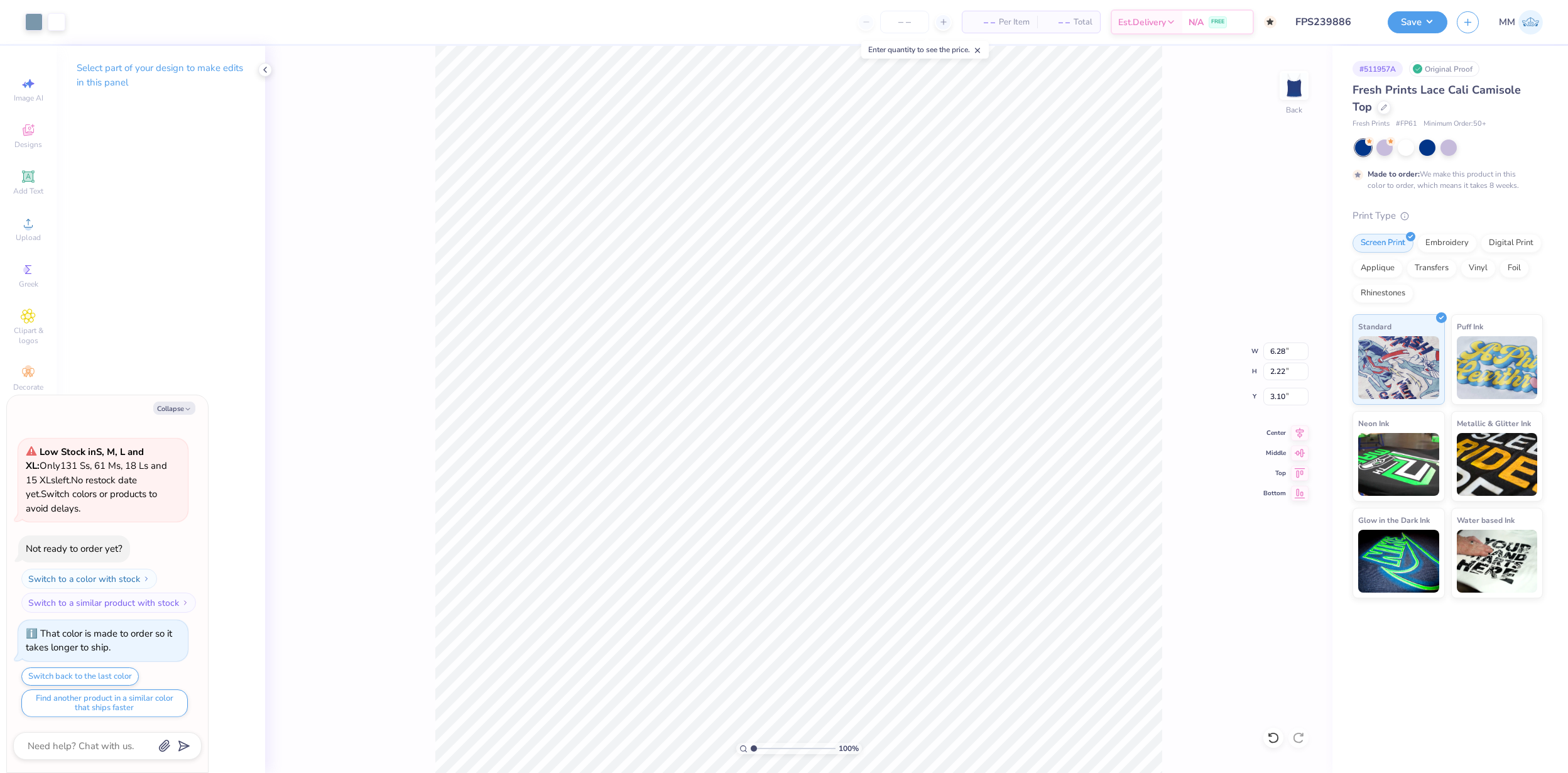
type textarea "x"
type input "7.45"
type input "2.63"
type input "2.67"
type textarea "x"
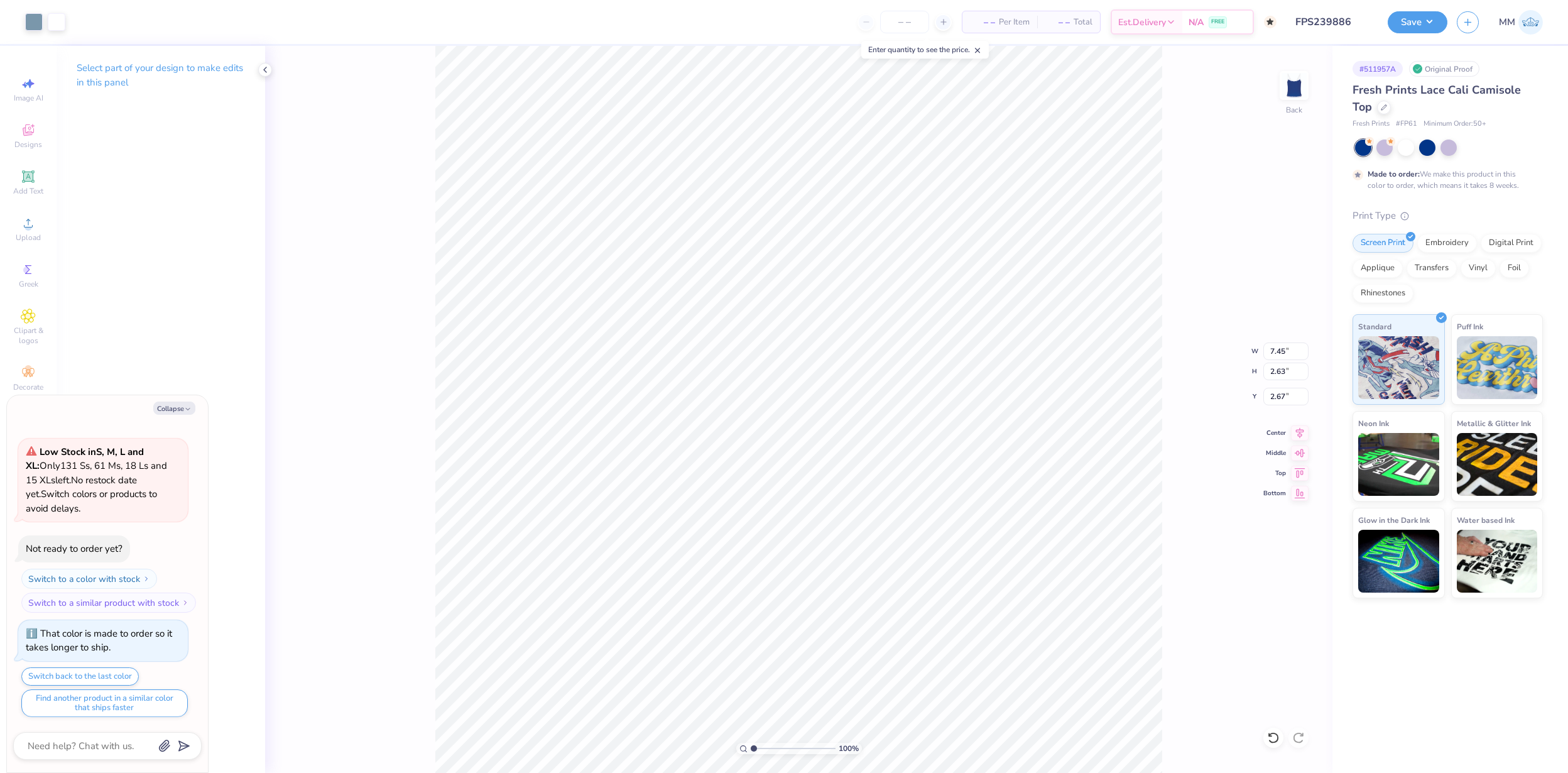
type input "8.83"
type input "3.11"
type input "2.16"
type textarea "x"
type input "1.72"
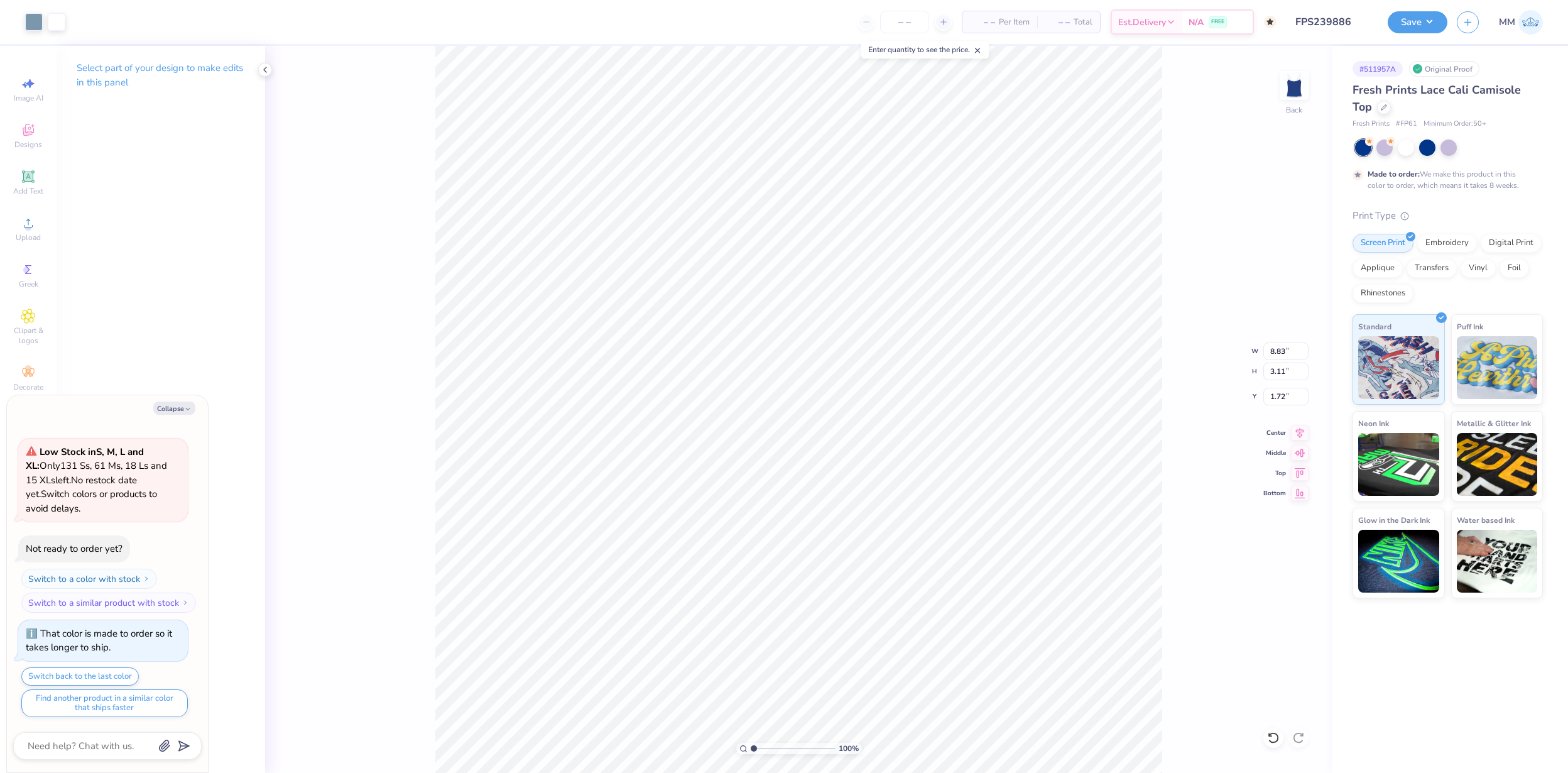
type textarea "x"
drag, startPoint x: 756, startPoint y: 747, endPoint x: 764, endPoint y: 746, distance: 8.1
type input "2.23"
click at [764, 746] on input "range" at bounding box center [792, 748] width 84 height 11
click at [30, 25] on div at bounding box center [34, 21] width 18 height 18
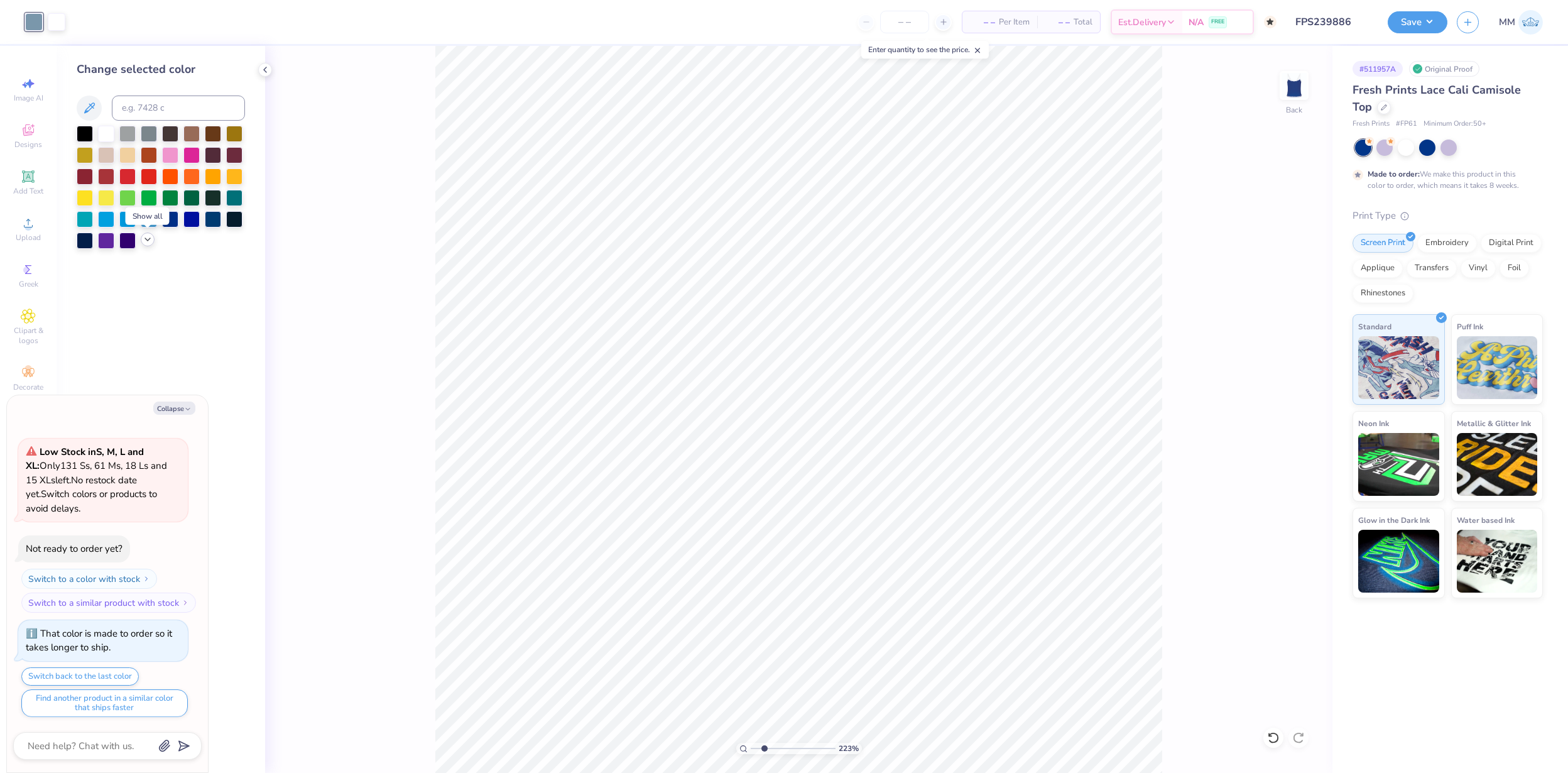
click at [145, 240] on icon at bounding box center [148, 239] width 10 height 10
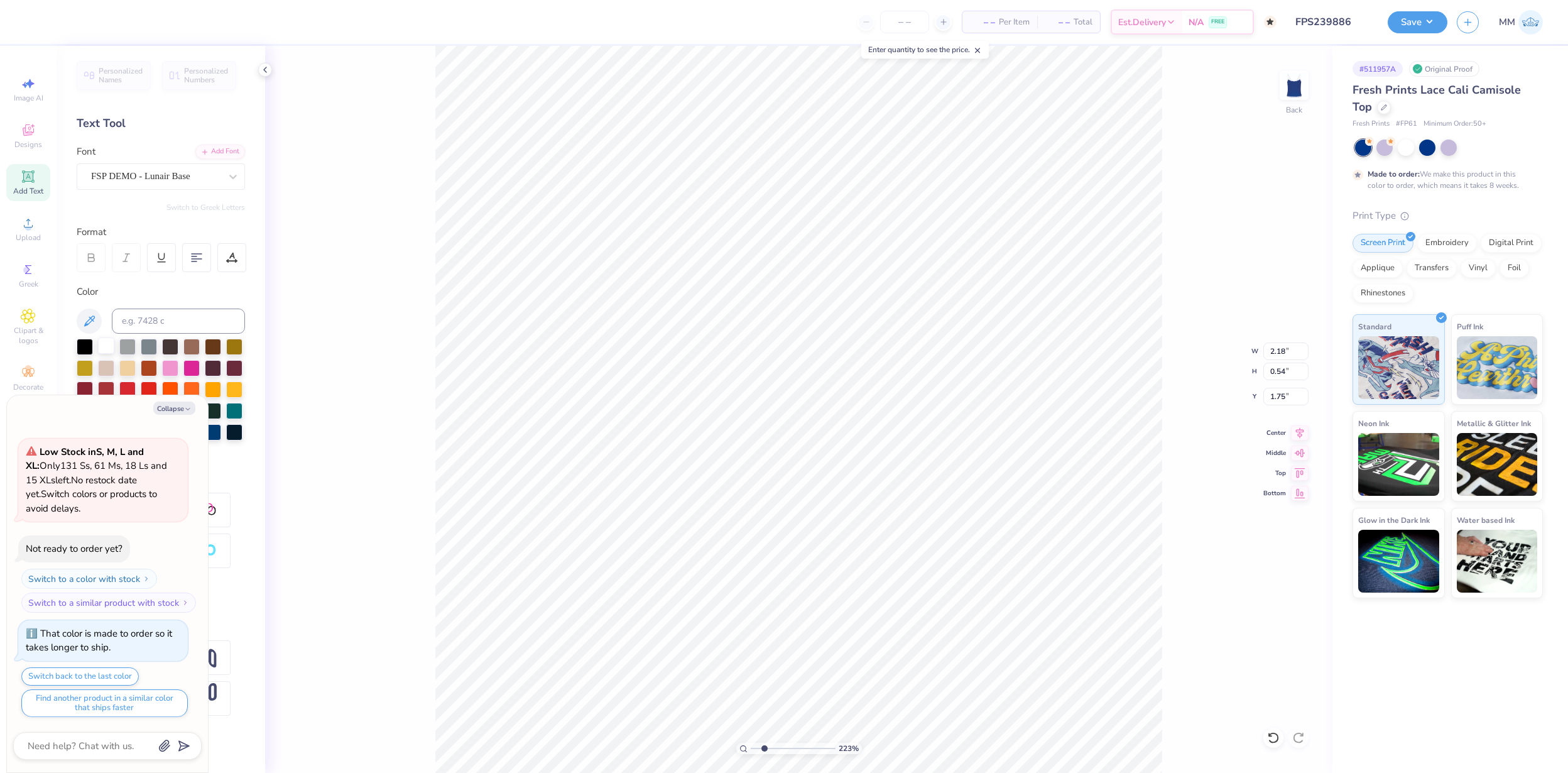
click at [105, 339] on div at bounding box center [106, 346] width 16 height 16
type textarea "x"
type input "4.13"
type input "0.75"
type input "4.09"
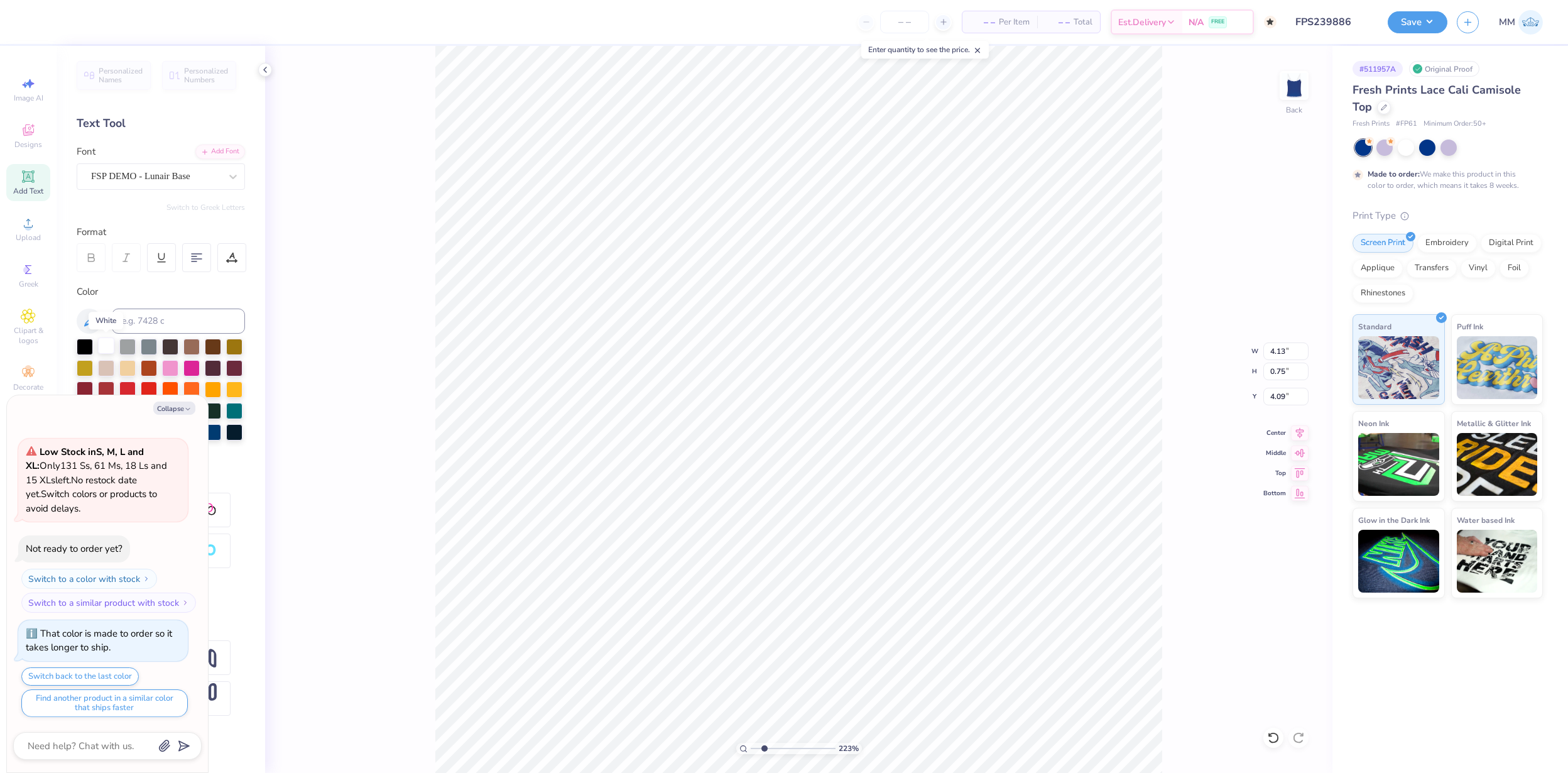
click at [105, 340] on div at bounding box center [106, 346] width 16 height 16
click at [28, 15] on div at bounding box center [34, 21] width 18 height 18
type textarea "x"
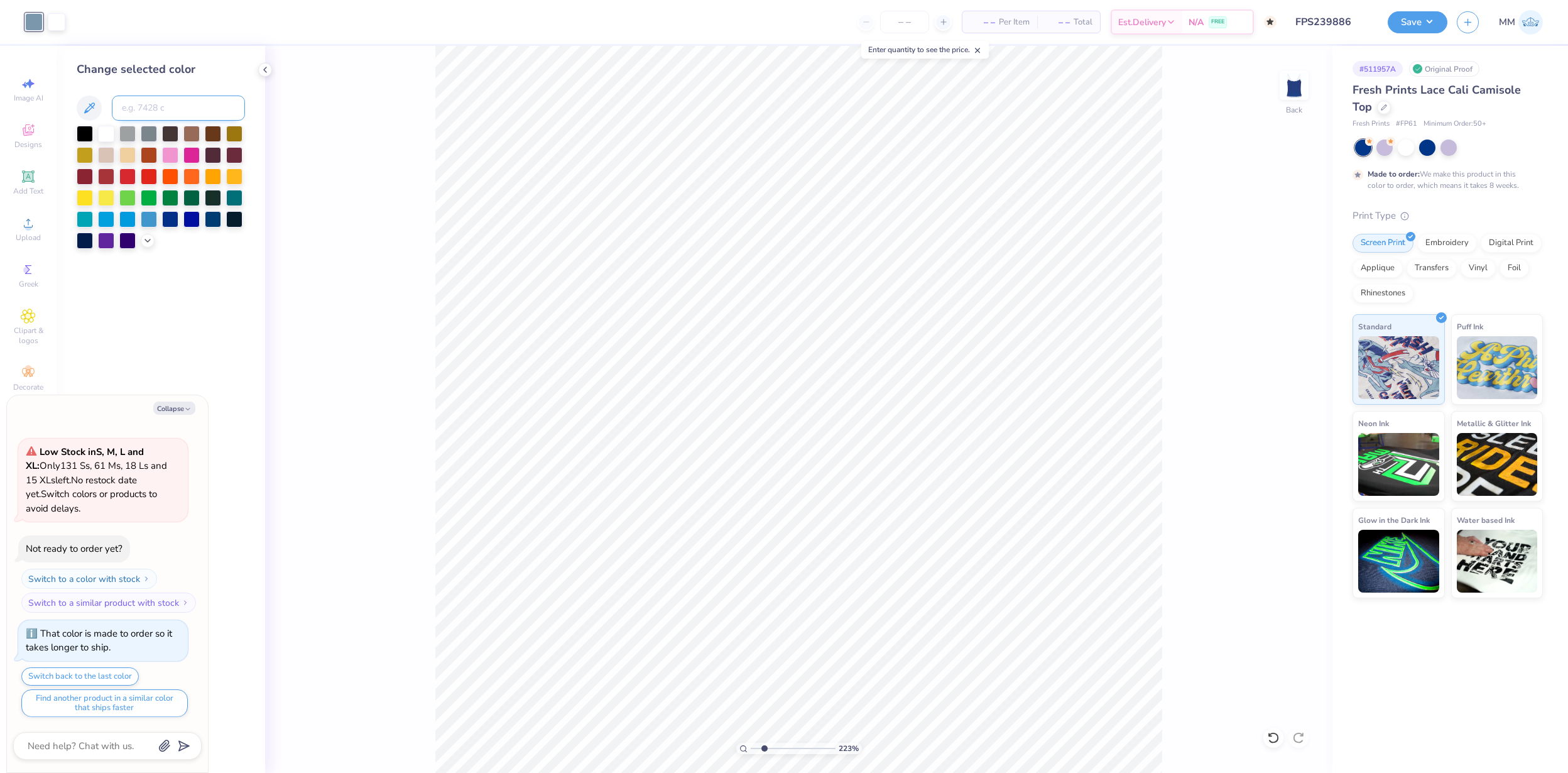
click at [142, 105] on input at bounding box center [179, 107] width 133 height 25
type input "645"
click at [1403, 19] on button "Save" at bounding box center [1418, 20] width 60 height 22
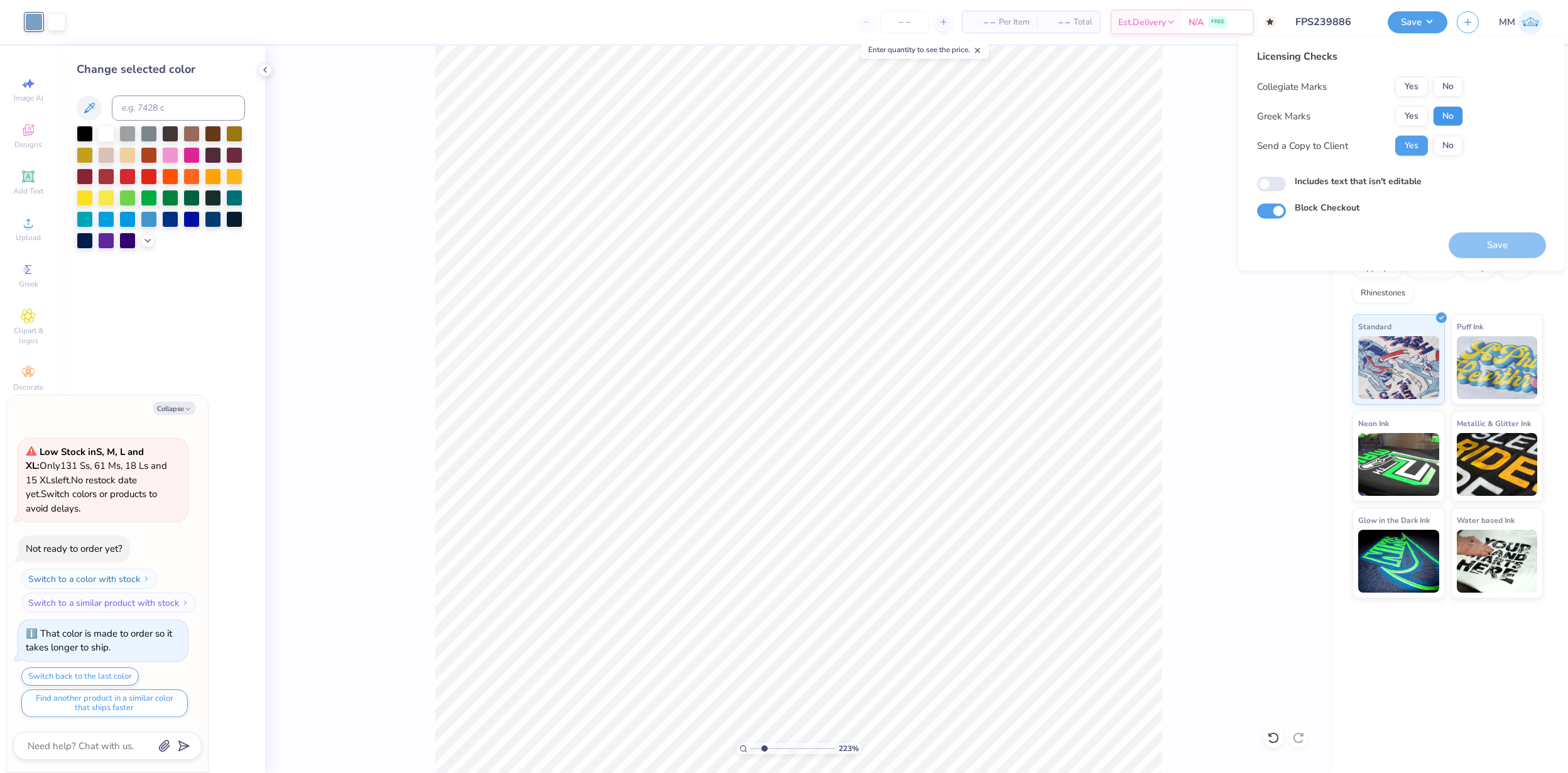
click at [1443, 114] on button "No" at bounding box center [1448, 116] width 30 height 20
click at [1443, 96] on div "Collegiate Marks Yes No Greek Marks Yes No Send a Copy to Client Yes No" at bounding box center [1360, 116] width 207 height 79
click at [1445, 86] on button "No" at bounding box center [1448, 86] width 30 height 20
click at [1483, 240] on button "Save" at bounding box center [1497, 245] width 97 height 26
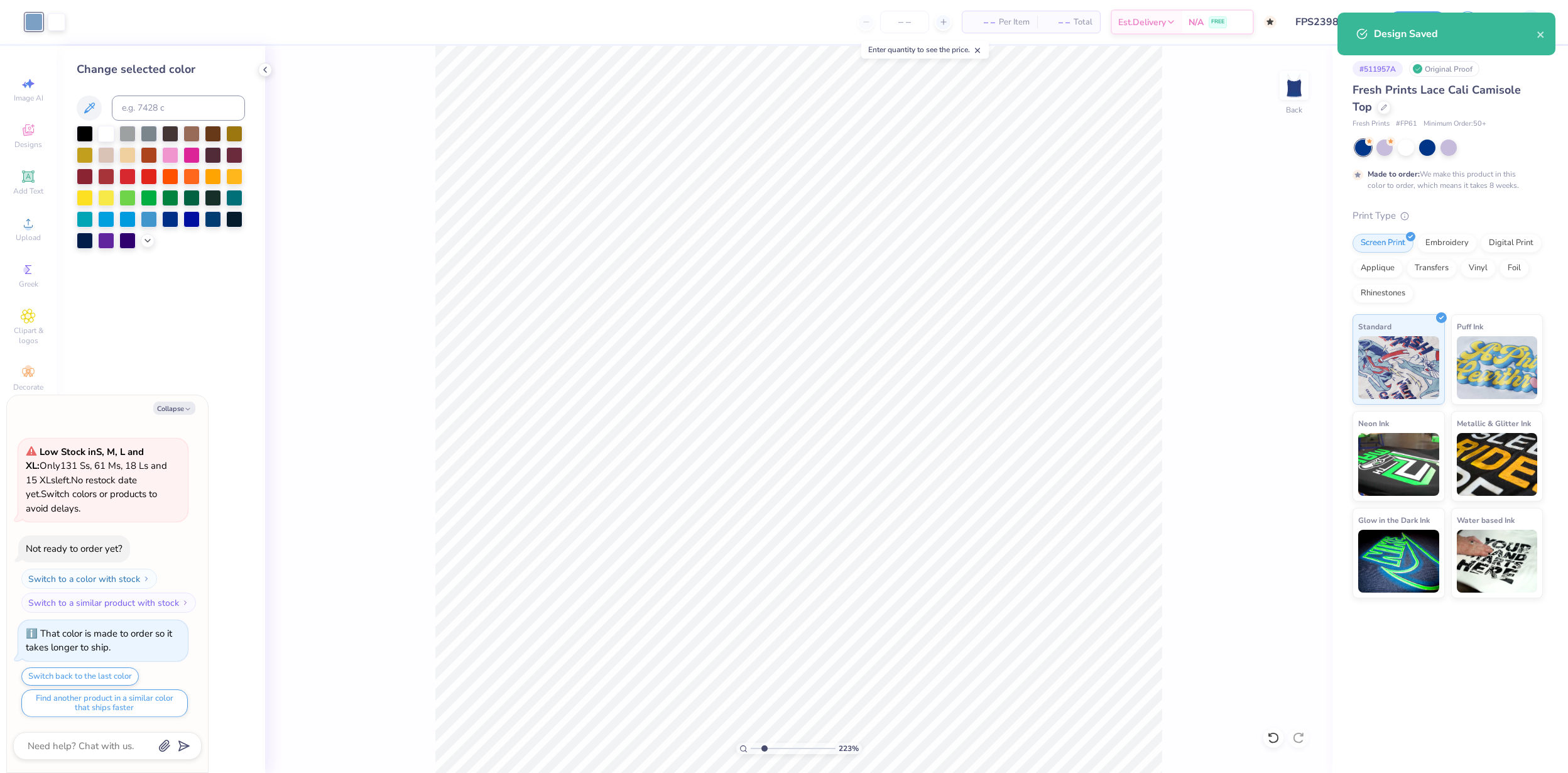
type textarea "x"
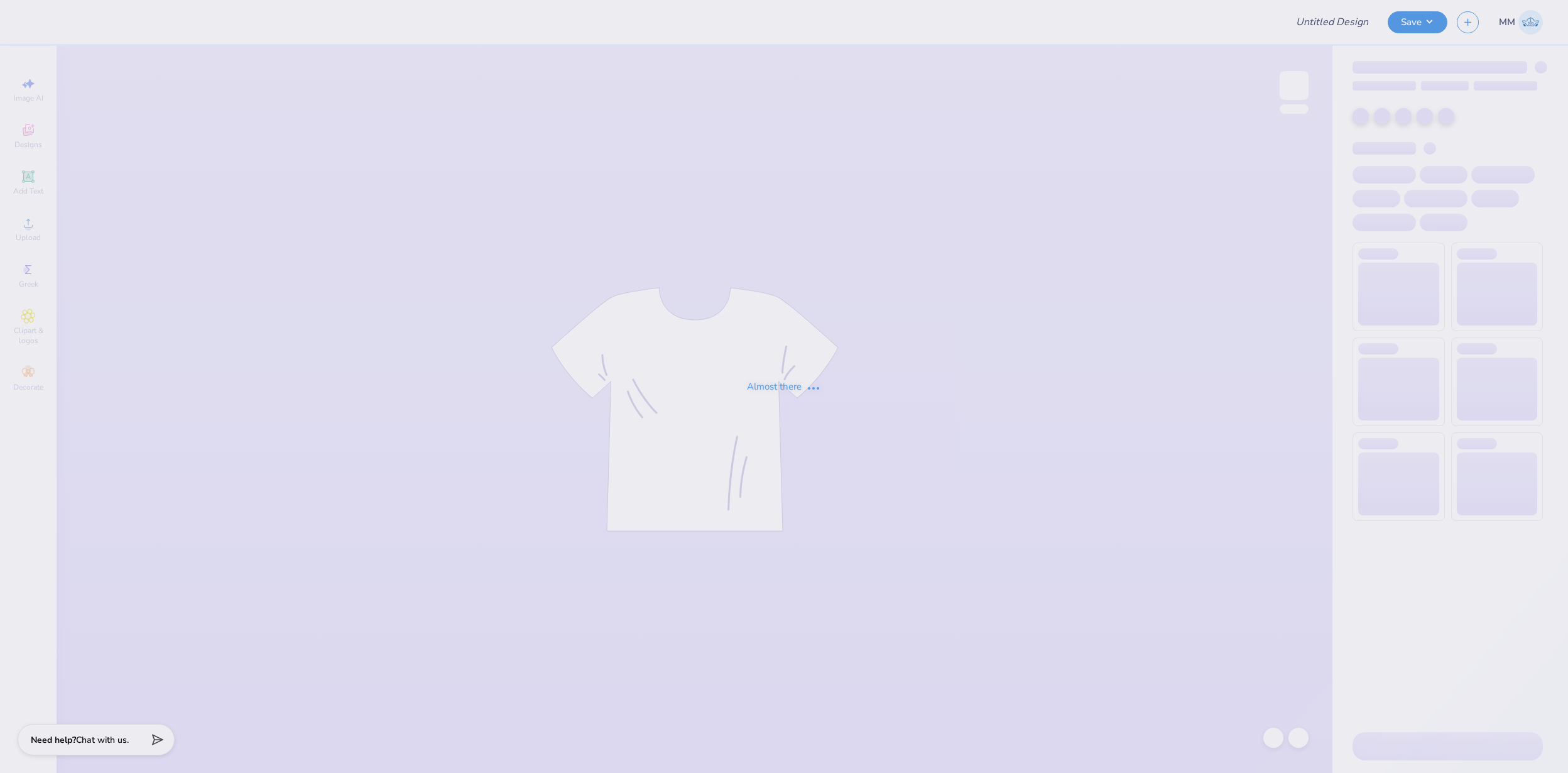
type input "FPS239887"
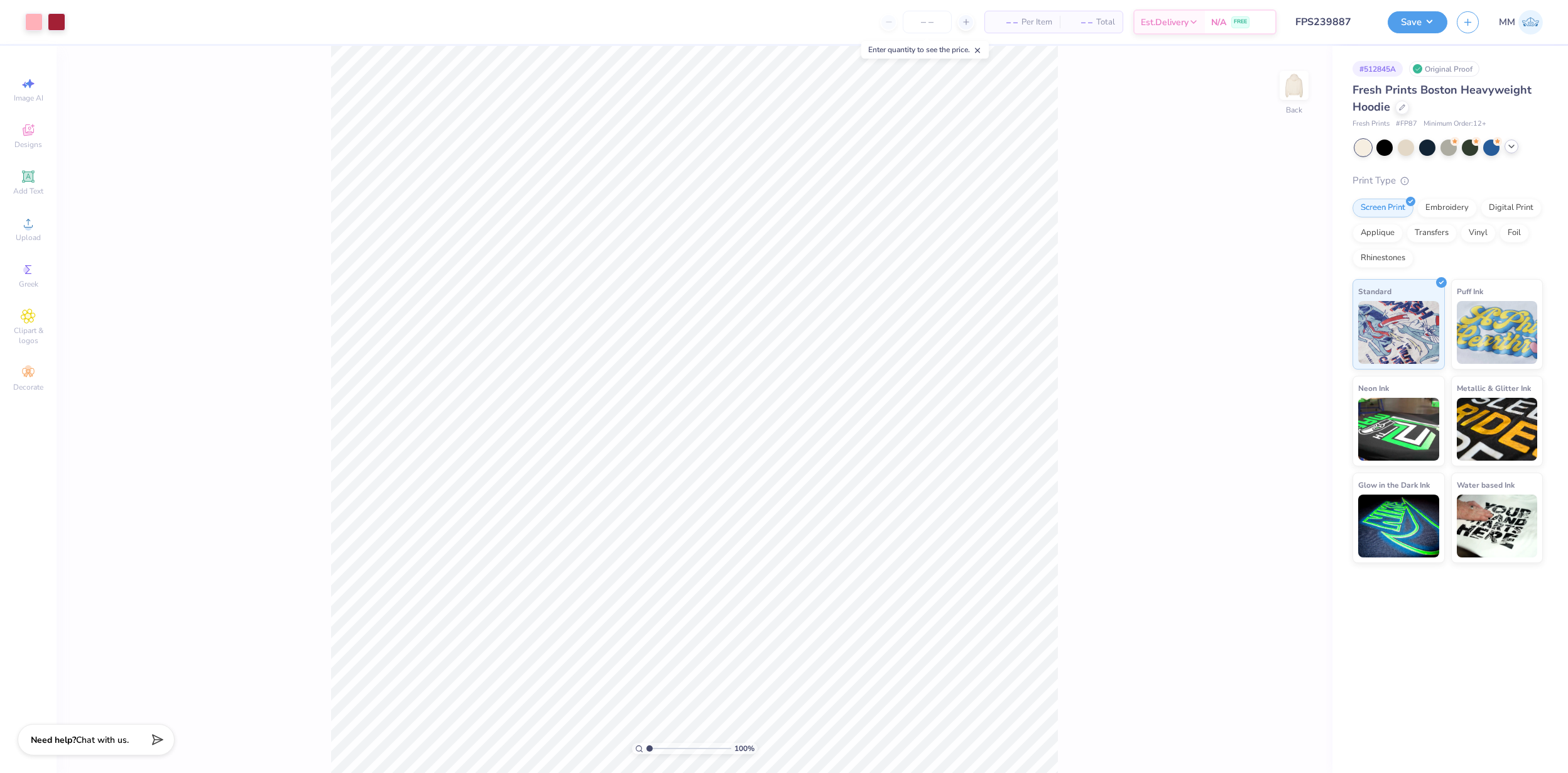
click at [1512, 151] on icon at bounding box center [1511, 146] width 10 height 10
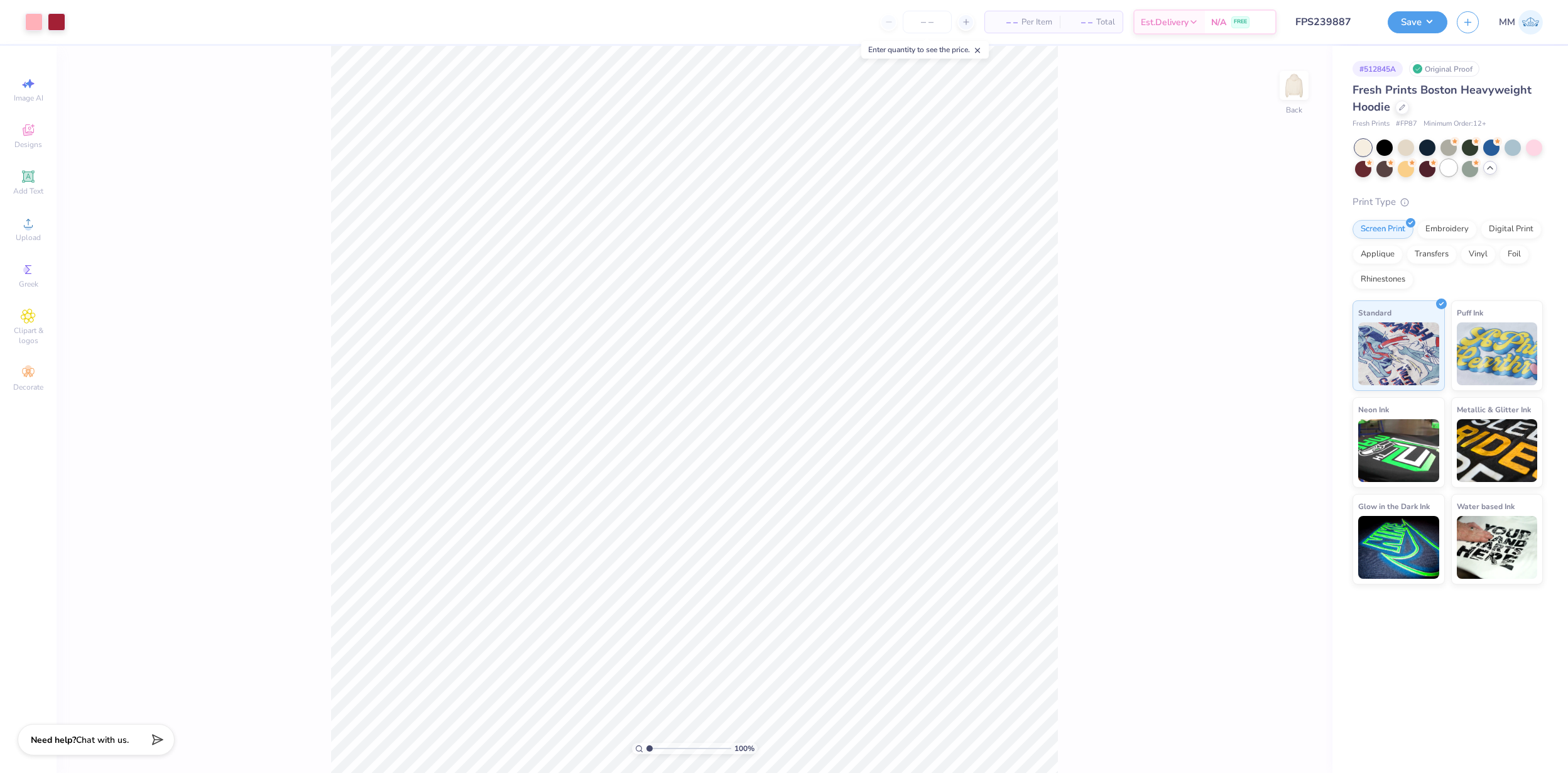
click at [1449, 174] on div at bounding box center [1449, 168] width 16 height 16
click at [1360, 142] on div at bounding box center [1363, 147] width 16 height 16
type input "2.07"
click at [657, 750] on input "range" at bounding box center [688, 748] width 84 height 11
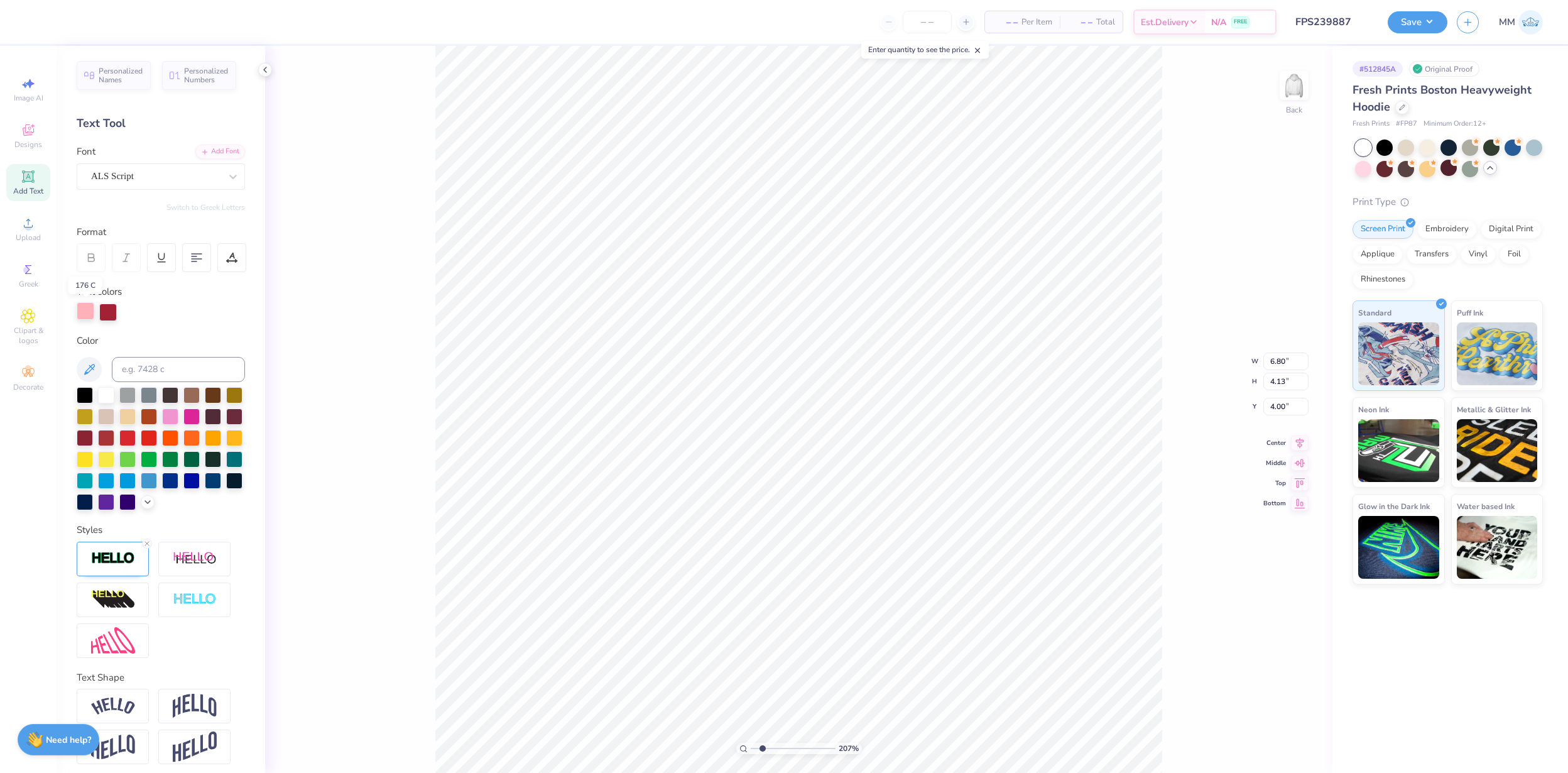
click at [88, 311] on div at bounding box center [85, 311] width 18 height 18
click at [146, 364] on input at bounding box center [179, 369] width 133 height 25
type input "201"
type input "7.32"
type input "4.33"
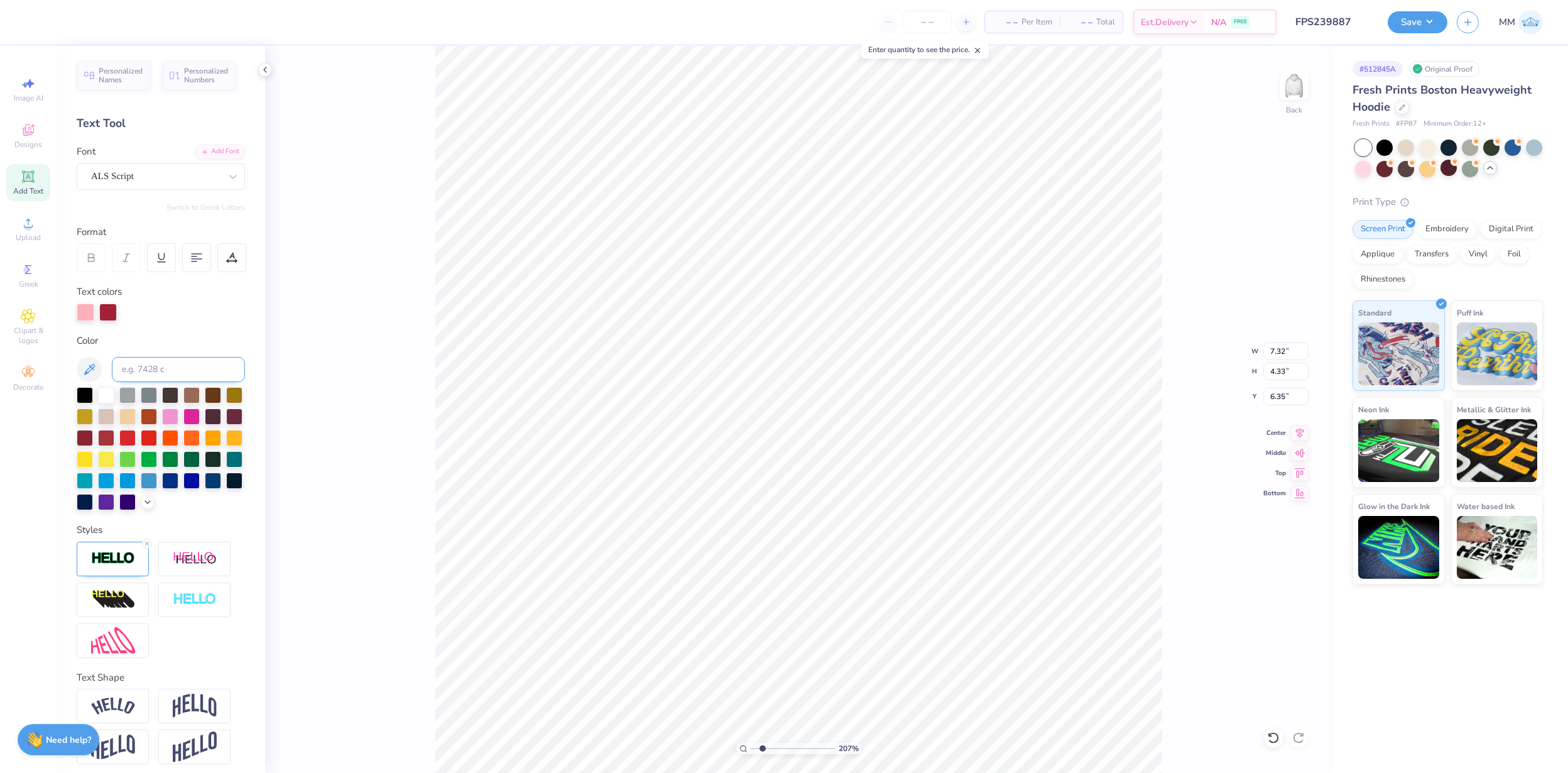
type input "6.35"
click at [177, 364] on input at bounding box center [179, 369] width 133 height 25
click at [83, 310] on div at bounding box center [85, 311] width 18 height 18
click at [185, 385] on div "Color" at bounding box center [161, 422] width 169 height 177
click at [184, 369] on input at bounding box center [179, 369] width 133 height 25
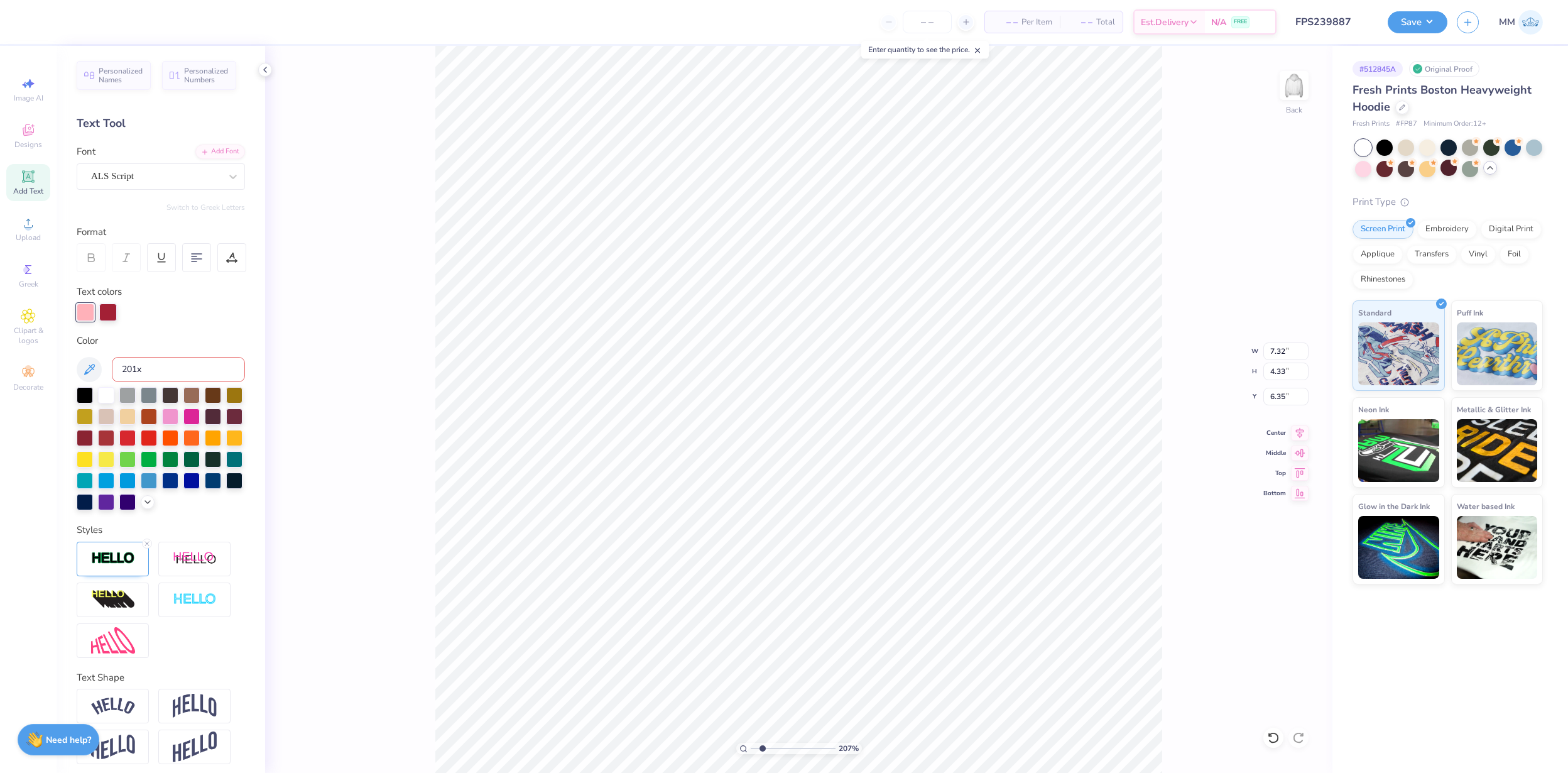
type input "201"
click at [87, 317] on div at bounding box center [85, 311] width 18 height 18
click at [190, 373] on input at bounding box center [179, 369] width 133 height 25
type input "201"
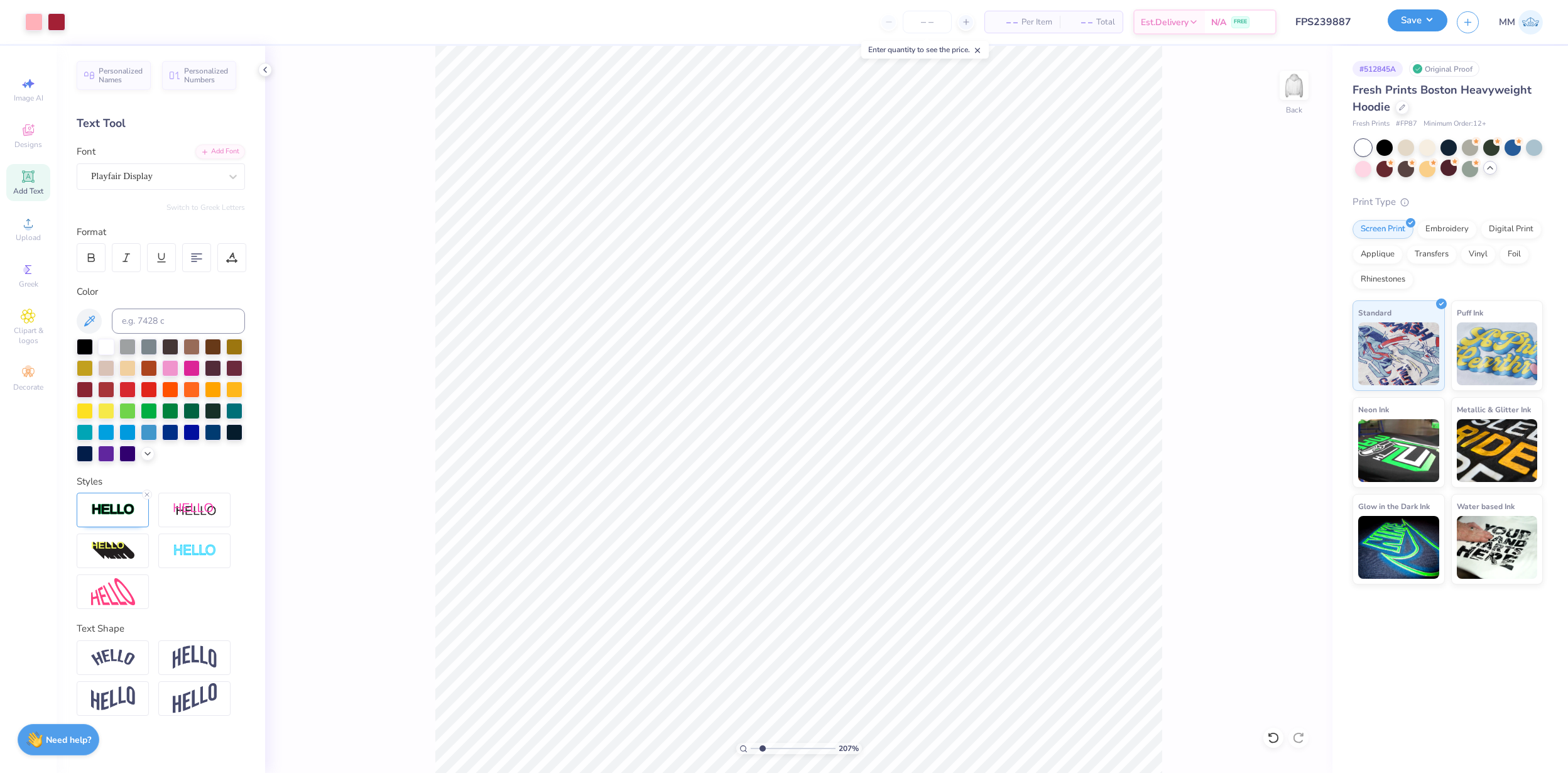
click at [1405, 24] on button "Save" at bounding box center [1418, 20] width 60 height 22
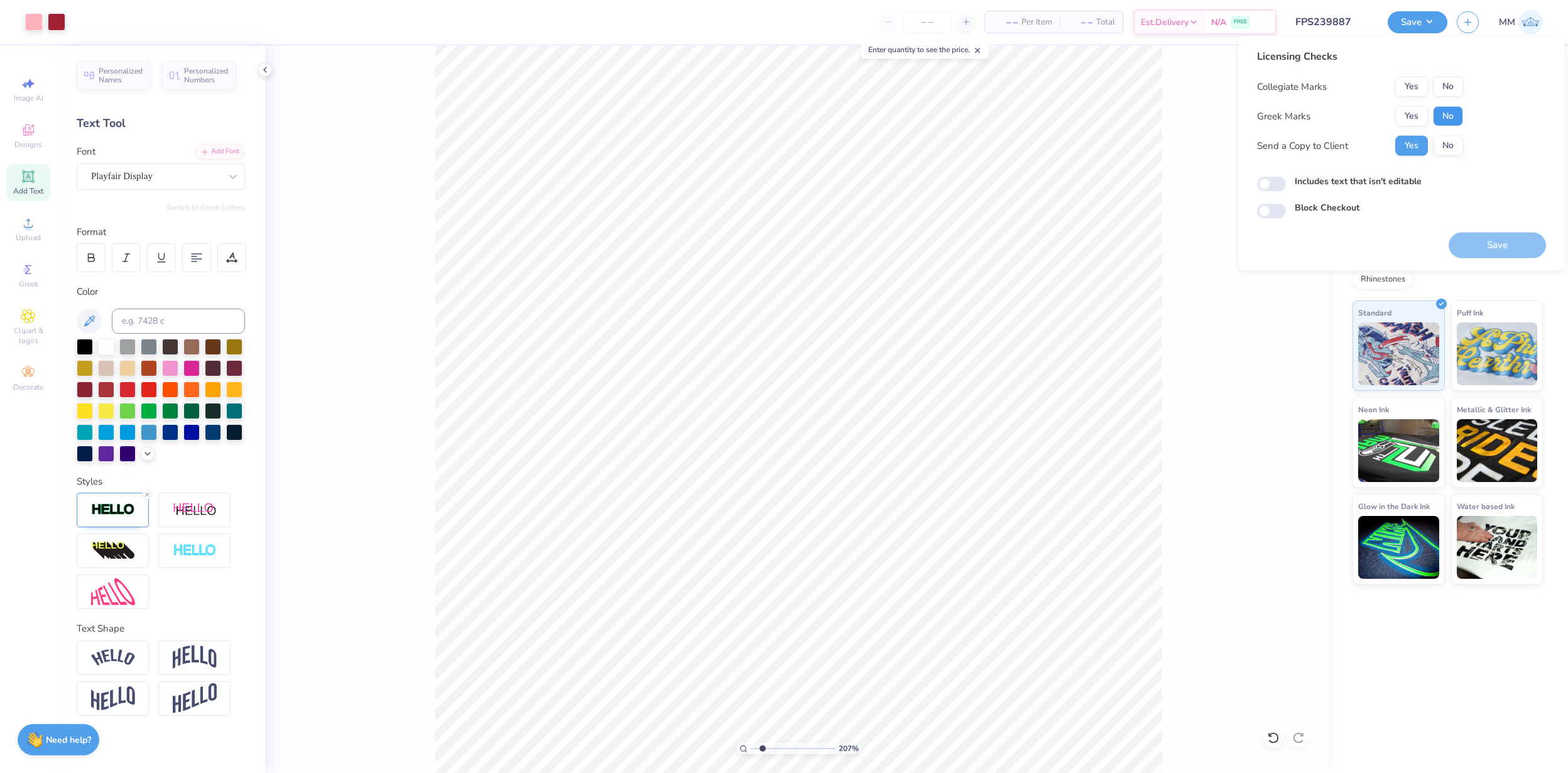
click at [1444, 120] on button "No" at bounding box center [1448, 116] width 30 height 20
click at [1444, 93] on button "No" at bounding box center [1448, 86] width 30 height 20
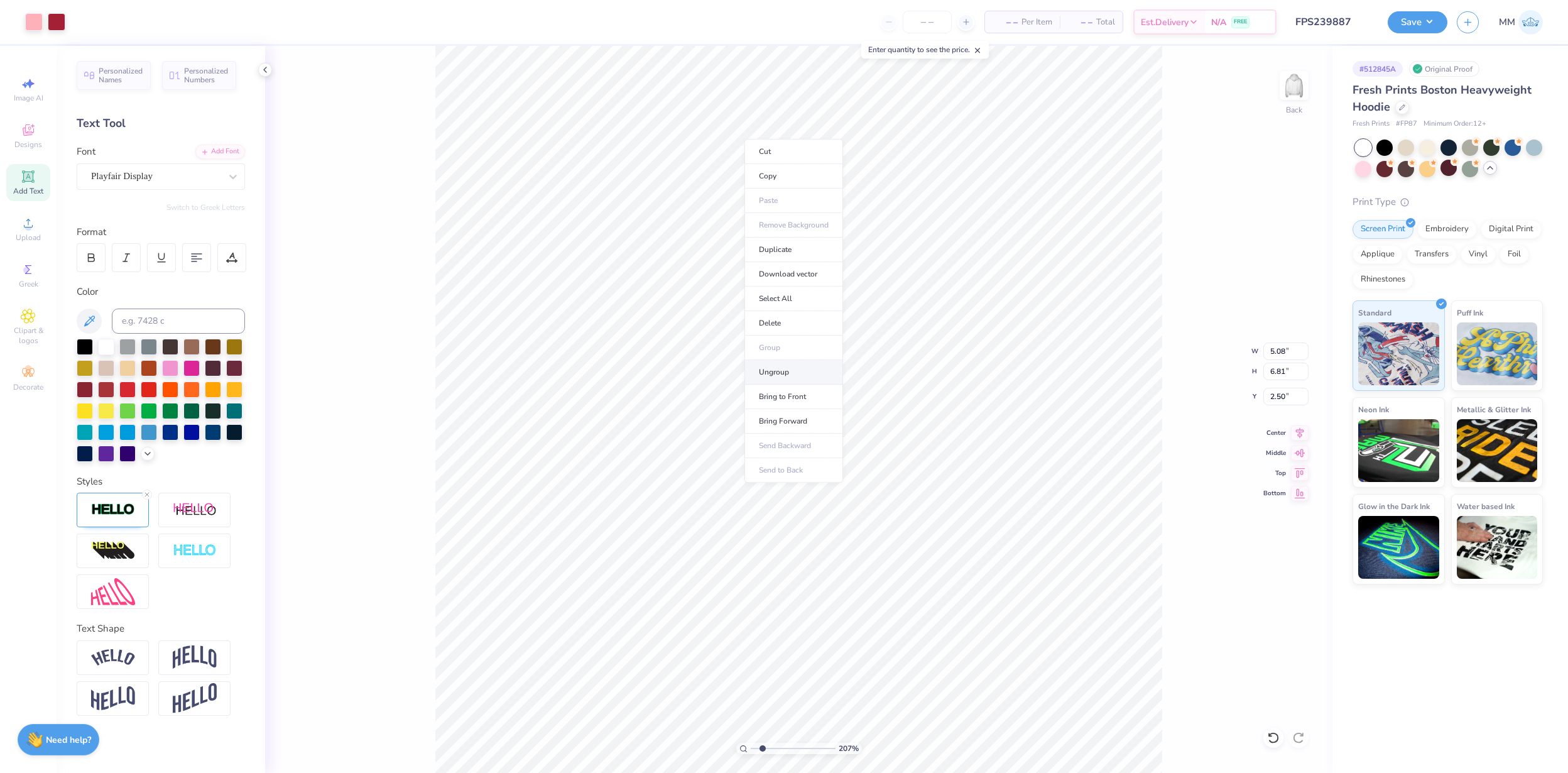
click at [806, 372] on li "Ungroup" at bounding box center [793, 373] width 98 height 25
click at [37, 16] on div at bounding box center [34, 21] width 18 height 18
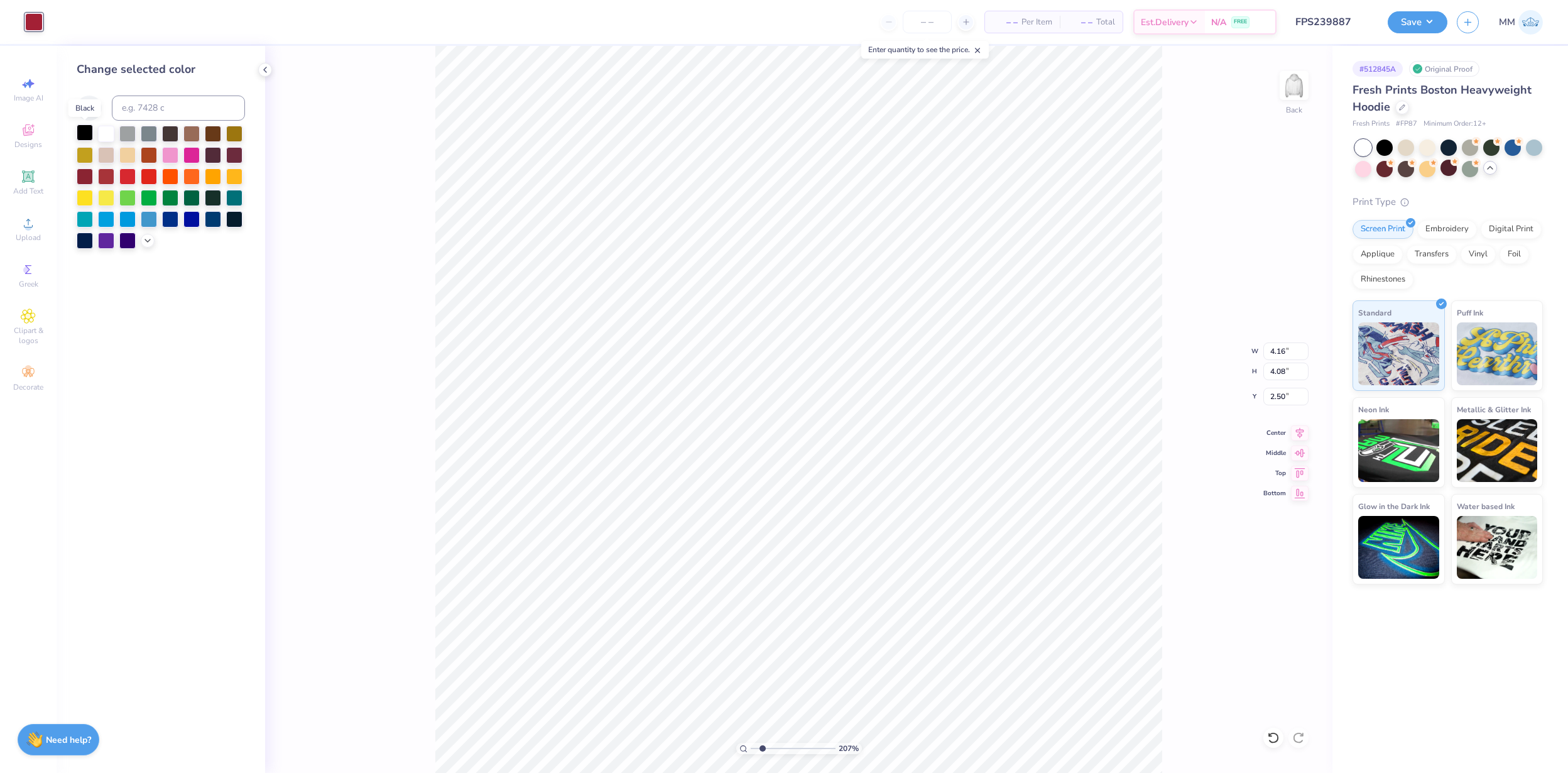
click at [88, 133] on div at bounding box center [84, 132] width 16 height 16
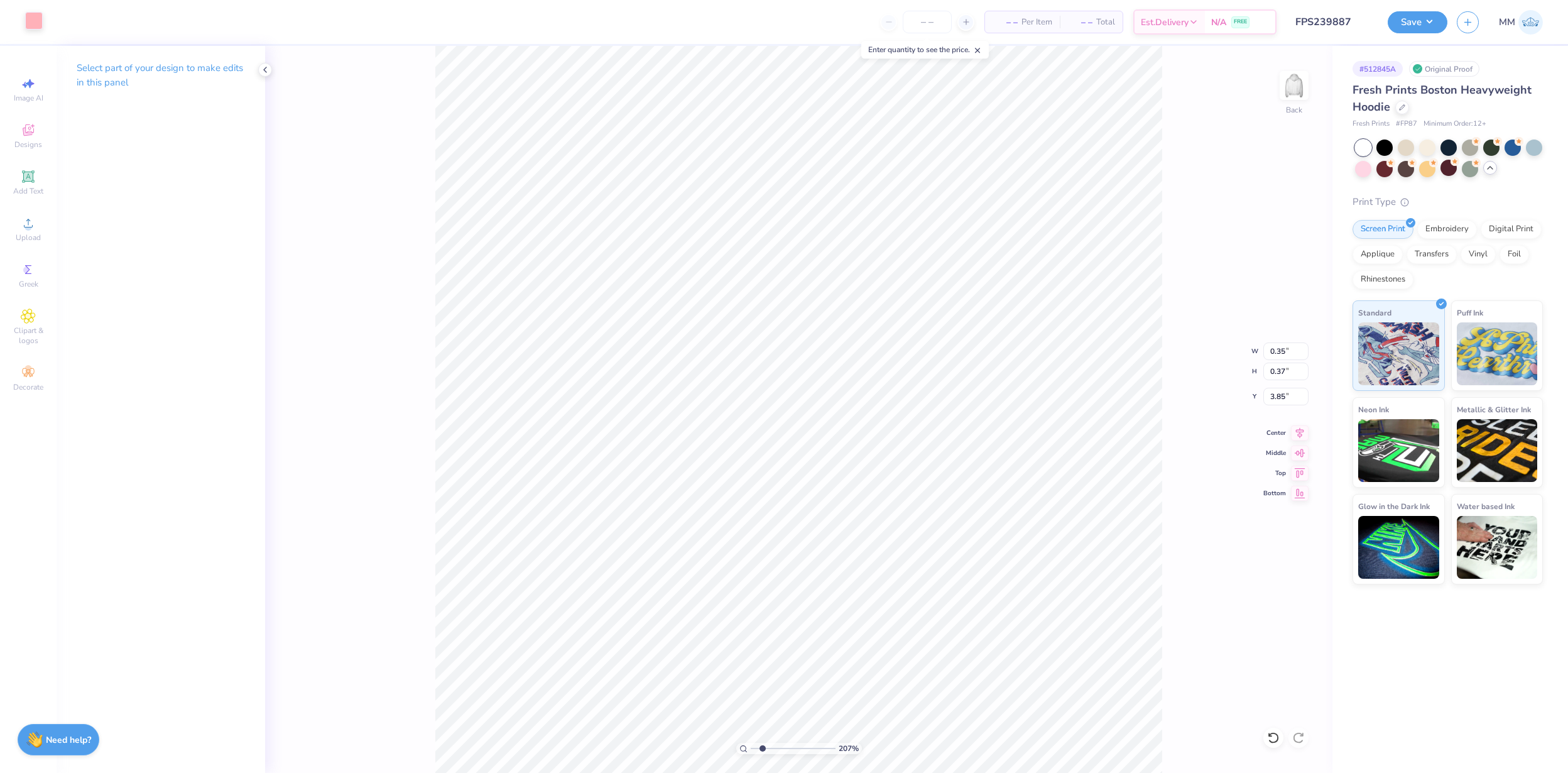
click at [36, 20] on div at bounding box center [34, 21] width 18 height 18
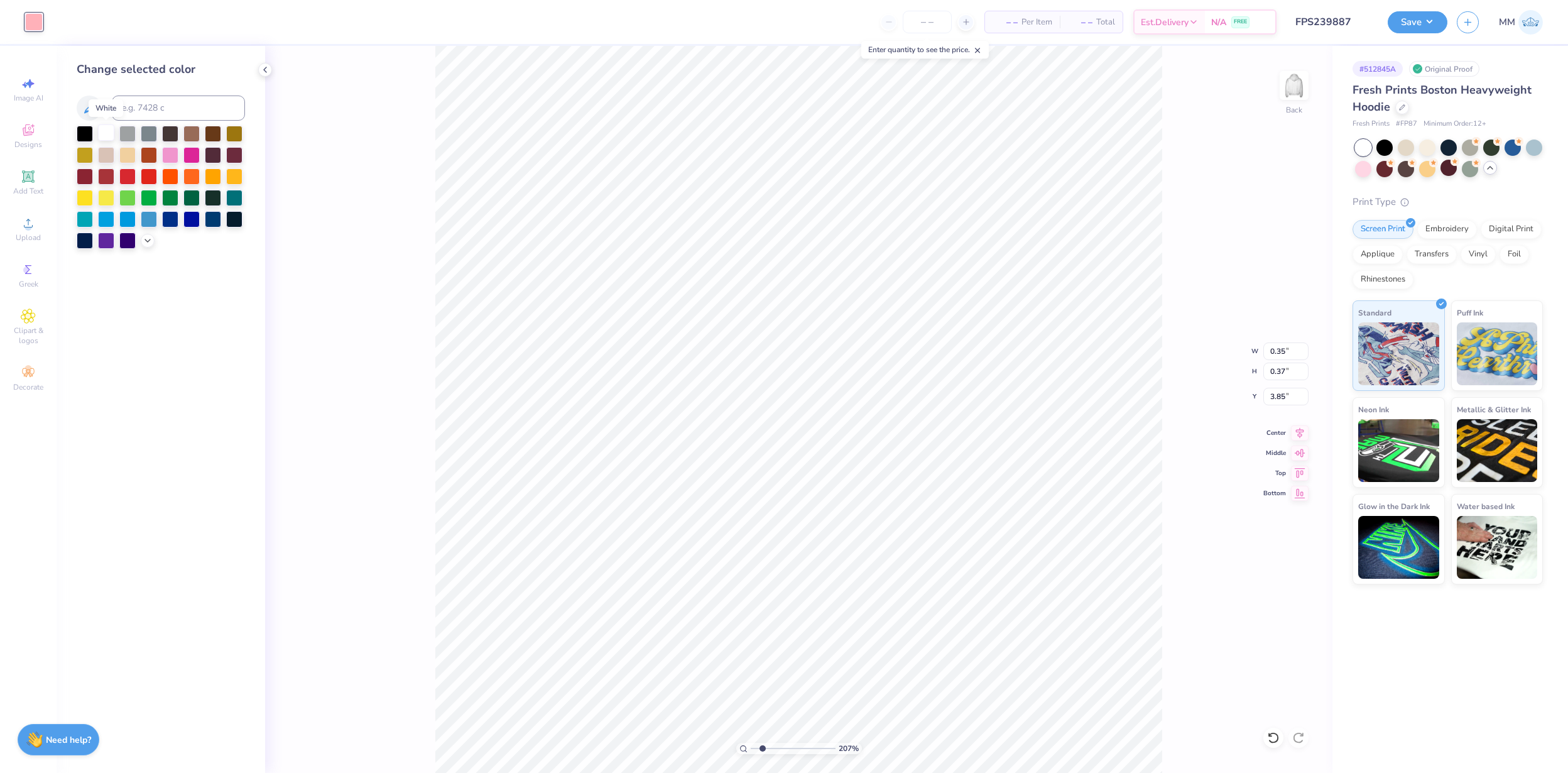
click at [108, 131] on div at bounding box center [106, 132] width 16 height 16
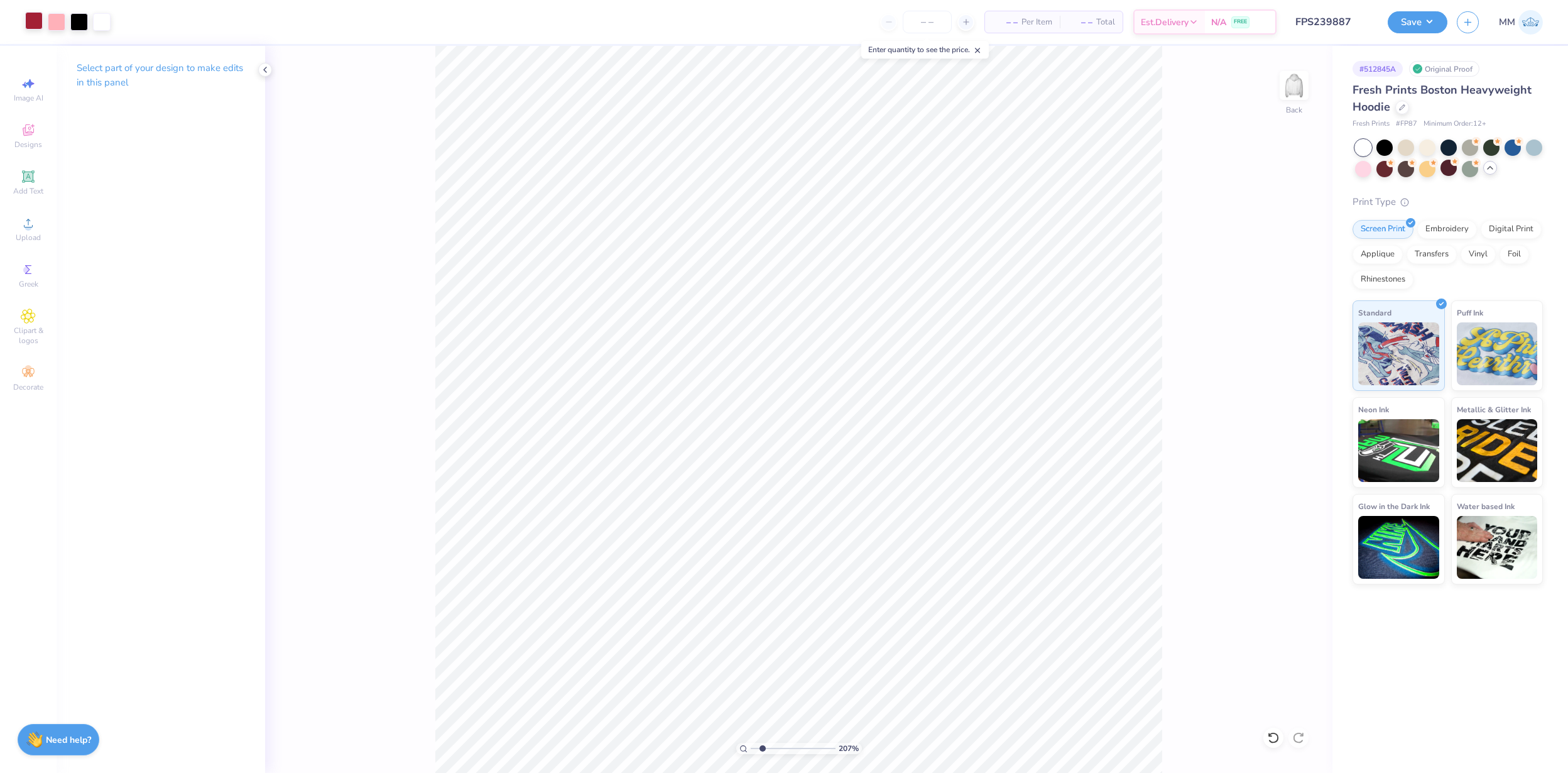
click at [32, 20] on div at bounding box center [34, 21] width 18 height 18
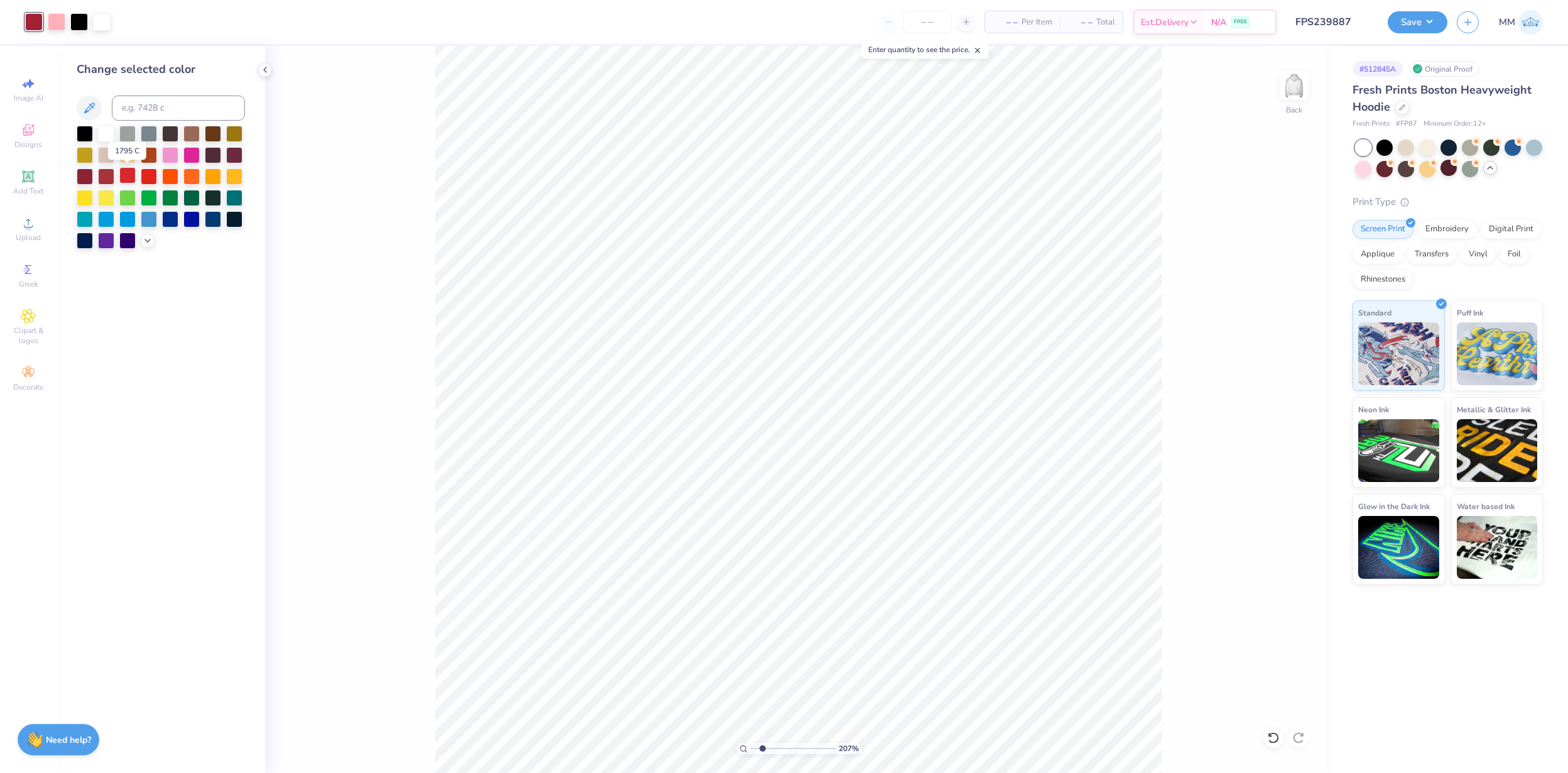
click at [127, 174] on div at bounding box center [127, 175] width 16 height 16
click at [56, 21] on div at bounding box center [57, 21] width 18 height 18
click at [152, 237] on icon at bounding box center [148, 239] width 10 height 10
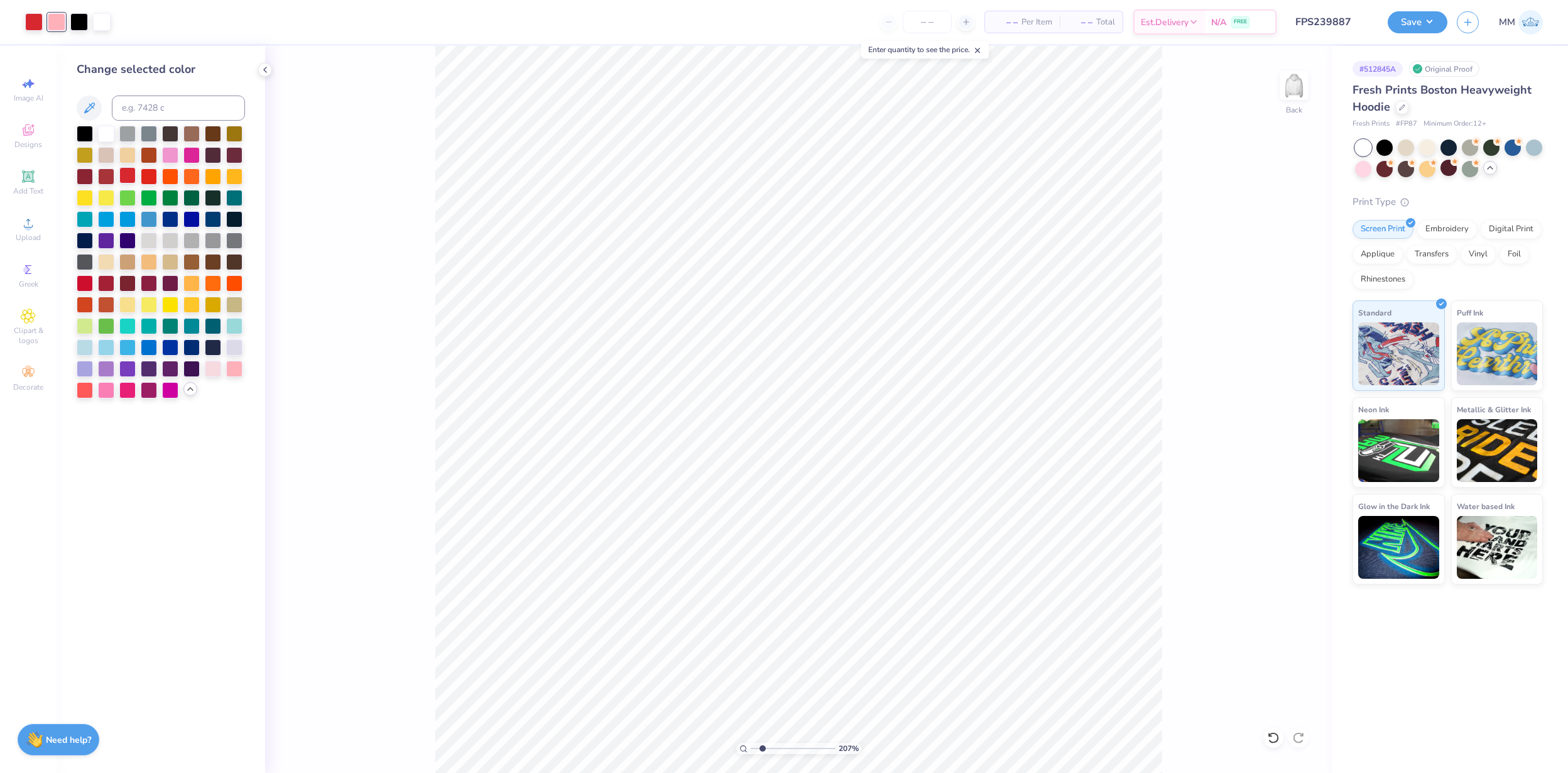
click at [129, 176] on div at bounding box center [127, 175] width 16 height 16
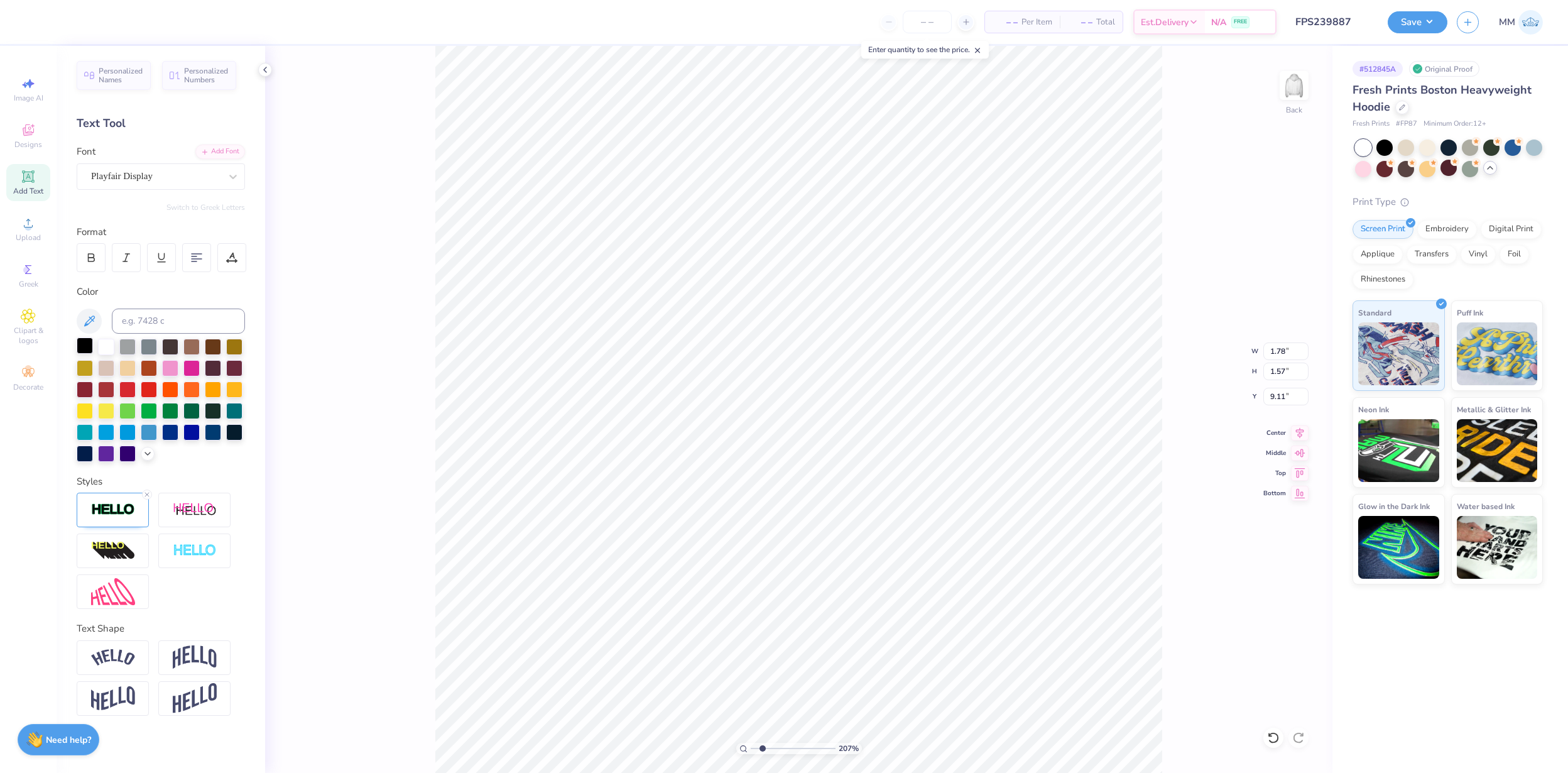
click at [87, 342] on div at bounding box center [84, 346] width 16 height 16
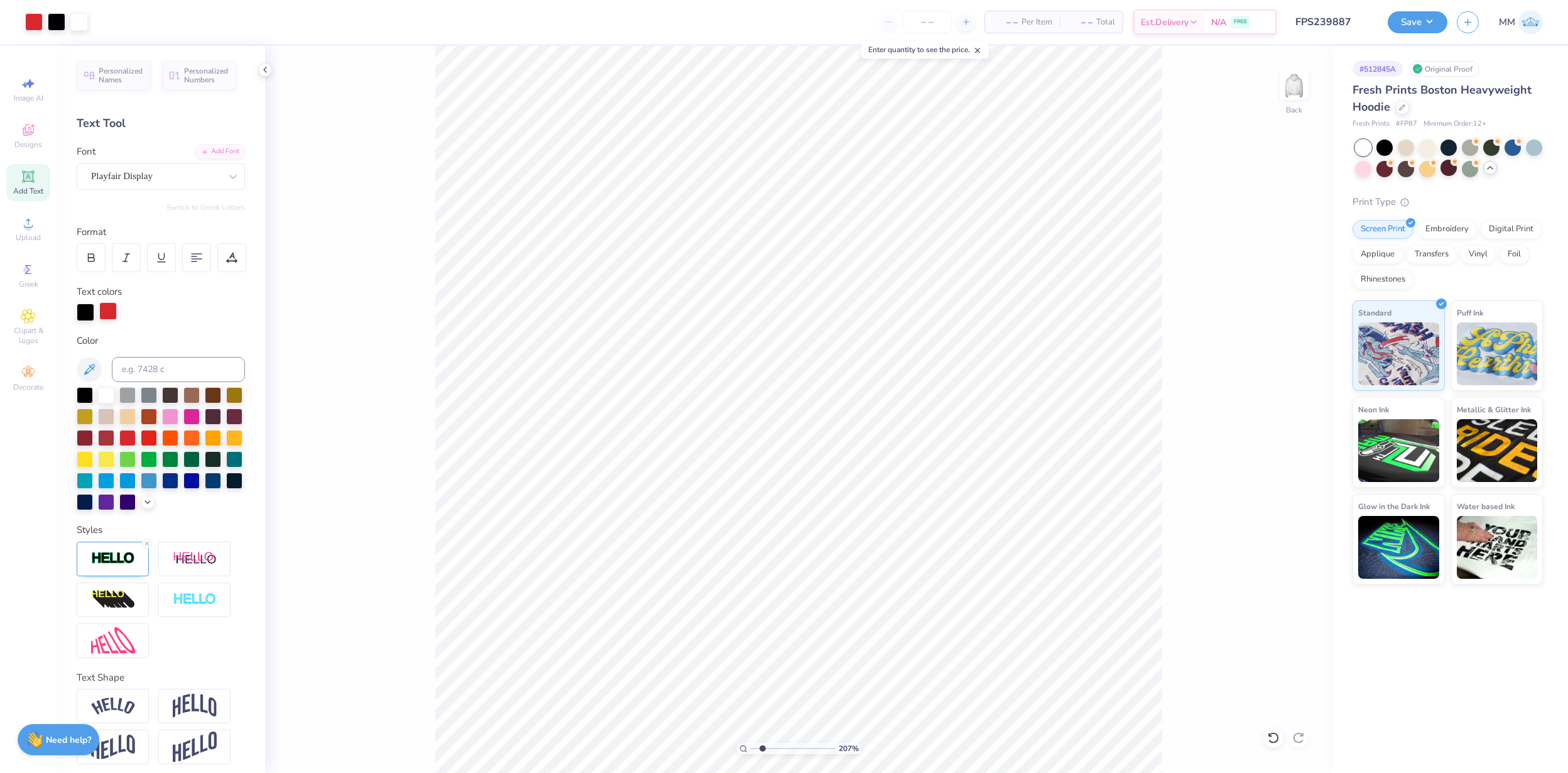
click at [114, 306] on div at bounding box center [108, 311] width 18 height 18
click at [84, 394] on div at bounding box center [84, 393] width 16 height 16
type input "1.14"
type input "1.01"
type input "9.04"
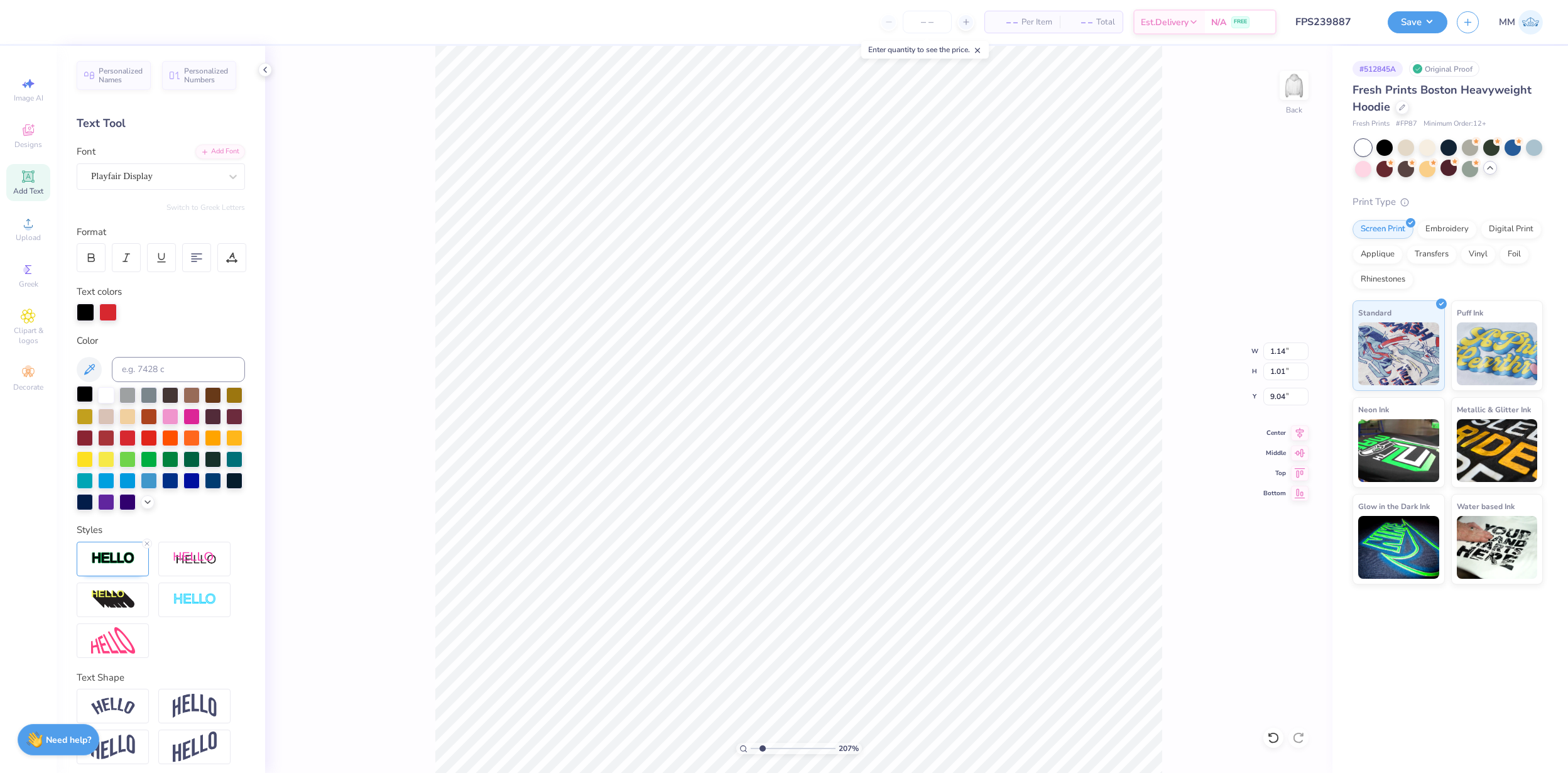
type textarea "'25"
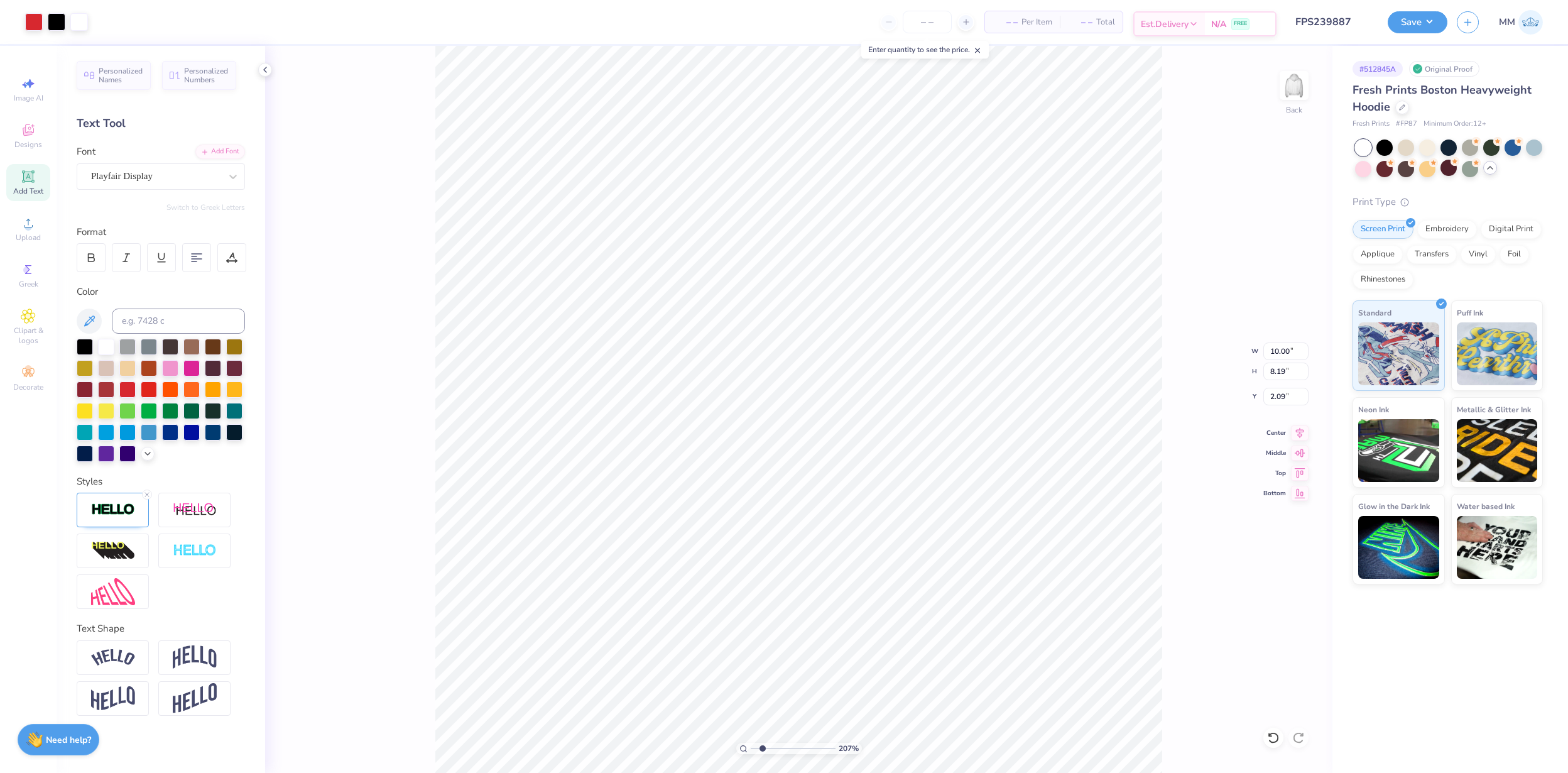
type input "2.09"
click at [1422, 27] on button "Save" at bounding box center [1418, 20] width 60 height 22
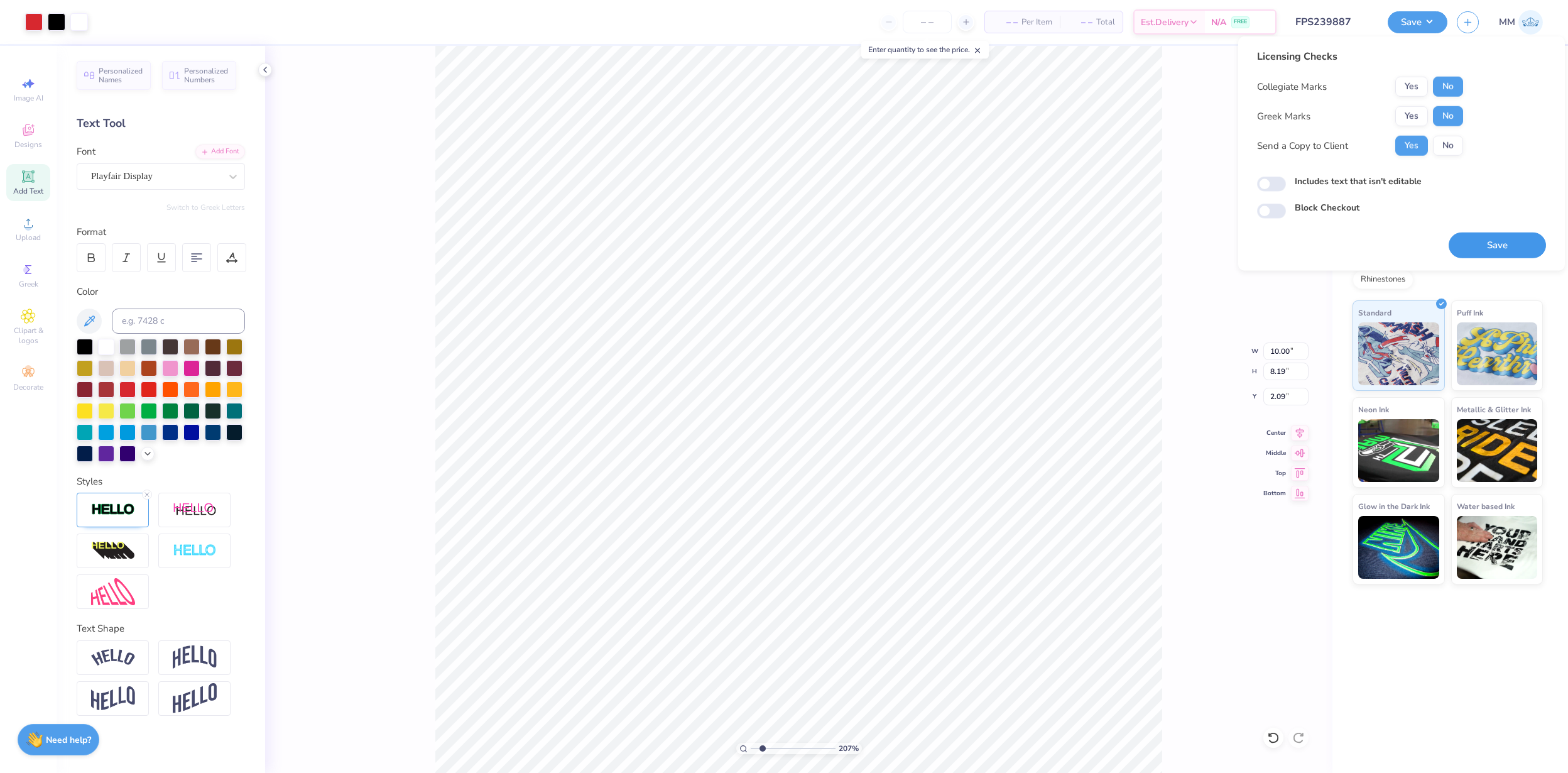
click at [1474, 243] on button "Save" at bounding box center [1497, 245] width 97 height 26
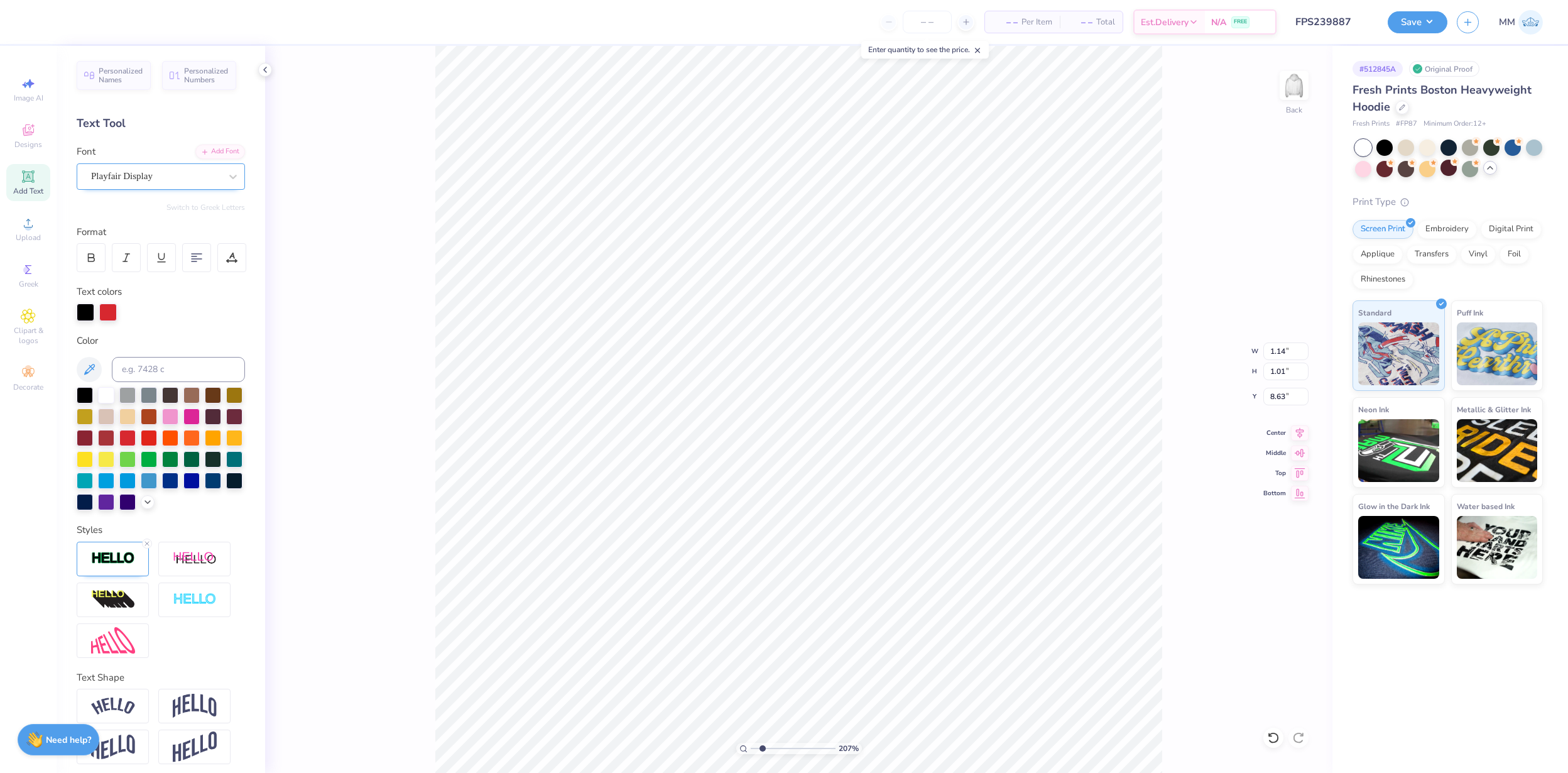
click at [183, 184] on div at bounding box center [156, 176] width 129 height 17
click at [143, 265] on div "Varsity Team" at bounding box center [160, 275] width 158 height 21
type input "varsi"
type input "8.65"
click at [116, 311] on div at bounding box center [108, 311] width 18 height 18
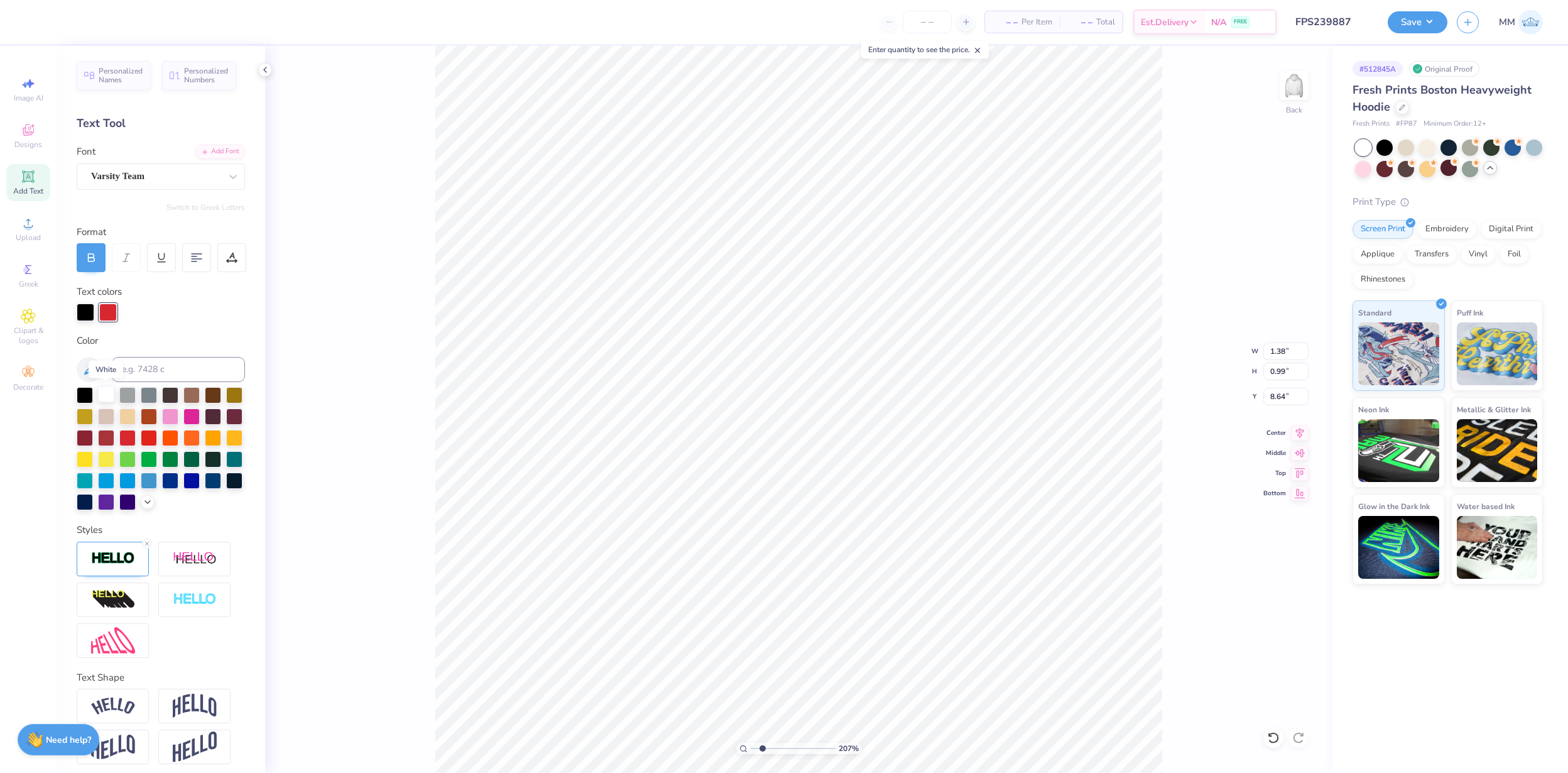
click at [103, 396] on div at bounding box center [106, 393] width 16 height 16
click at [99, 561] on img at bounding box center [113, 558] width 44 height 15
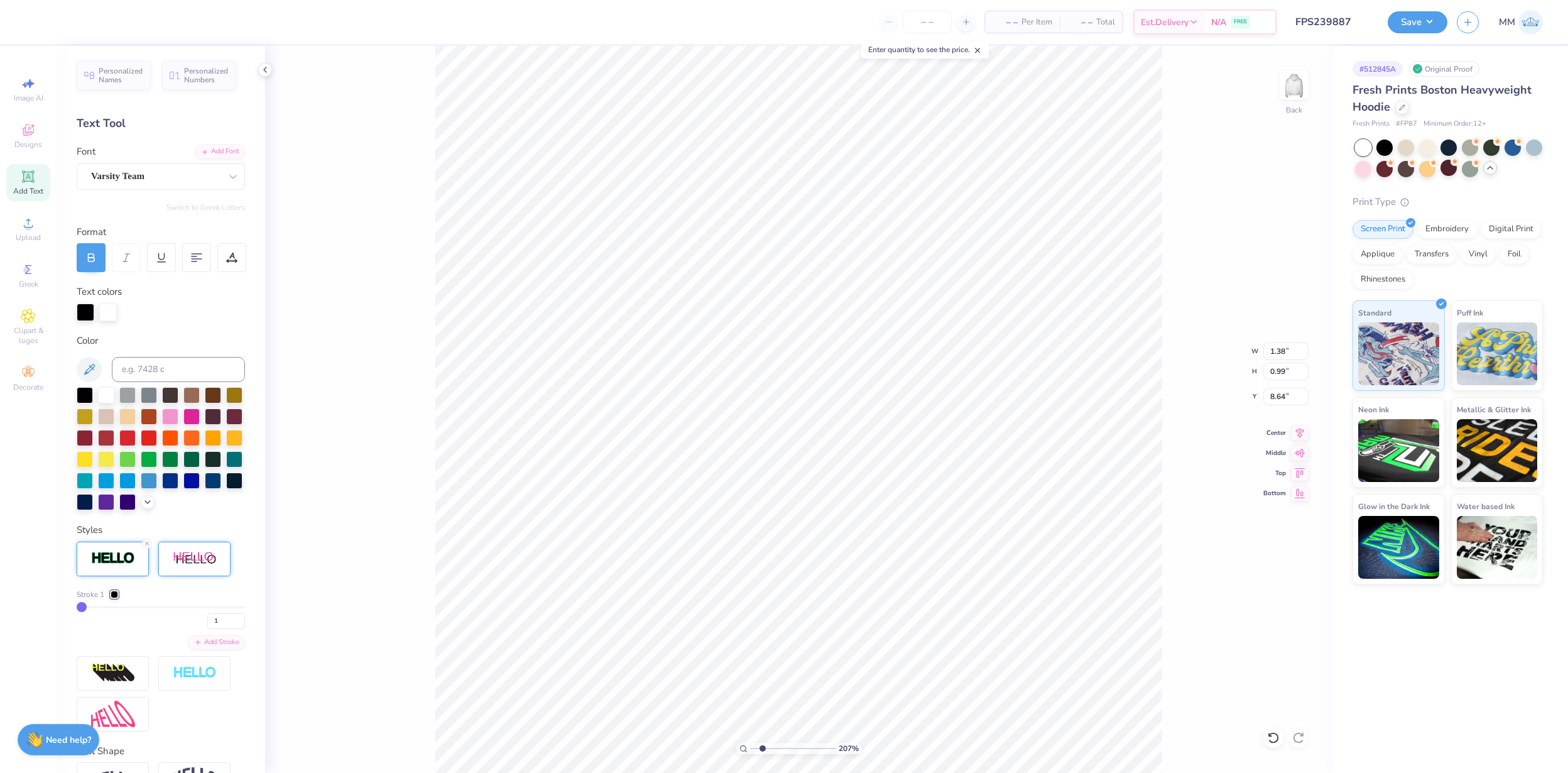
scroll to position [40, 0]
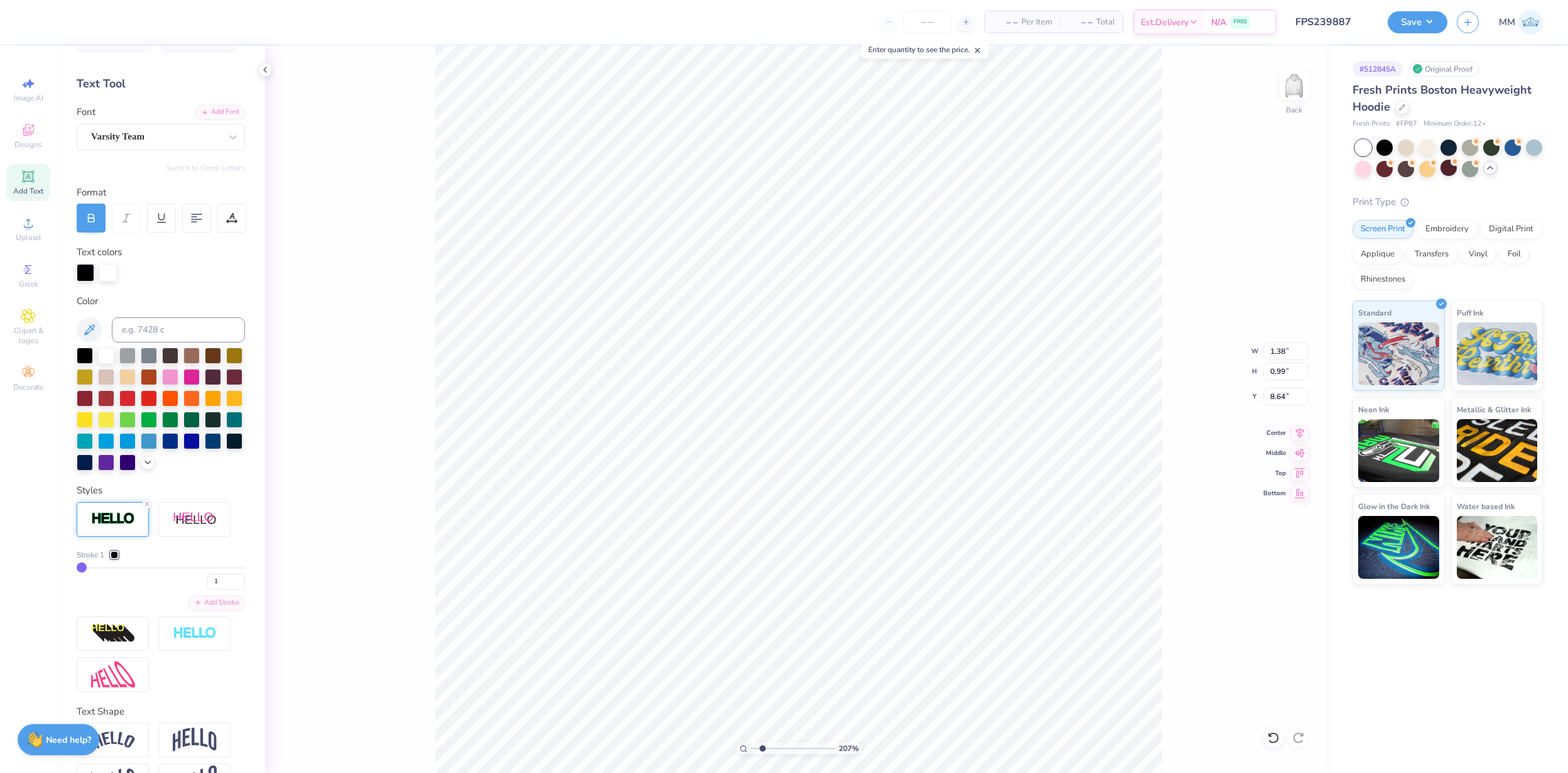
click at [90, 564] on div "Stroke 1 1" at bounding box center [161, 569] width 169 height 40
type input "2"
type input "4"
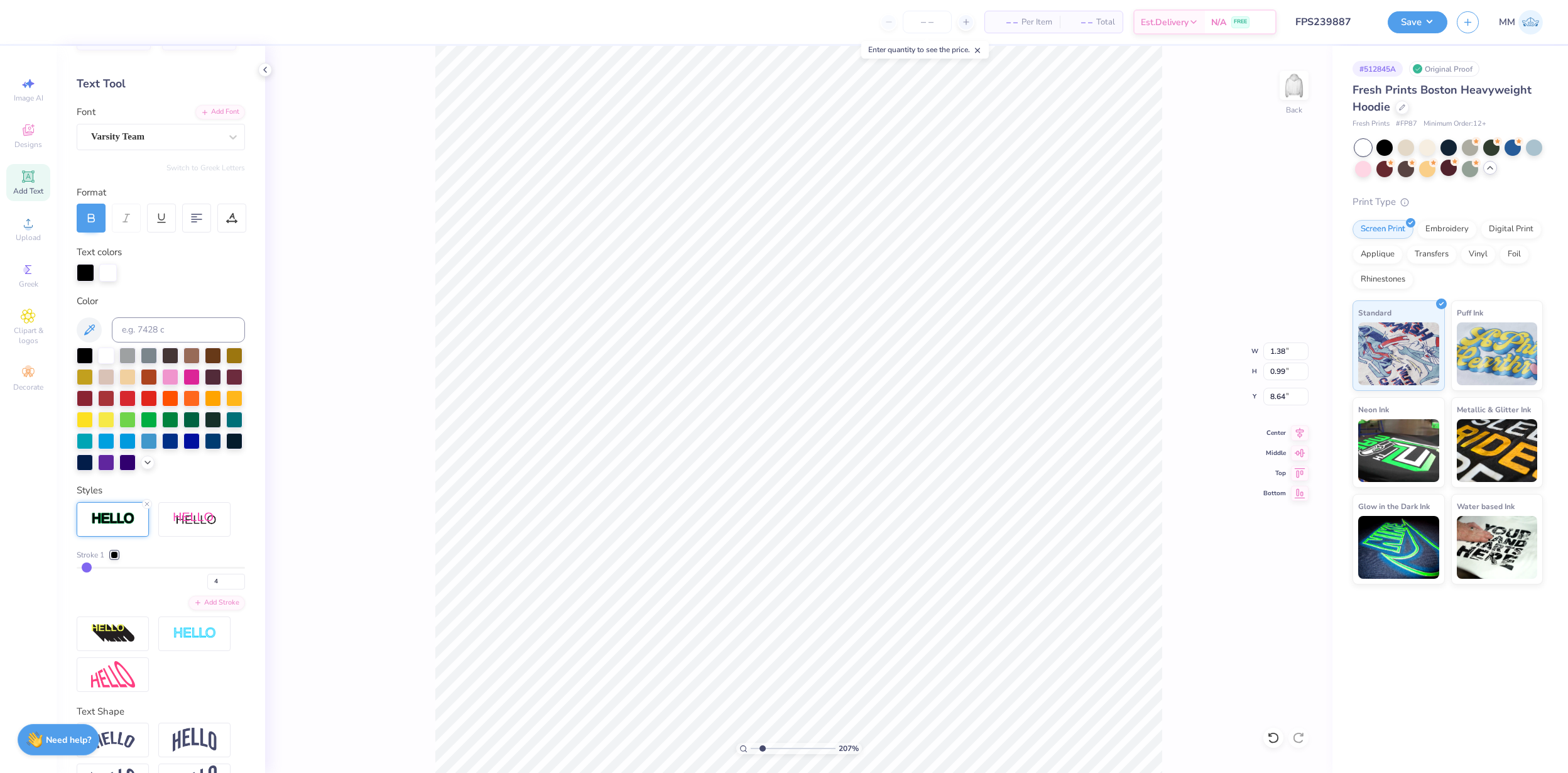
type input "6"
type input "9"
type input "13"
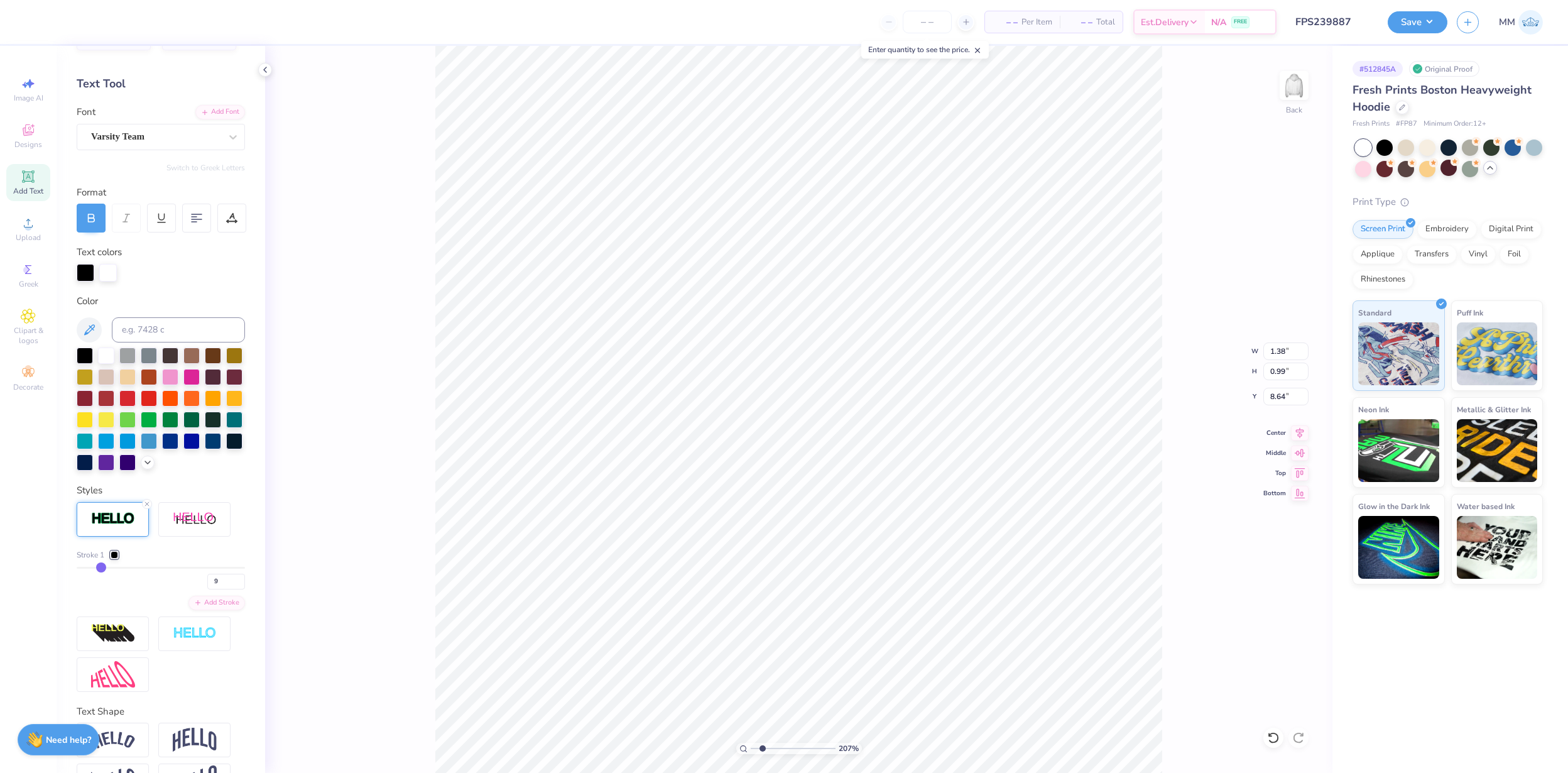
type input "13"
type input "14"
type input "16"
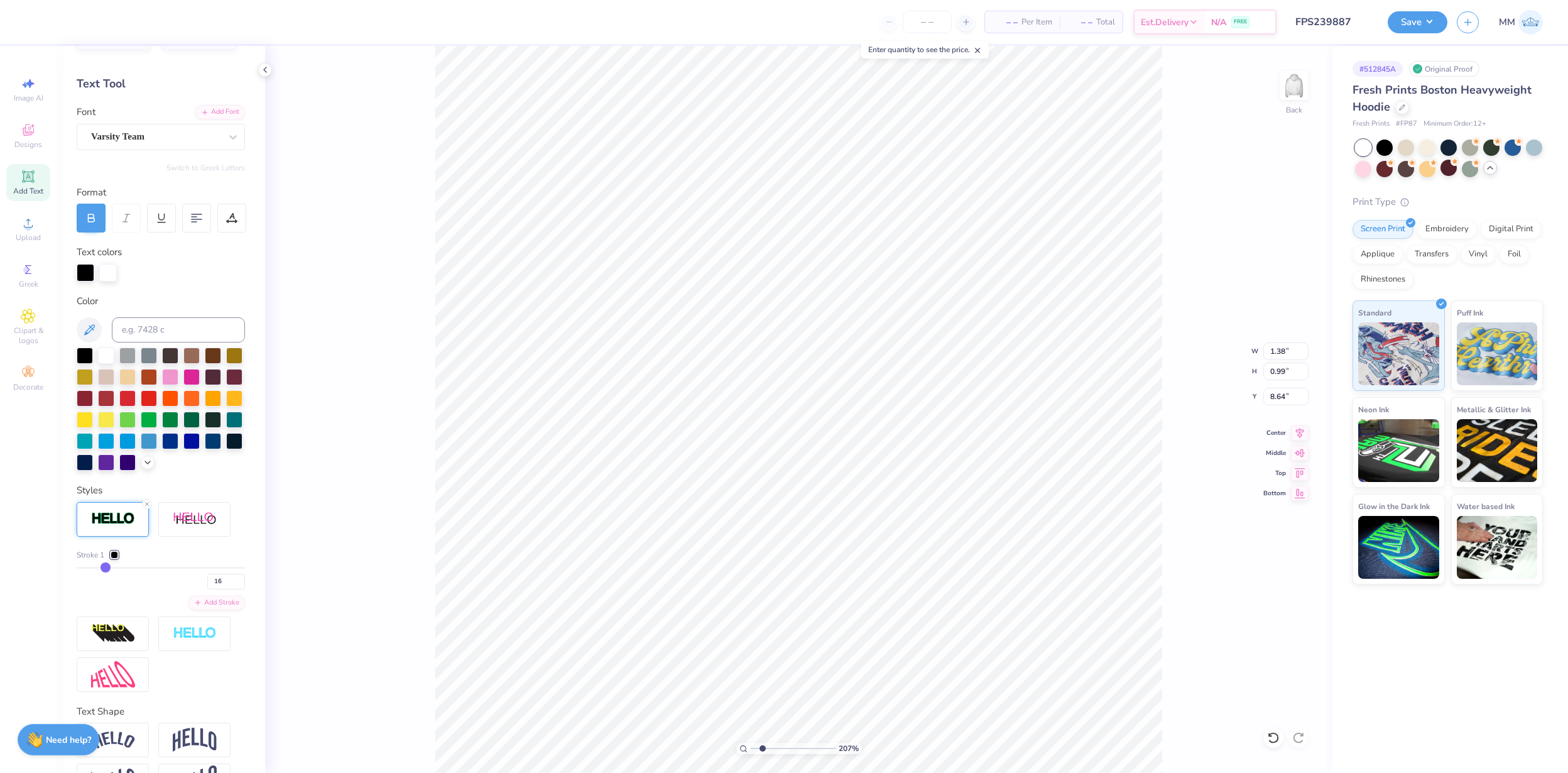
type input "17"
drag, startPoint x: 81, startPoint y: 567, endPoint x: 107, endPoint y: 567, distance: 26.0
type input "17"
click at [107, 567] on input "range" at bounding box center [161, 568] width 169 height 2
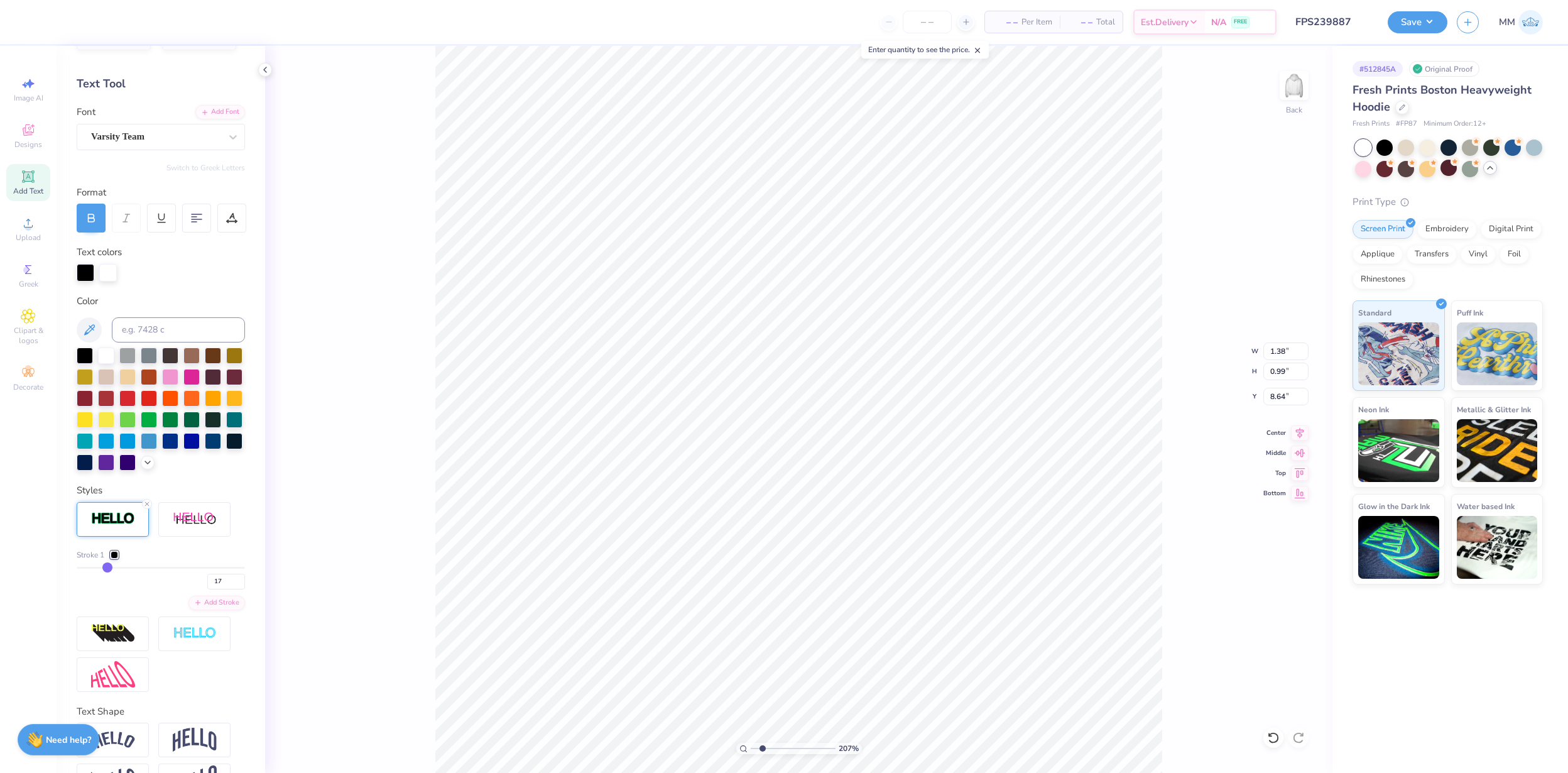
type input "1.67"
type input "1.29"
type input "8.50"
type input "15"
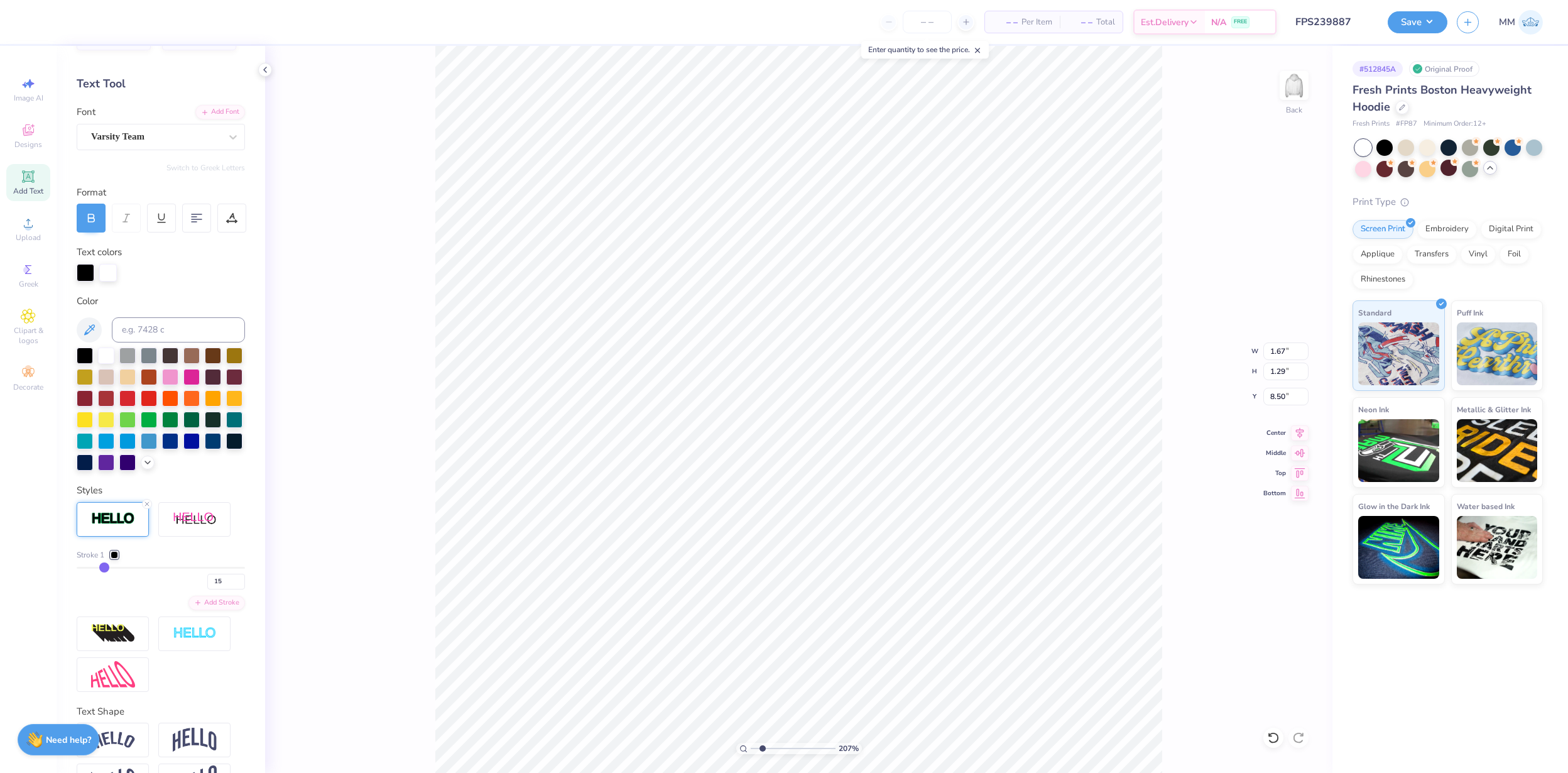
type input "13"
type input "6"
type input "1"
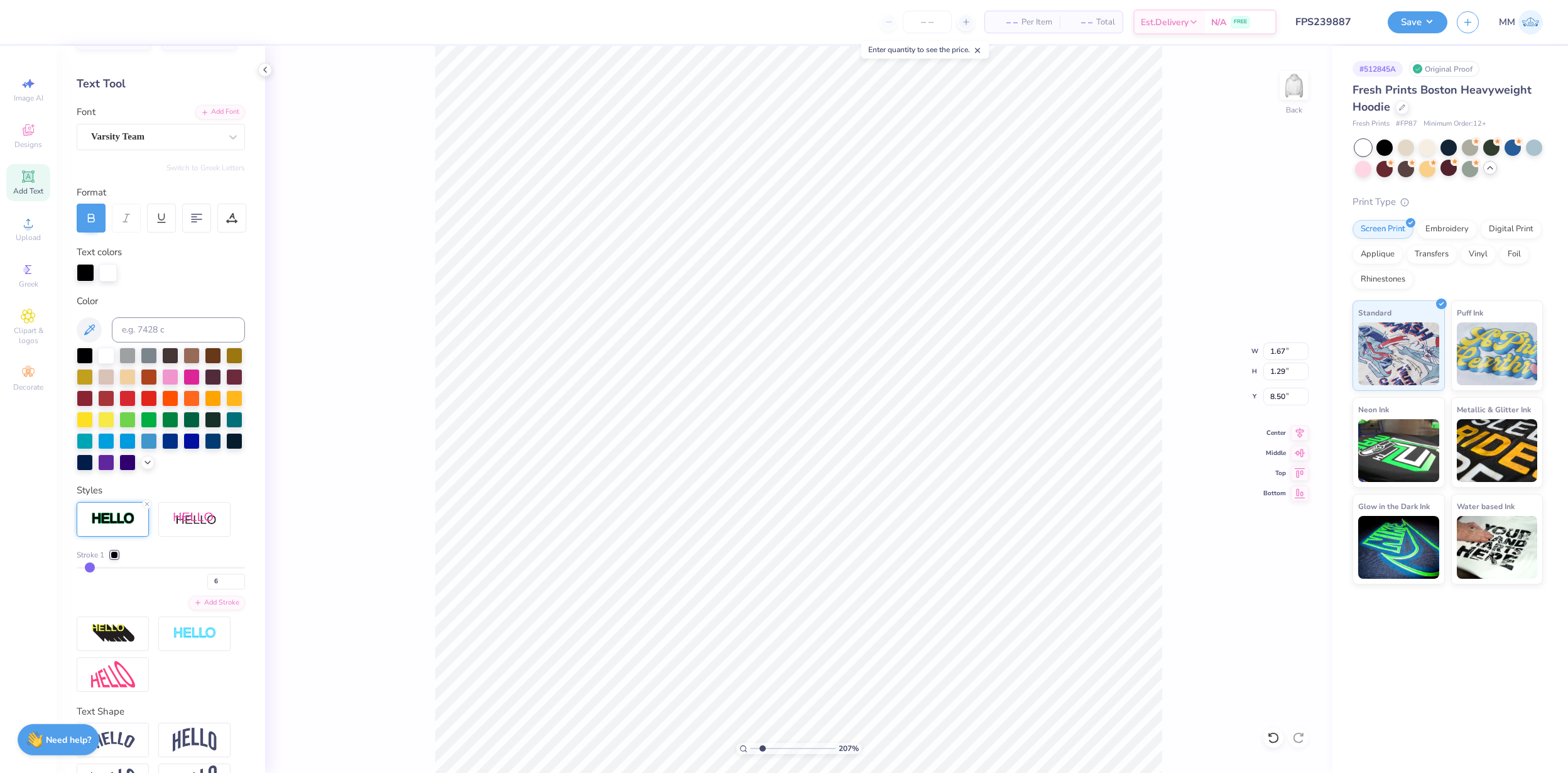
type input "1"
drag, startPoint x: 103, startPoint y: 567, endPoint x: 40, endPoint y: 561, distance: 63.3
type input "1.38"
type input "0.99"
type input "8.64"
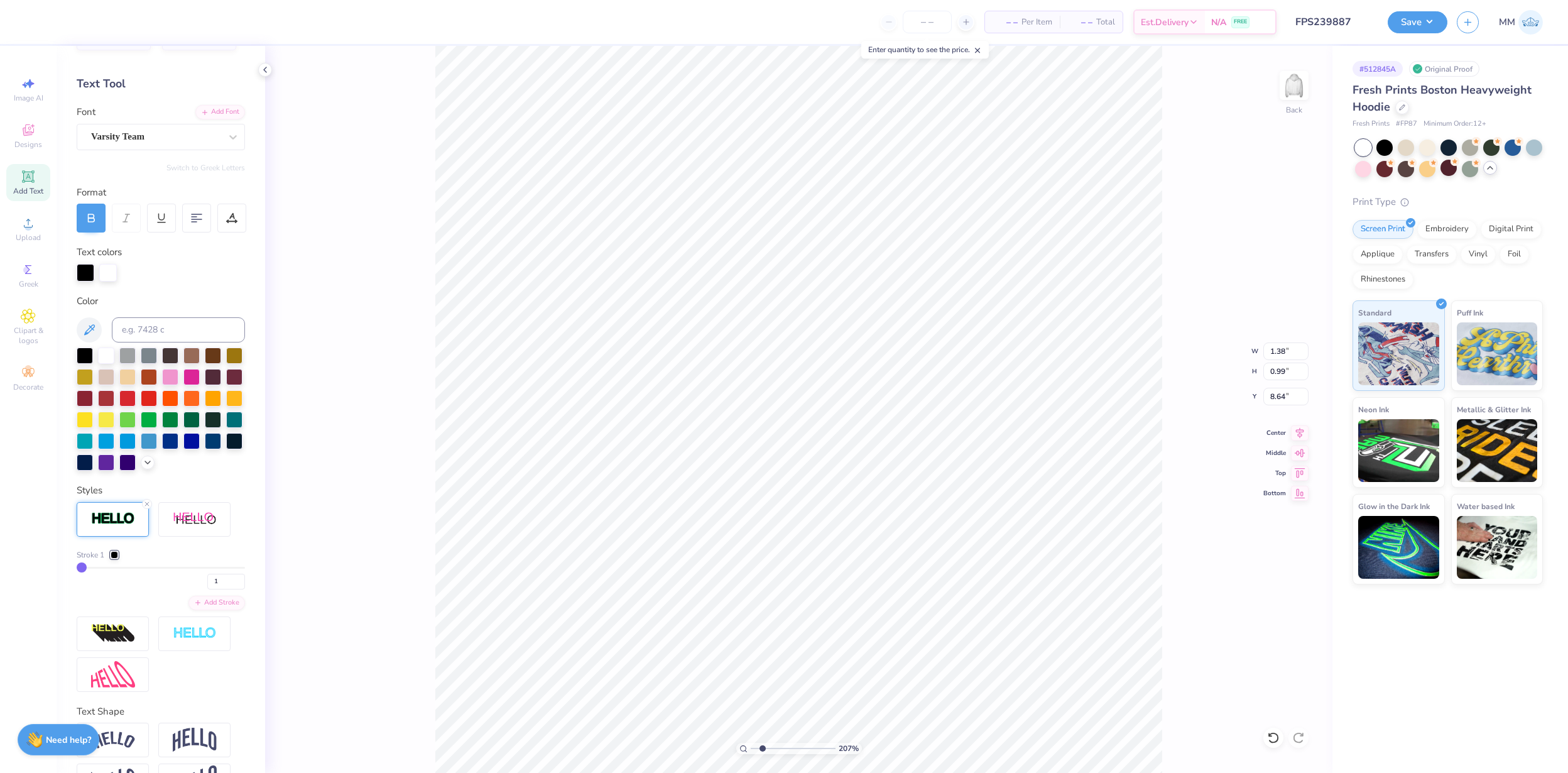
scroll to position [0, 0]
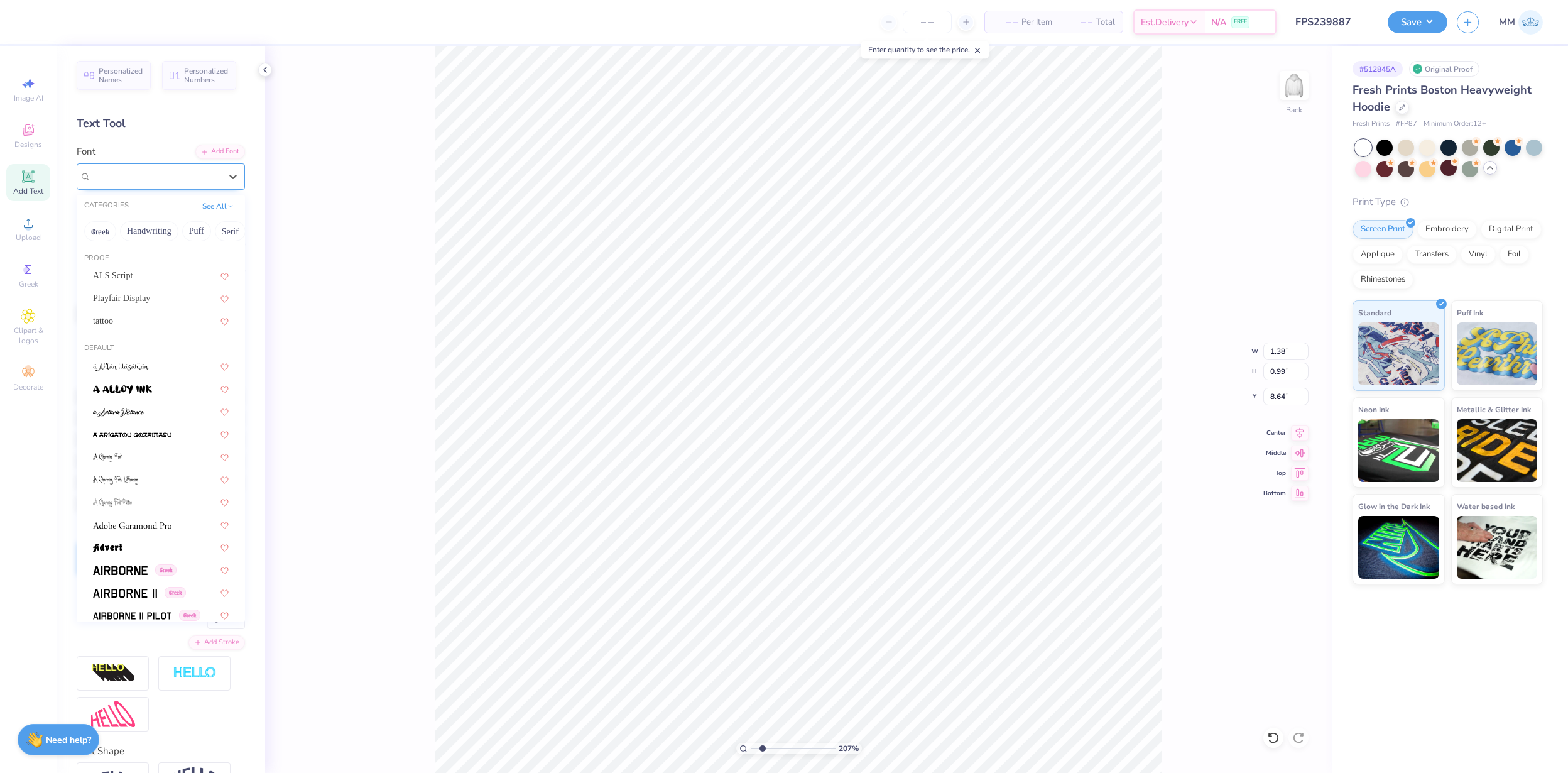
click at [143, 175] on div "Varsity Team" at bounding box center [155, 177] width 132 height 20
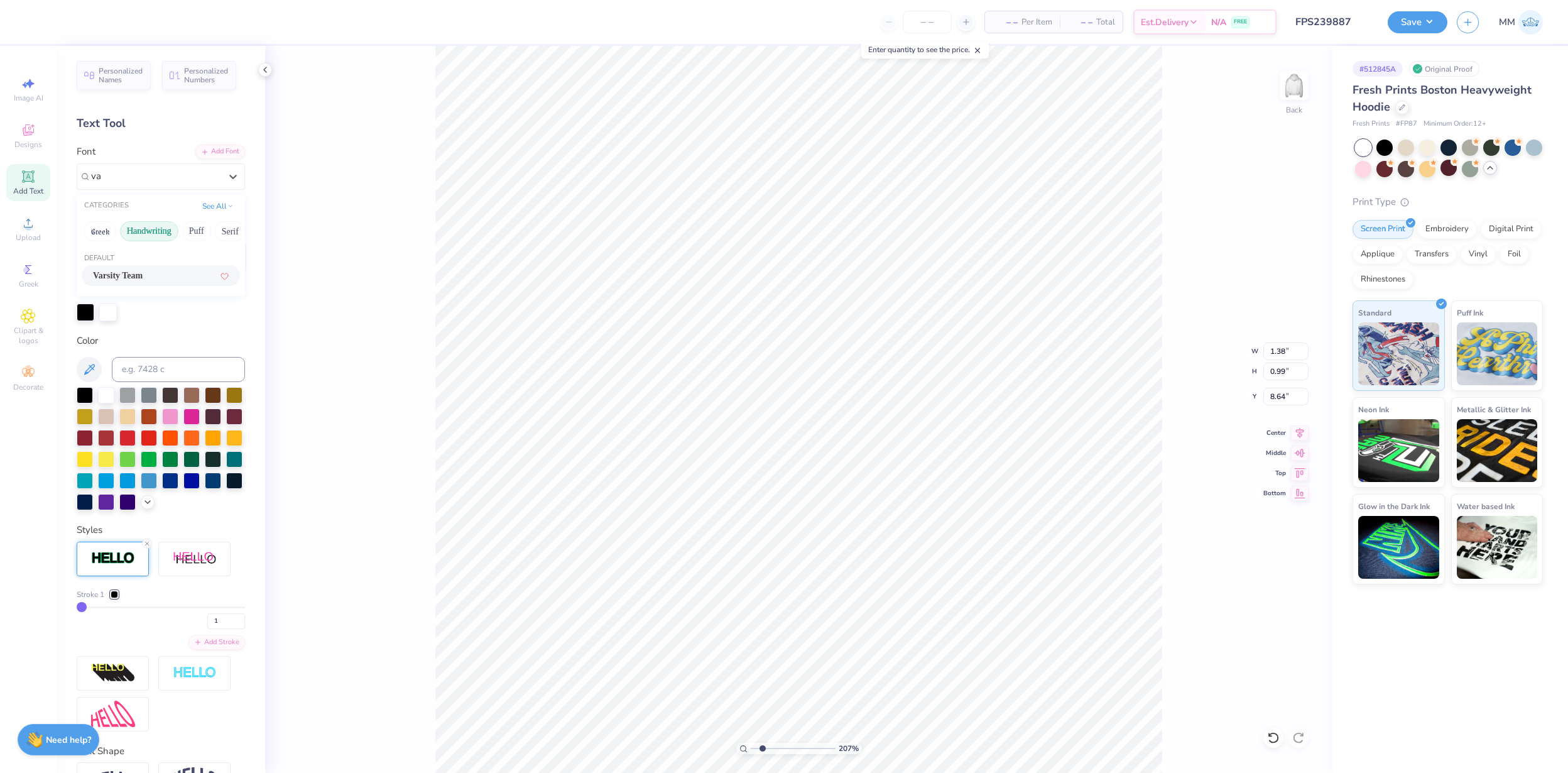
type input "v"
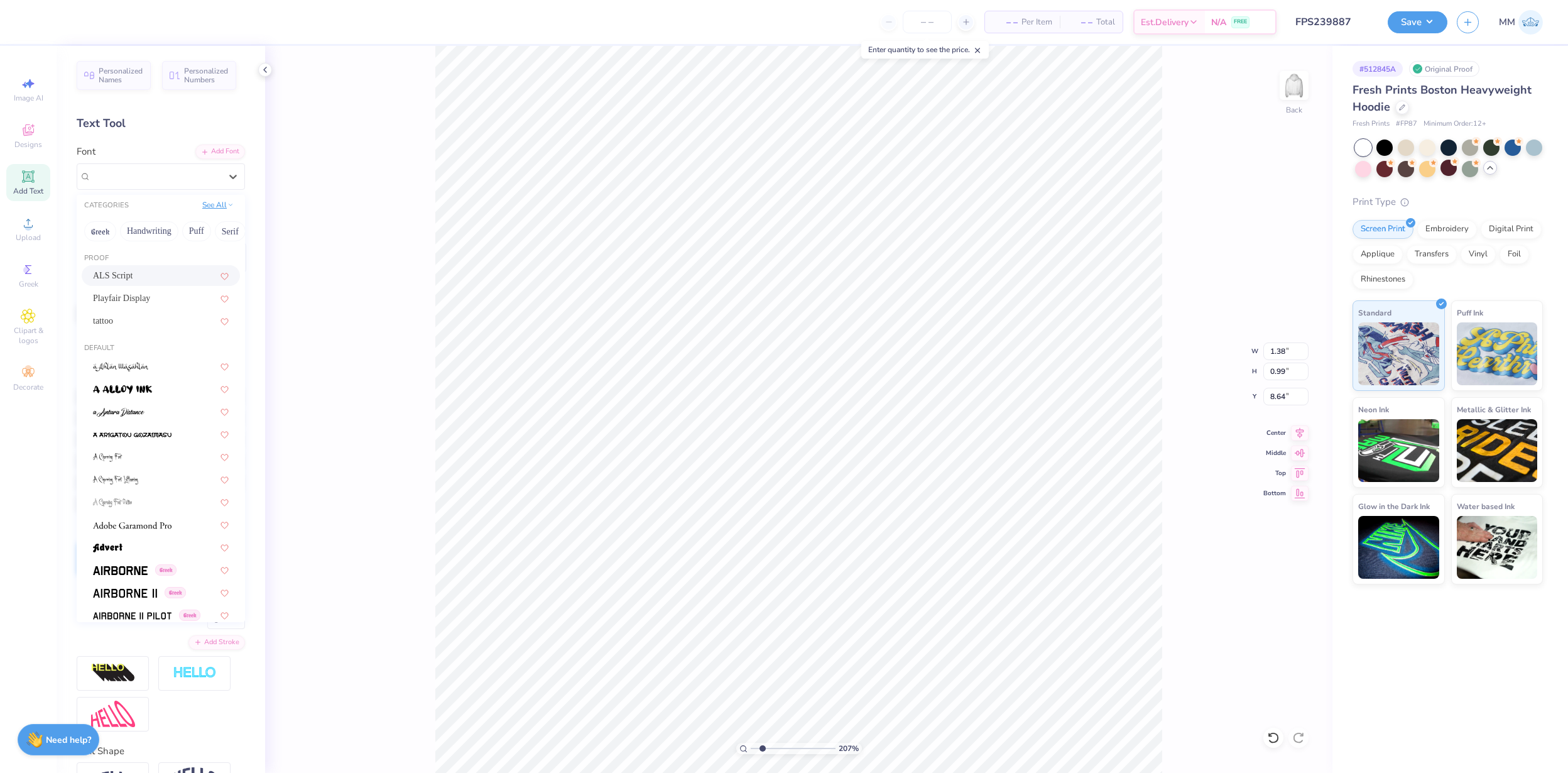
click at [221, 202] on button "See All" at bounding box center [217, 205] width 39 height 13
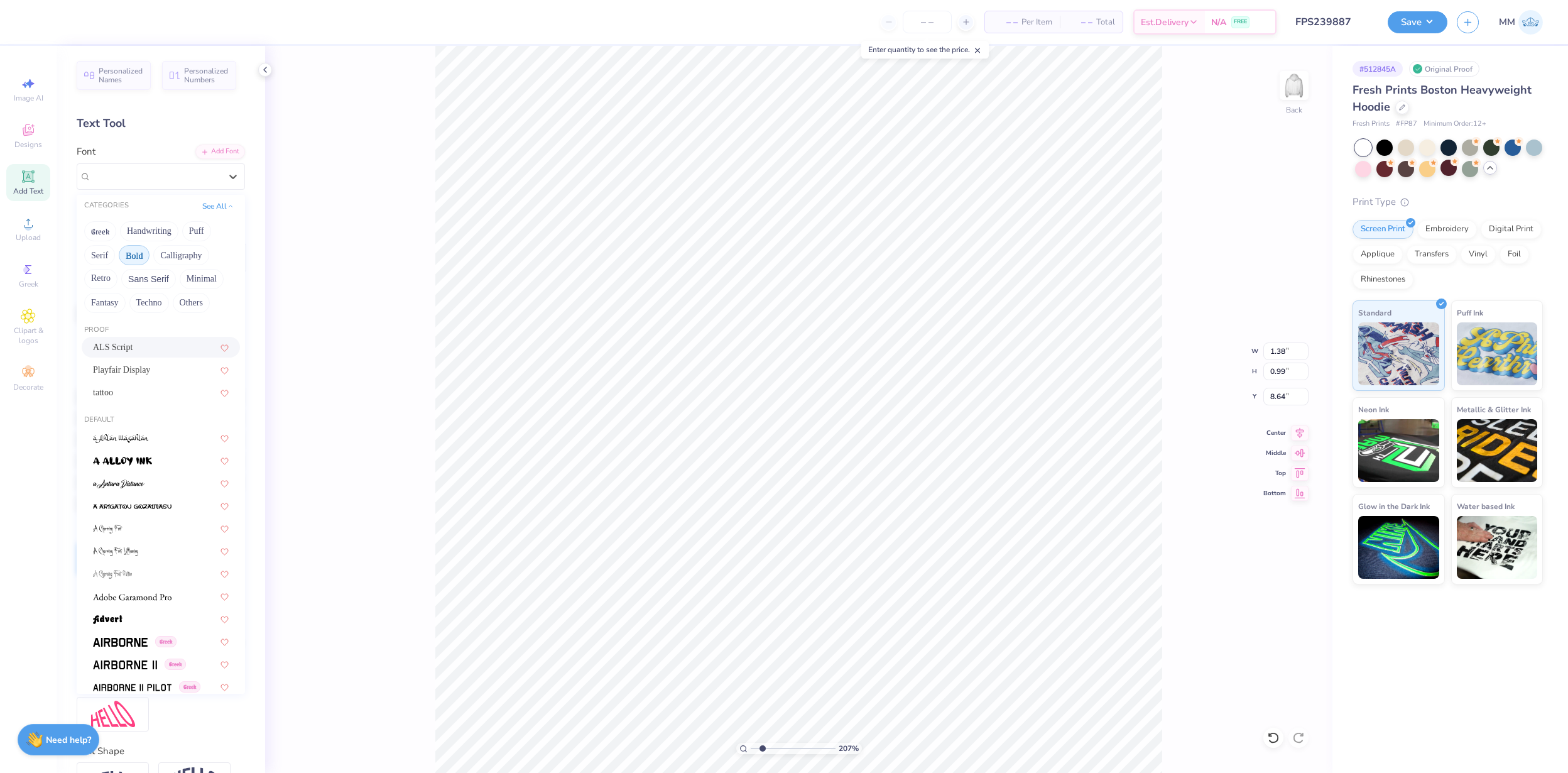
click at [139, 258] on button "Bold" at bounding box center [134, 255] width 31 height 20
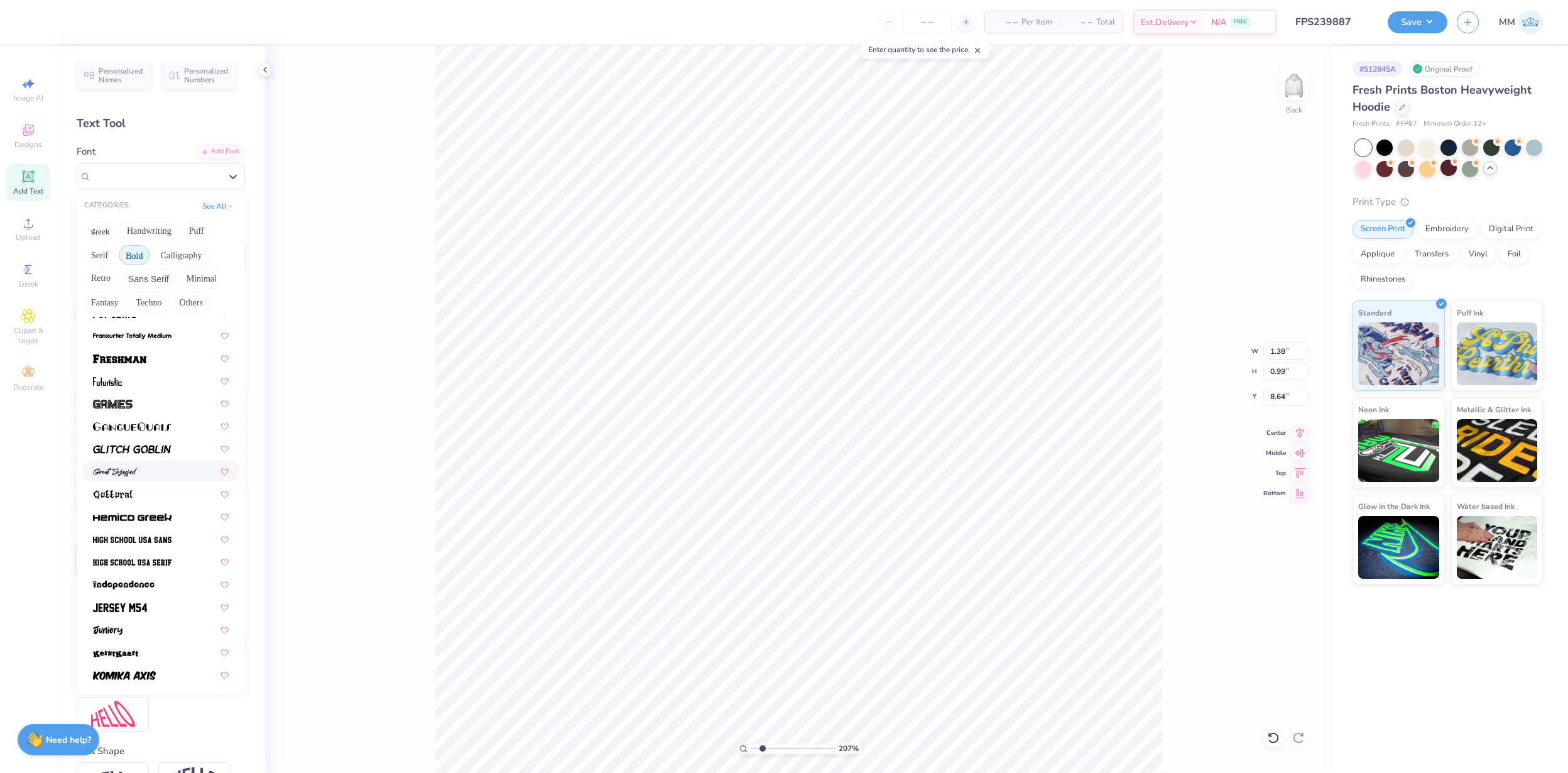
scroll to position [436, 0]
click at [141, 366] on img at bounding box center [120, 365] width 54 height 9
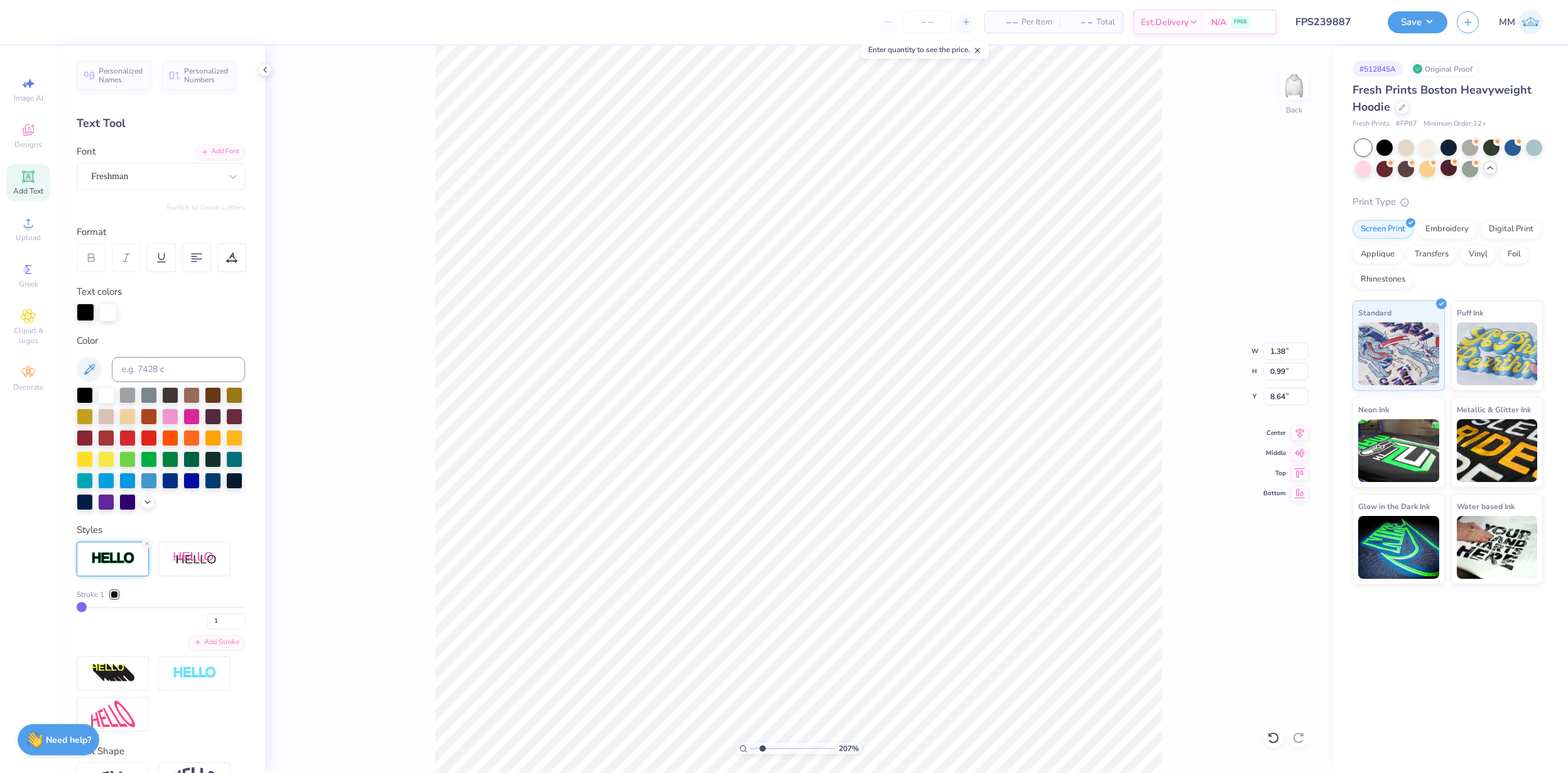
type input "1.81"
type input "1.18"
type input "8.55"
click at [86, 310] on div at bounding box center [85, 311] width 18 height 18
click at [105, 398] on div at bounding box center [106, 393] width 16 height 16
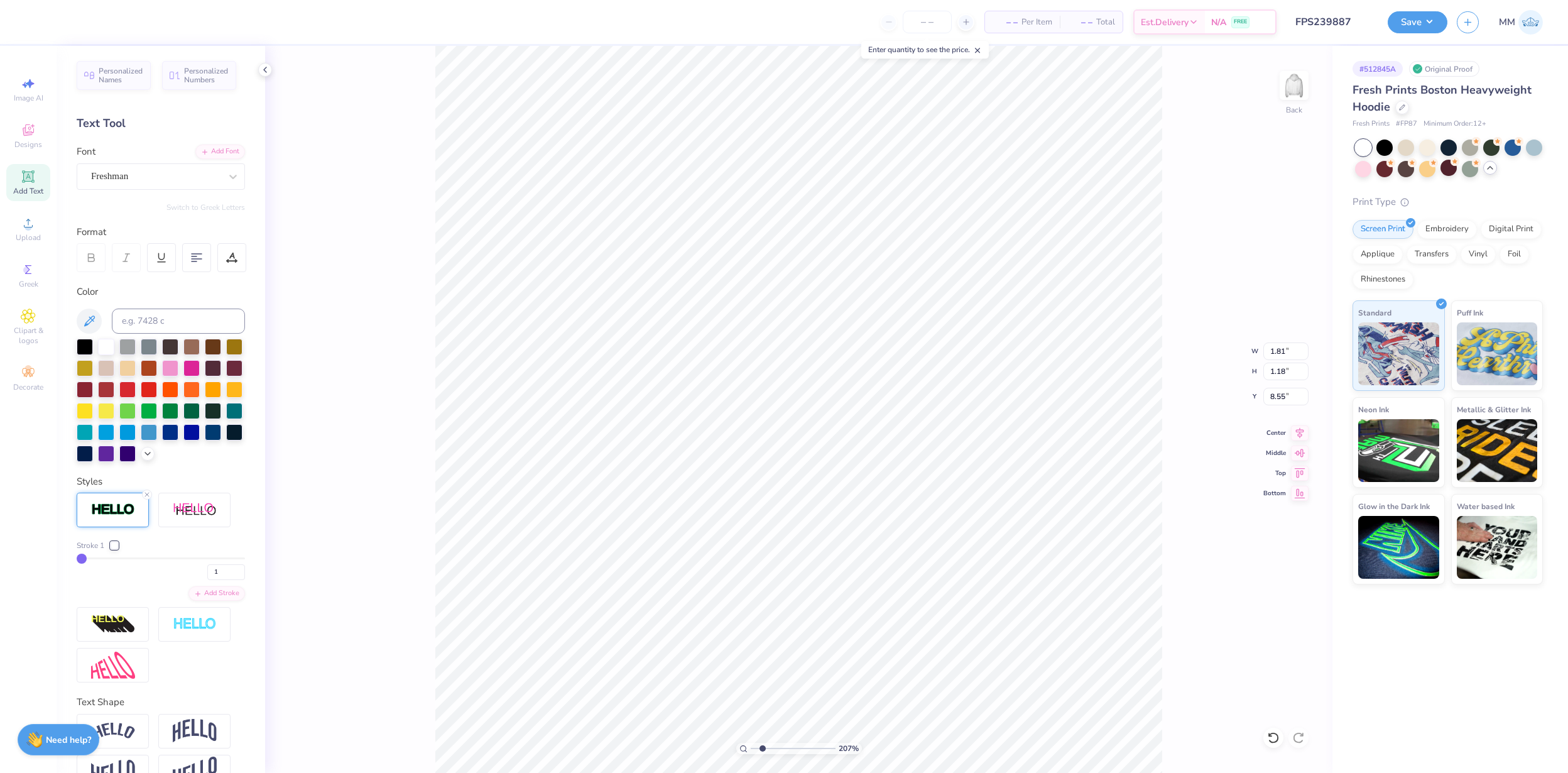
click at [118, 545] on div at bounding box center [114, 545] width 8 height 8
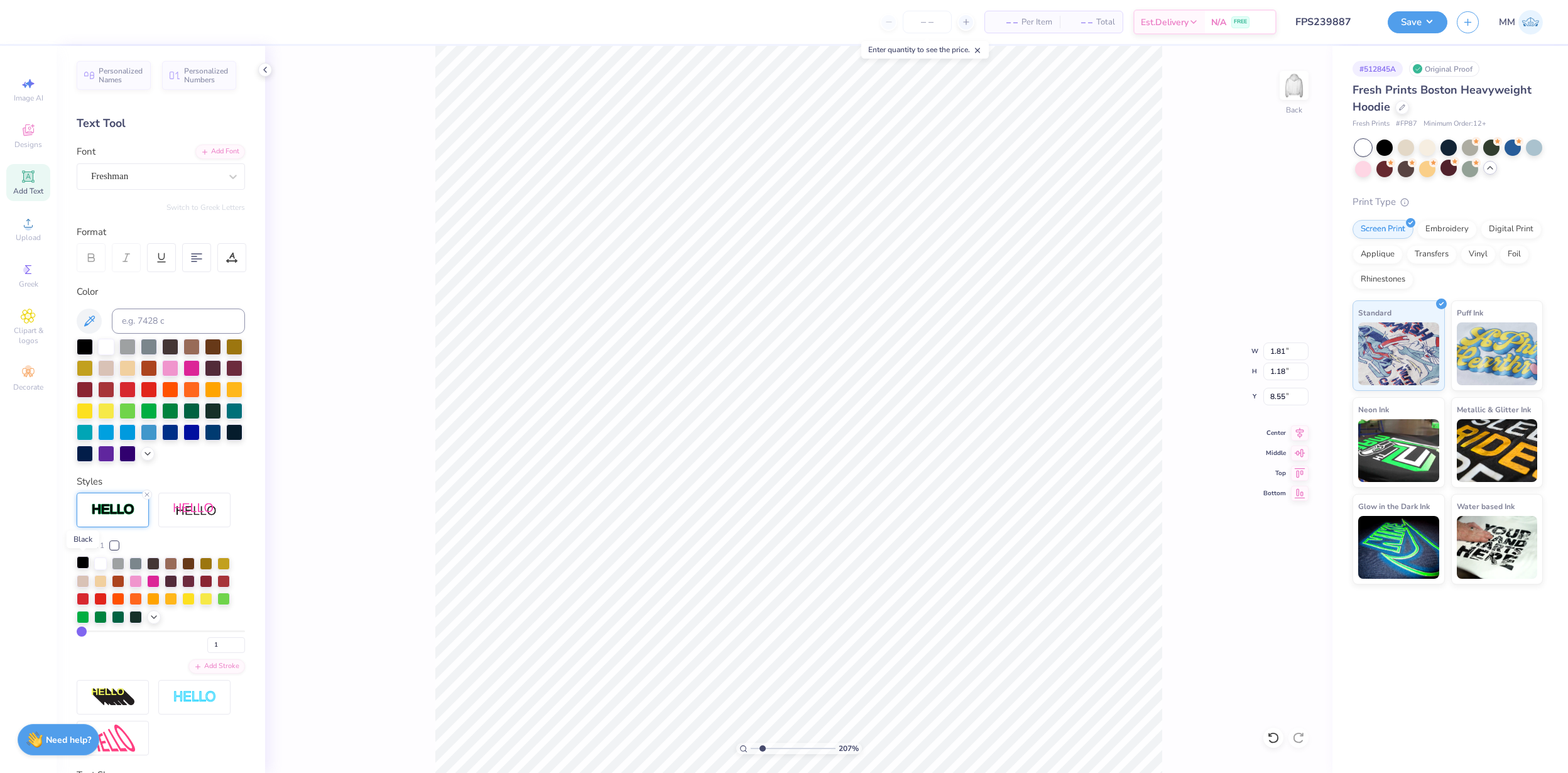
click at [84, 560] on div at bounding box center [82, 562] width 13 height 13
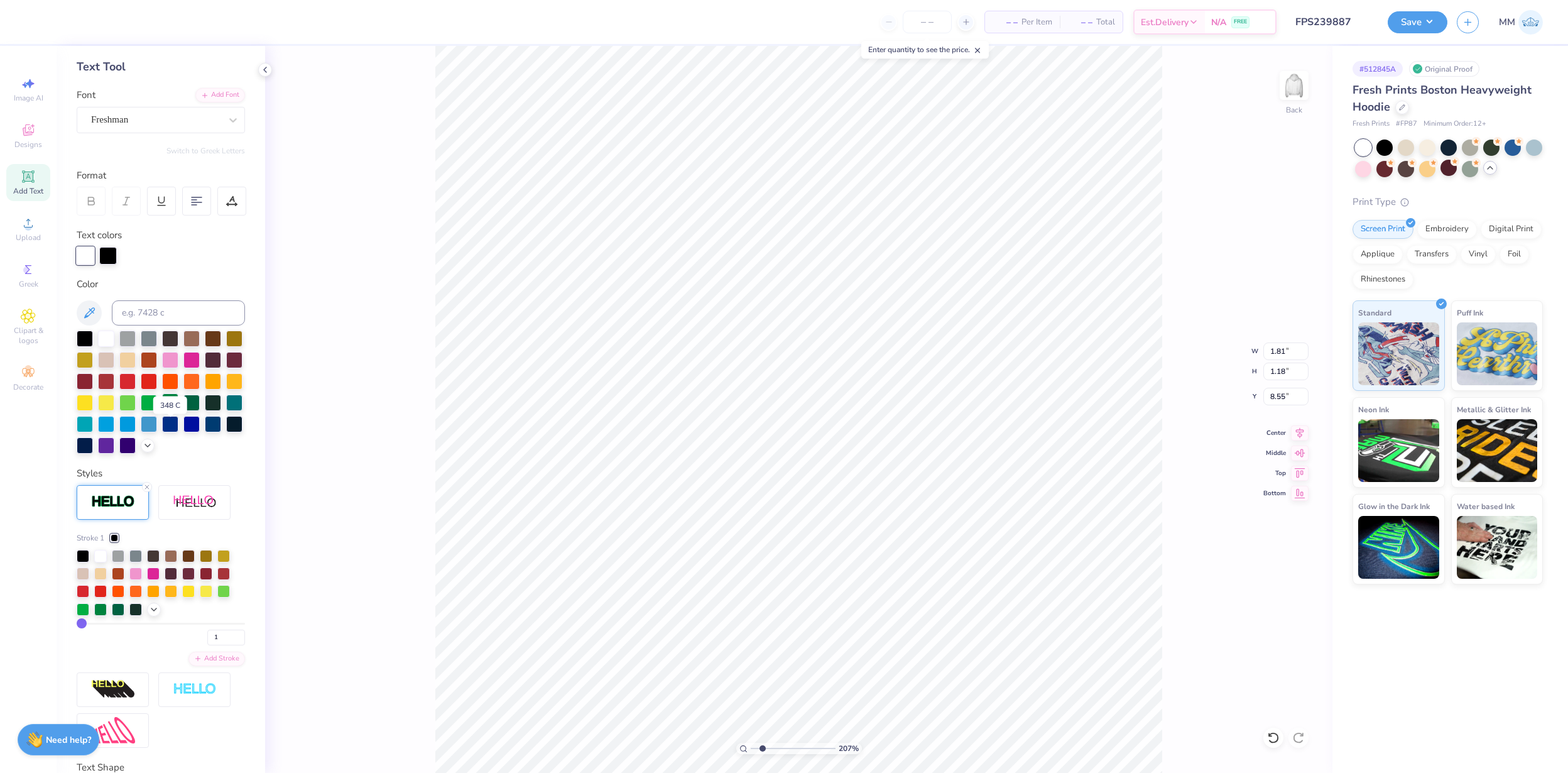
scroll to position [59, 0]
drag, startPoint x: 223, startPoint y: 632, endPoint x: 214, endPoint y: 632, distance: 9.0
click at [214, 632] on input "1" at bounding box center [226, 636] width 38 height 16
type input "2"
type input "1"
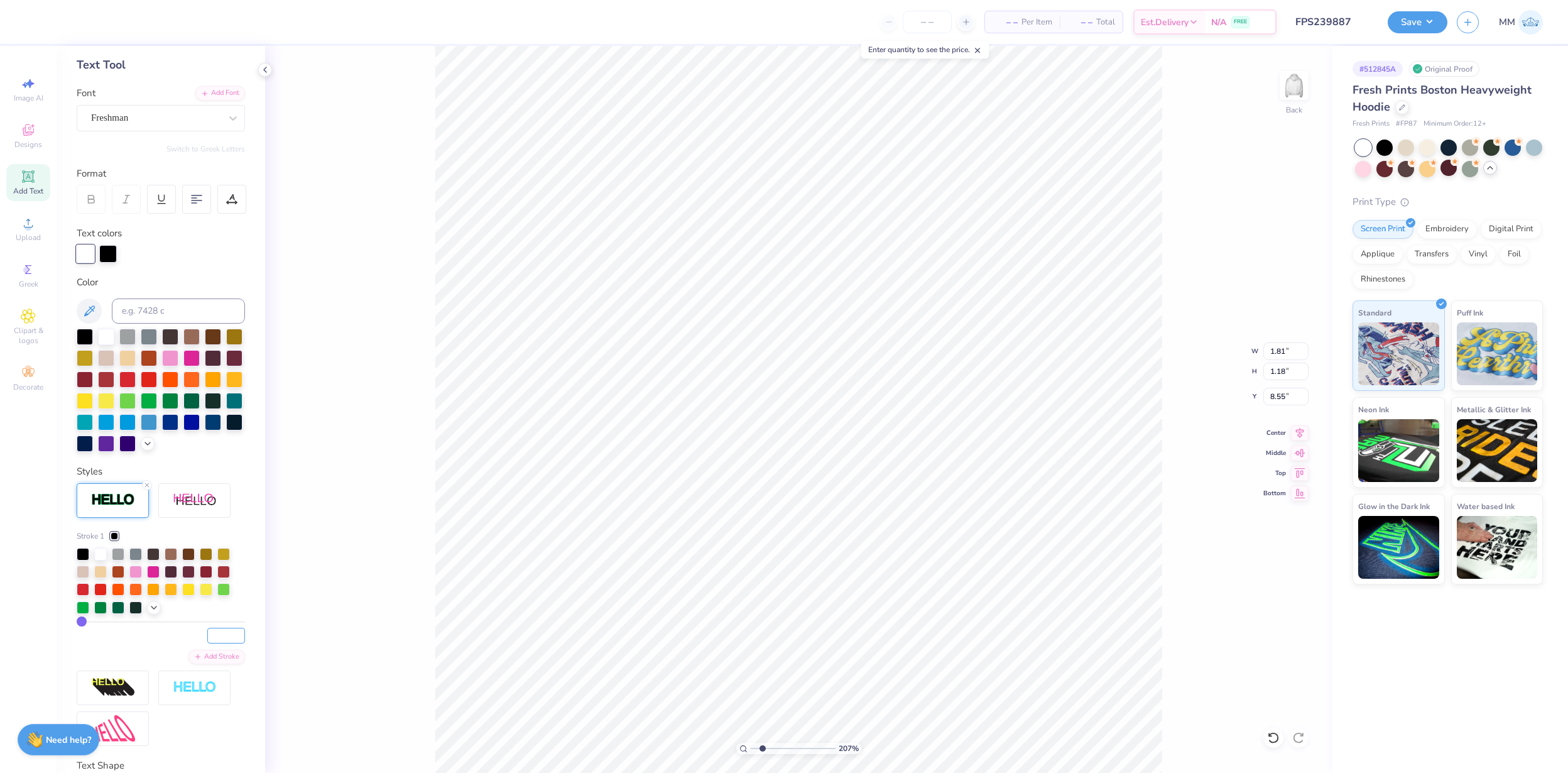
type input "1"
type input "2"
type input "1.83"
type input "1.20"
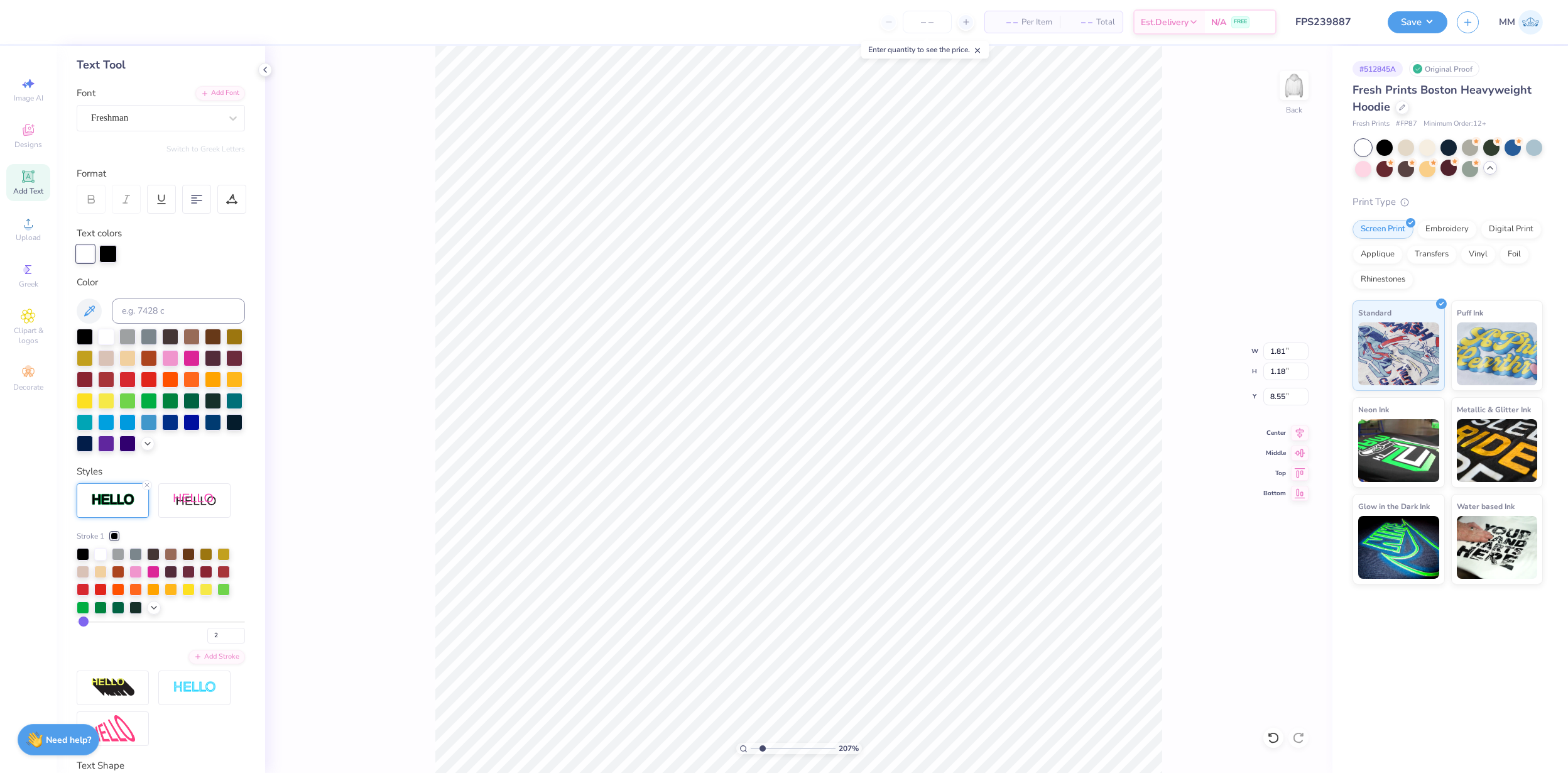
type input "8.54"
click at [410, 593] on div "207 % Back" at bounding box center [798, 409] width 1068 height 727
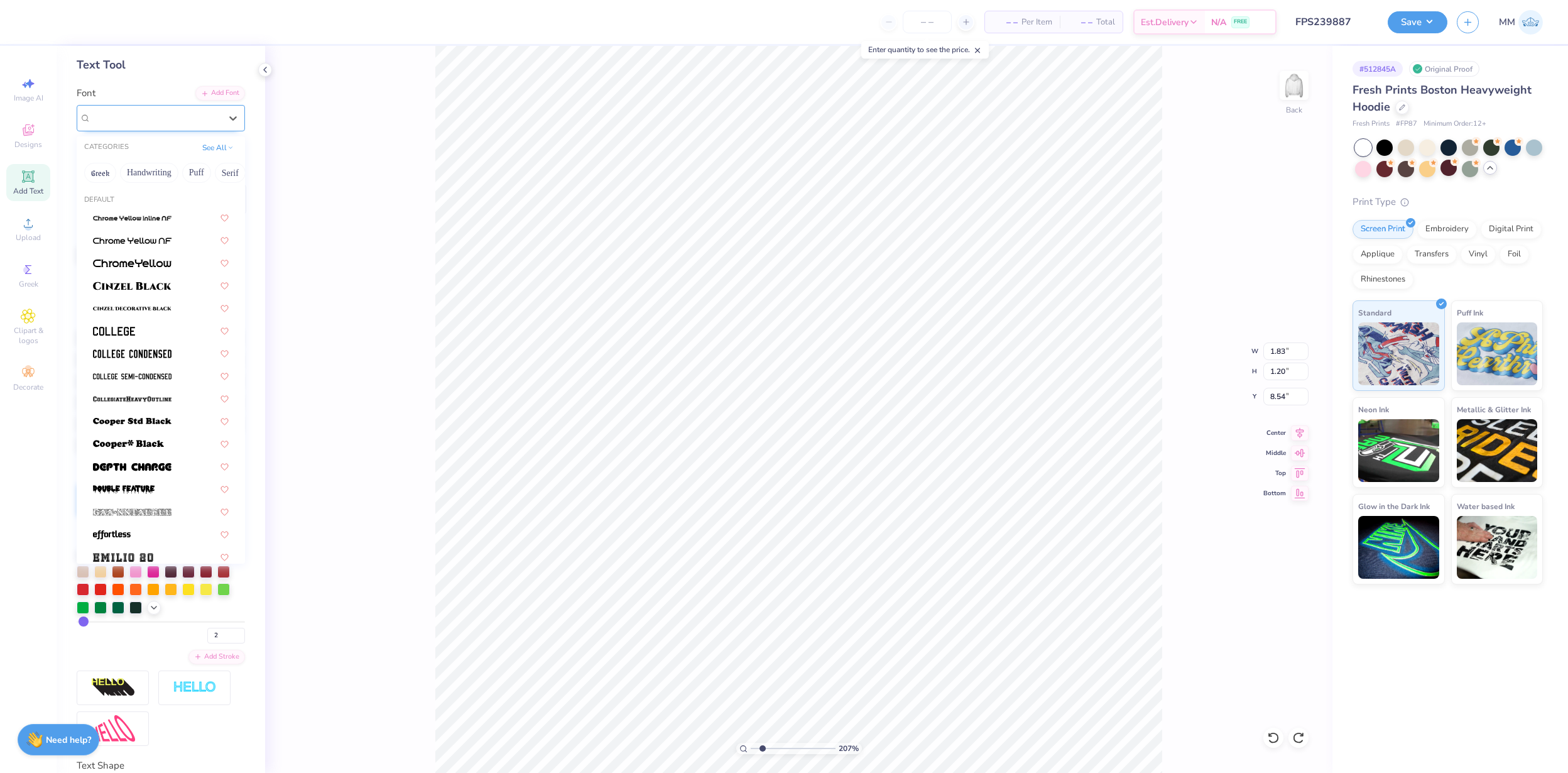
click at [167, 129] on div "Freshman" at bounding box center [161, 118] width 169 height 27
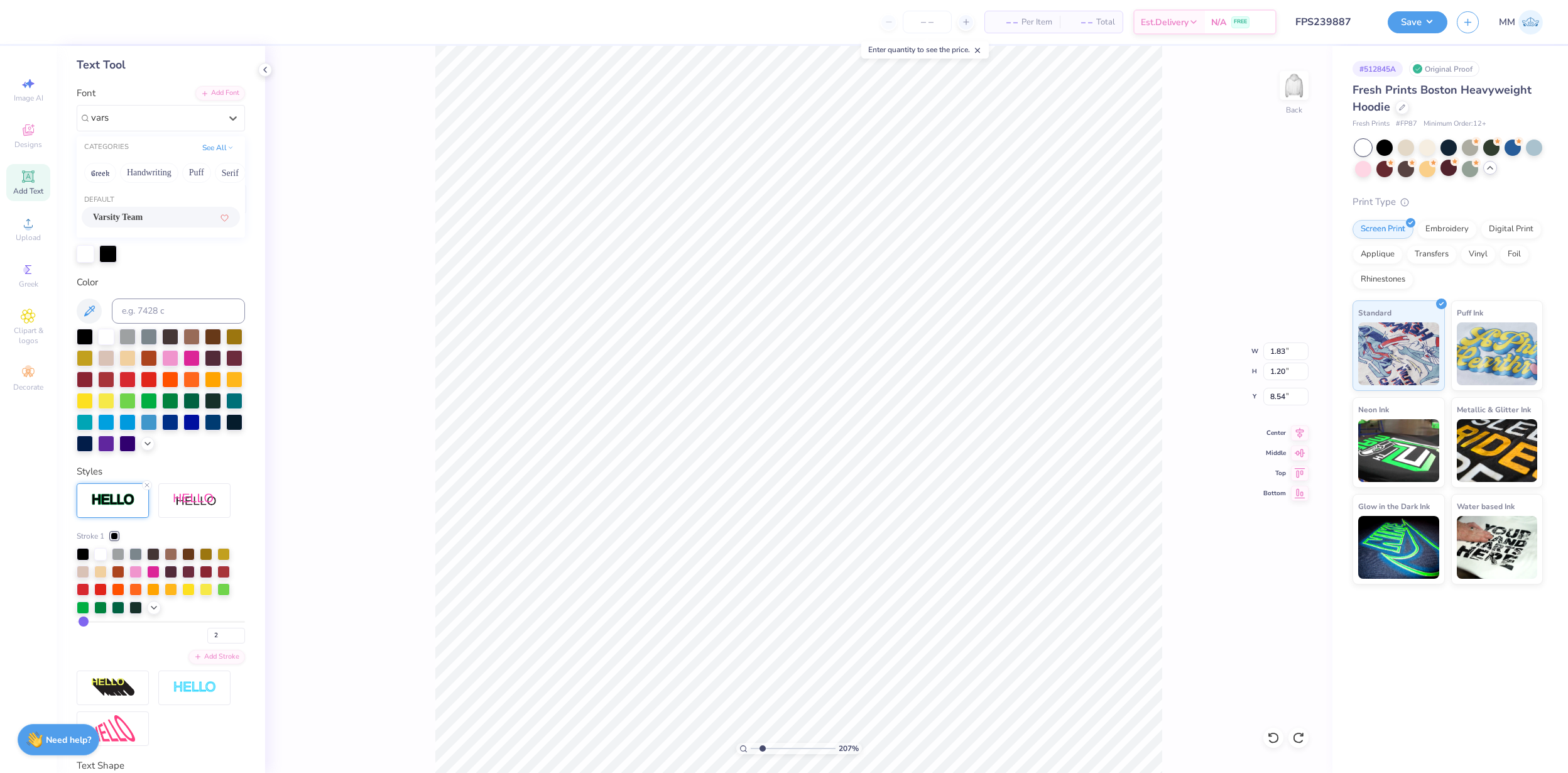
click at [142, 215] on span "Varsity Team" at bounding box center [118, 217] width 50 height 13
type input "vars"
type input "1.39"
type input "1.01"
type input "8.64"
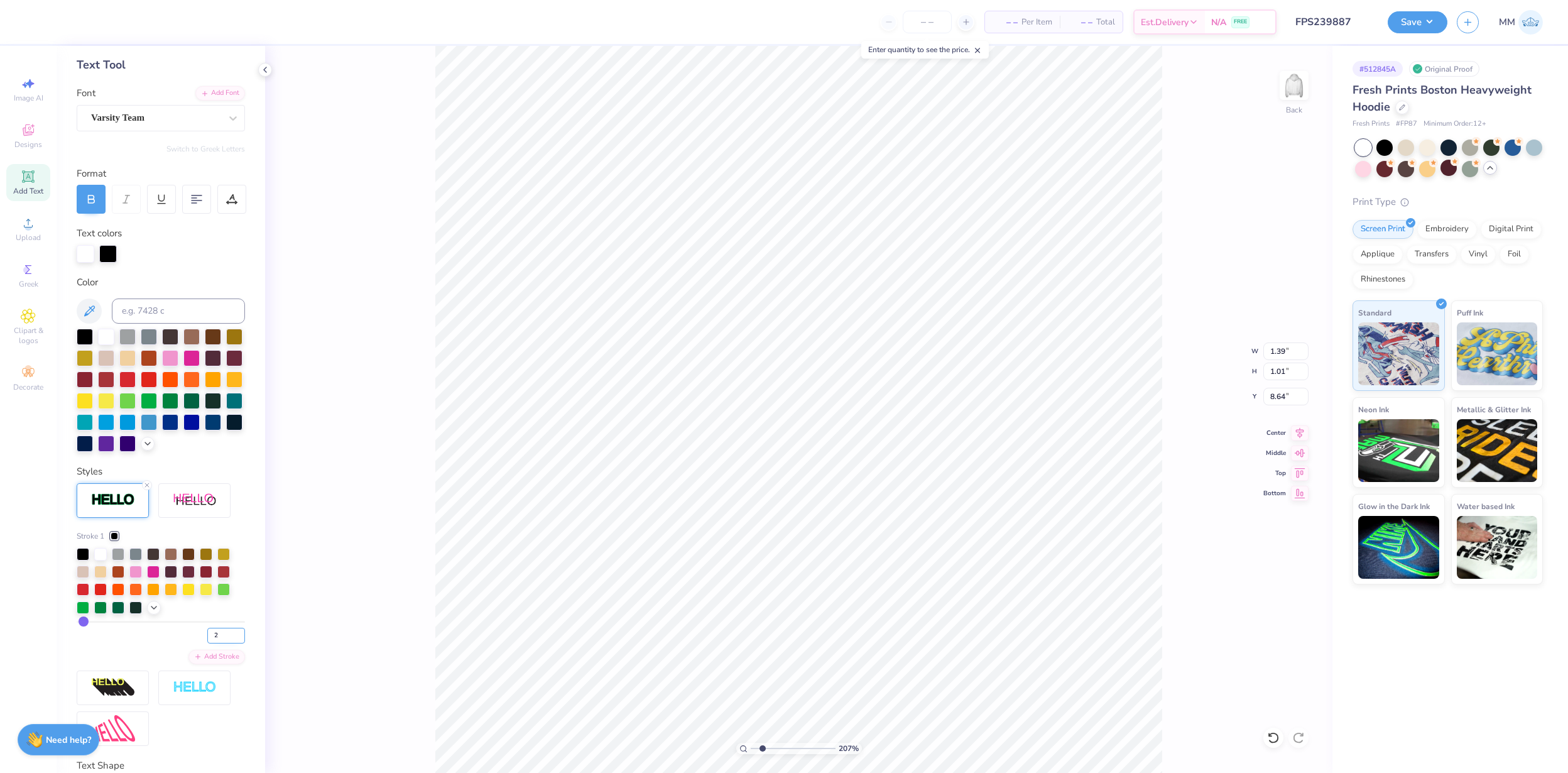
click at [220, 635] on input "2" at bounding box center [226, 636] width 38 height 16
type input "3"
type input "1.41"
type input "1.03"
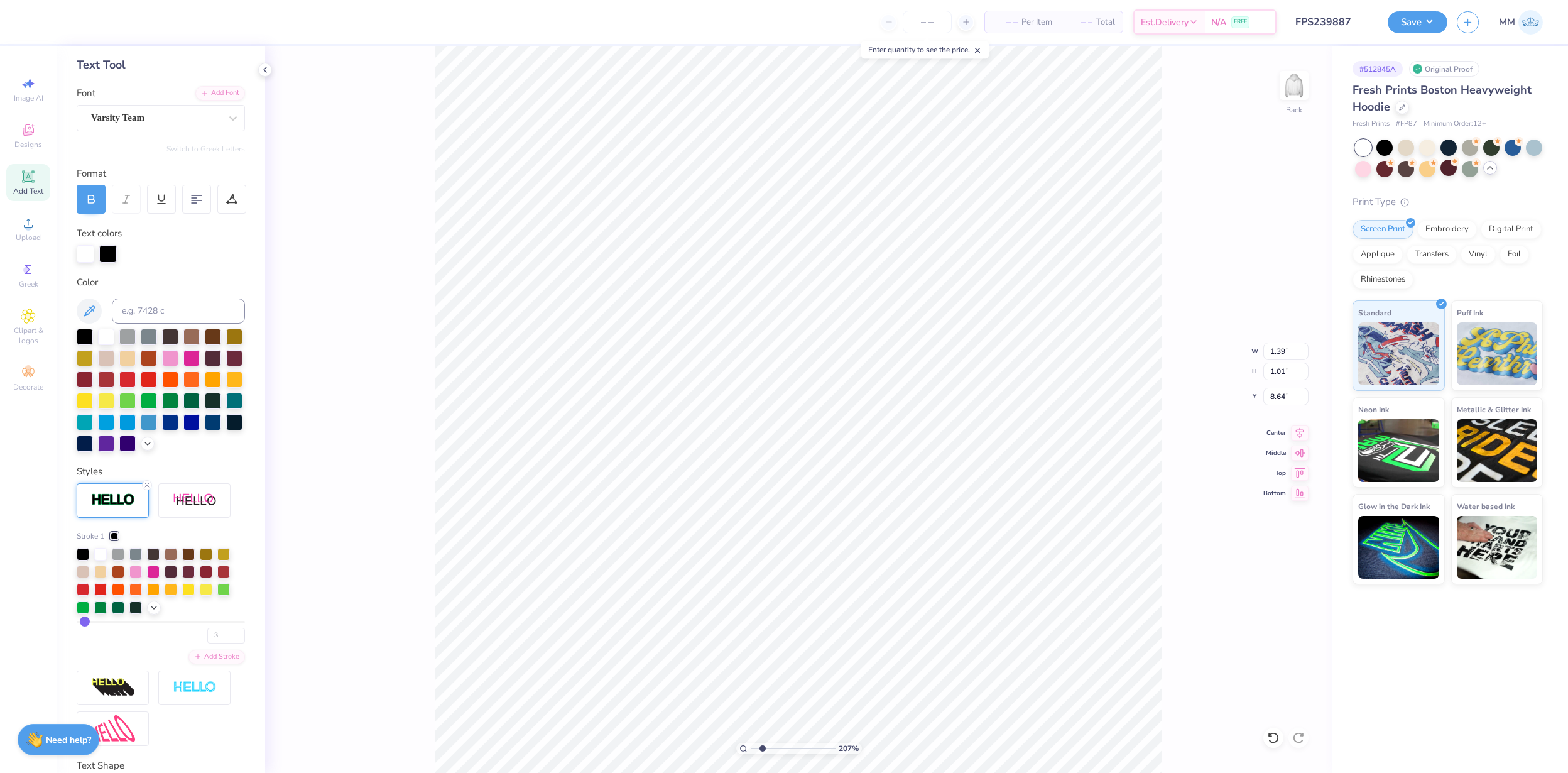
type input "8.63"
type input "2.07"
type input "1.51"
type input "8.77"
type input "1.62"
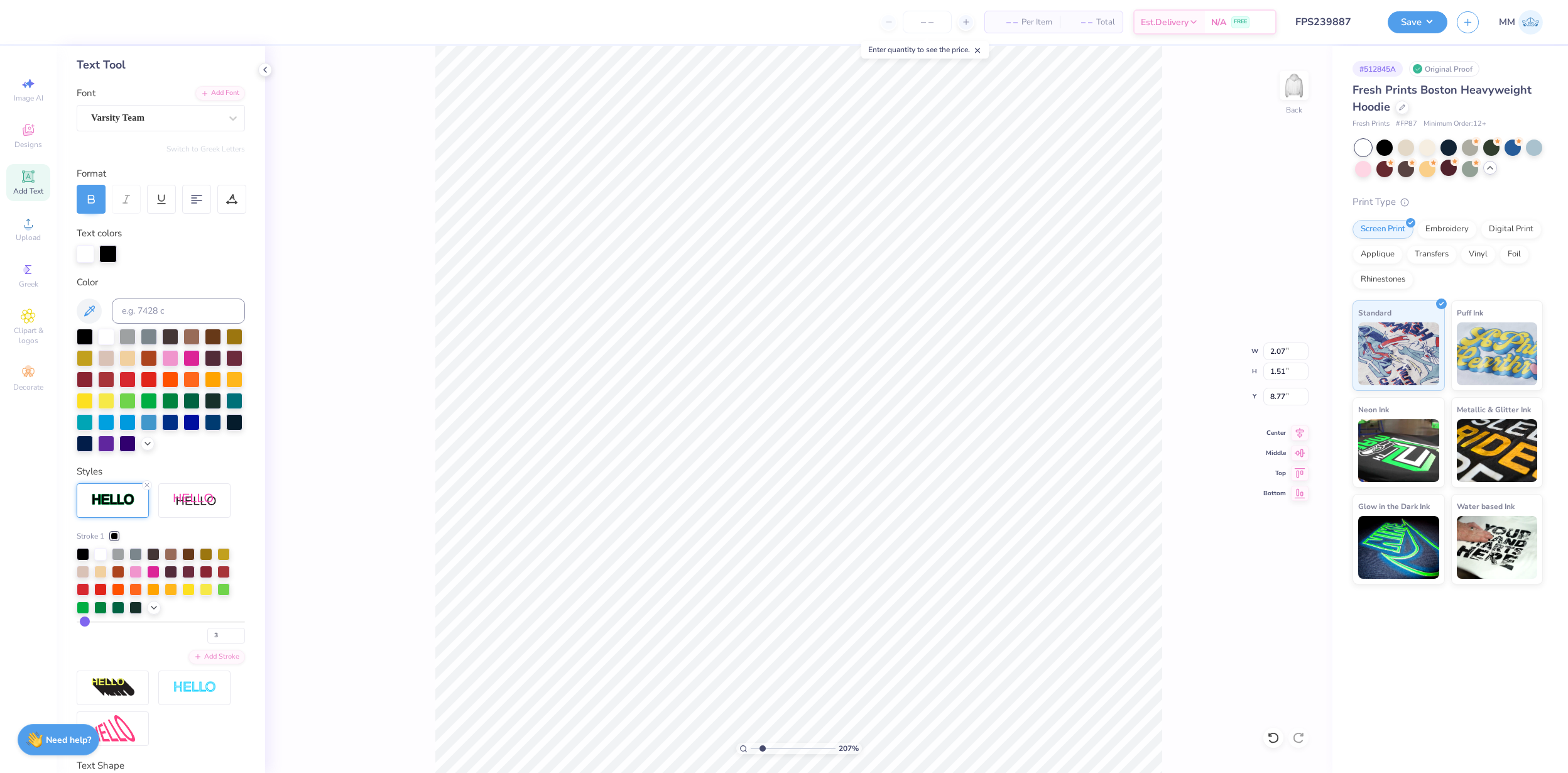
type input "1.18"
click at [1418, 22] on button "Save" at bounding box center [1418, 20] width 60 height 22
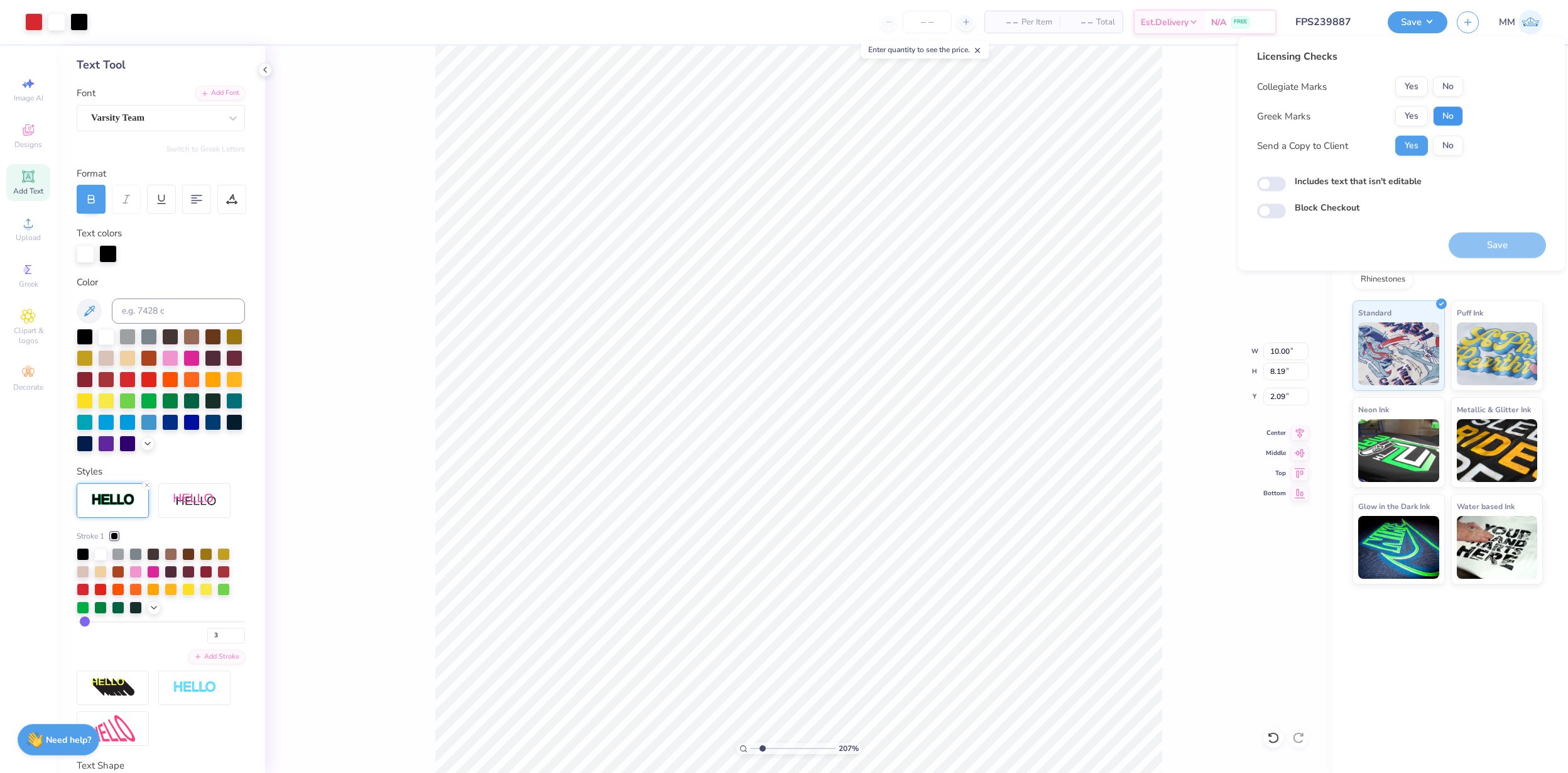
click at [1450, 116] on button "No" at bounding box center [1448, 116] width 30 height 20
click at [1448, 79] on button "No" at bounding box center [1448, 86] width 30 height 20
click at [1483, 239] on button "Save" at bounding box center [1497, 245] width 97 height 26
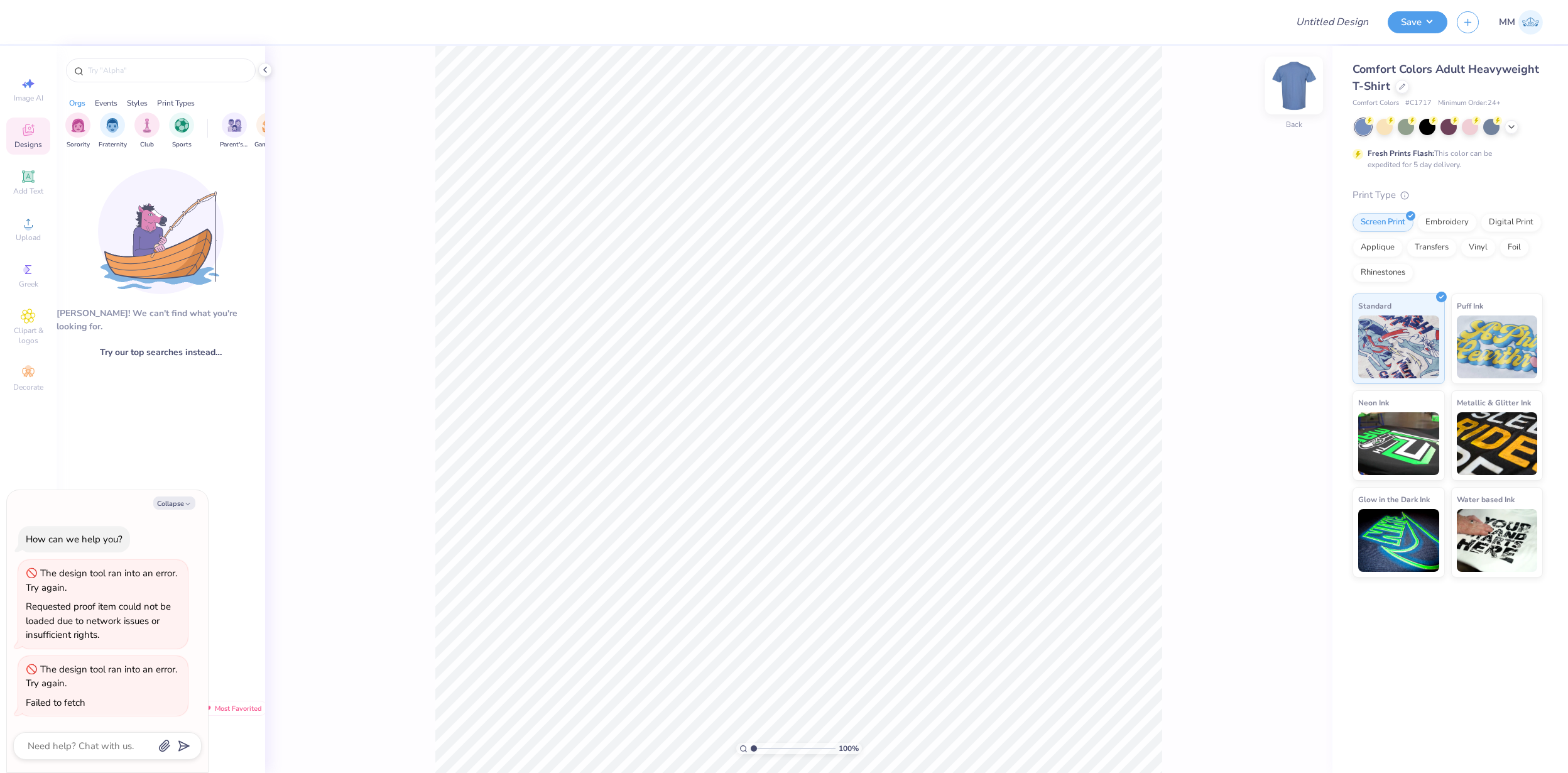
click at [1298, 79] on img at bounding box center [1294, 85] width 51 height 51
type textarea "x"
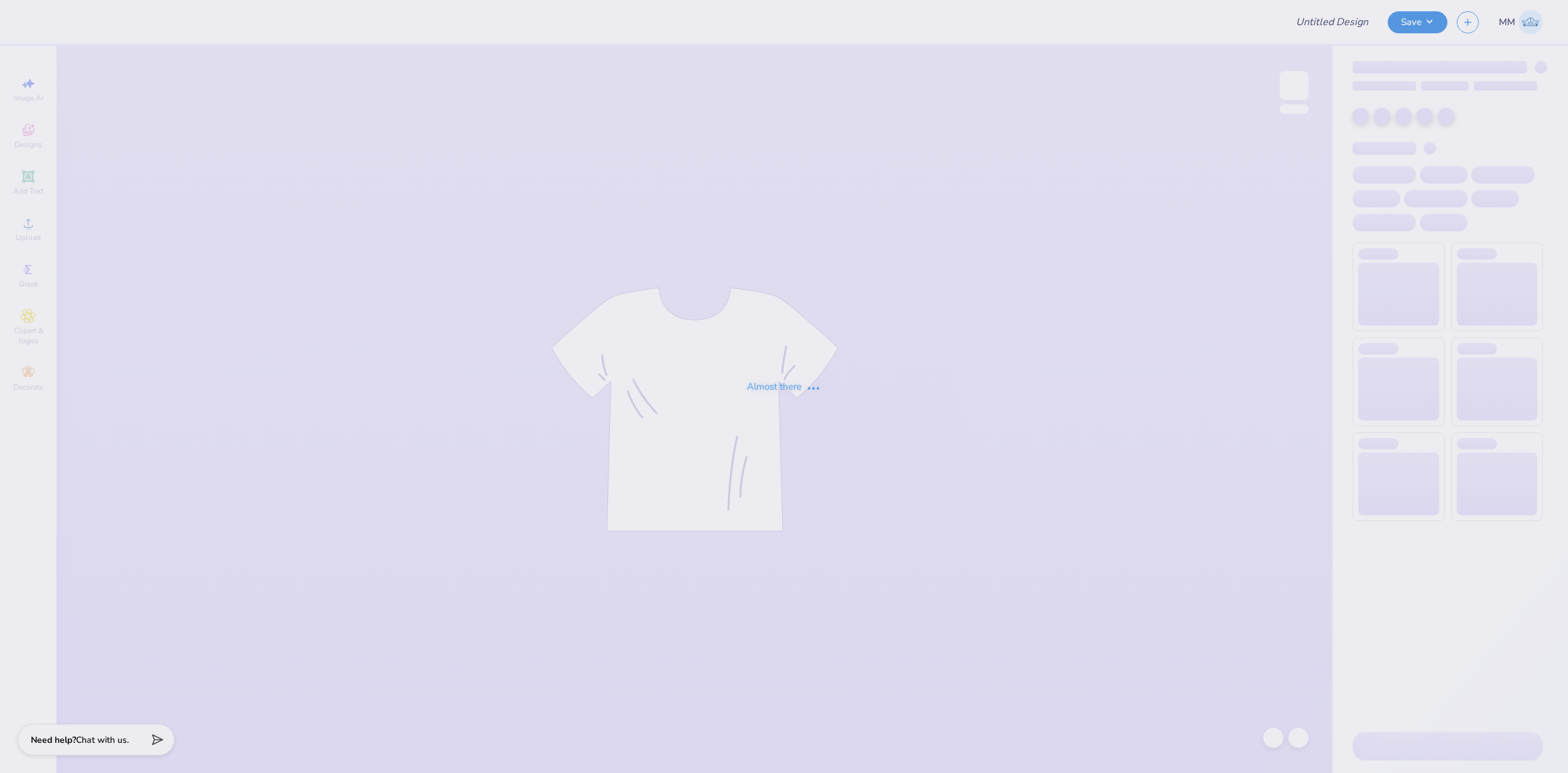
type input "FPS239889"
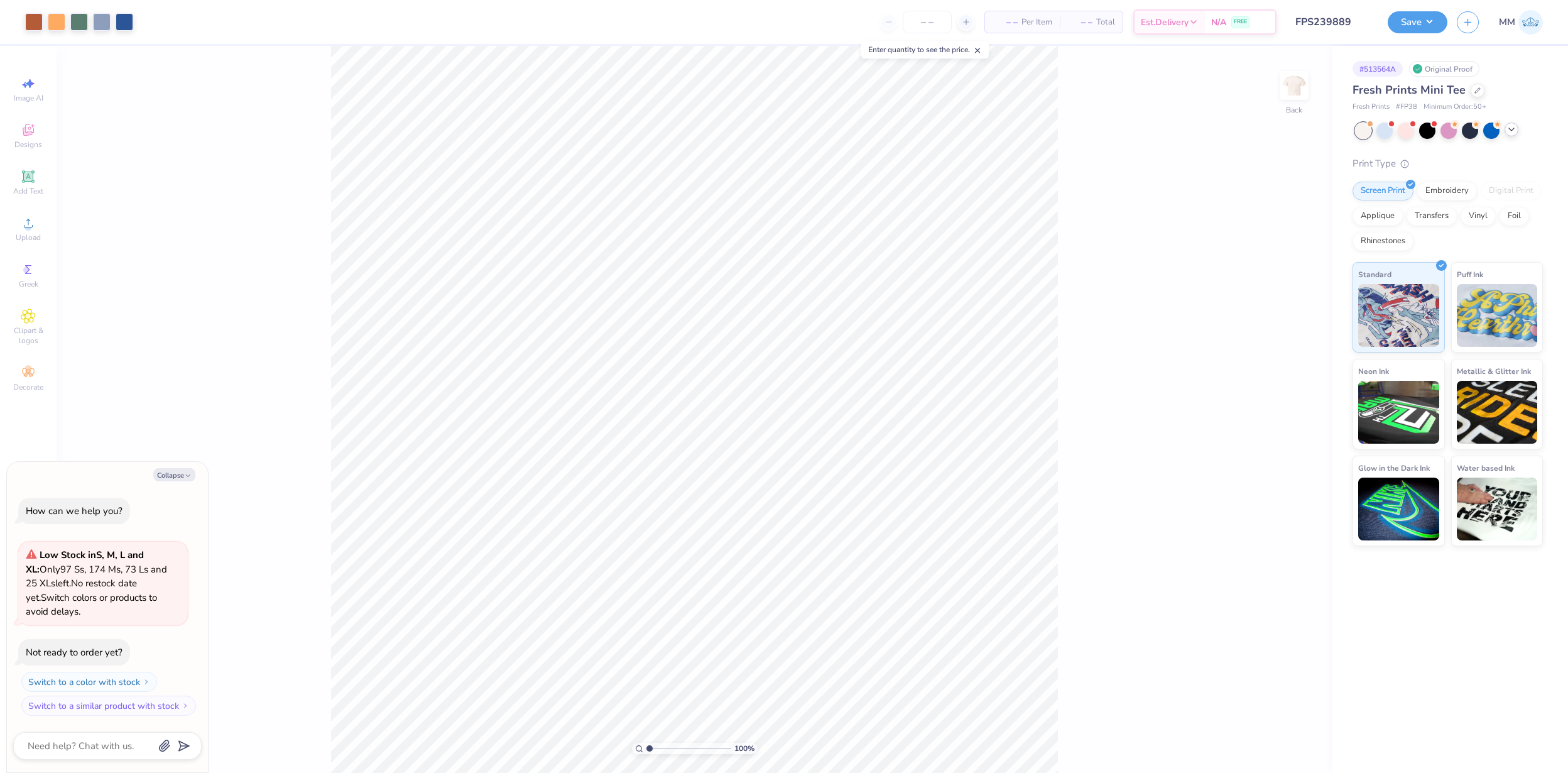
click at [1514, 126] on icon at bounding box center [1511, 129] width 10 height 10
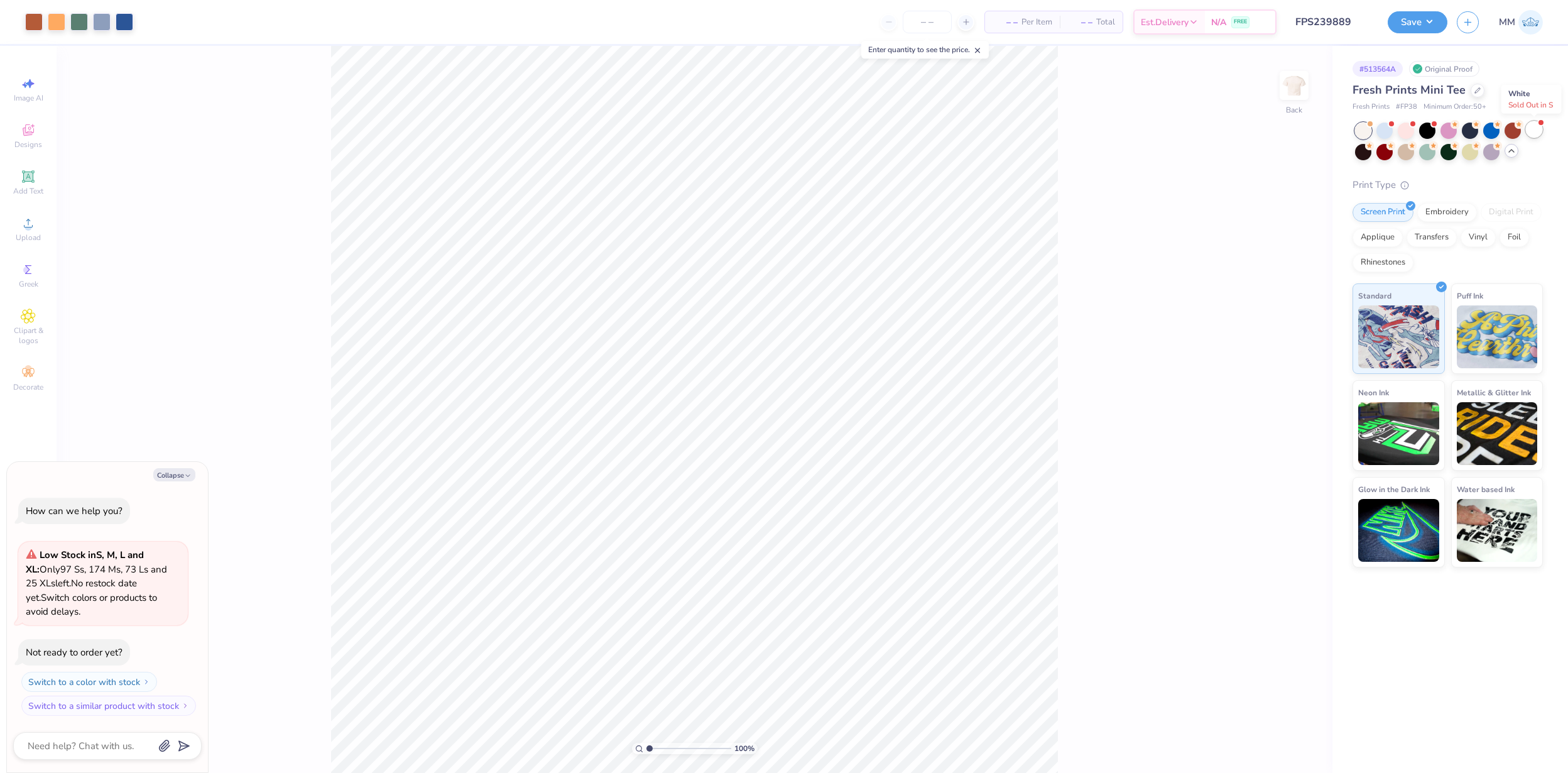
click at [1530, 134] on div at bounding box center [1534, 129] width 16 height 16
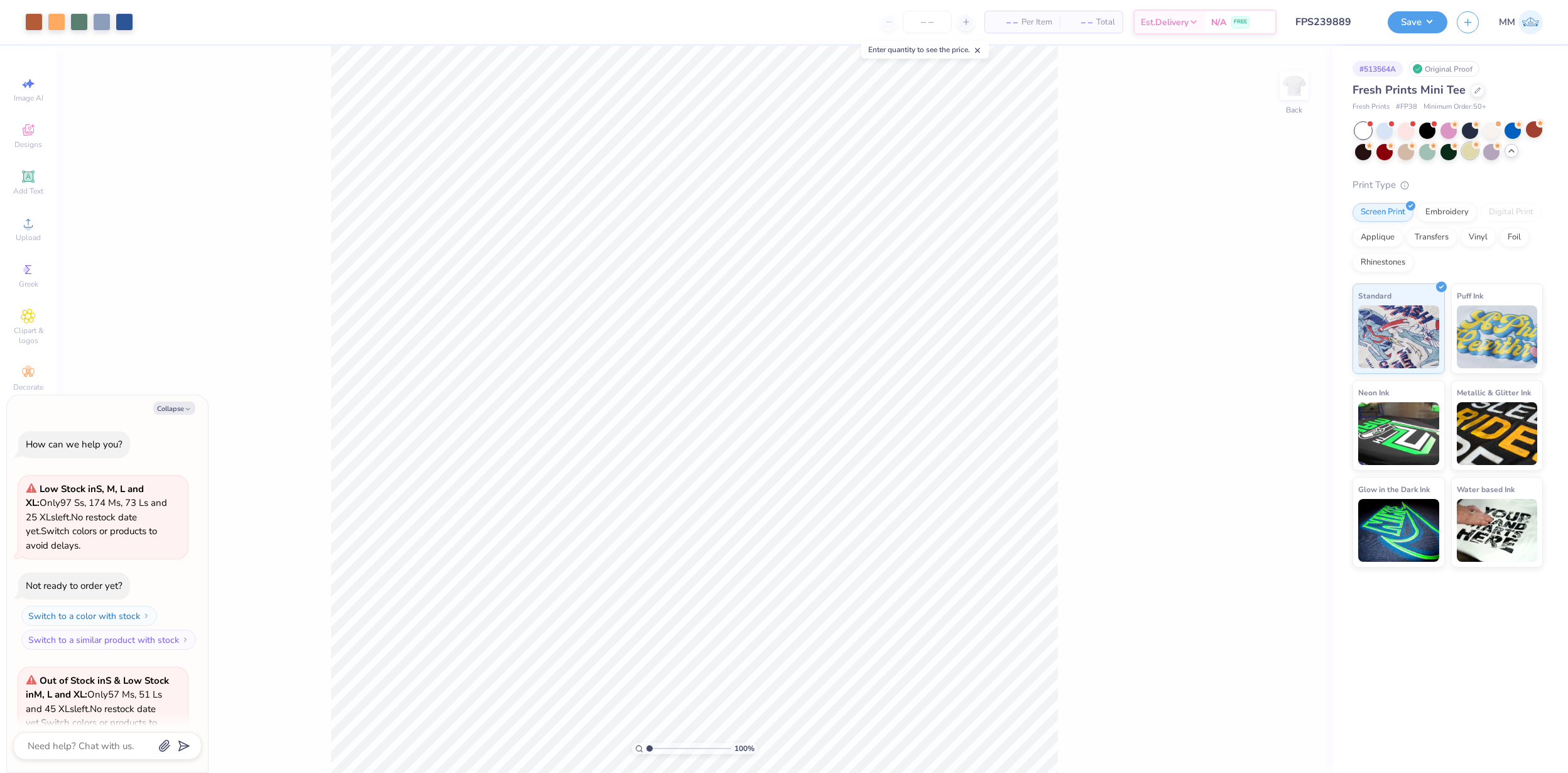
scroll to position [125, 0]
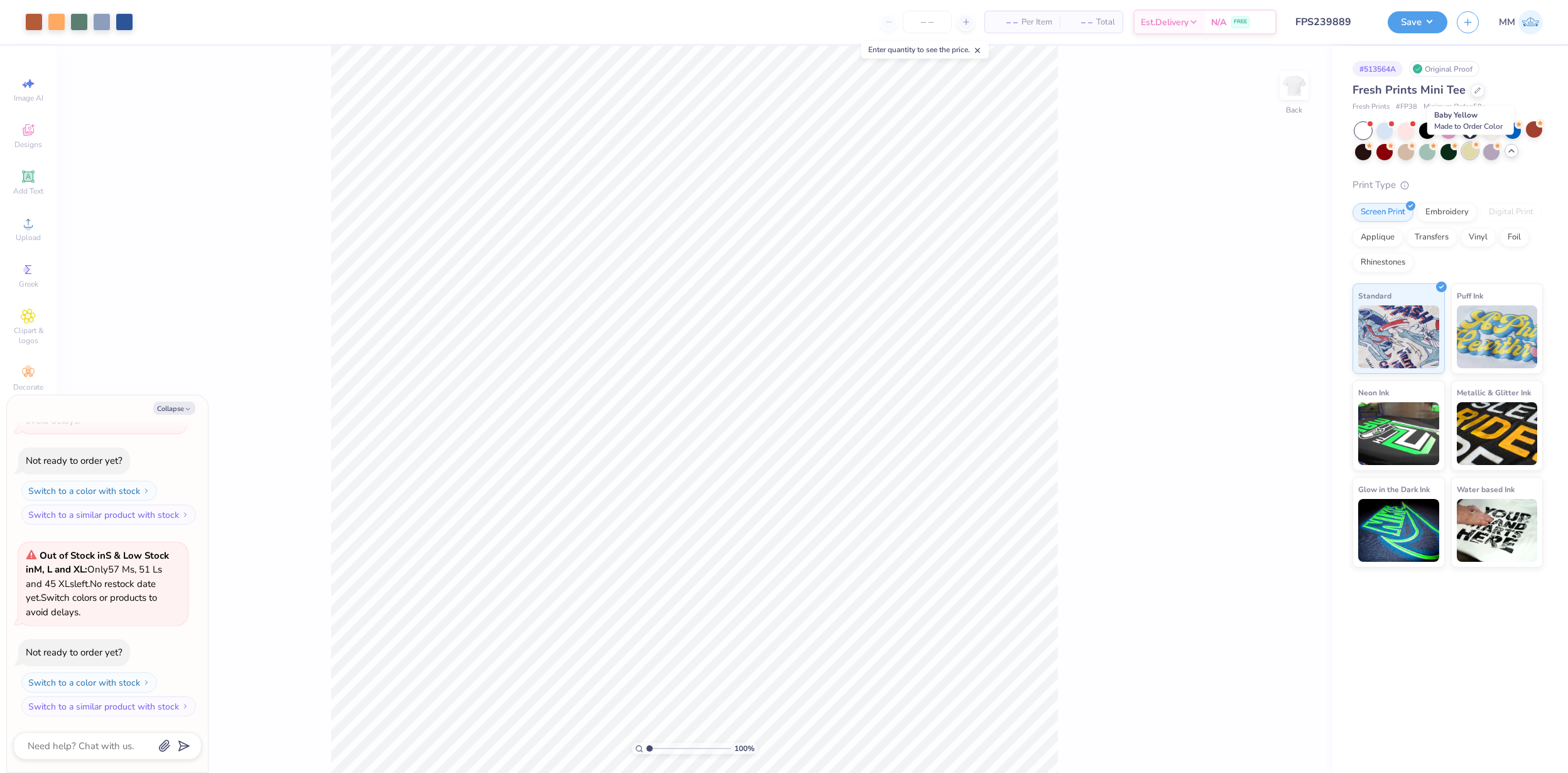
click at [1469, 153] on div at bounding box center [1470, 151] width 16 height 16
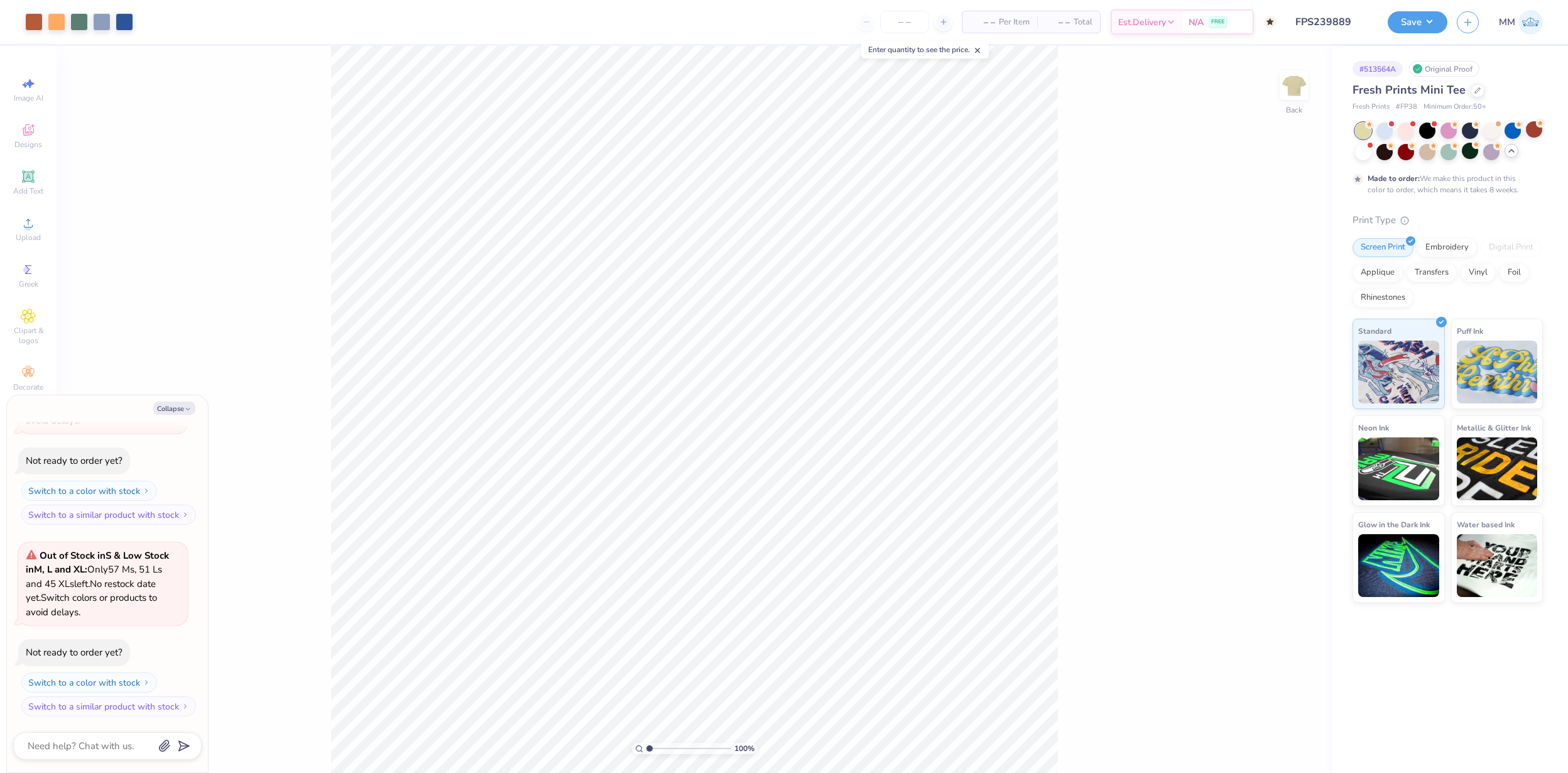
scroll to position [229, 0]
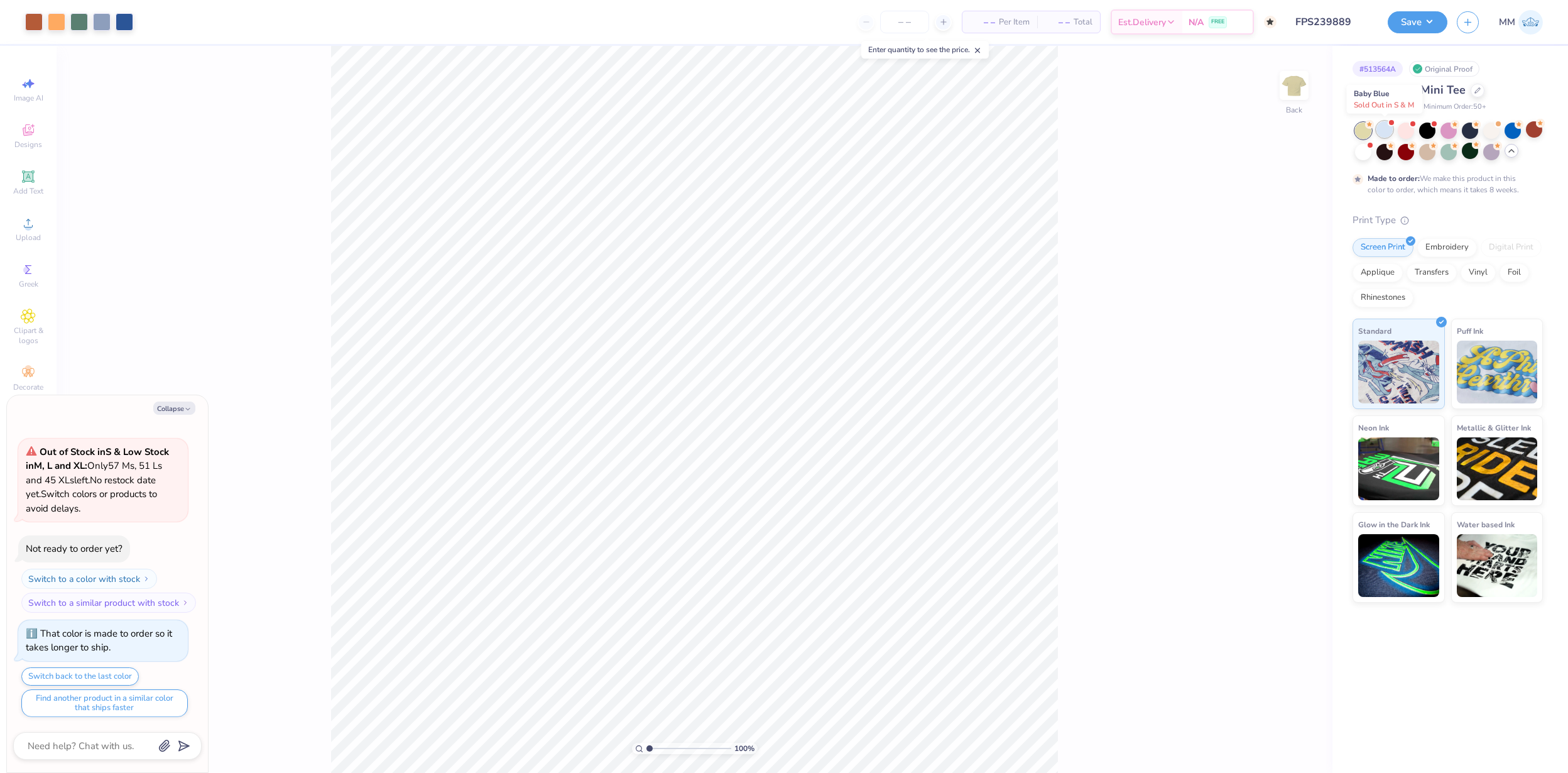
click at [1388, 132] on div at bounding box center [1384, 129] width 16 height 16
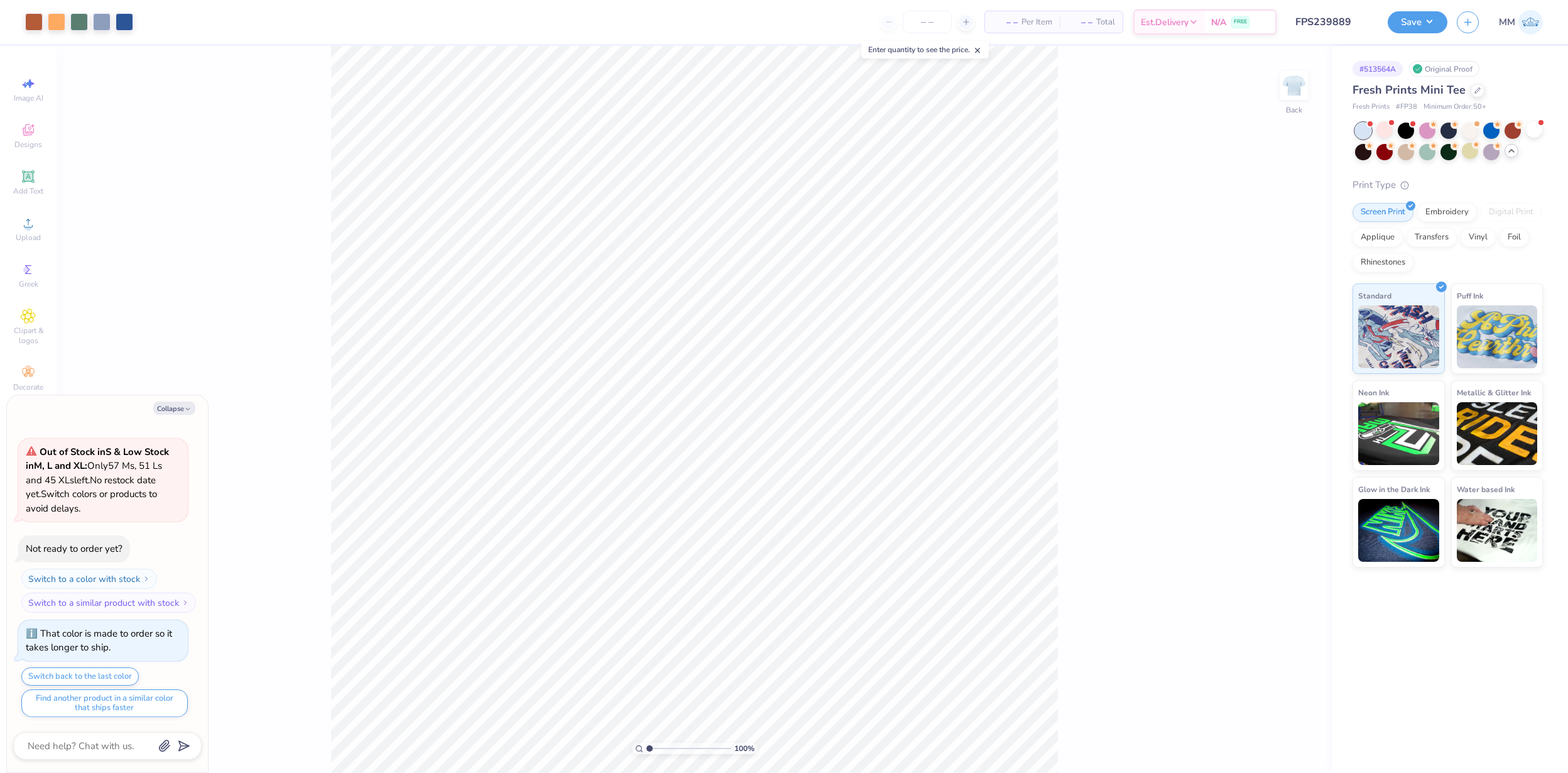
scroll to position [469, 0]
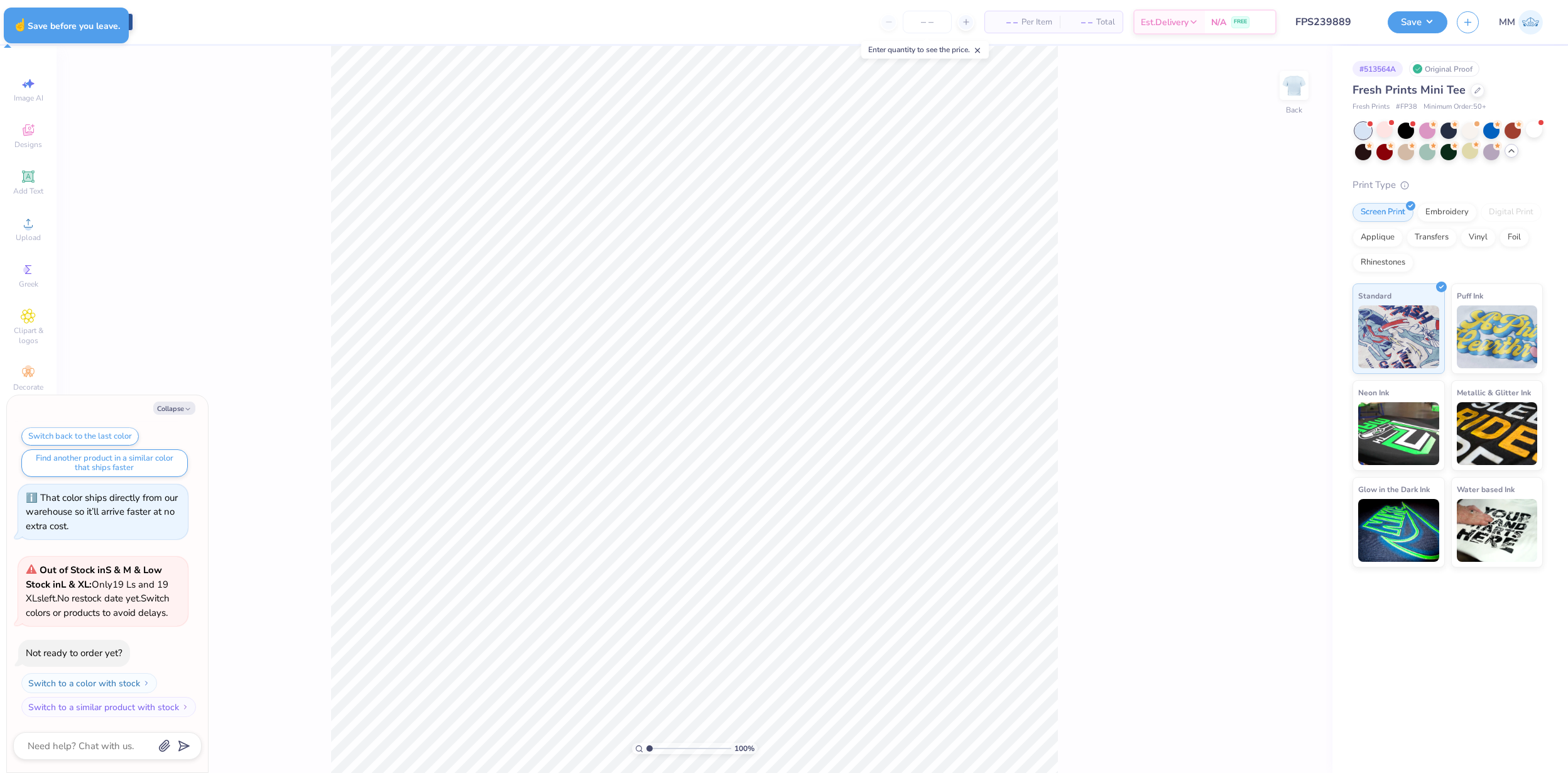
type textarea "x"
